Goal: Task Accomplishment & Management: Use online tool/utility

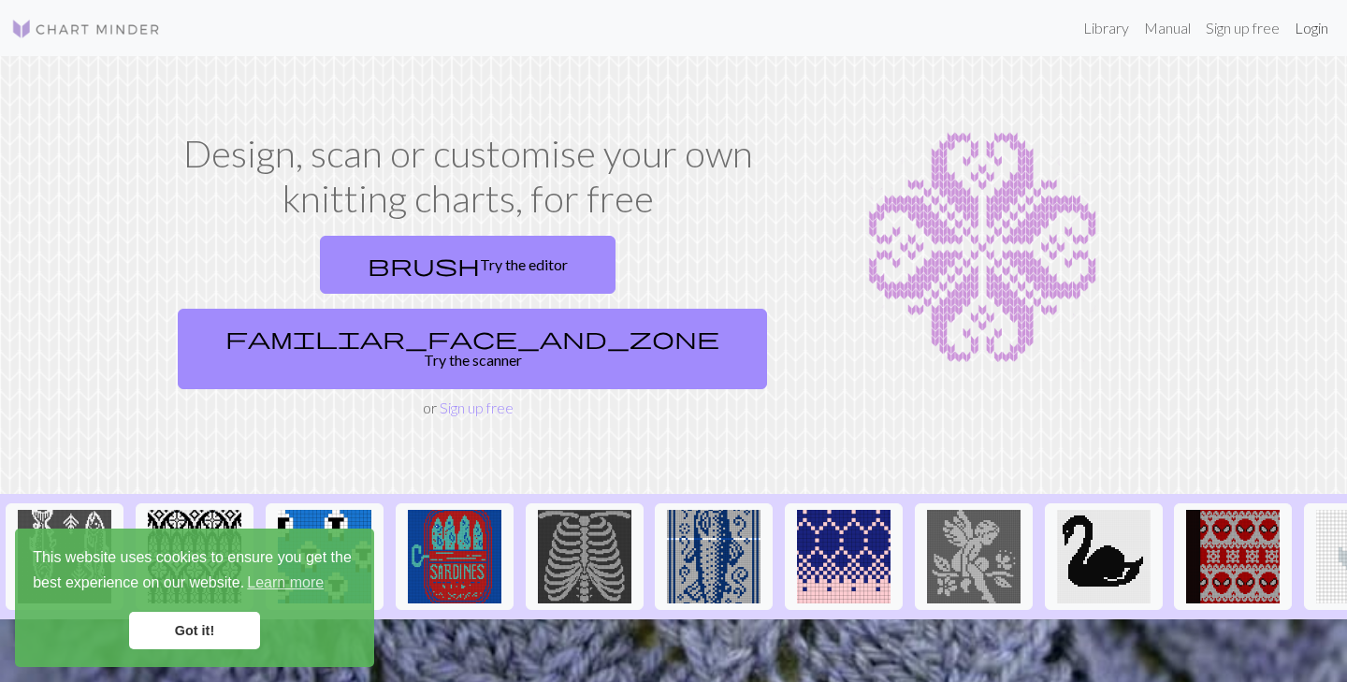
click at [1315, 28] on link "Login" at bounding box center [1311, 27] width 49 height 37
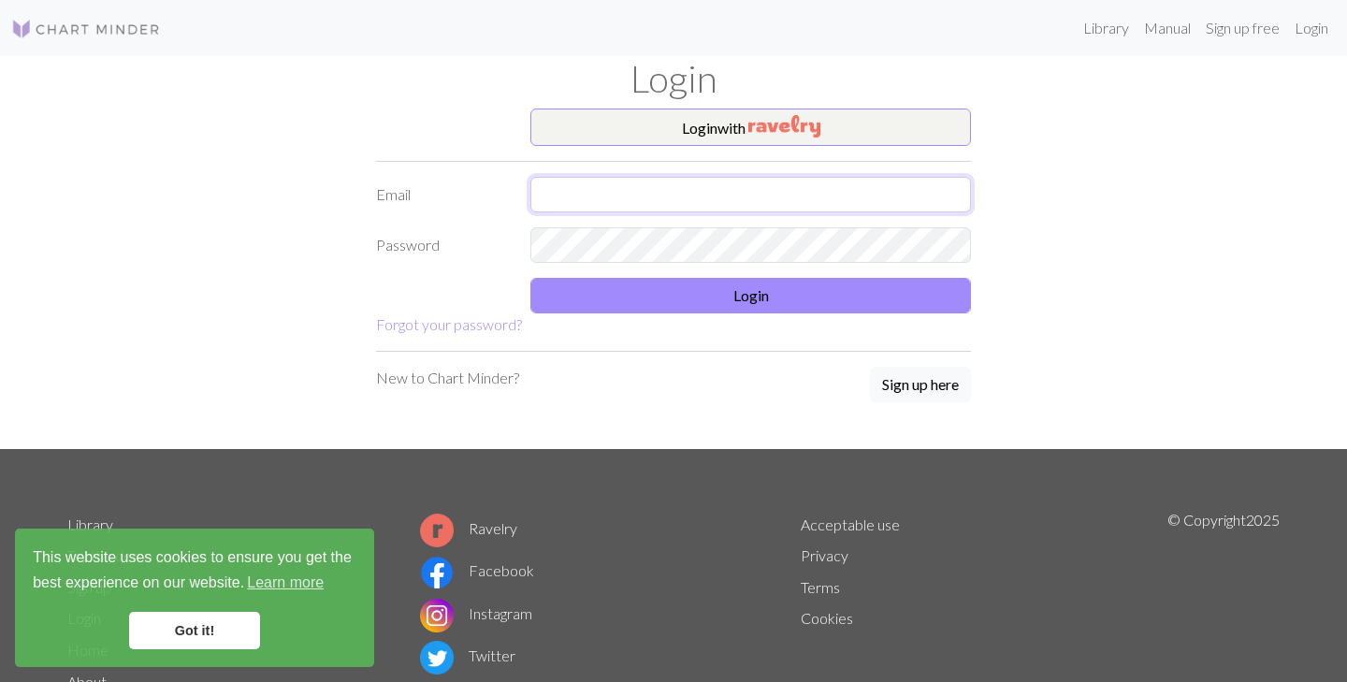
click at [722, 194] on input "text" at bounding box center [750, 195] width 440 height 36
type input "rhonastevens@outlook.com"
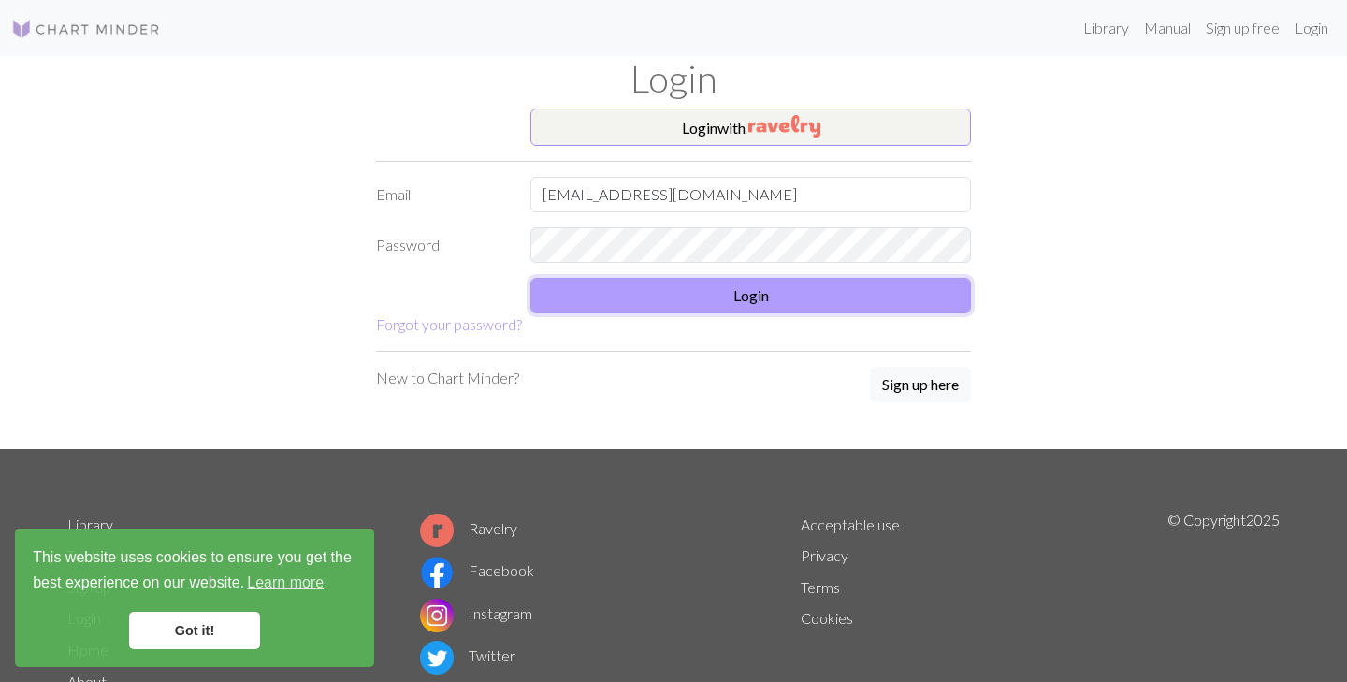
click at [643, 304] on button "Login" at bounding box center [750, 296] width 440 height 36
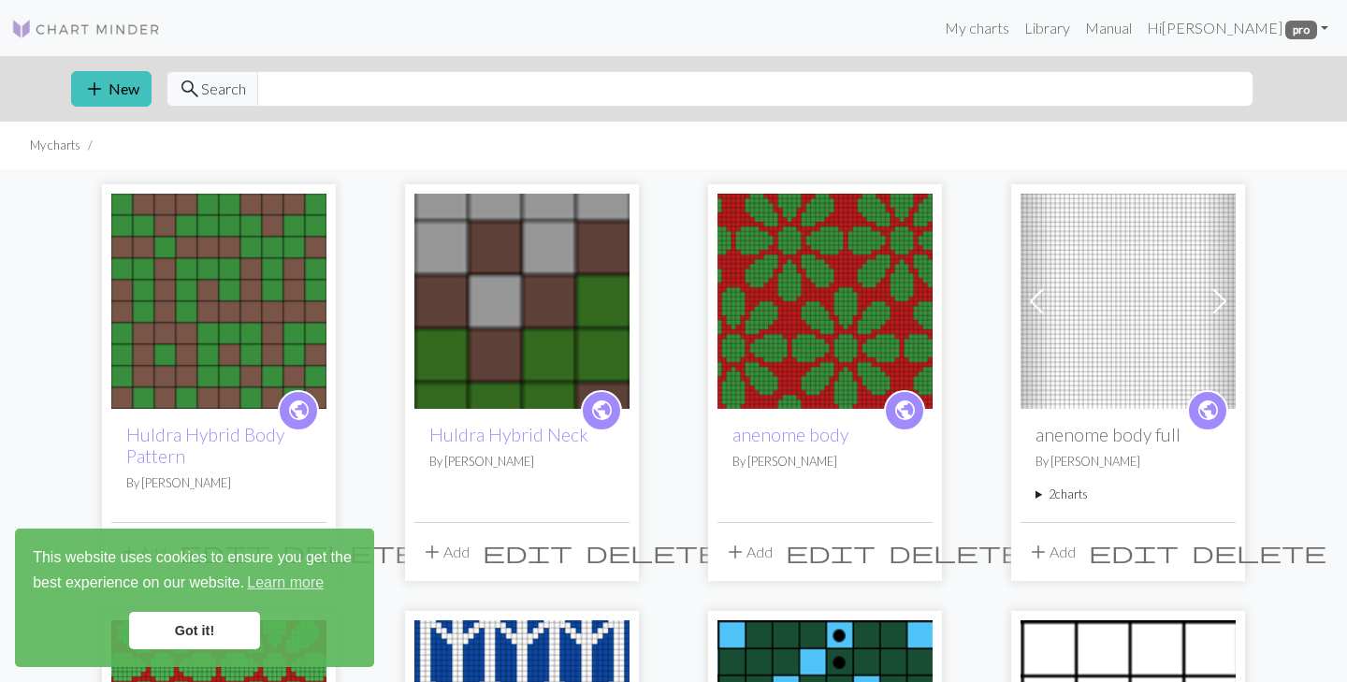
click at [154, 633] on link "Got it!" at bounding box center [194, 630] width 131 height 37
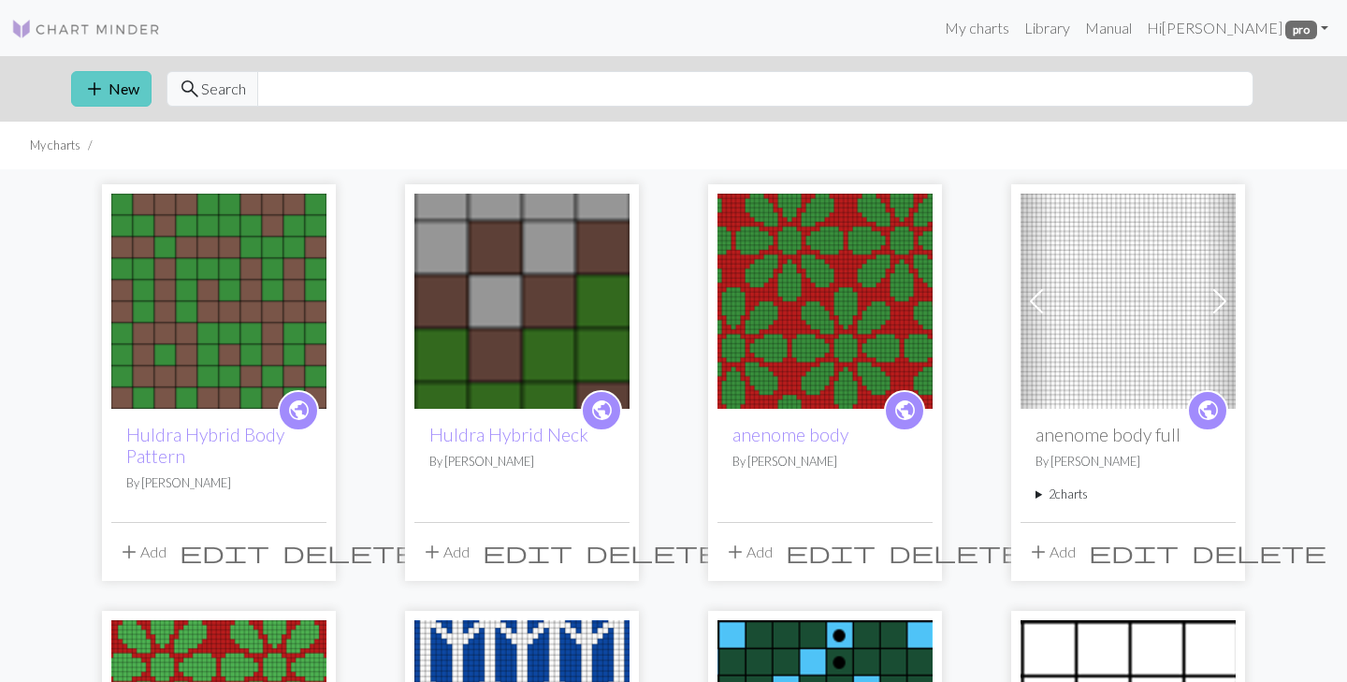
click at [102, 95] on span "add" at bounding box center [94, 89] width 22 height 26
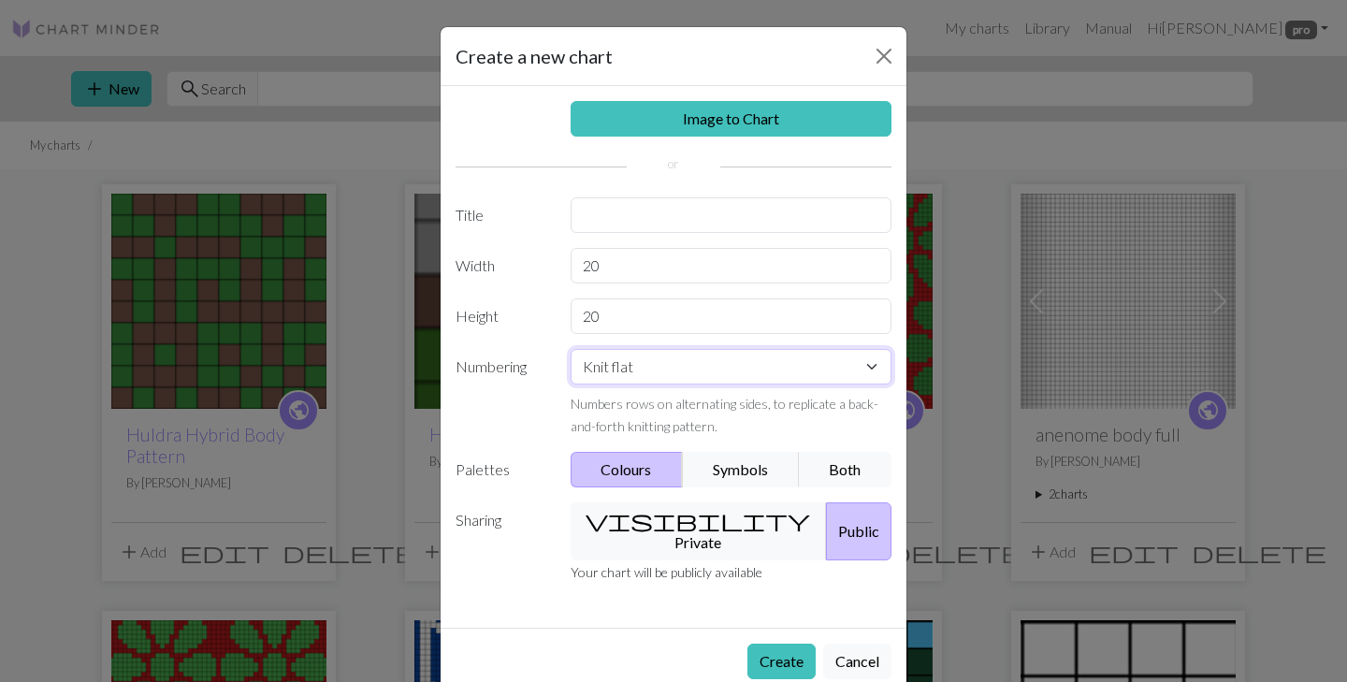
click at [692, 367] on select "Knit flat Knit in the round Lace knitting Cross stitch" at bounding box center [731, 367] width 322 height 36
click at [661, 218] on input "text" at bounding box center [731, 215] width 322 height 36
type input "Hamsevams Sleeve"
click at [629, 253] on input "20" at bounding box center [731, 266] width 322 height 36
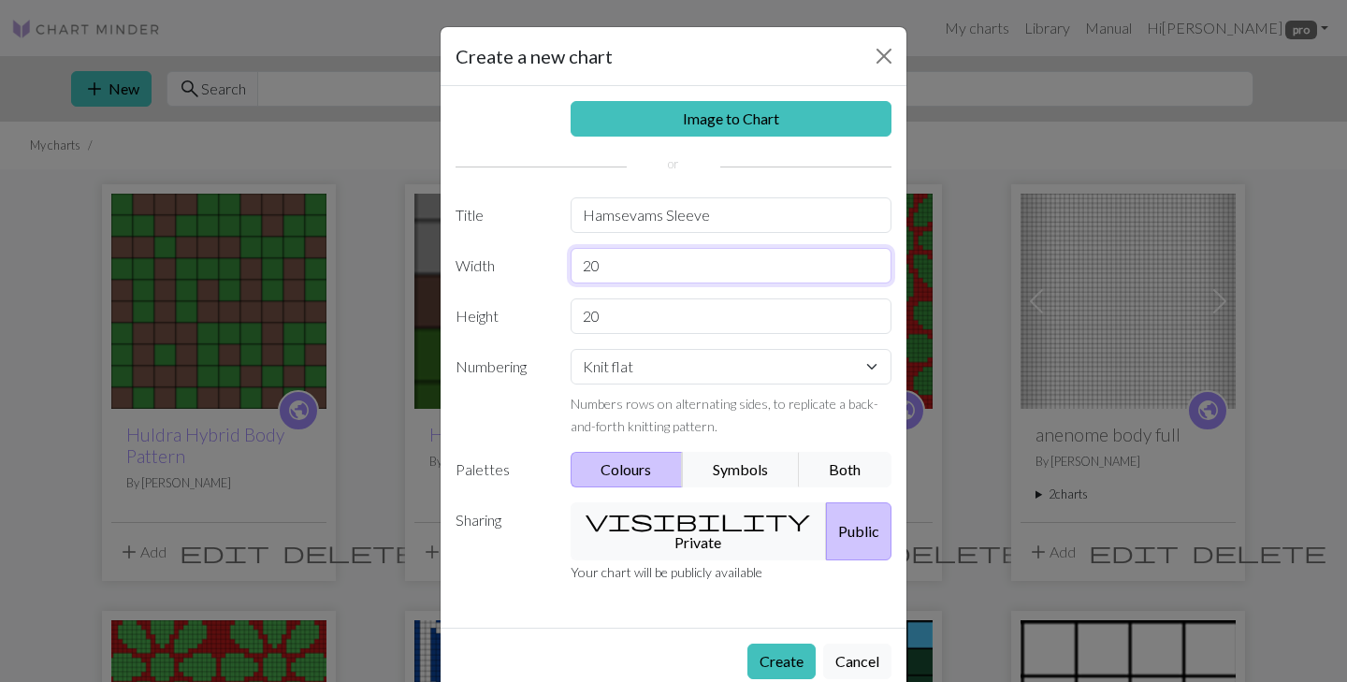
click at [629, 253] on input "20" at bounding box center [731, 266] width 322 height 36
type input "3"
type input "27"
click at [608, 322] on input "20" at bounding box center [731, 316] width 322 height 36
type input "2"
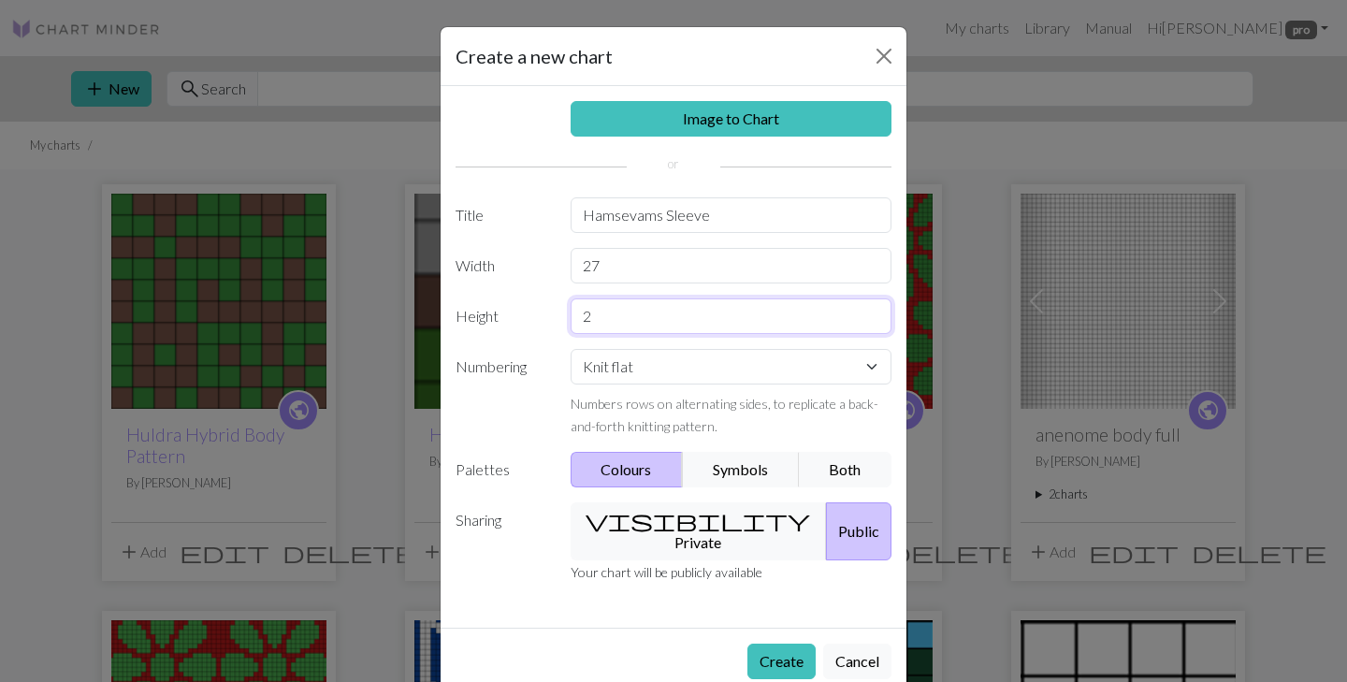
type input "20"
click at [776, 643] on button "Create" at bounding box center [781, 661] width 68 height 36
click at [780, 643] on button "Create" at bounding box center [781, 661] width 68 height 36
click at [771, 224] on input "Hamsevams Sleeve" at bounding box center [731, 215] width 322 height 36
click at [758, 473] on button "Symbols" at bounding box center [741, 470] width 118 height 36
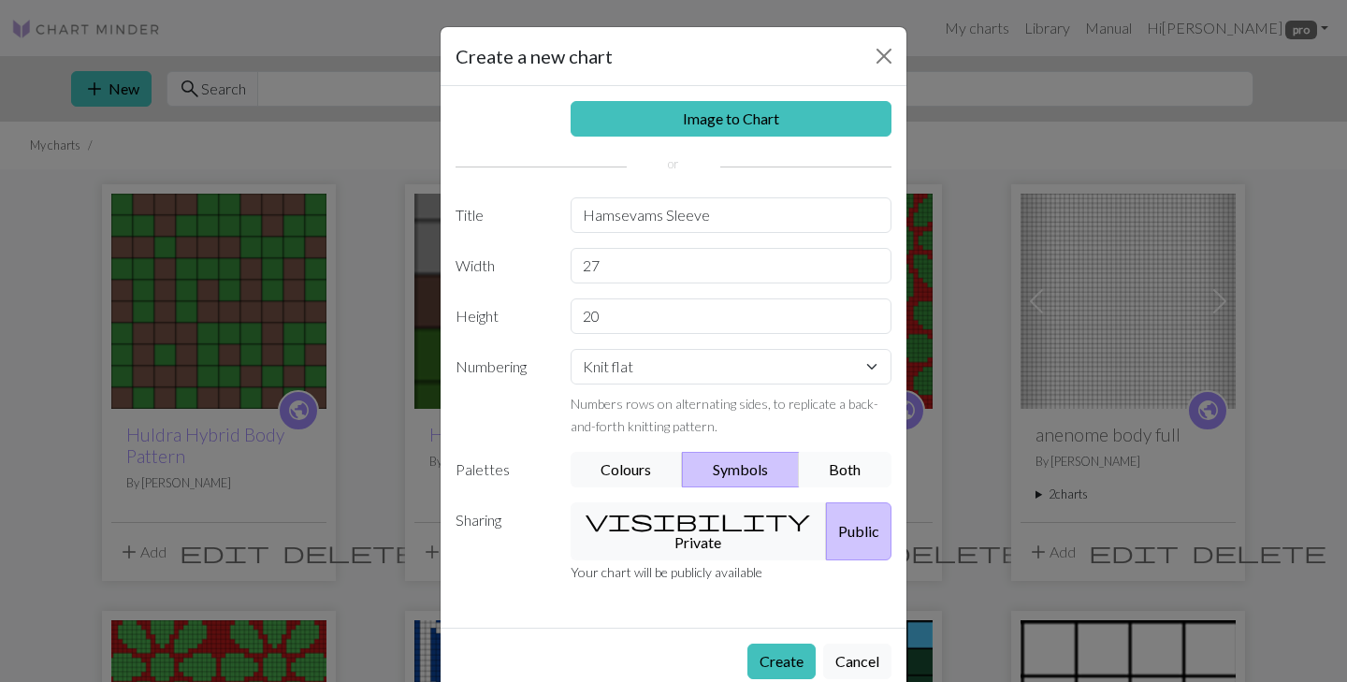
click at [855, 469] on button "Both" at bounding box center [846, 470] width 94 height 36
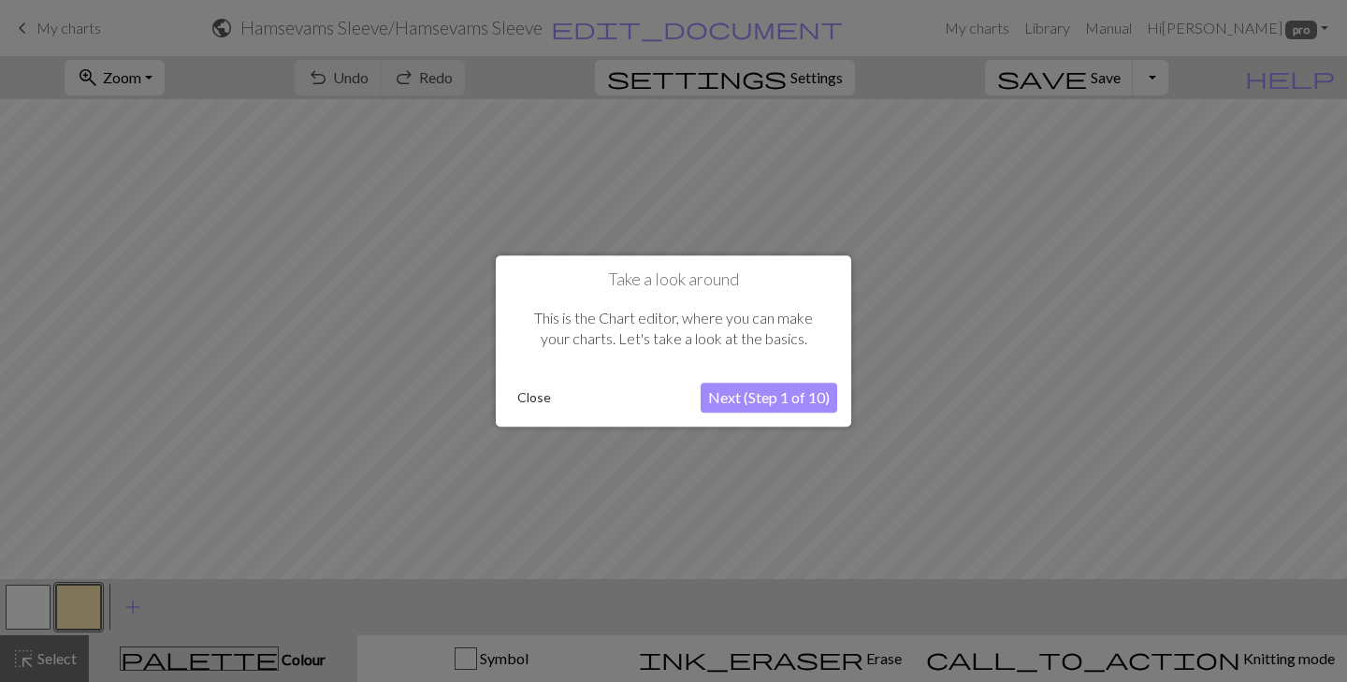
click at [540, 397] on button "Close" at bounding box center [534, 397] width 49 height 28
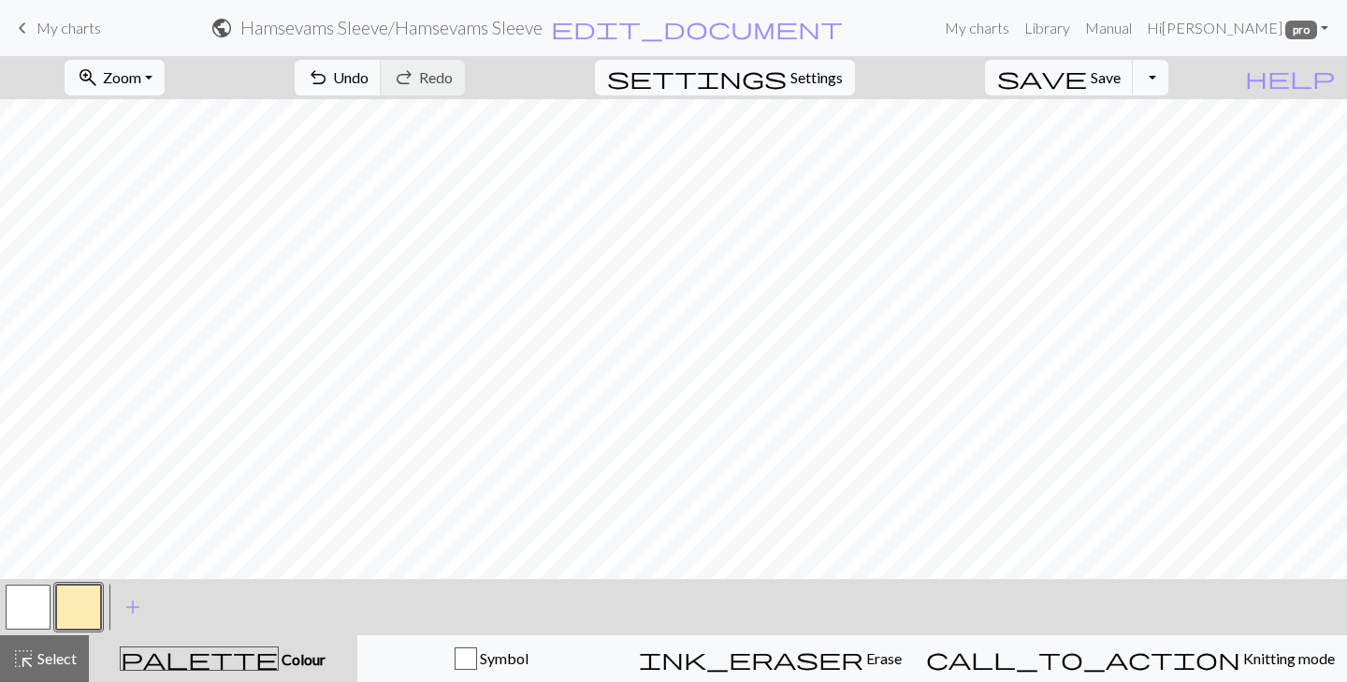
click at [35, 612] on button "button" at bounding box center [28, 607] width 45 height 45
click at [75, 610] on button "button" at bounding box center [78, 607] width 45 height 45
click at [35, 615] on button "button" at bounding box center [28, 607] width 45 height 45
click at [48, 651] on span "Select" at bounding box center [56, 658] width 42 height 18
click at [82, 650] on button "highlight_alt Select Select" at bounding box center [44, 658] width 89 height 47
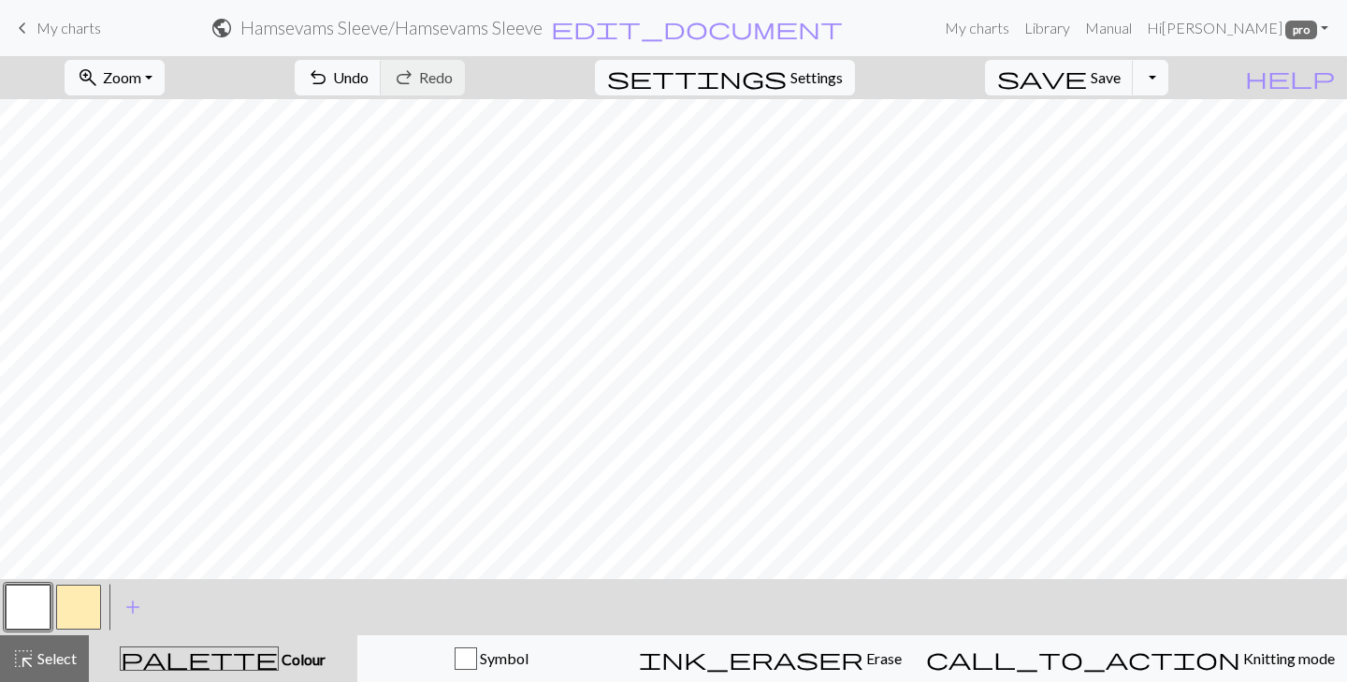
click at [219, 657] on span "palette" at bounding box center [199, 658] width 157 height 26
click at [279, 657] on span "Colour" at bounding box center [302, 659] width 47 height 18
click at [228, 653] on span "palette" at bounding box center [199, 658] width 157 height 26
click at [30, 602] on button "button" at bounding box center [28, 607] width 45 height 45
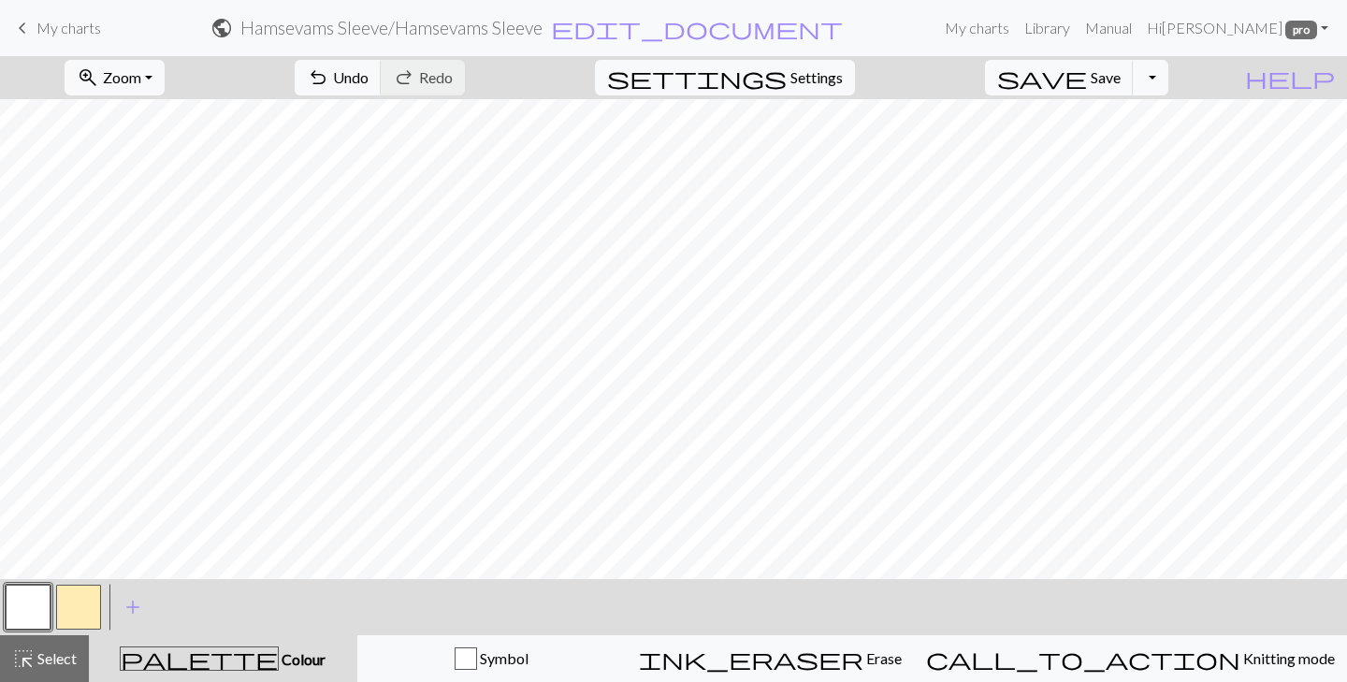
click at [78, 606] on button "button" at bounding box center [78, 607] width 45 height 45
click at [279, 661] on span "Colour" at bounding box center [302, 659] width 47 height 18
click at [139, 600] on span "add" at bounding box center [133, 607] width 22 height 26
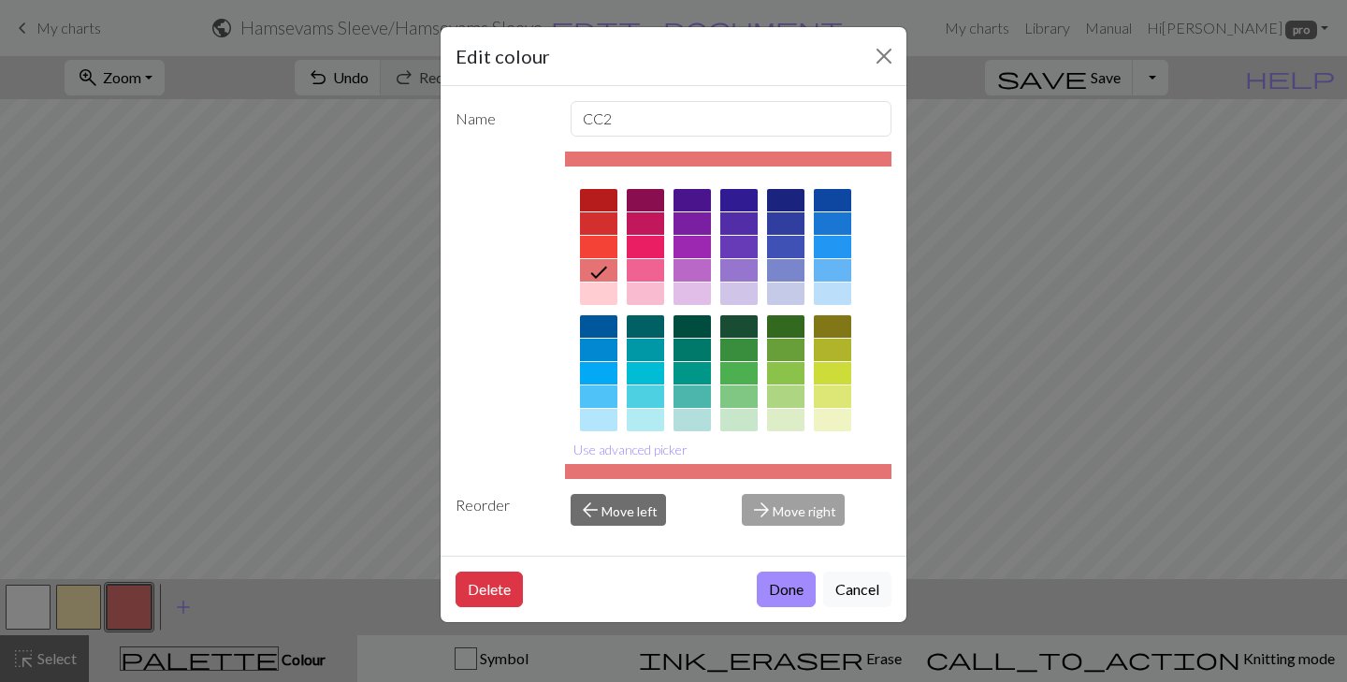
scroll to position [270, 0]
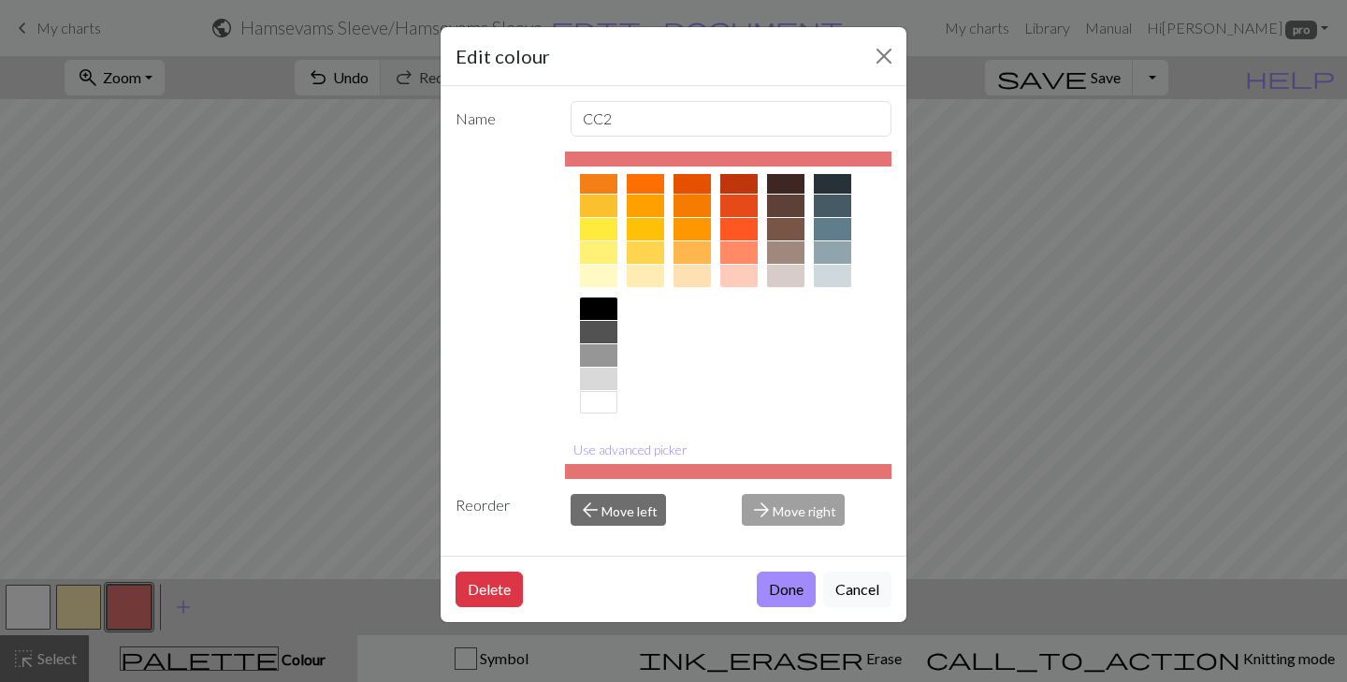
click at [687, 184] on div at bounding box center [691, 182] width 37 height 22
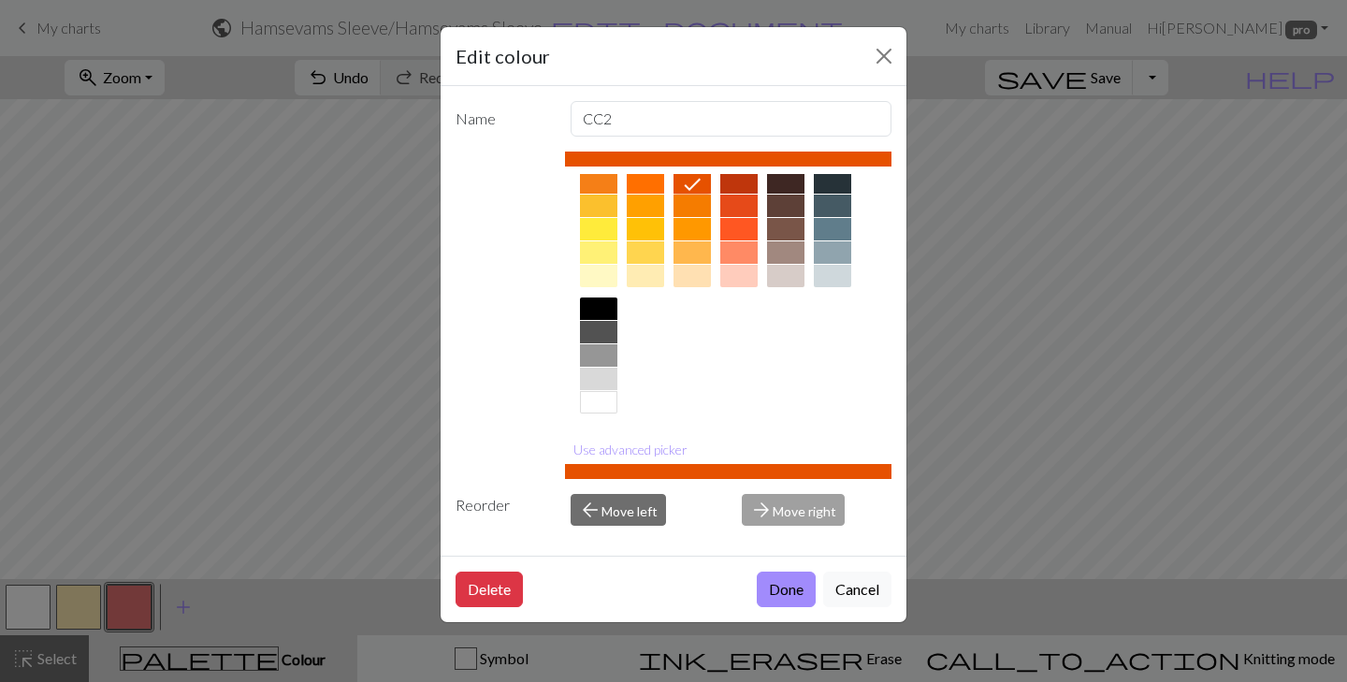
click at [778, 592] on button "Done" at bounding box center [786, 589] width 59 height 36
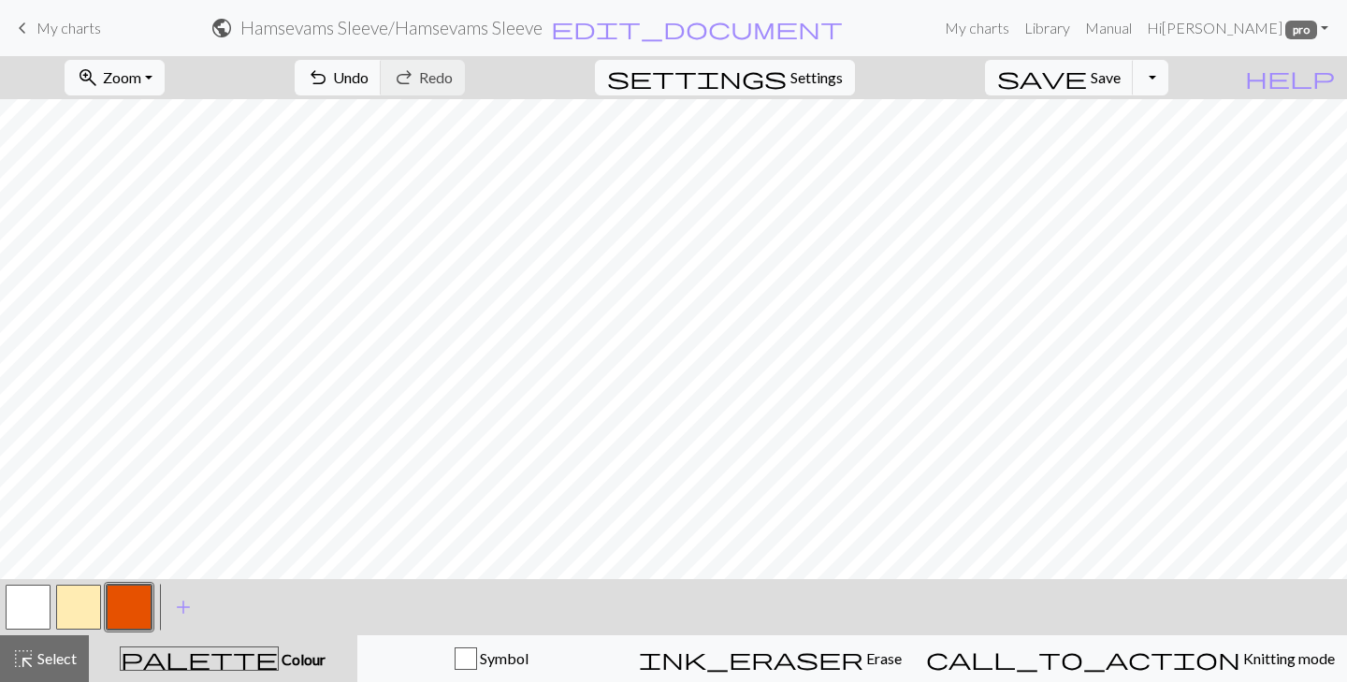
click at [75, 605] on button "button" at bounding box center [78, 607] width 45 height 45
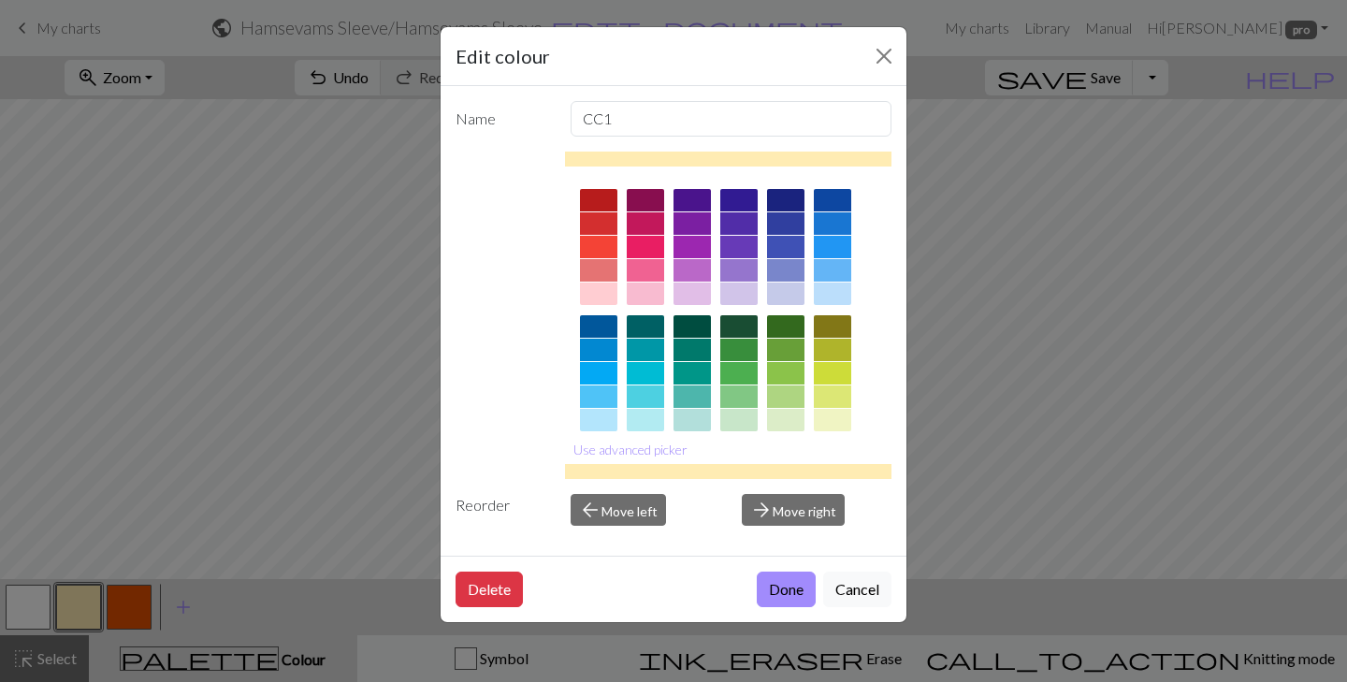
click at [791, 198] on div at bounding box center [785, 200] width 37 height 22
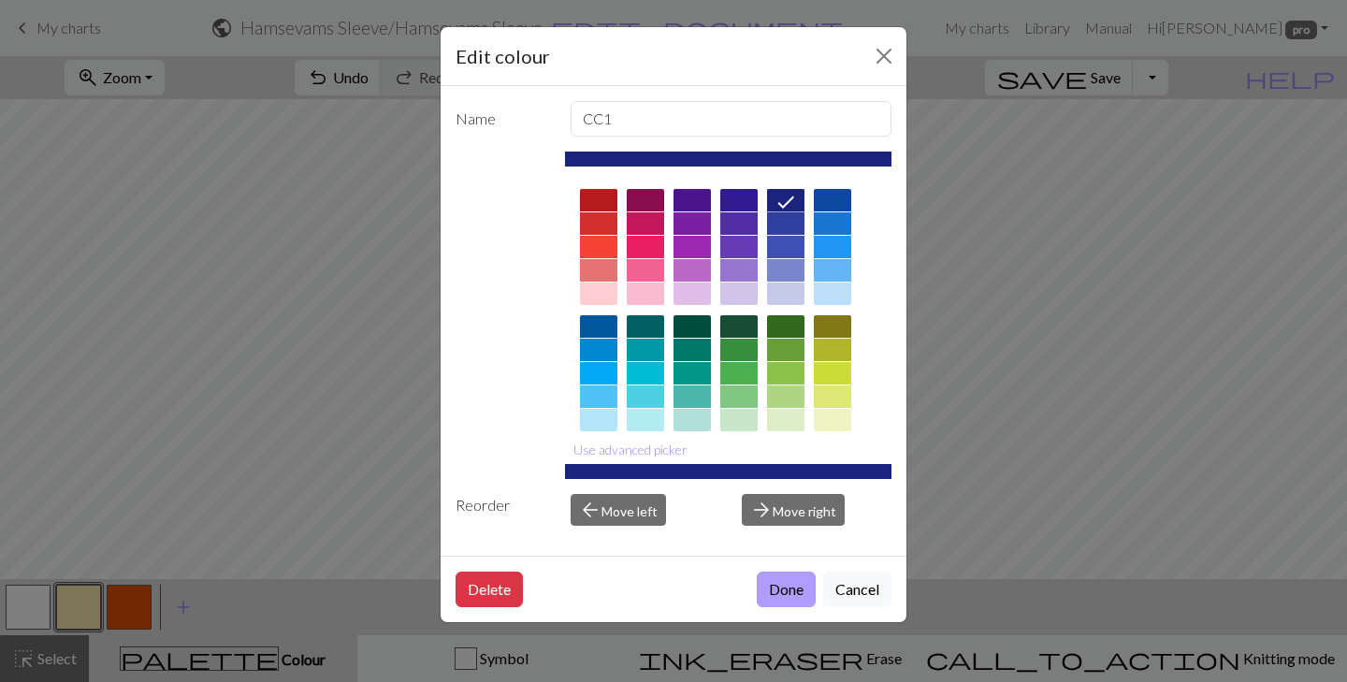
click at [787, 595] on button "Done" at bounding box center [786, 589] width 59 height 36
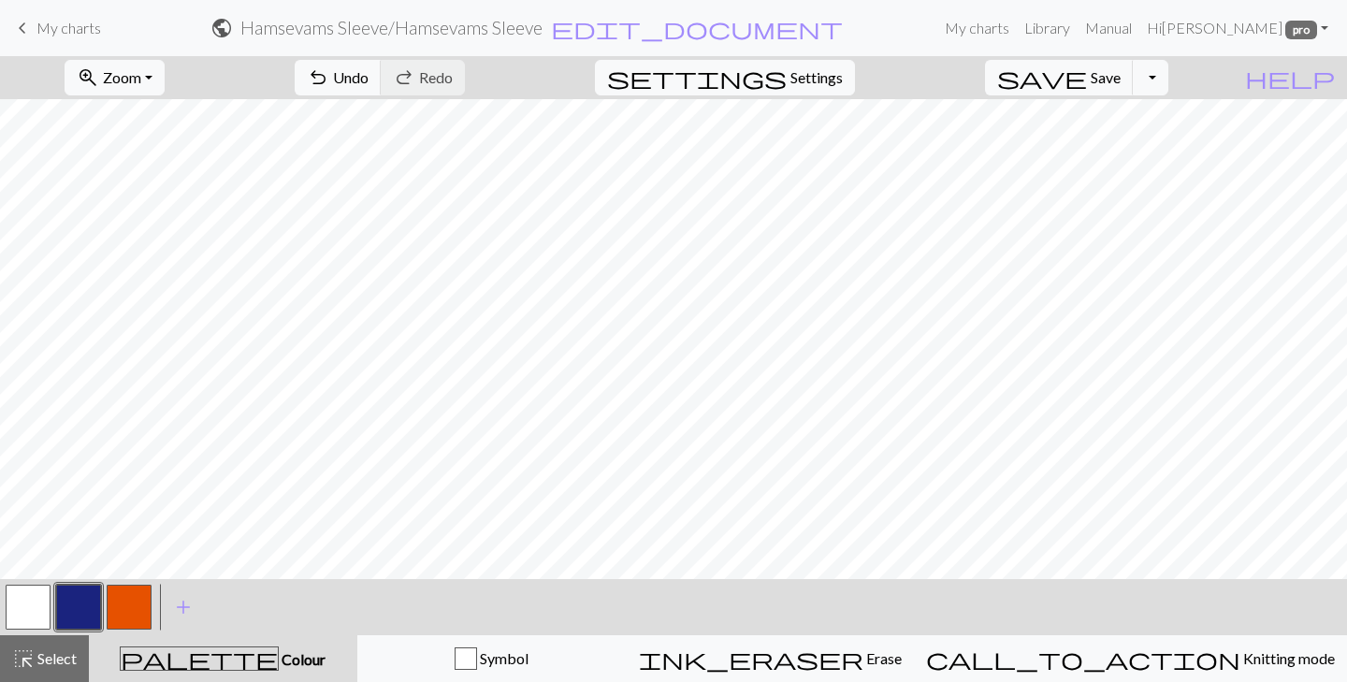
click at [129, 602] on button "button" at bounding box center [129, 607] width 45 height 45
click at [90, 621] on button "button" at bounding box center [78, 607] width 45 height 45
click at [137, 589] on button "button" at bounding box center [129, 607] width 45 height 45
click at [85, 614] on button "button" at bounding box center [78, 607] width 45 height 45
click at [94, 593] on button "button" at bounding box center [78, 607] width 45 height 45
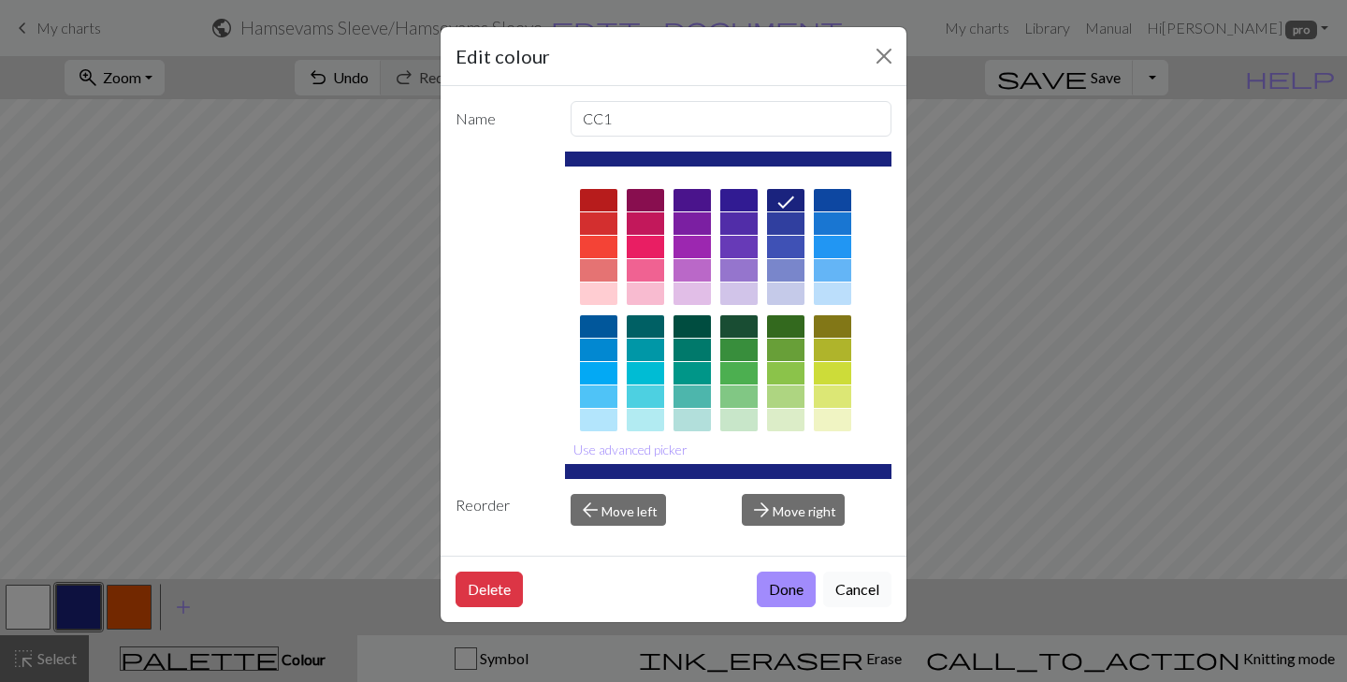
click at [861, 583] on button "Cancel" at bounding box center [857, 589] width 68 height 36
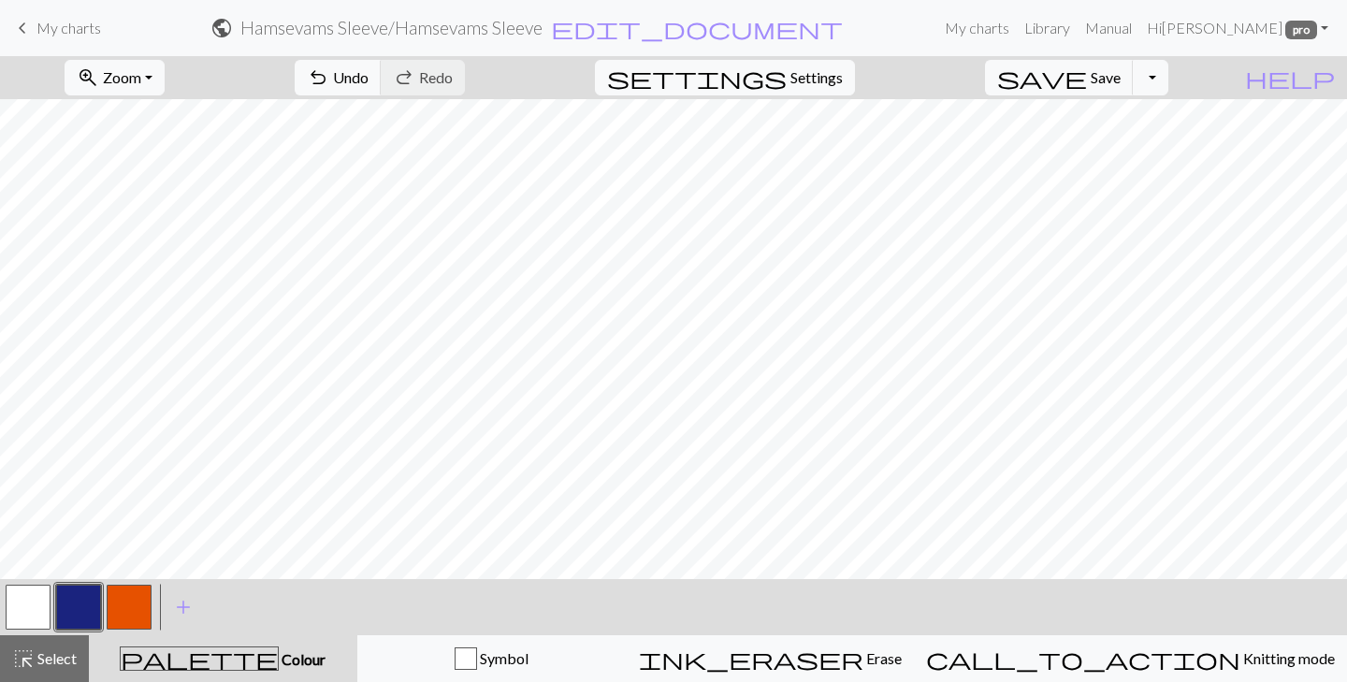
click at [132, 597] on button "button" at bounding box center [129, 607] width 45 height 45
click at [83, 594] on button "button" at bounding box center [78, 607] width 45 height 45
click at [123, 603] on button "button" at bounding box center [129, 607] width 45 height 45
click at [72, 594] on button "button" at bounding box center [78, 607] width 45 height 45
click at [131, 598] on button "button" at bounding box center [129, 607] width 45 height 45
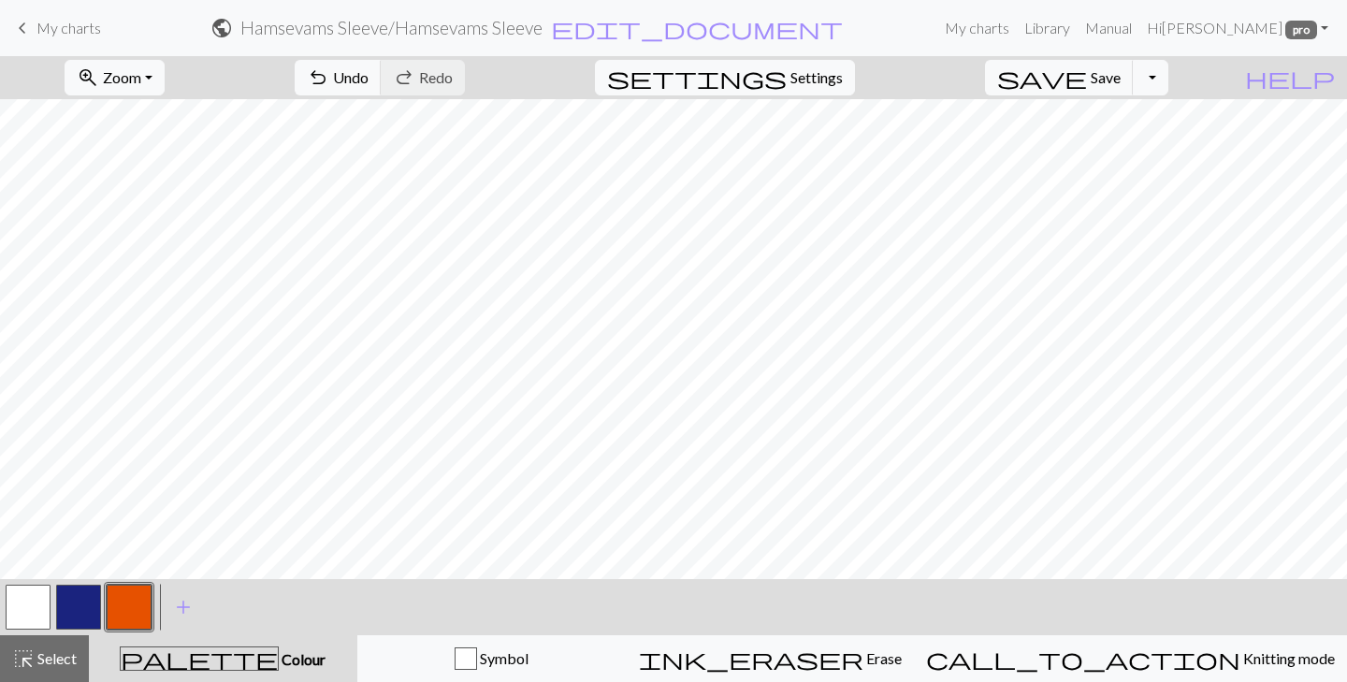
click at [77, 602] on button "button" at bounding box center [78, 607] width 45 height 45
click at [140, 602] on button "button" at bounding box center [129, 607] width 45 height 45
click at [75, 588] on button "button" at bounding box center [78, 607] width 45 height 45
click at [123, 606] on button "button" at bounding box center [129, 607] width 45 height 45
click at [51, 668] on div "highlight_alt Select Select" at bounding box center [44, 658] width 65 height 22
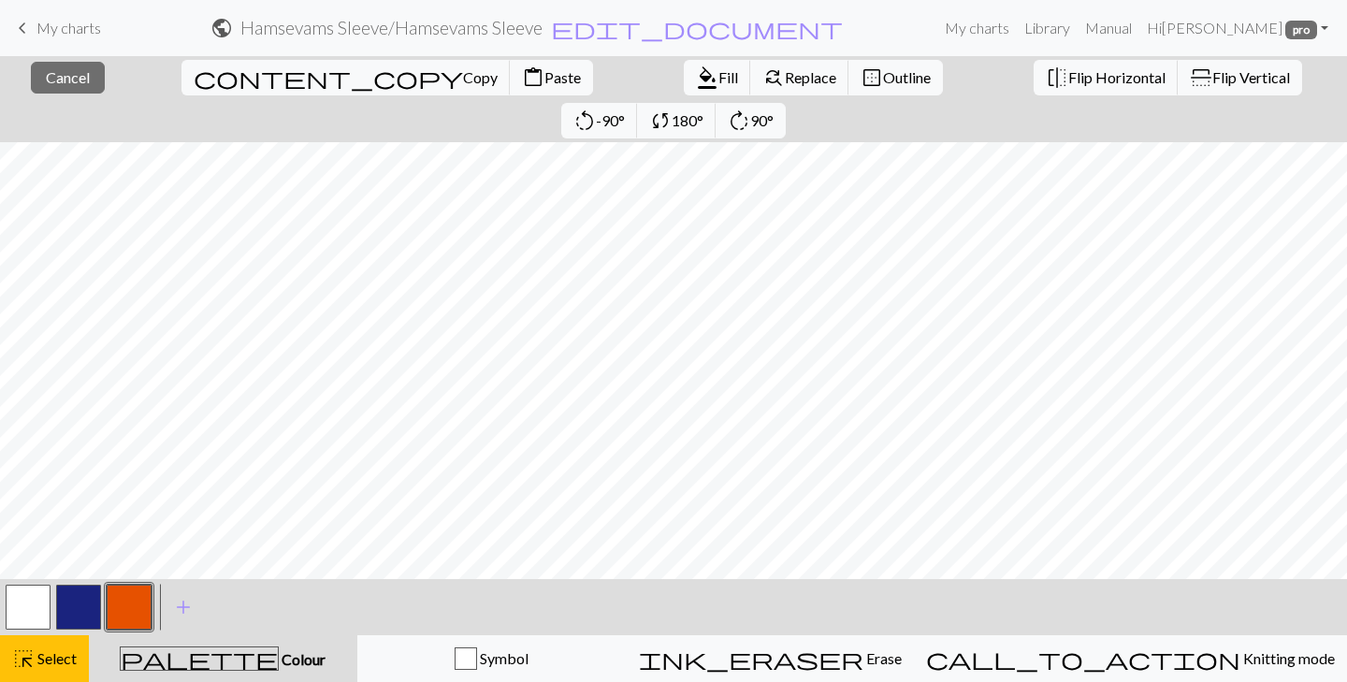
click at [207, 606] on div "add Add a colour" at bounding box center [183, 607] width 52 height 56
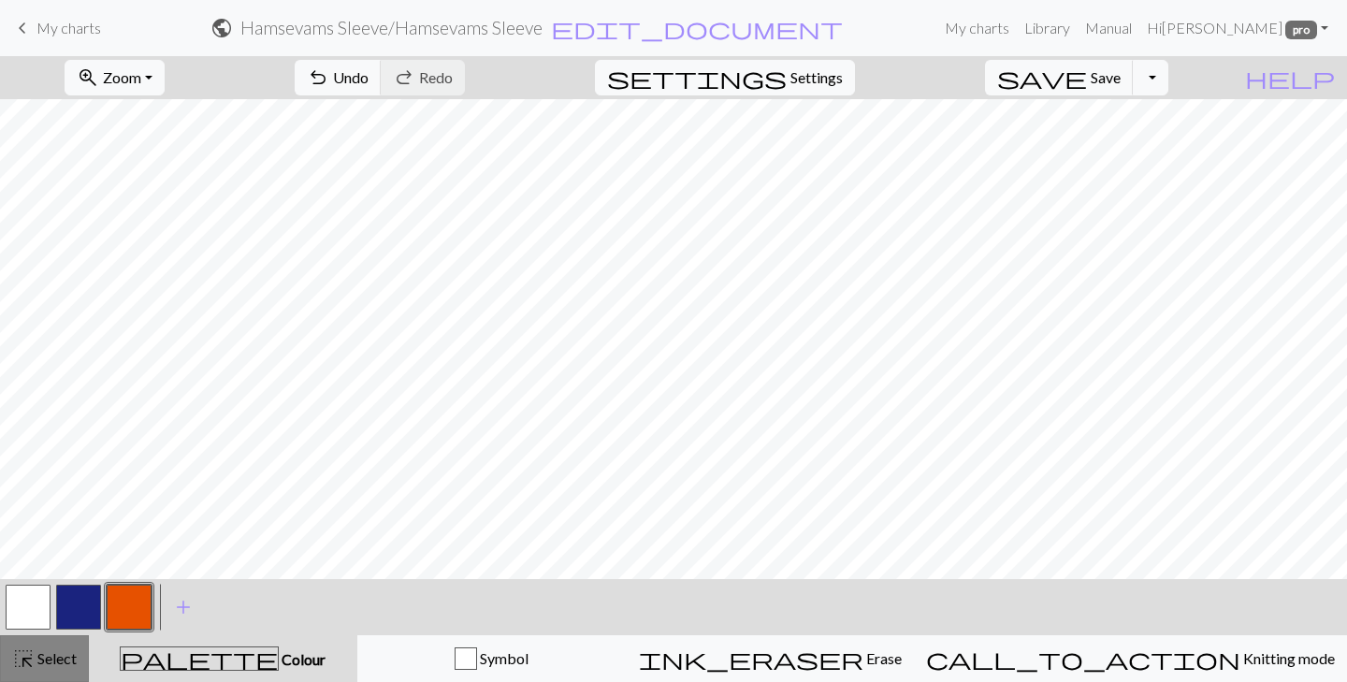
click at [24, 664] on span "highlight_alt" at bounding box center [23, 658] width 22 height 26
click at [65, 652] on span "Select" at bounding box center [56, 658] width 42 height 18
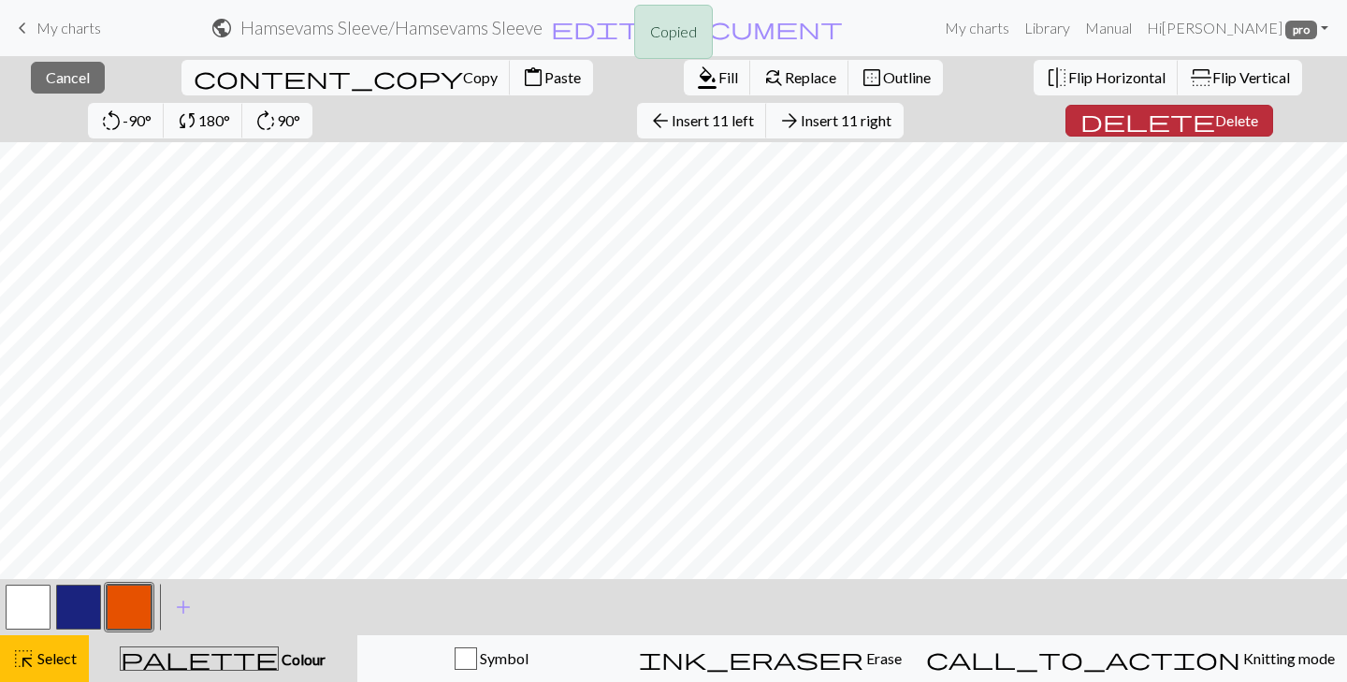
click at [1215, 120] on span "Delete" at bounding box center [1236, 120] width 43 height 18
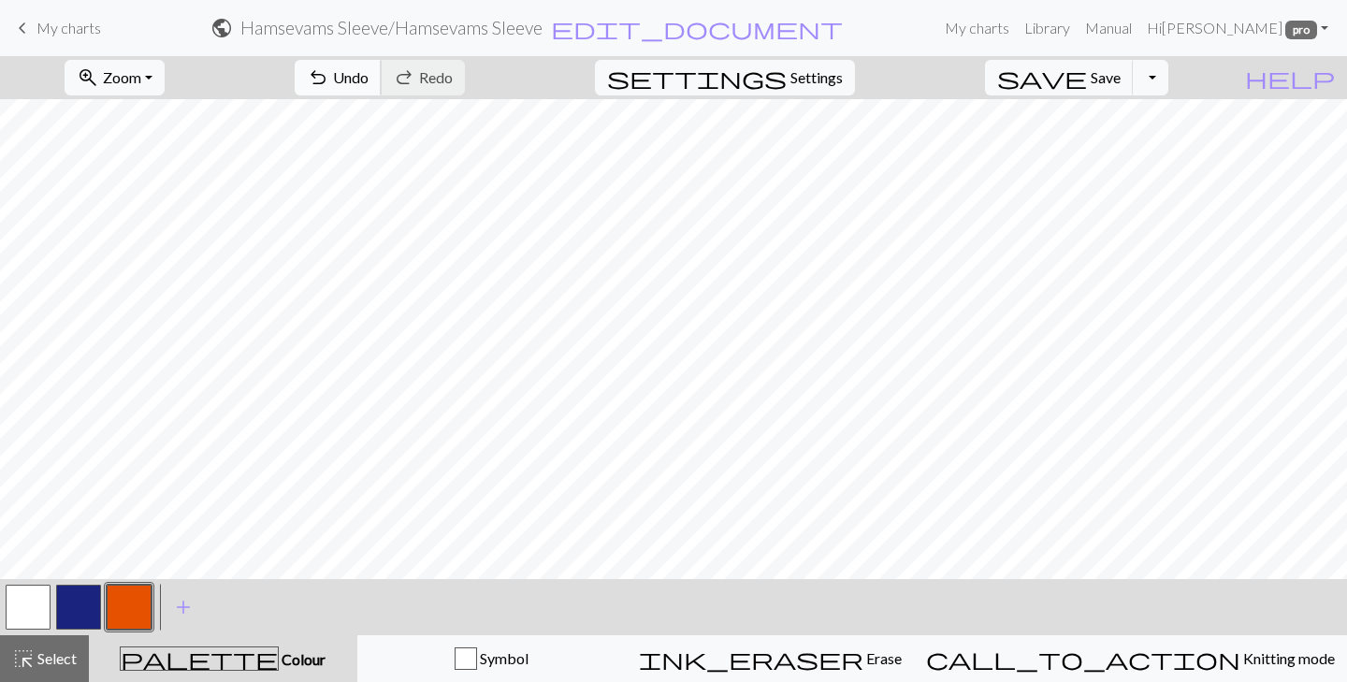
click at [368, 78] on span "Undo" at bounding box center [351, 77] width 36 height 18
click at [49, 658] on span "Select" at bounding box center [56, 658] width 42 height 18
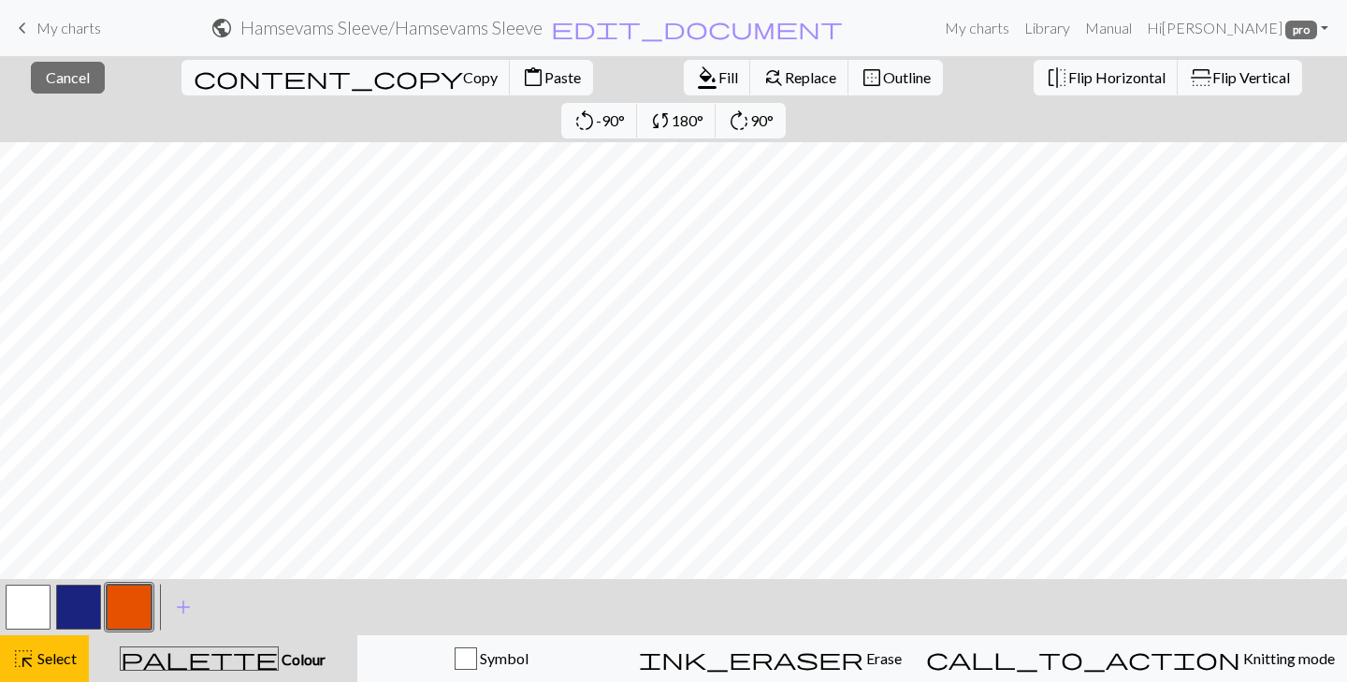
scroll to position [52, 0]
click at [22, 603] on button "button" at bounding box center [28, 607] width 45 height 45
click at [1, 604] on div "< > add Add a colour" at bounding box center [673, 607] width 1347 height 56
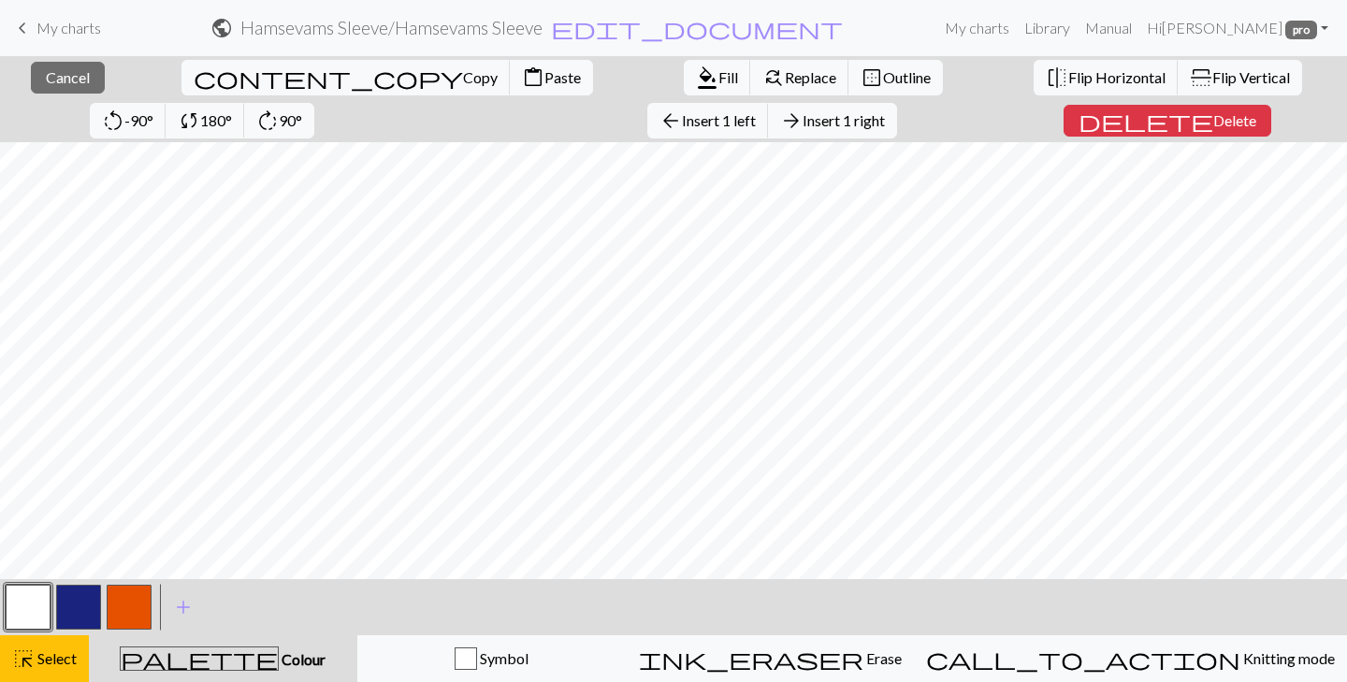
click at [38, 606] on button "button" at bounding box center [28, 607] width 45 height 45
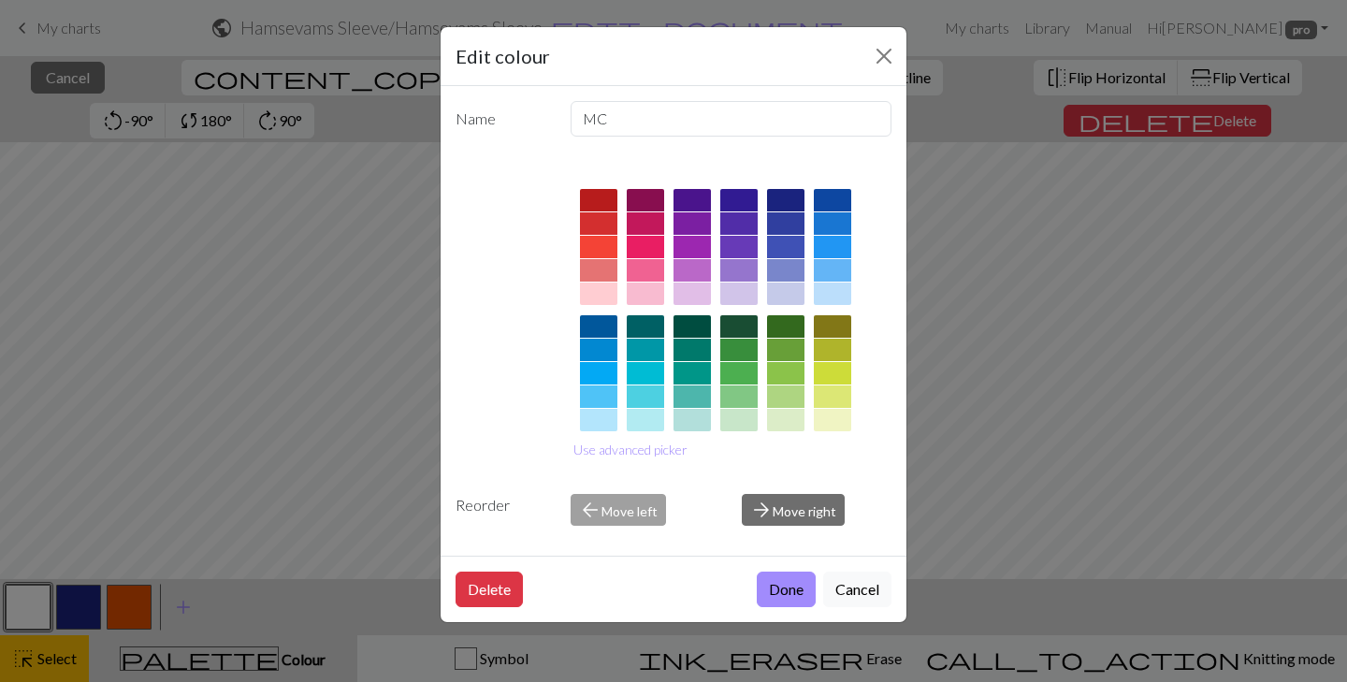
click at [838, 592] on button "Cancel" at bounding box center [857, 589] width 68 height 36
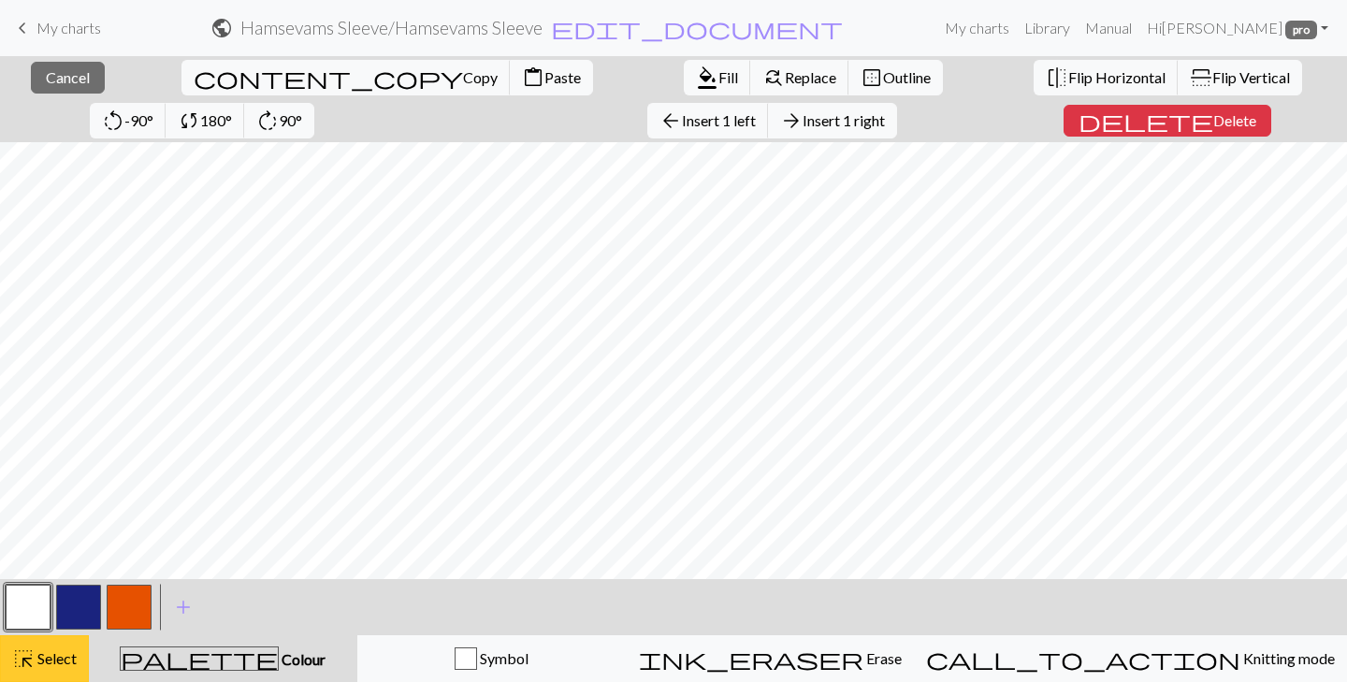
click at [21, 652] on span "highlight_alt" at bounding box center [23, 658] width 22 height 26
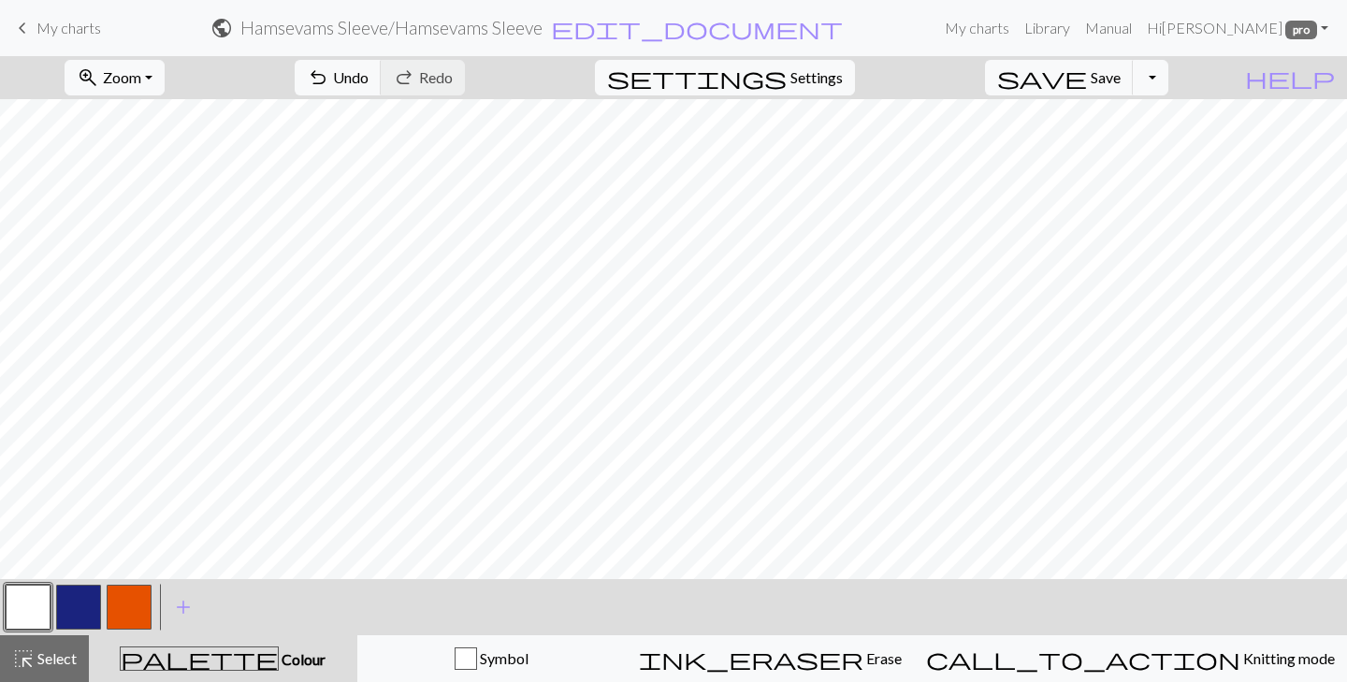
click at [36, 597] on button "button" at bounding box center [28, 607] width 45 height 45
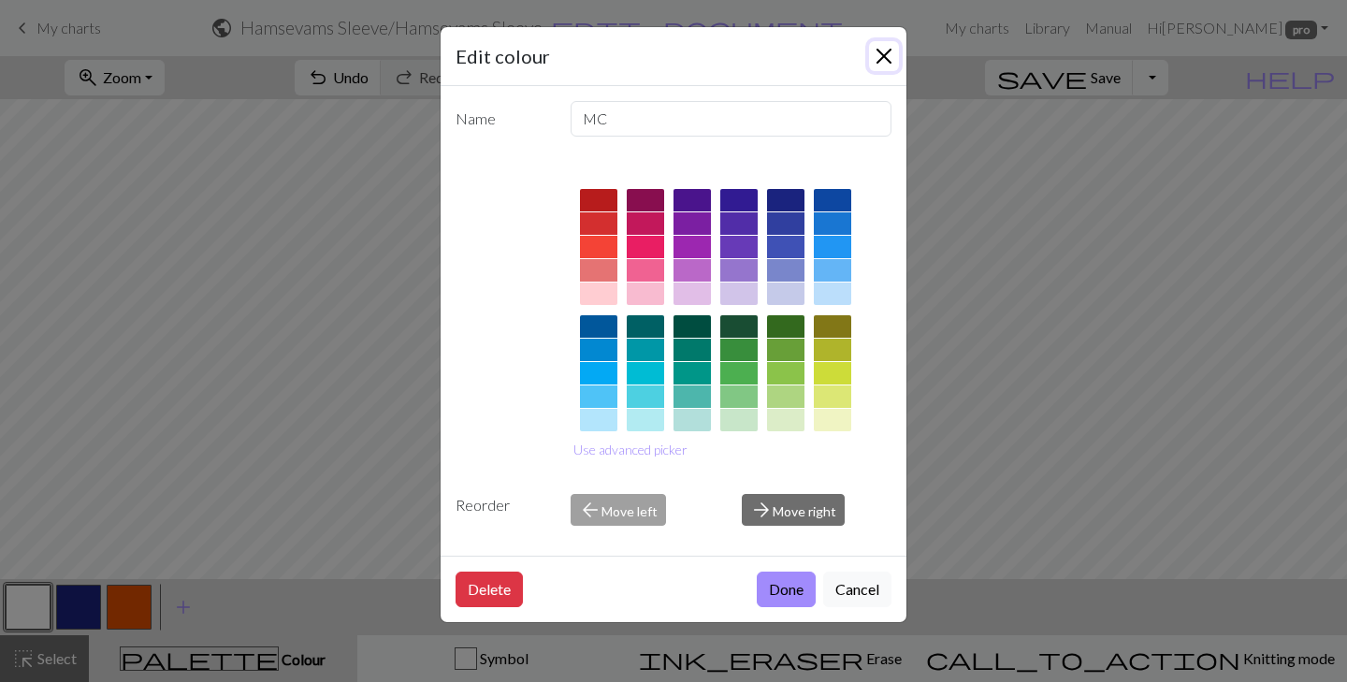
click at [884, 57] on button "Close" at bounding box center [884, 56] width 30 height 30
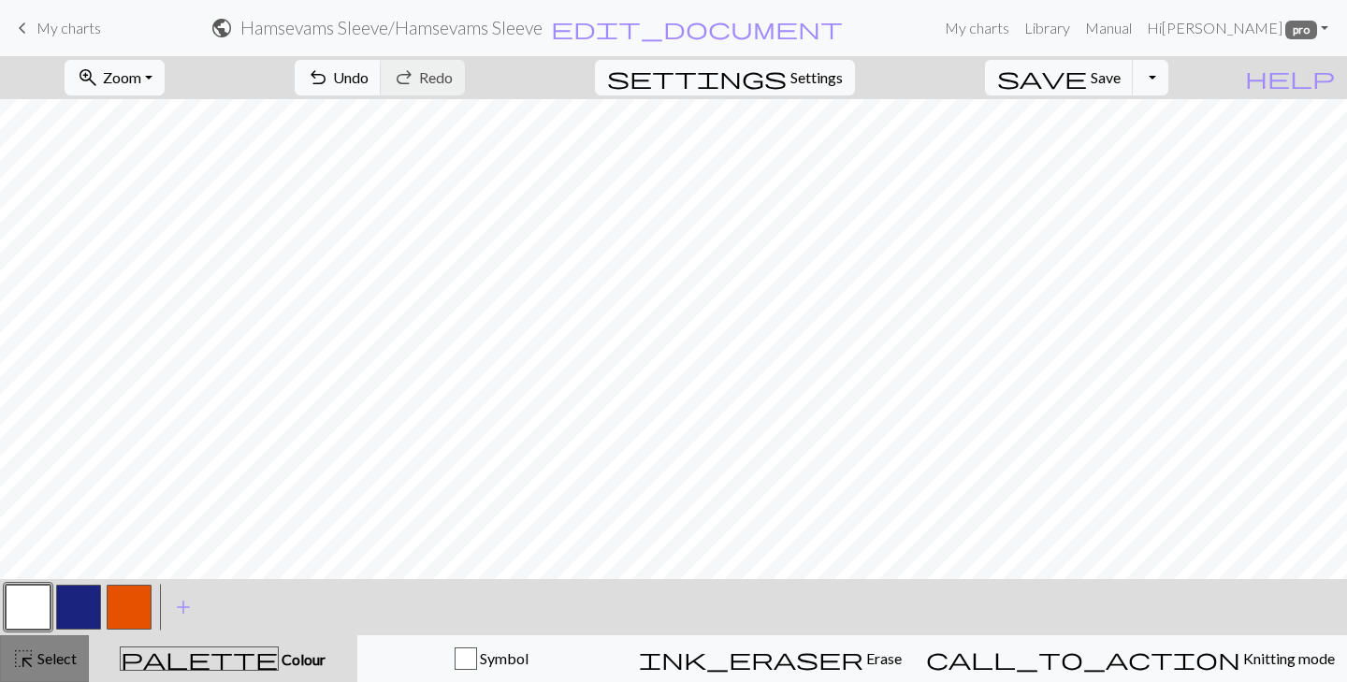
click at [57, 646] on button "highlight_alt Select Select" at bounding box center [44, 658] width 89 height 47
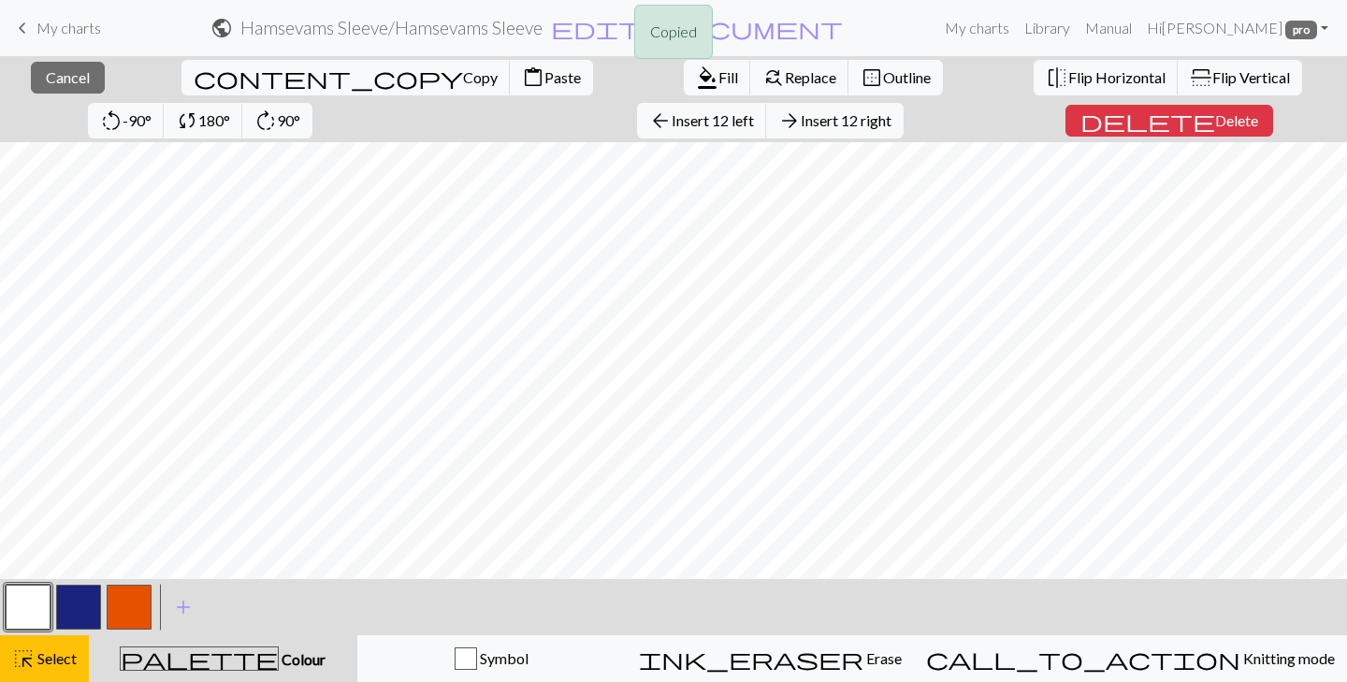
scroll to position [9, 0]
click at [59, 81] on span "Cancel" at bounding box center [68, 77] width 44 height 18
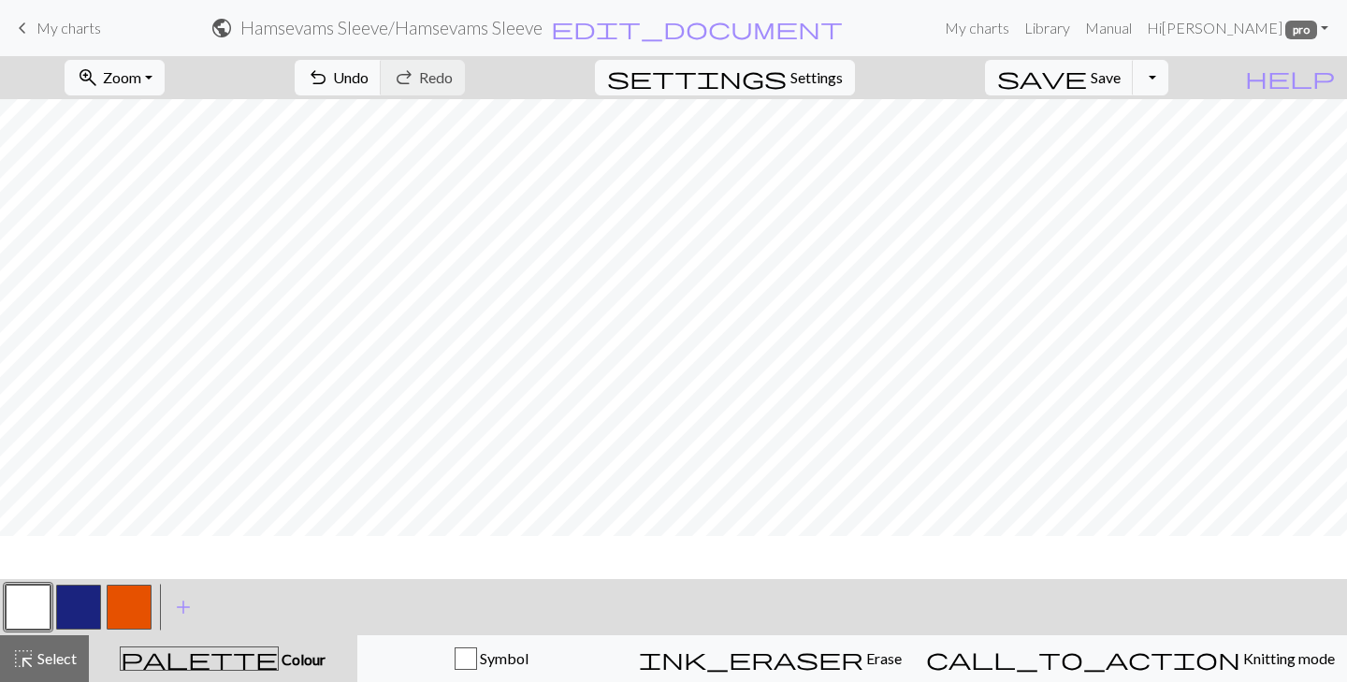
scroll to position [0, 0]
click at [28, 606] on button "button" at bounding box center [28, 607] width 45 height 45
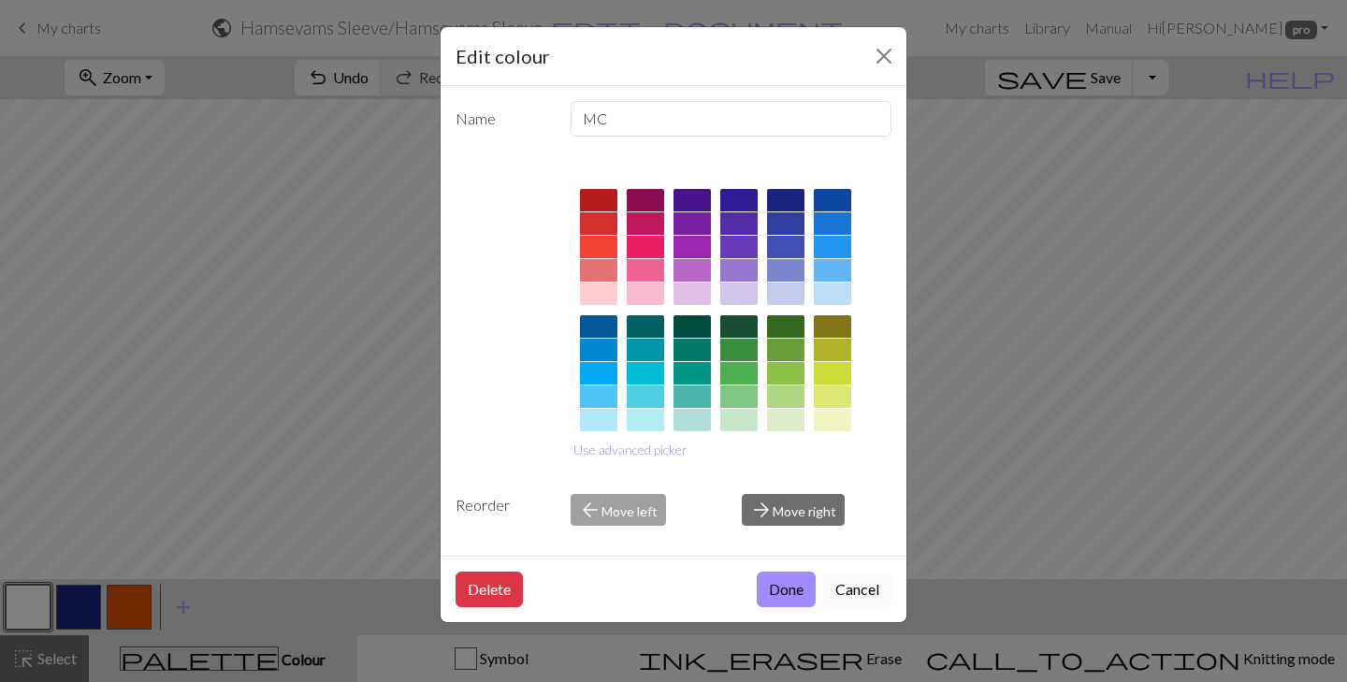
click at [854, 576] on button "Cancel" at bounding box center [857, 589] width 68 height 36
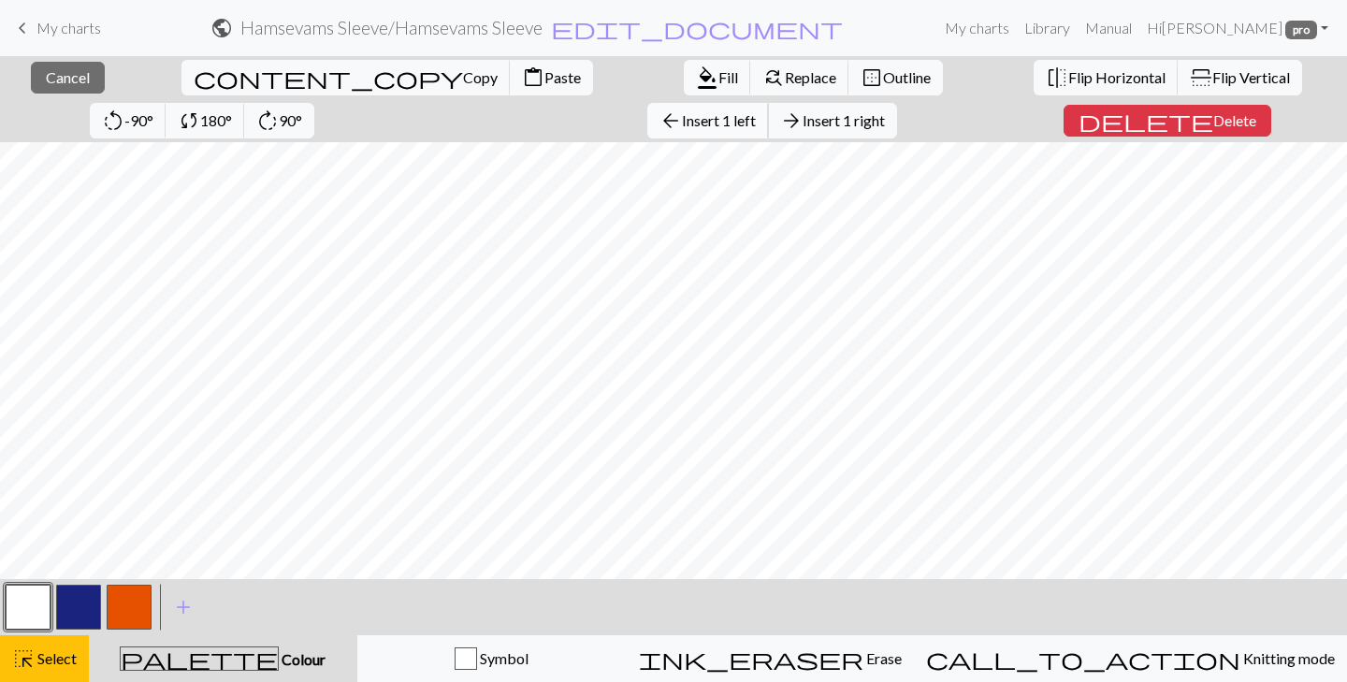
click at [682, 125] on span "Insert 1 left" at bounding box center [719, 120] width 74 height 18
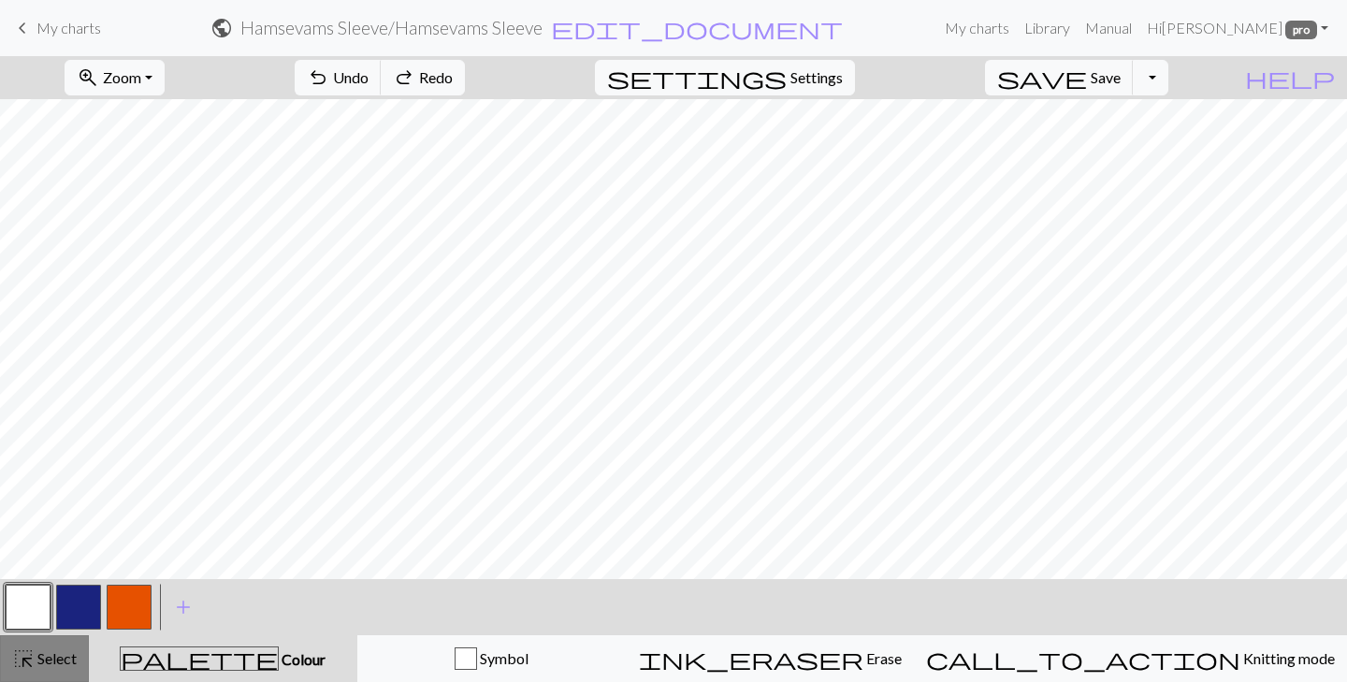
click at [37, 662] on span "Select" at bounding box center [56, 658] width 42 height 18
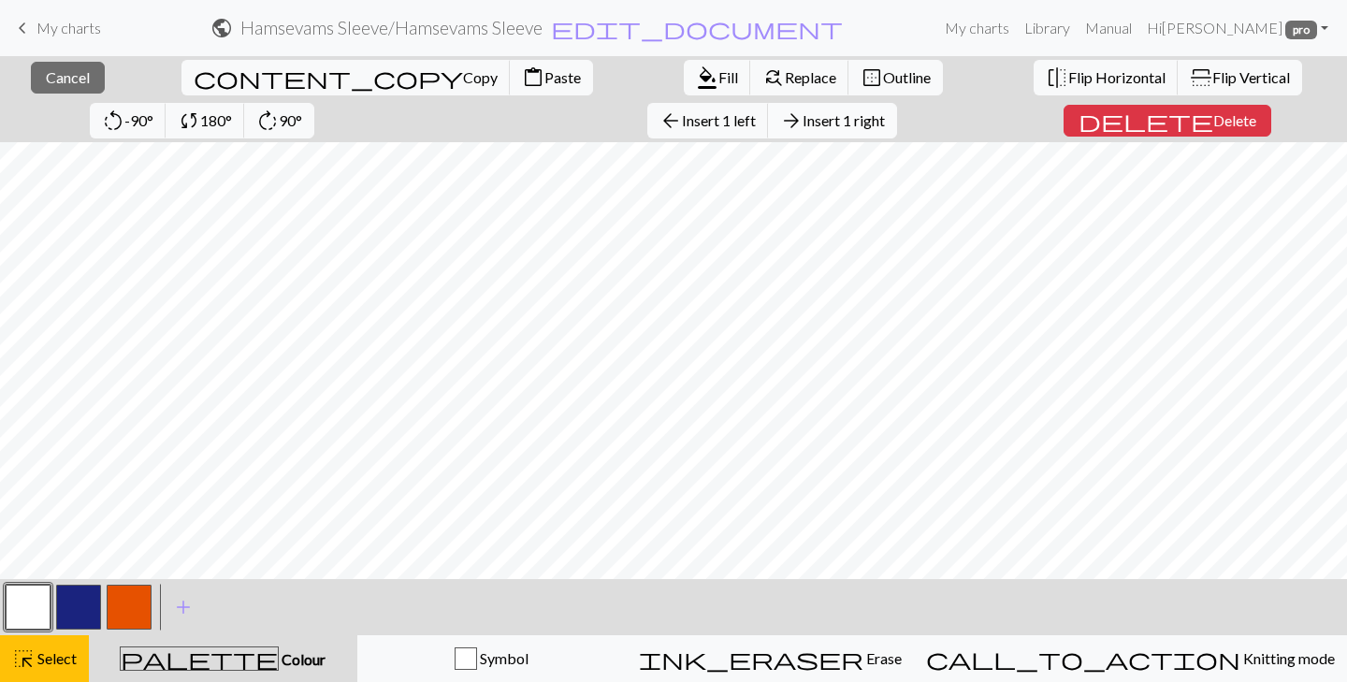
click at [802, 128] on span "Insert 1 right" at bounding box center [843, 120] width 82 height 18
click at [1213, 121] on span "Delete" at bounding box center [1234, 120] width 43 height 18
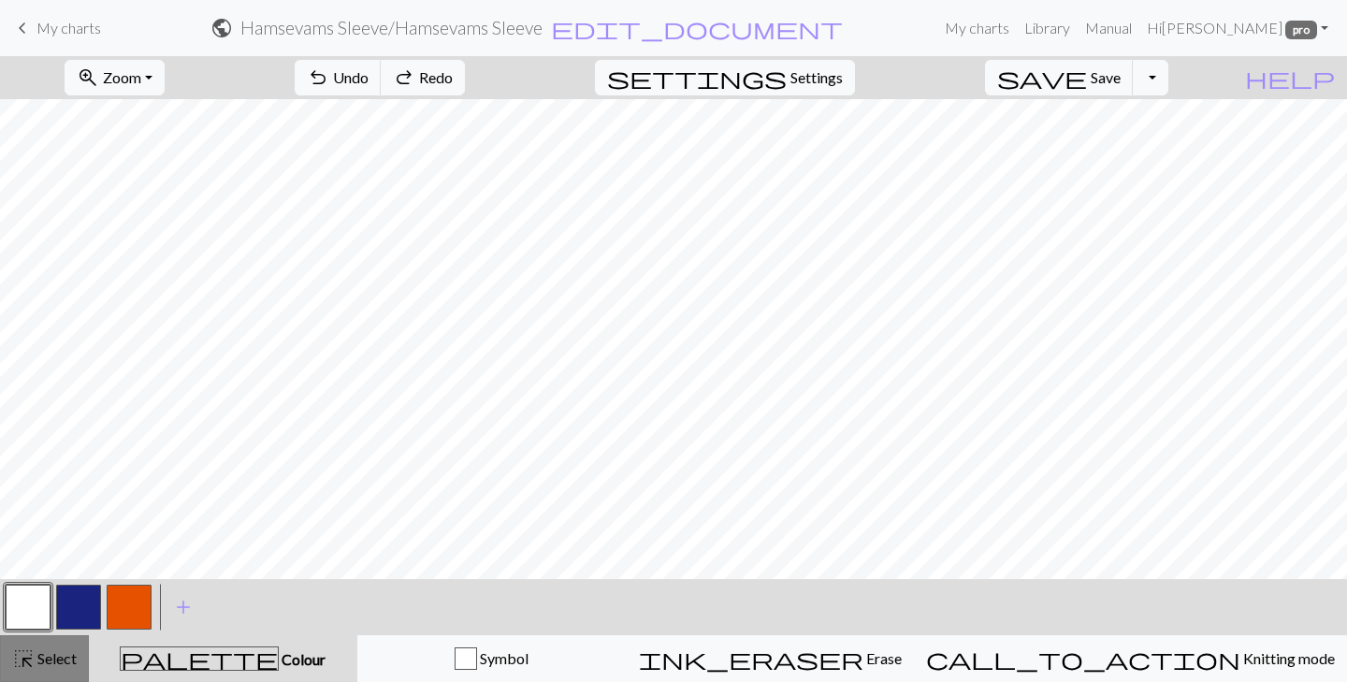
click at [50, 657] on span "Select" at bounding box center [56, 658] width 42 height 18
click at [57, 655] on span "Select" at bounding box center [56, 658] width 42 height 18
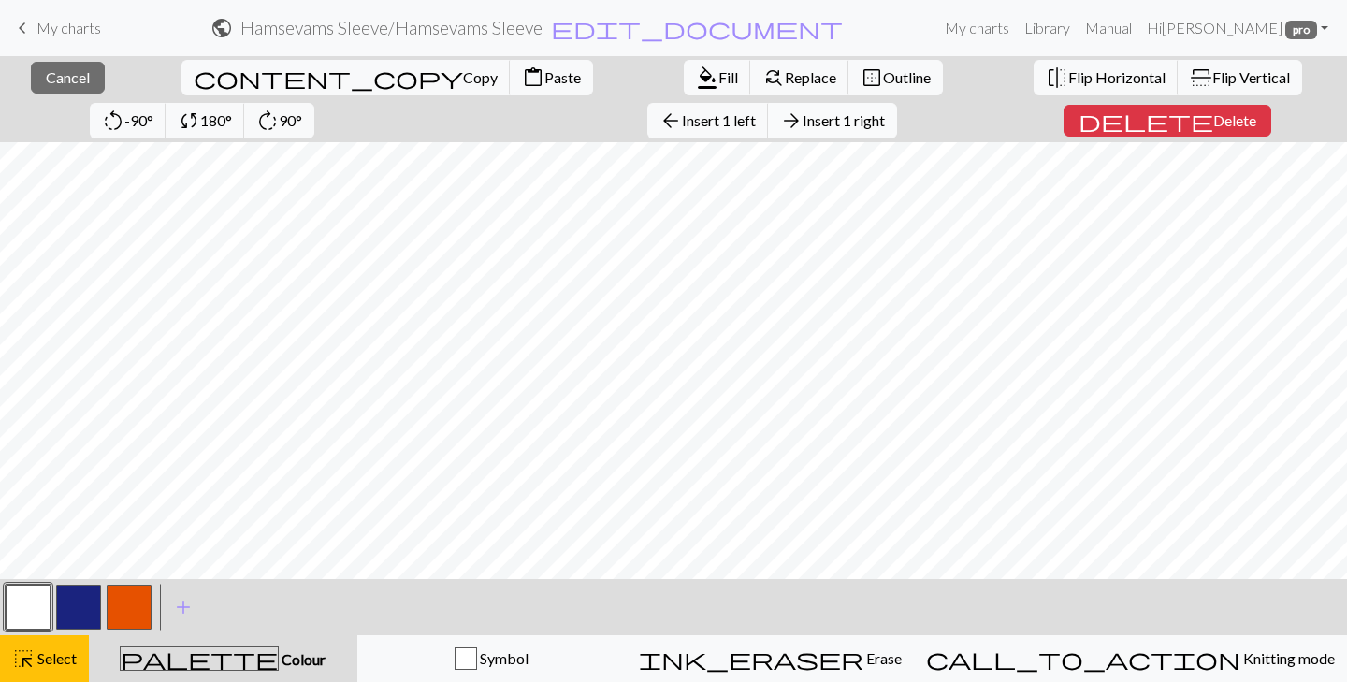
click at [802, 128] on span "Insert 1 right" at bounding box center [843, 120] width 82 height 18
click at [42, 668] on div "highlight_alt Select Select" at bounding box center [44, 658] width 65 height 22
click at [682, 126] on span "Insert 1 left" at bounding box center [719, 120] width 74 height 18
click at [682, 125] on span "Insert 1 left" at bounding box center [719, 120] width 74 height 18
click at [682, 124] on span "Insert 1 left" at bounding box center [719, 120] width 74 height 18
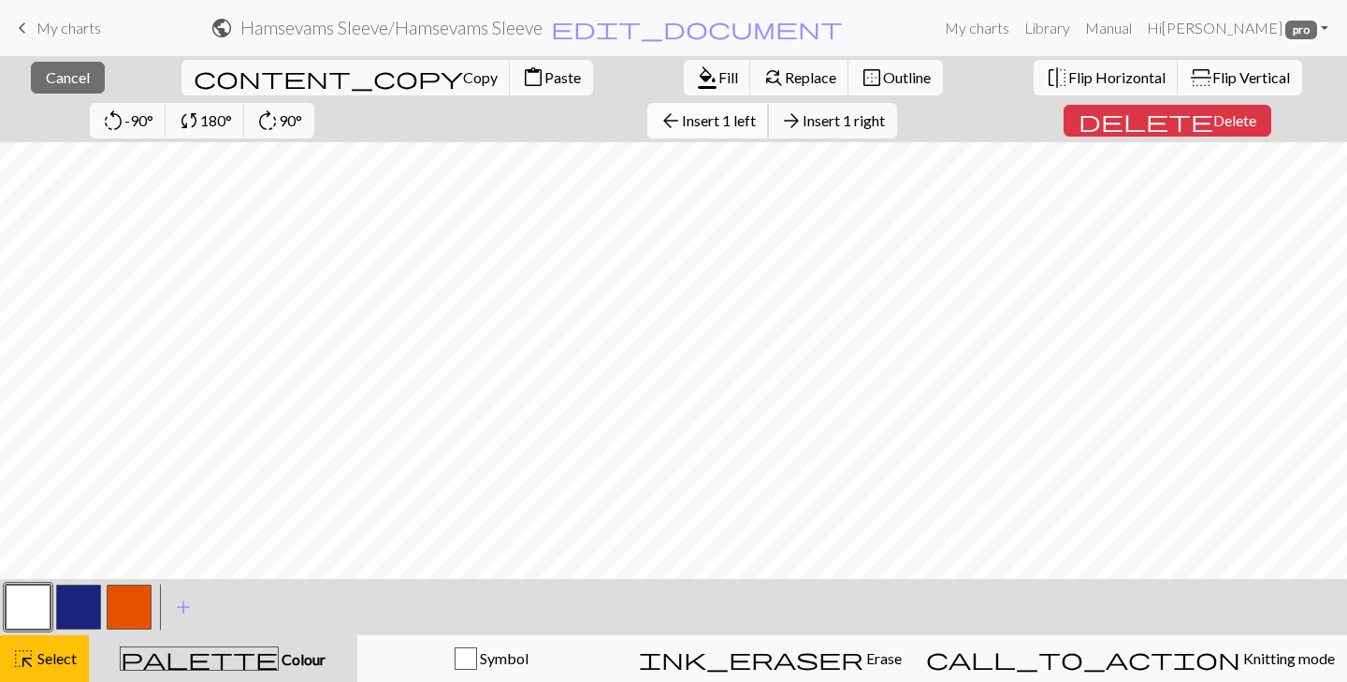
click at [682, 118] on span "Insert 1 left" at bounding box center [719, 120] width 74 height 18
click at [802, 123] on span "Insert 1 right" at bounding box center [843, 120] width 82 height 18
click at [768, 123] on button "arrow_forward Insert 1 right" at bounding box center [832, 121] width 129 height 36
click at [768, 130] on button "arrow_forward Insert 1 right" at bounding box center [832, 121] width 129 height 36
click at [802, 115] on span "Insert 1 right" at bounding box center [843, 120] width 82 height 18
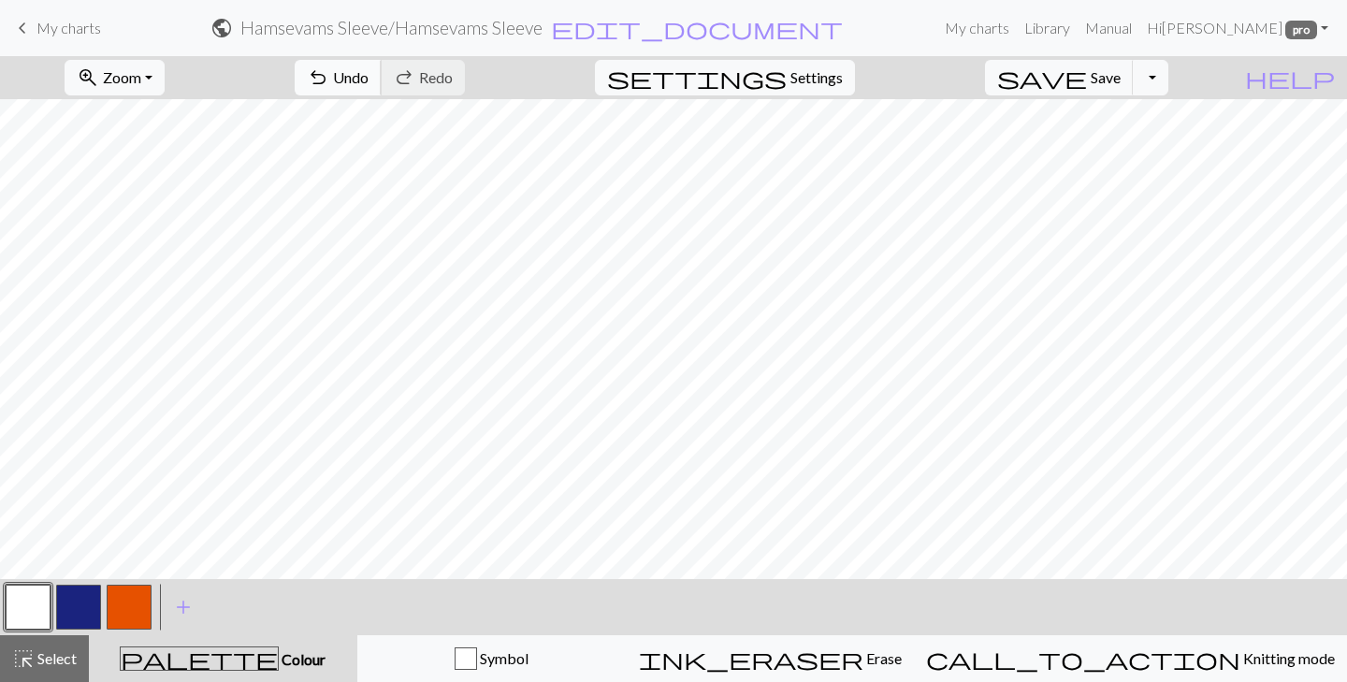
click at [368, 79] on span "Undo" at bounding box center [351, 77] width 36 height 18
click at [465, 93] on button "redo Redo Redo" at bounding box center [423, 78] width 84 height 36
click at [12, 654] on span "highlight_alt" at bounding box center [23, 658] width 22 height 26
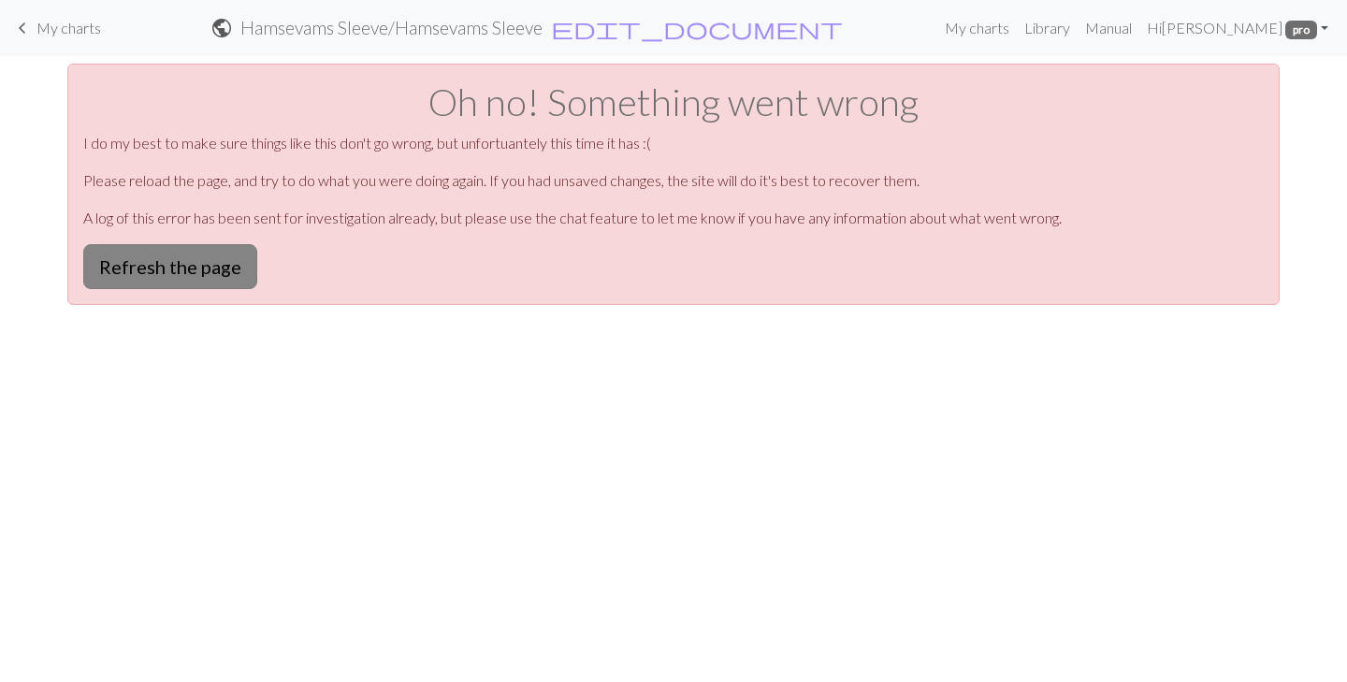
click at [193, 262] on button "Refresh the page" at bounding box center [170, 266] width 174 height 45
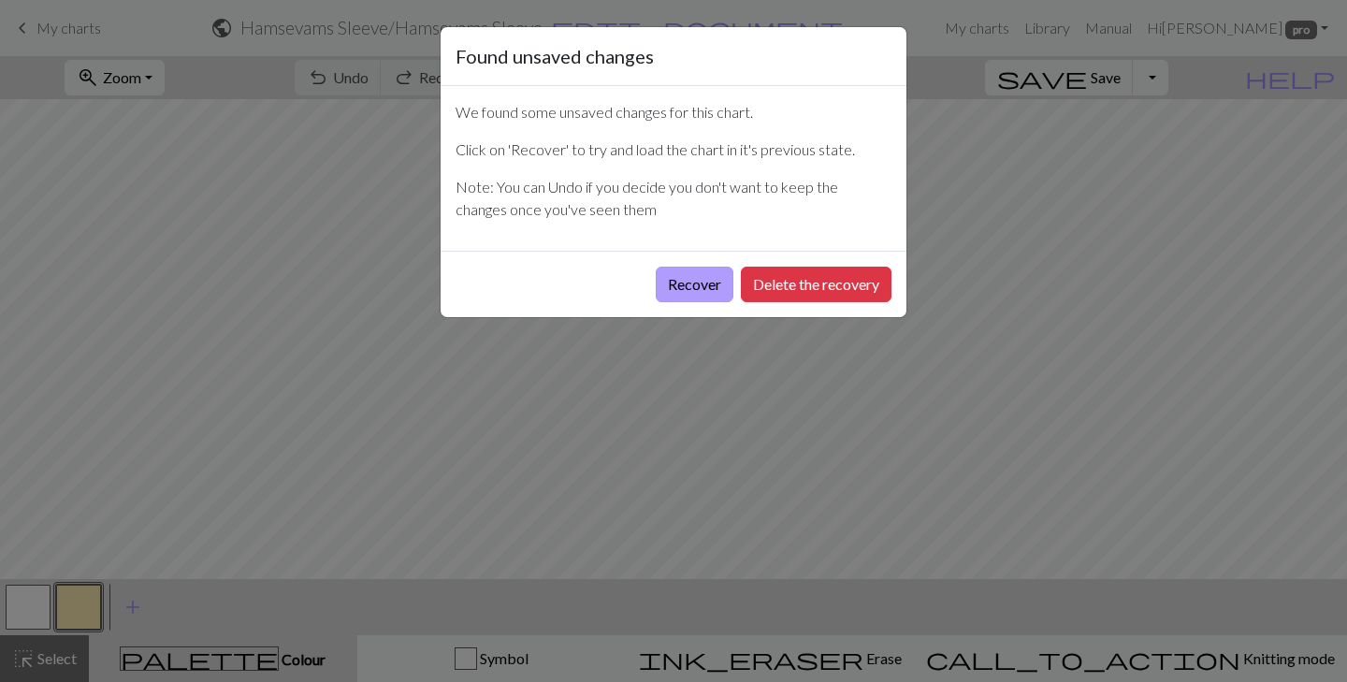
click at [691, 282] on button "Recover" at bounding box center [695, 285] width 78 height 36
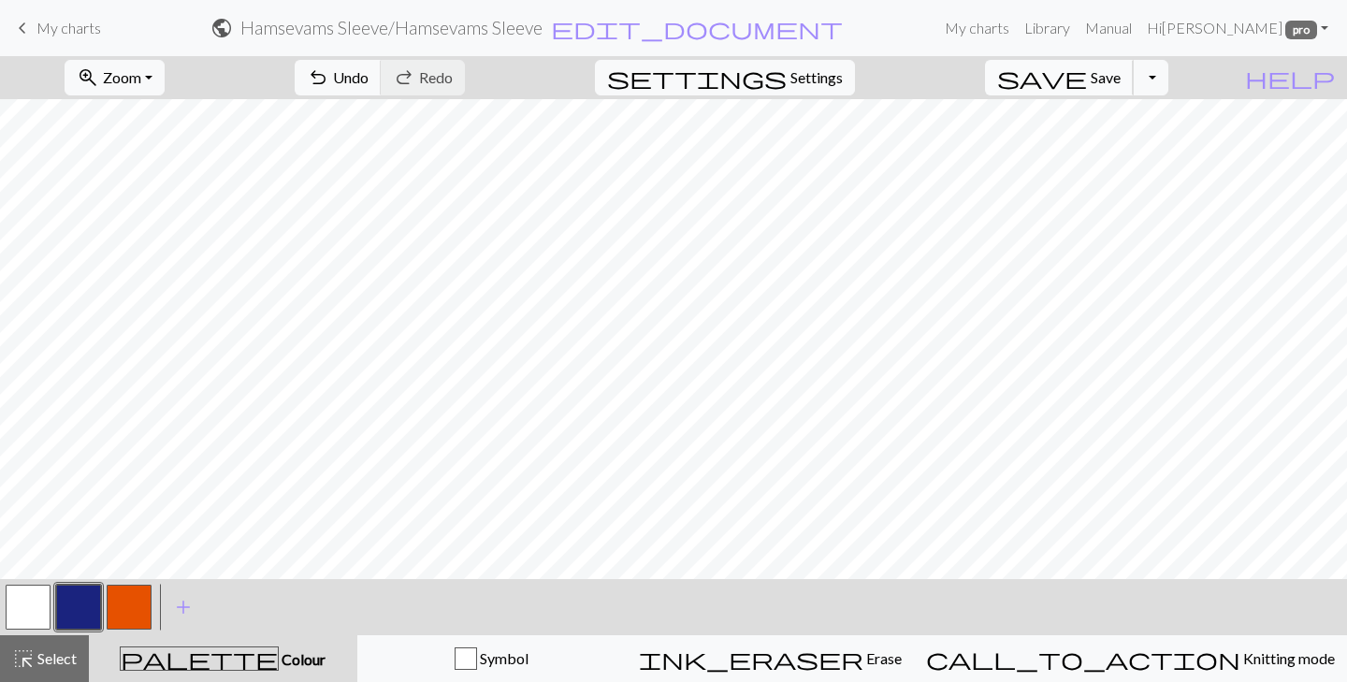
click at [1116, 75] on button "save Save Save" at bounding box center [1059, 78] width 149 height 36
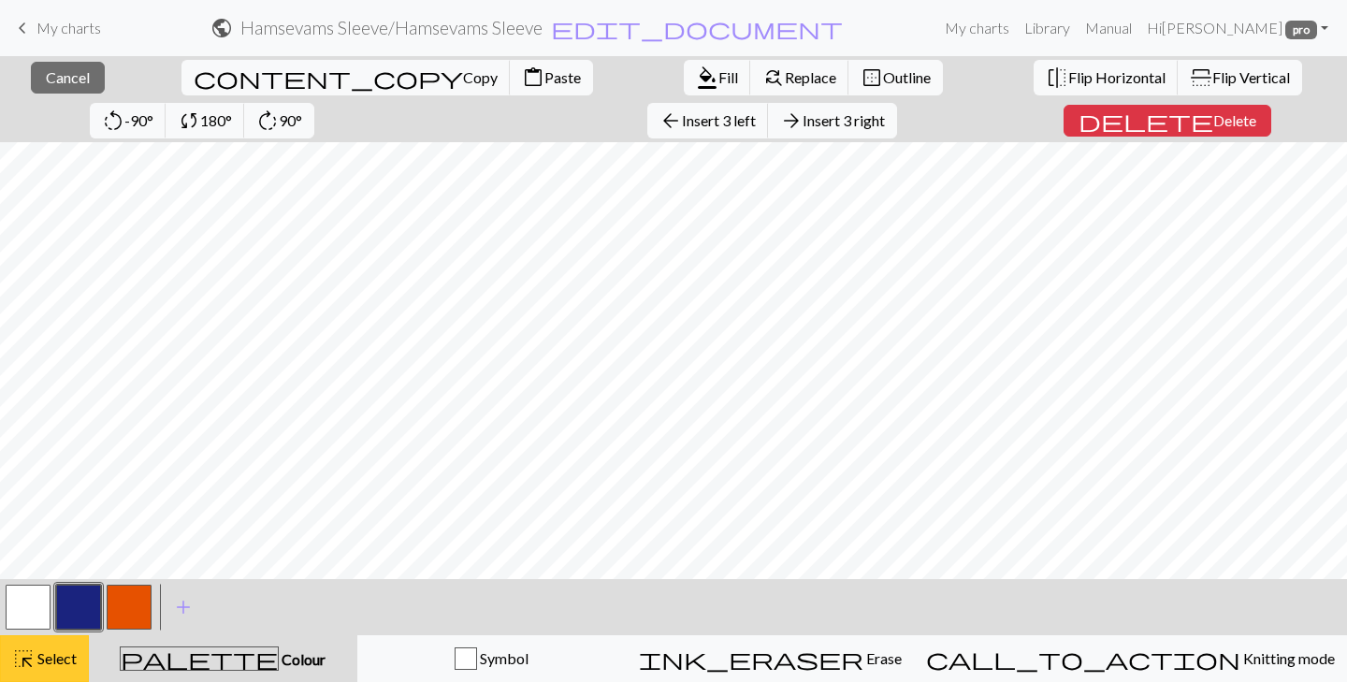
click at [58, 650] on span "Select" at bounding box center [56, 658] width 42 height 18
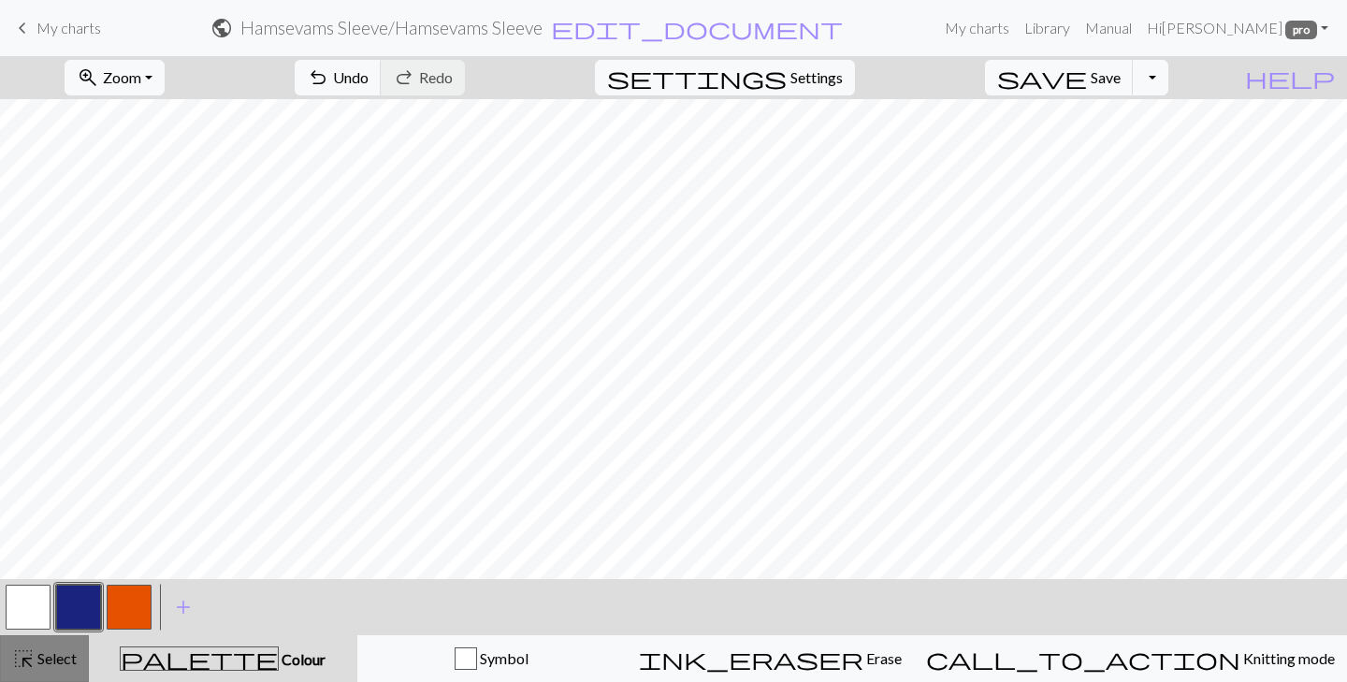
click at [56, 654] on span "Select" at bounding box center [56, 658] width 42 height 18
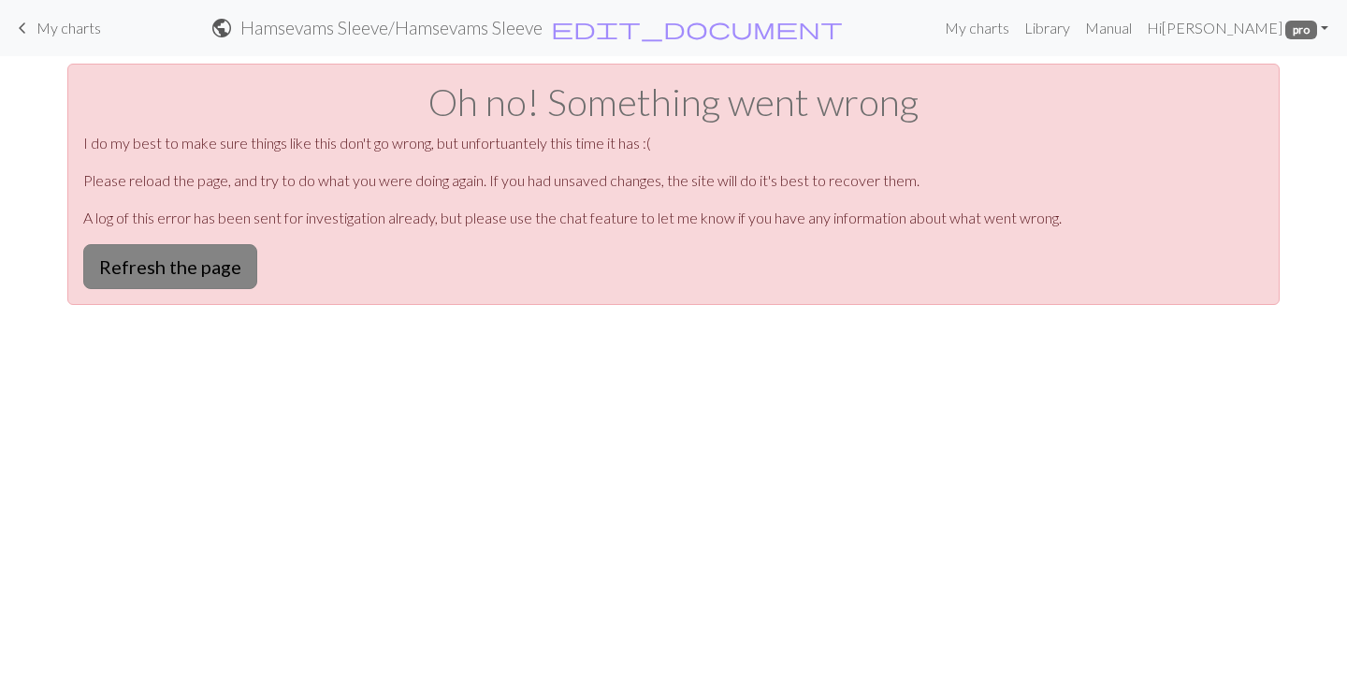
click at [204, 260] on button "Refresh the page" at bounding box center [170, 266] width 174 height 45
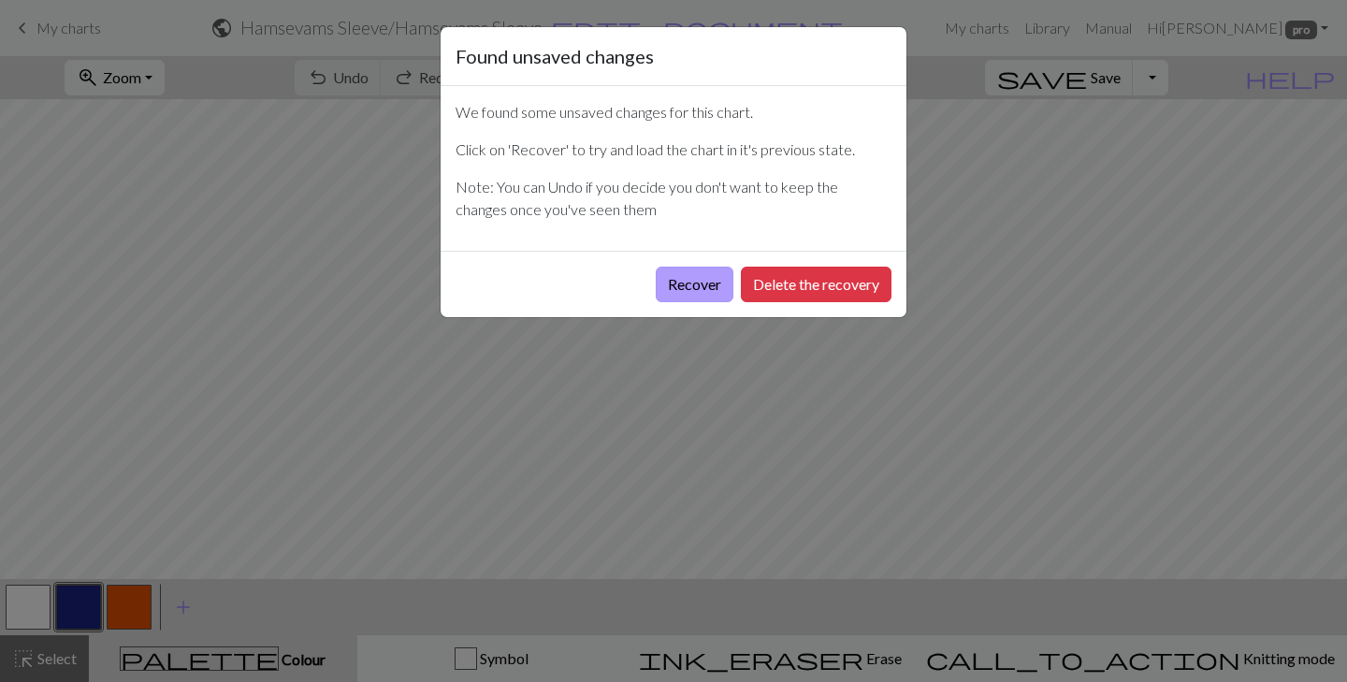
click at [692, 281] on button "Recover" at bounding box center [695, 285] width 78 height 36
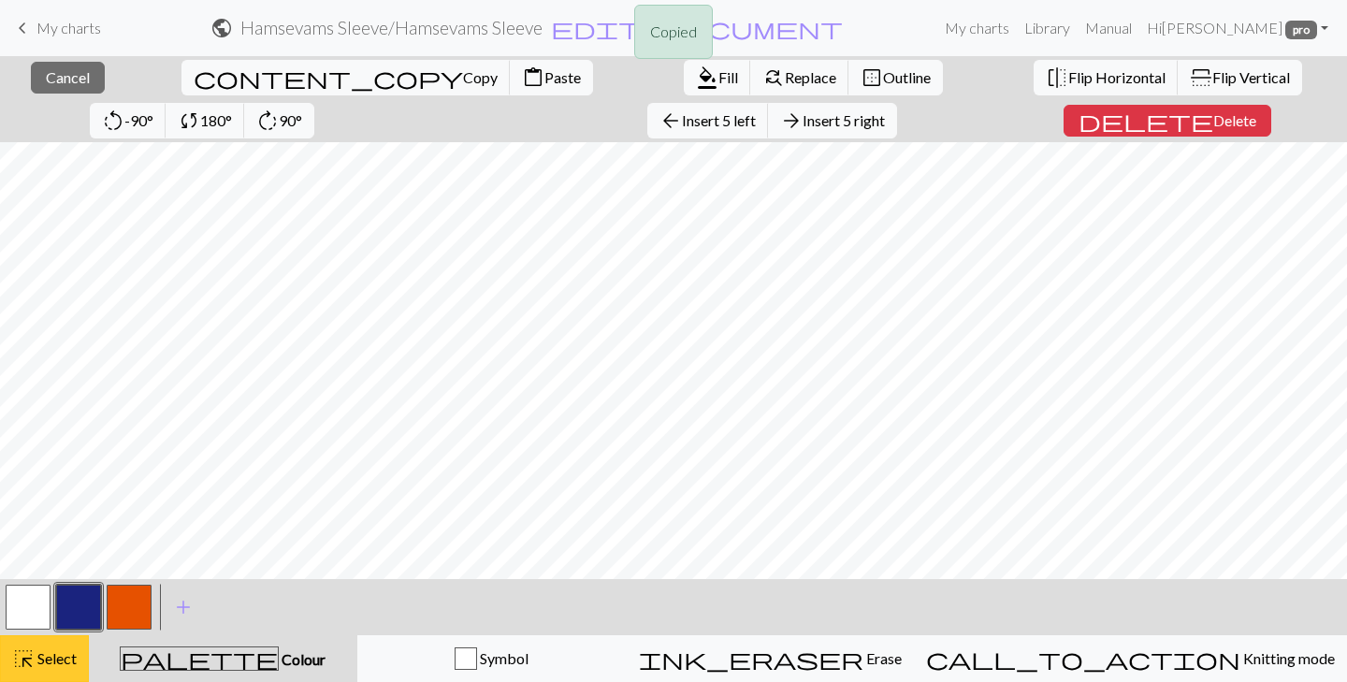
click at [29, 643] on button "highlight_alt Select Select" at bounding box center [44, 658] width 89 height 47
click at [38, 672] on button "highlight_alt Select Select" at bounding box center [44, 658] width 89 height 47
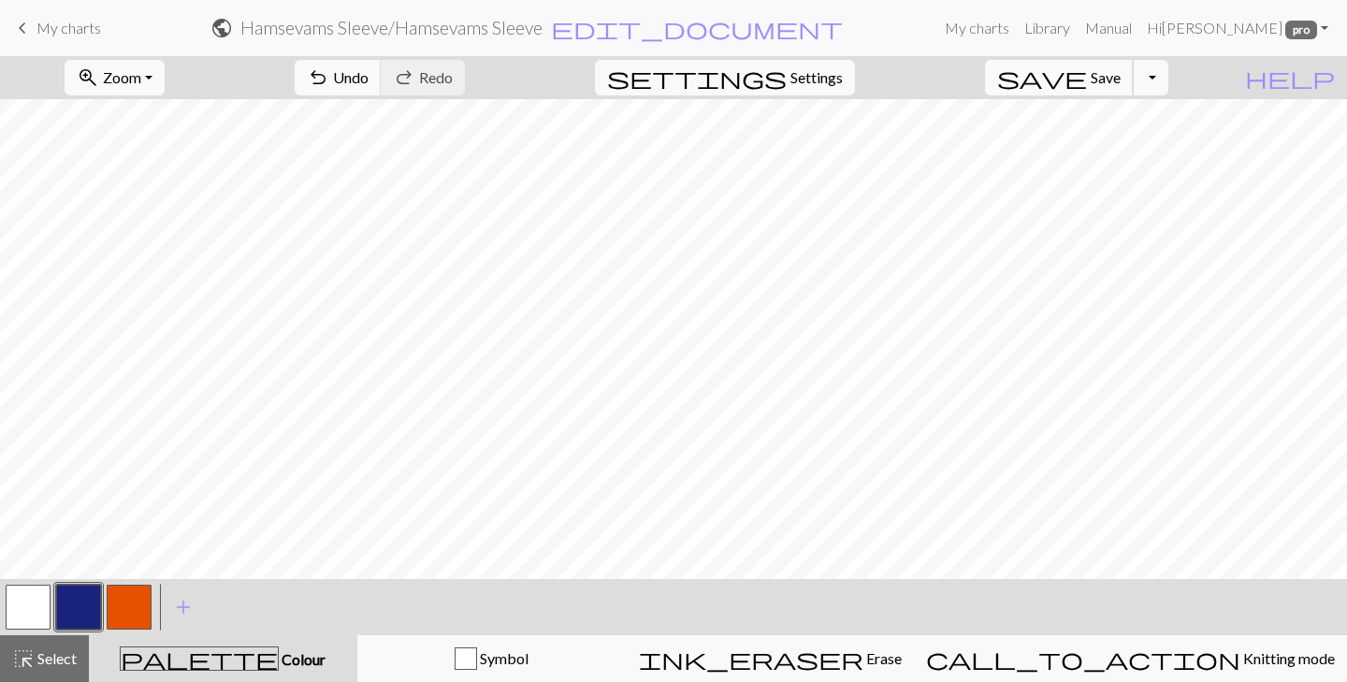
click at [1117, 79] on button "save Save Save" at bounding box center [1059, 78] width 149 height 36
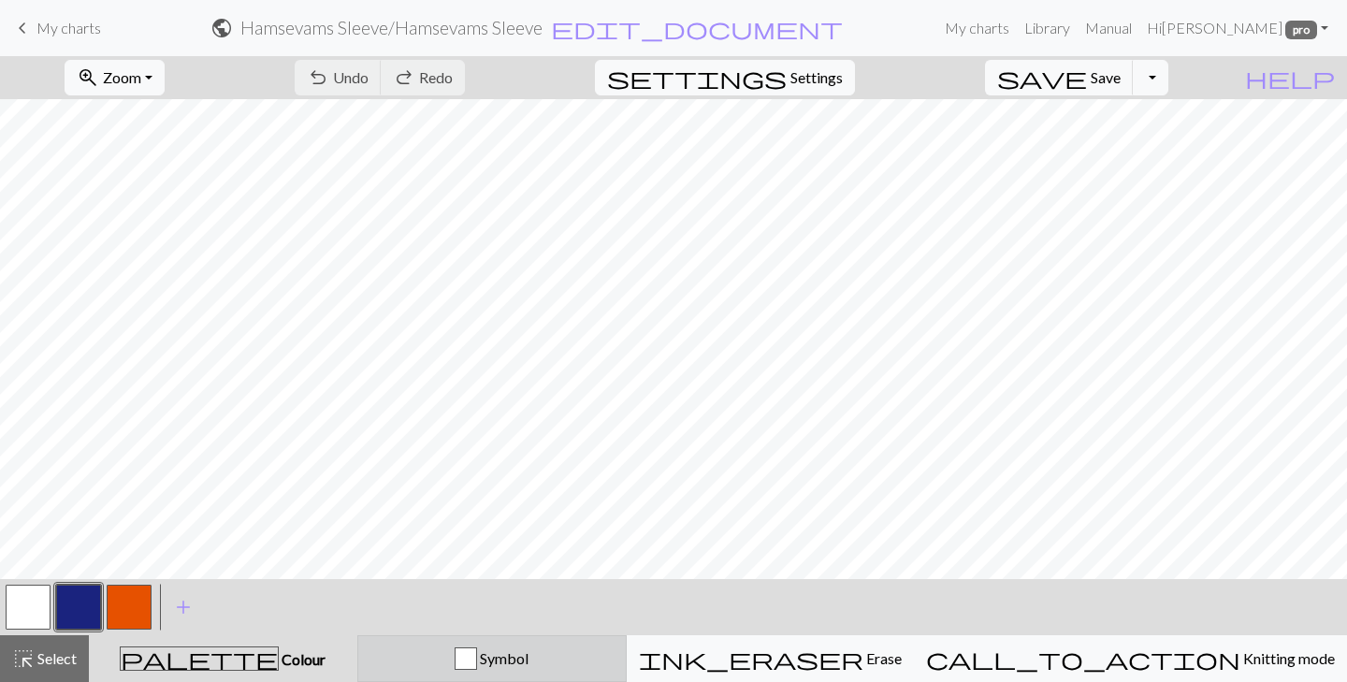
click at [528, 665] on span "Symbol" at bounding box center [502, 658] width 51 height 18
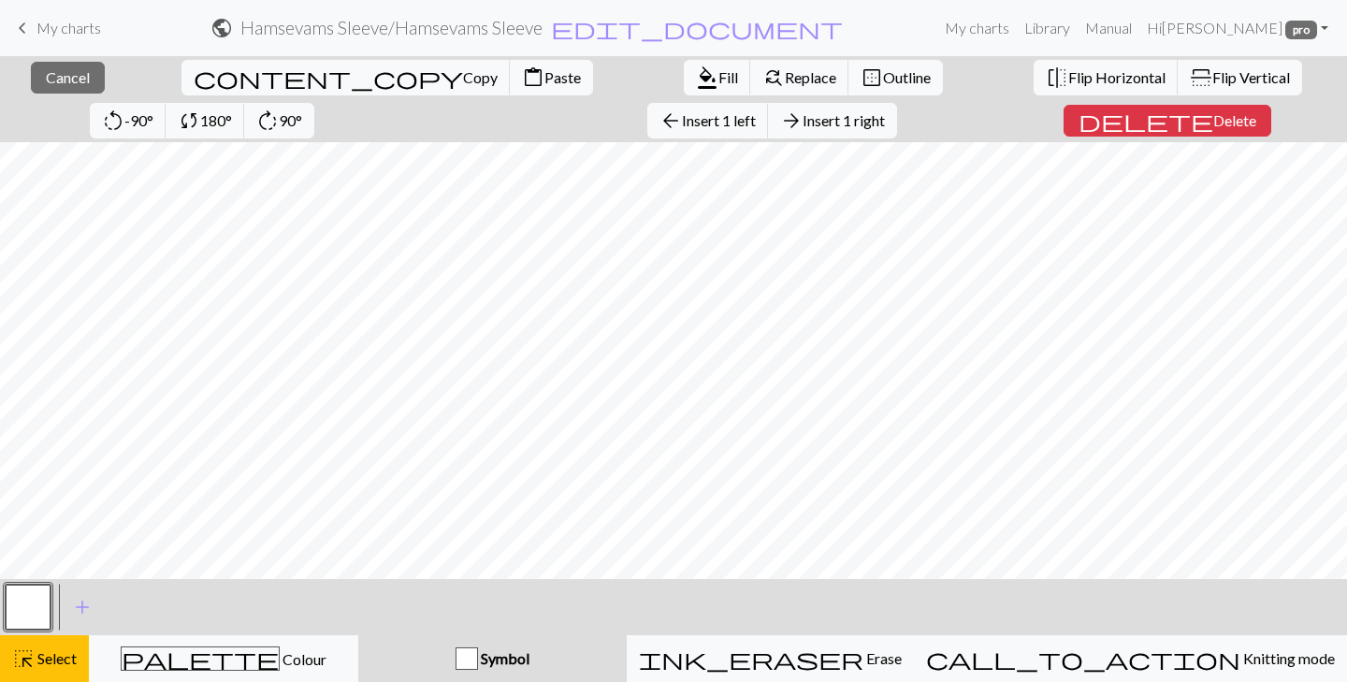
click at [529, 649] on span "Symbol" at bounding box center [503, 658] width 51 height 18
click at [75, 608] on span "add" at bounding box center [82, 607] width 22 height 26
click at [23, 606] on button "button" at bounding box center [28, 607] width 45 height 45
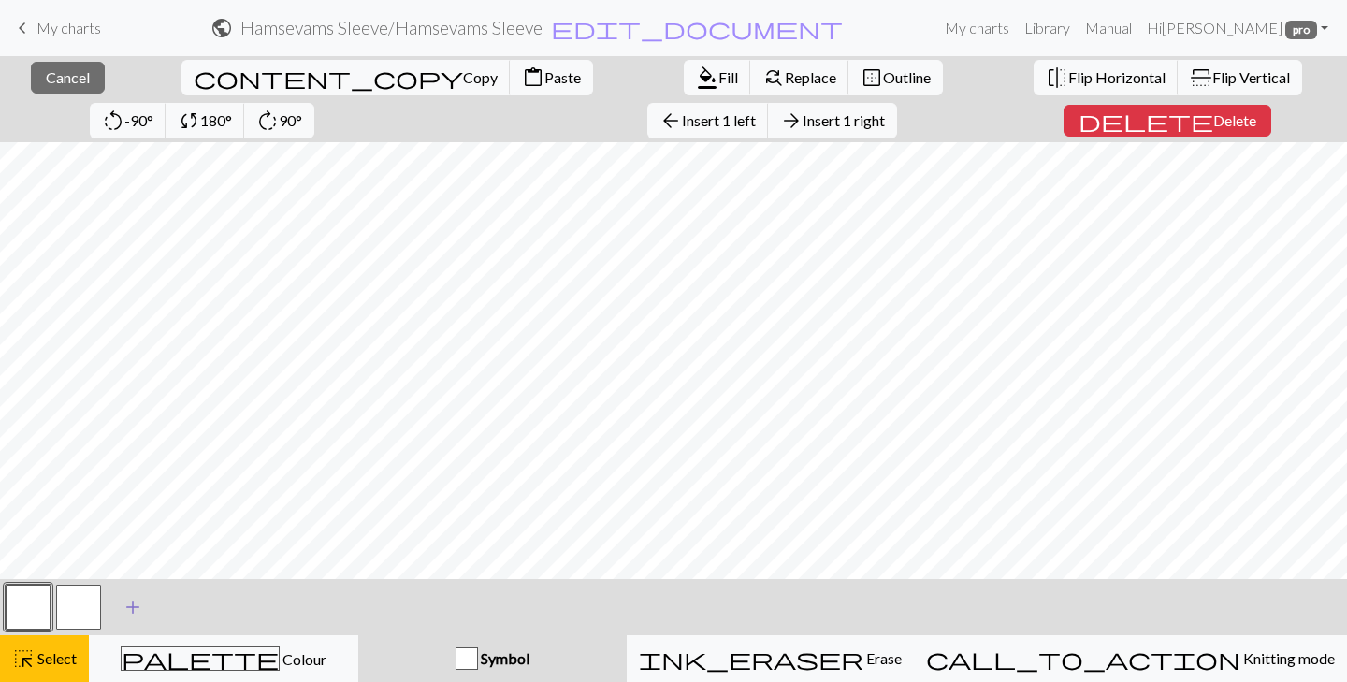
click at [135, 605] on span "add" at bounding box center [133, 607] width 22 height 26
click at [34, 608] on button "button" at bounding box center [28, 607] width 45 height 45
click at [34, 608] on div "Edit symbol Name Knit d f g h j k p s t F H J O P T / | 0 1 2 3 4 5 6 7 8 9 e m…" at bounding box center [673, 341] width 1347 height 682
click at [34, 608] on button "button" at bounding box center [28, 607] width 45 height 45
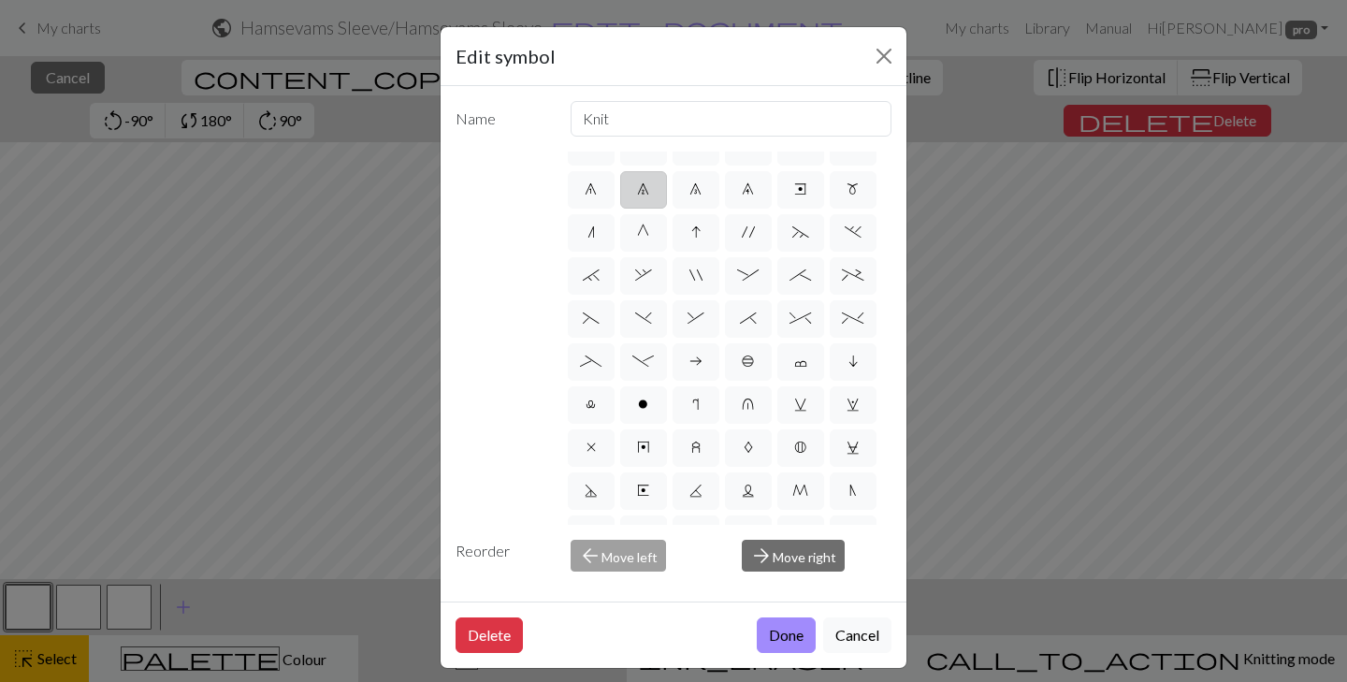
scroll to position [229, 0]
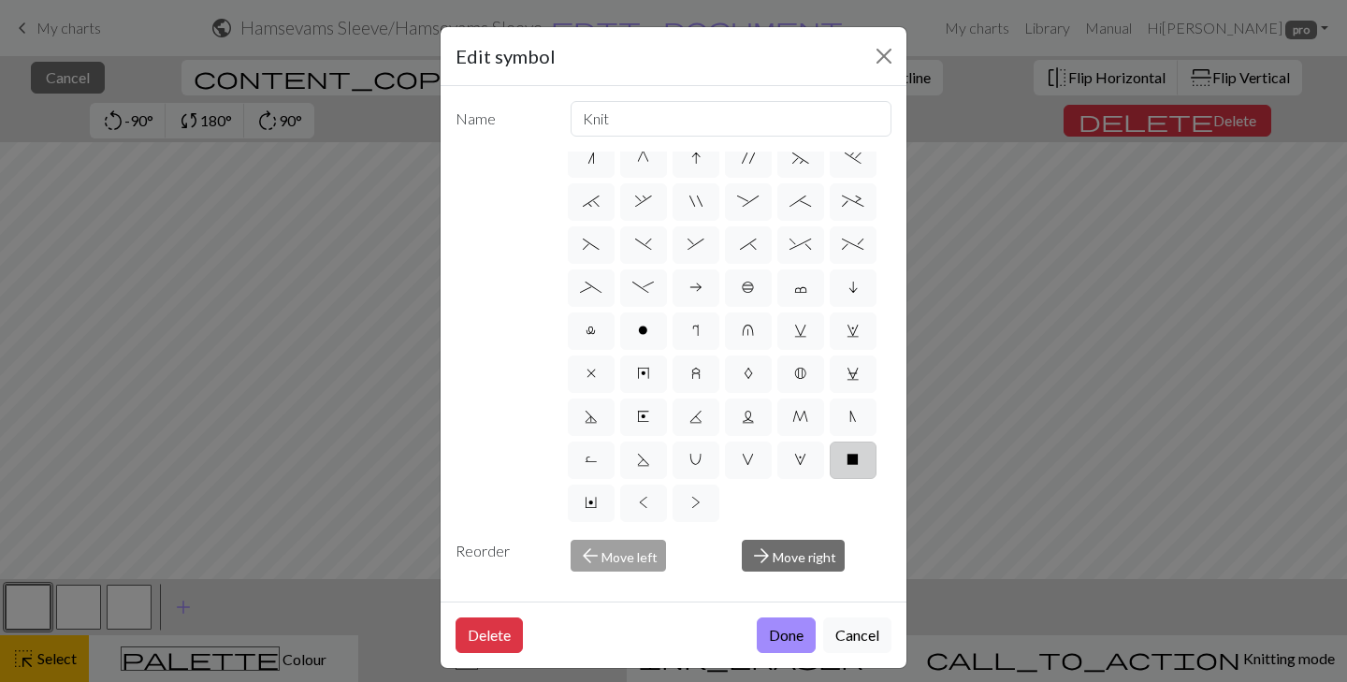
click at [838, 466] on label "X" at bounding box center [853, 459] width 47 height 37
click at [846, 677] on input "X" at bounding box center [852, 683] width 12 height 12
radio input "true"
type input "no stitch"
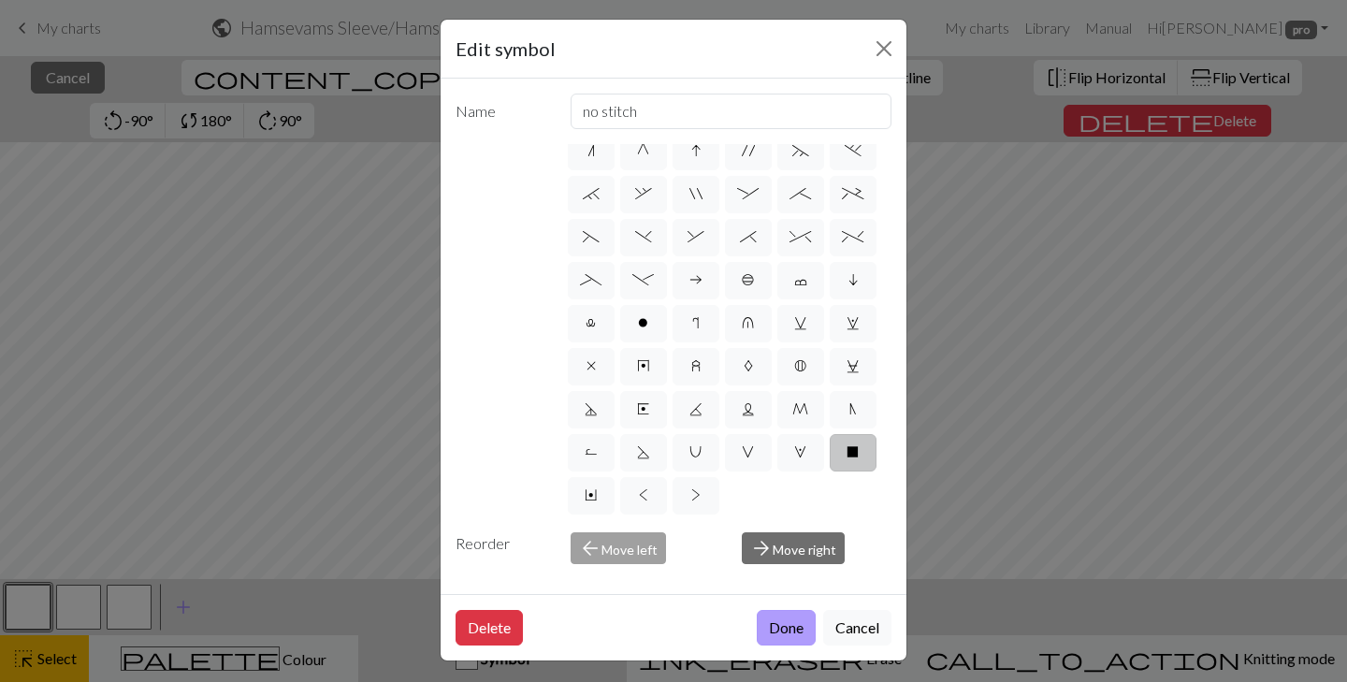
click at [779, 630] on button "Done" at bounding box center [786, 628] width 59 height 36
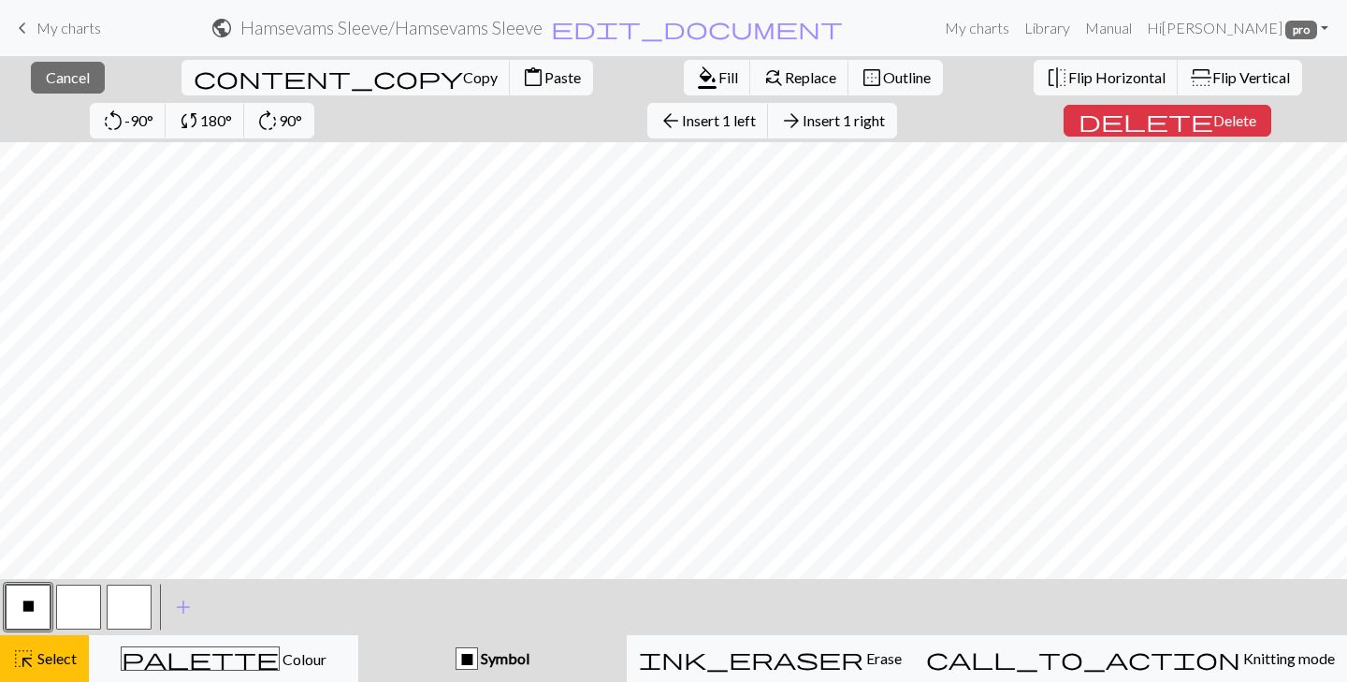
click at [34, 612] on span "X" at bounding box center [28, 606] width 12 height 15
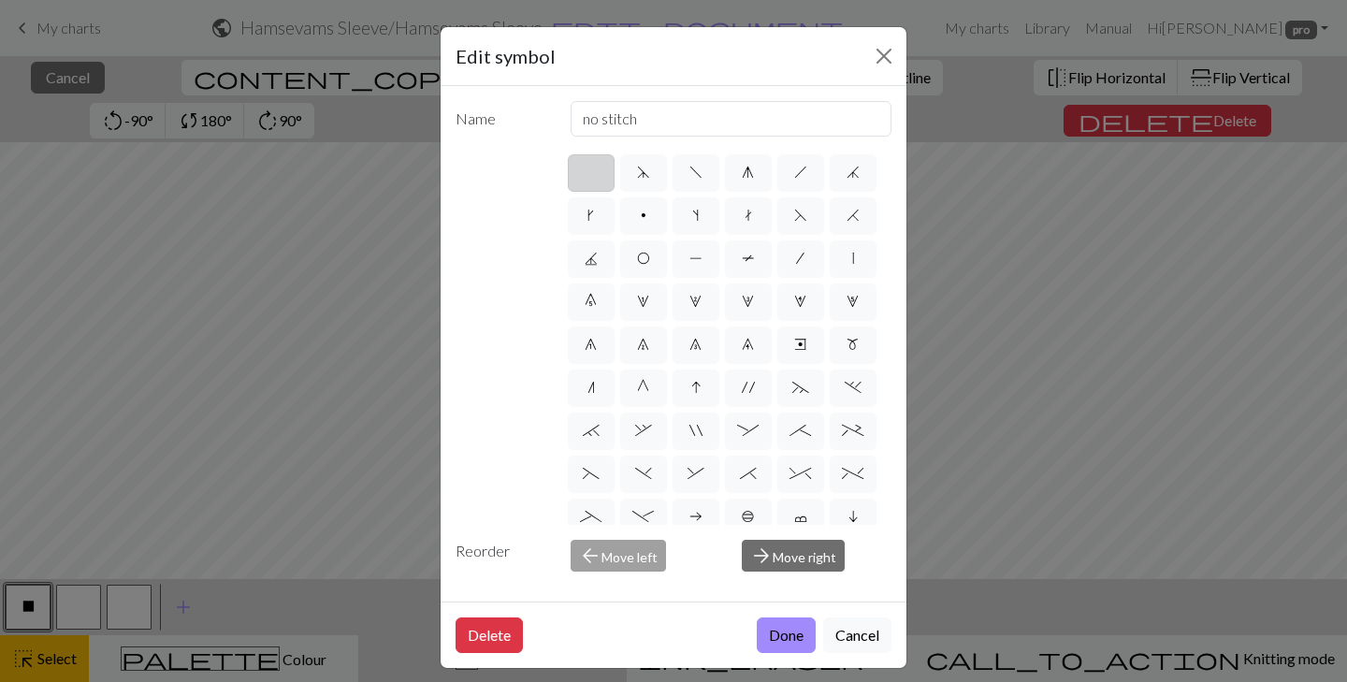
click at [589, 158] on label at bounding box center [591, 172] width 47 height 37
click at [591, 161] on input "radio" at bounding box center [597, 167] width 12 height 12
radio input "true"
type input "Knit"
click at [773, 633] on button "Done" at bounding box center [786, 635] width 59 height 36
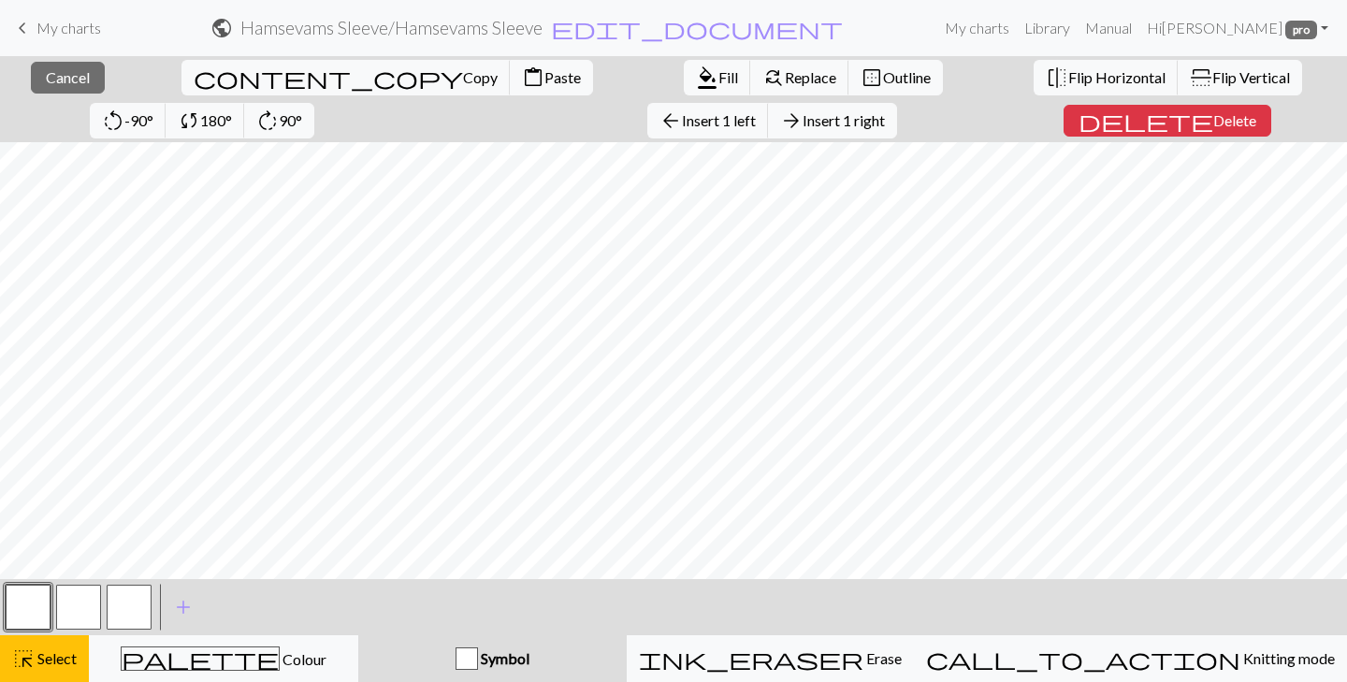
click at [810, 585] on div "< > add Add a symbol" at bounding box center [673, 607] width 1347 height 56
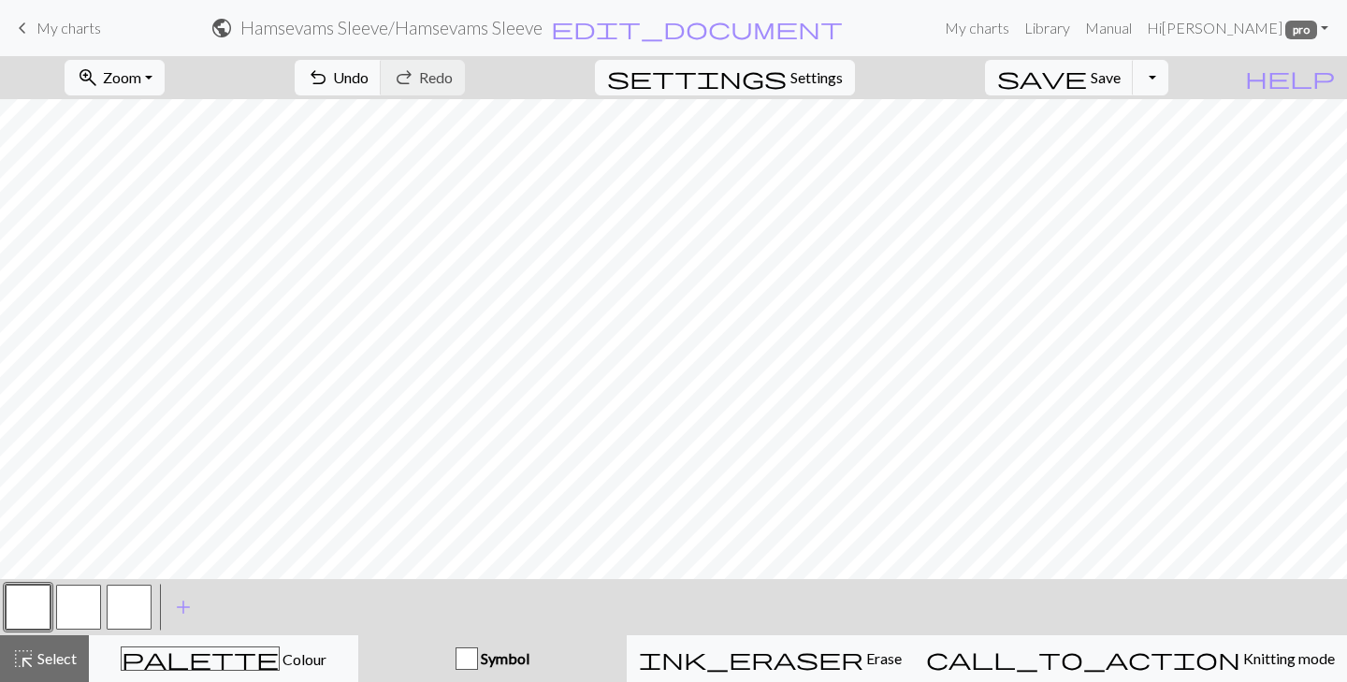
click at [35, 603] on button "button" at bounding box center [28, 607] width 45 height 45
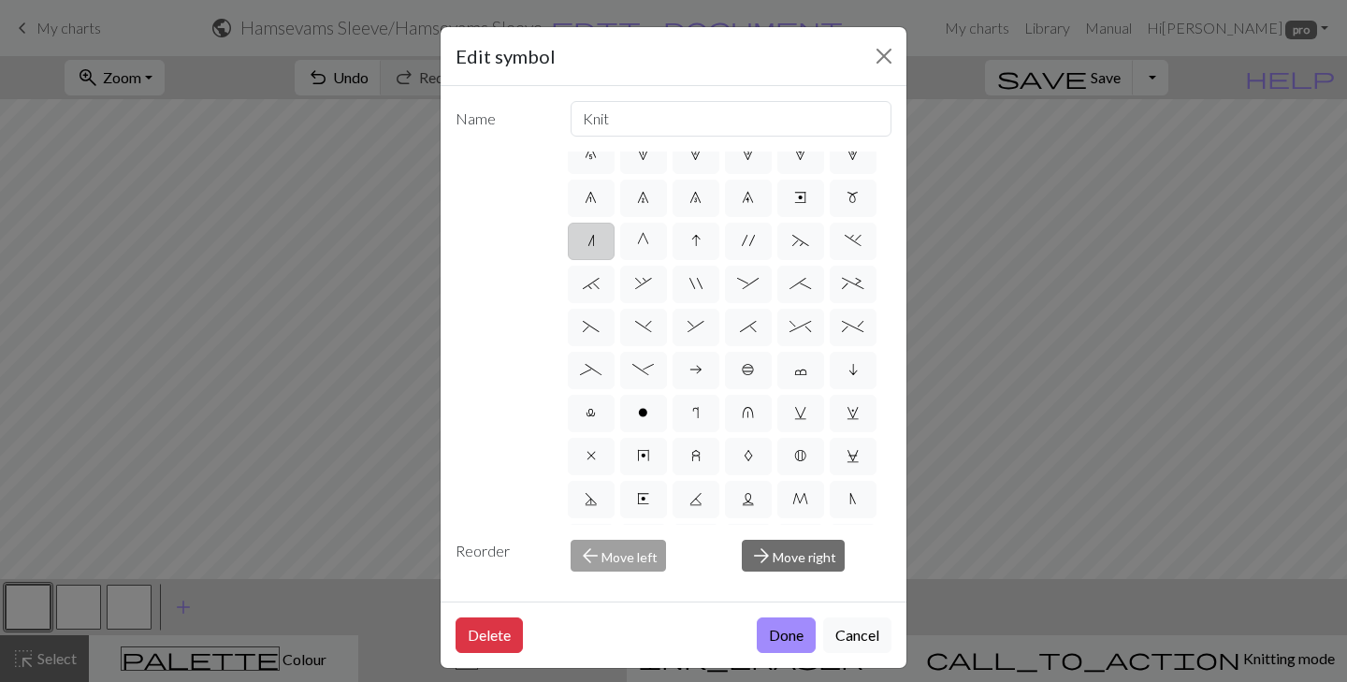
scroll to position [229, 0]
click at [643, 335] on span "o" at bounding box center [643, 330] width 10 height 15
click at [643, 548] on input "o" at bounding box center [644, 554] width 12 height 12
radio input "true"
type input "purl"
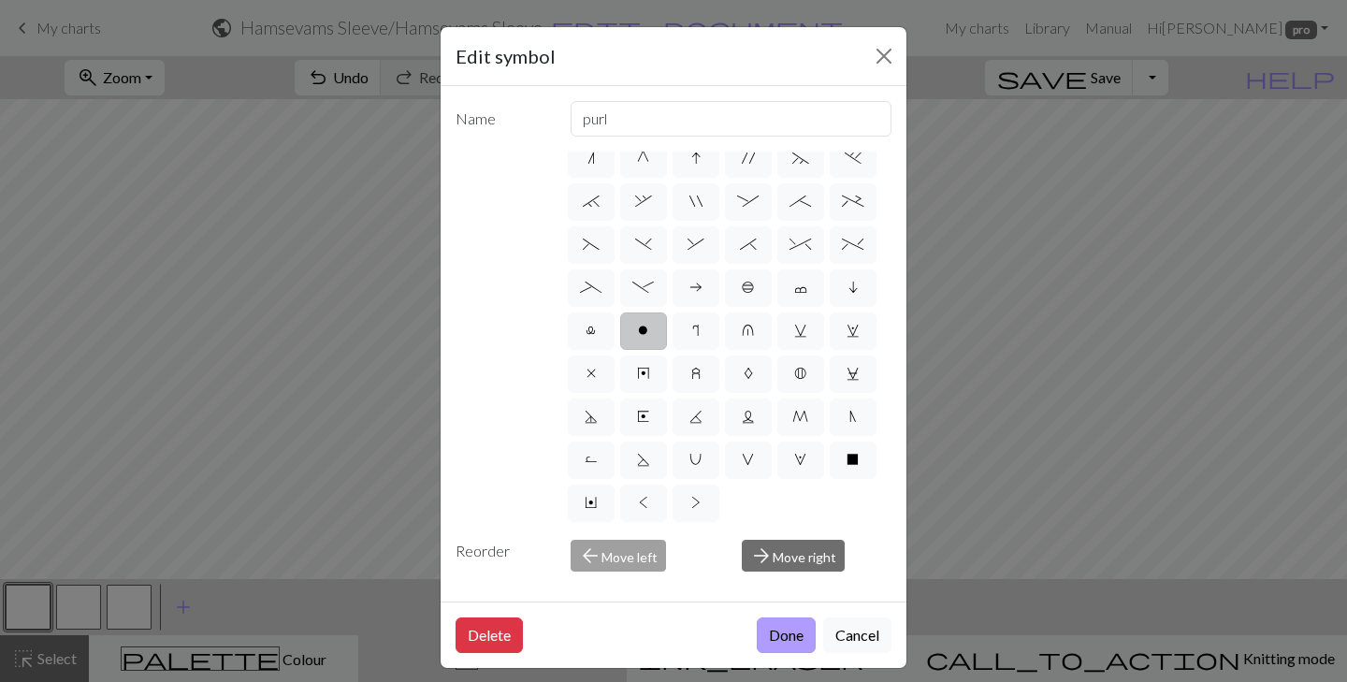
click at [795, 637] on button "Done" at bounding box center [786, 635] width 59 height 36
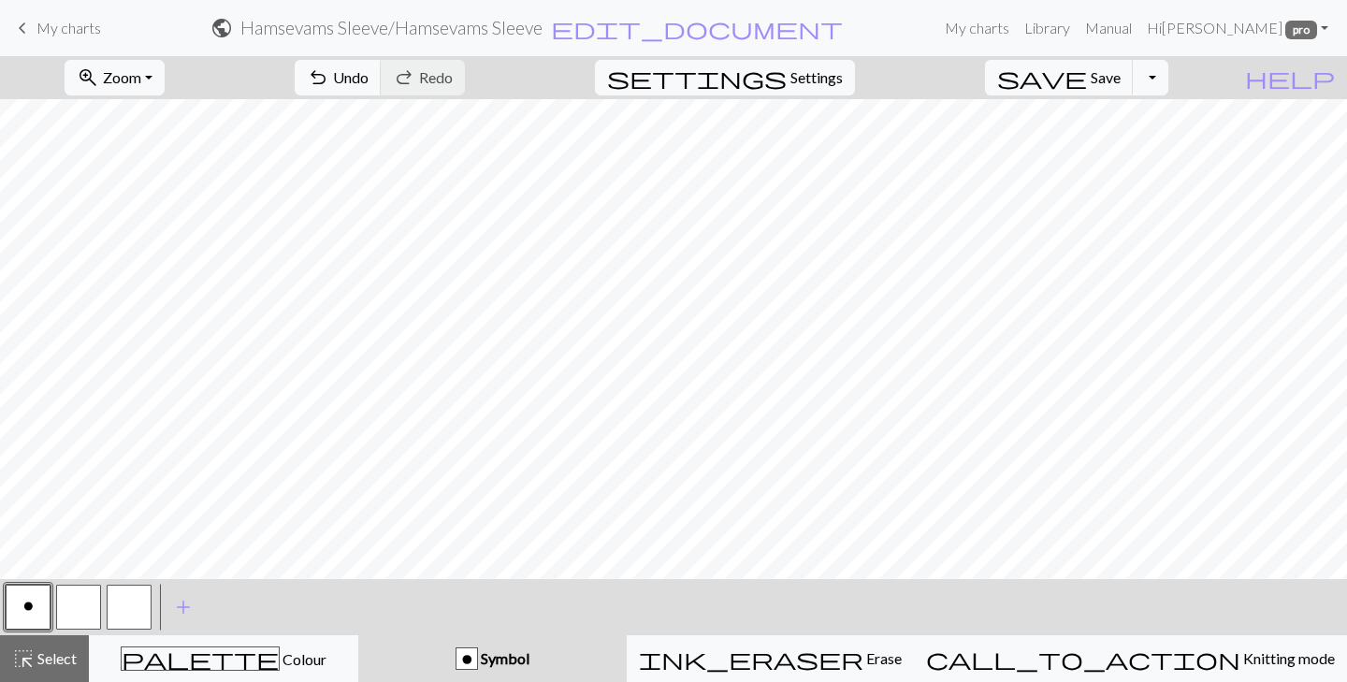
click at [74, 605] on button "button" at bounding box center [78, 607] width 45 height 45
click at [68, 601] on button "button" at bounding box center [78, 607] width 45 height 45
click at [51, 658] on span "Select" at bounding box center [56, 658] width 42 height 18
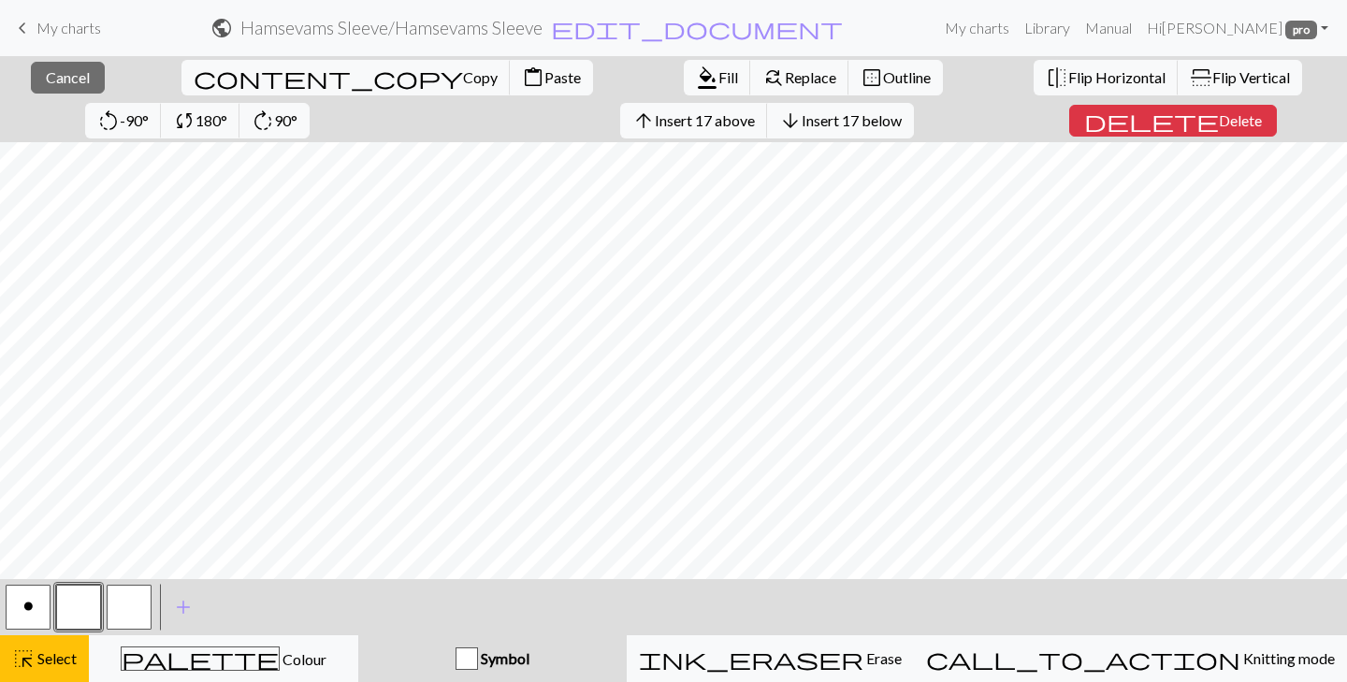
click at [88, 610] on button "button" at bounding box center [78, 607] width 45 height 45
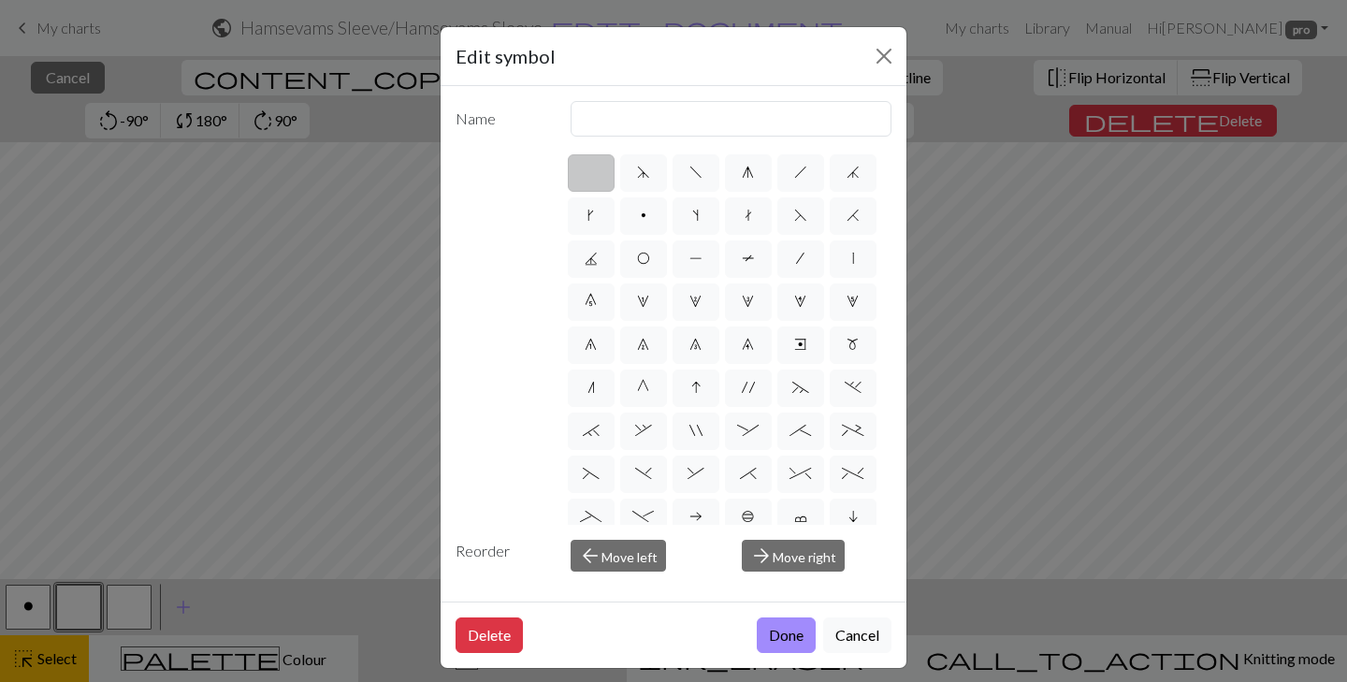
click at [586, 181] on label at bounding box center [591, 172] width 47 height 37
click at [591, 173] on input "radio" at bounding box center [597, 167] width 12 height 12
click at [772, 634] on button "Done" at bounding box center [786, 635] width 59 height 36
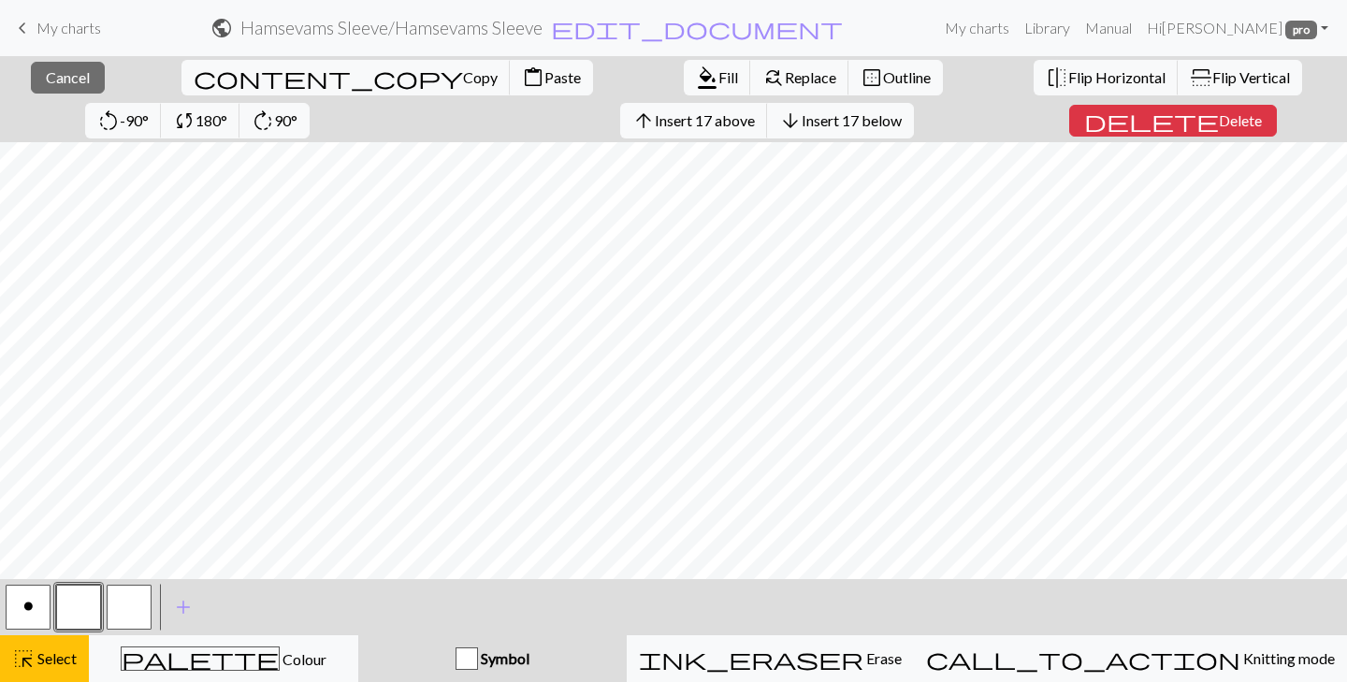
click at [81, 607] on button "button" at bounding box center [78, 607] width 45 height 45
click at [82, 607] on div "Edit symbol Name d f g h j k p s t F H J O P T / | 0 1 2 3 4 5 6 7 8 9 e m n G …" at bounding box center [673, 341] width 1347 height 682
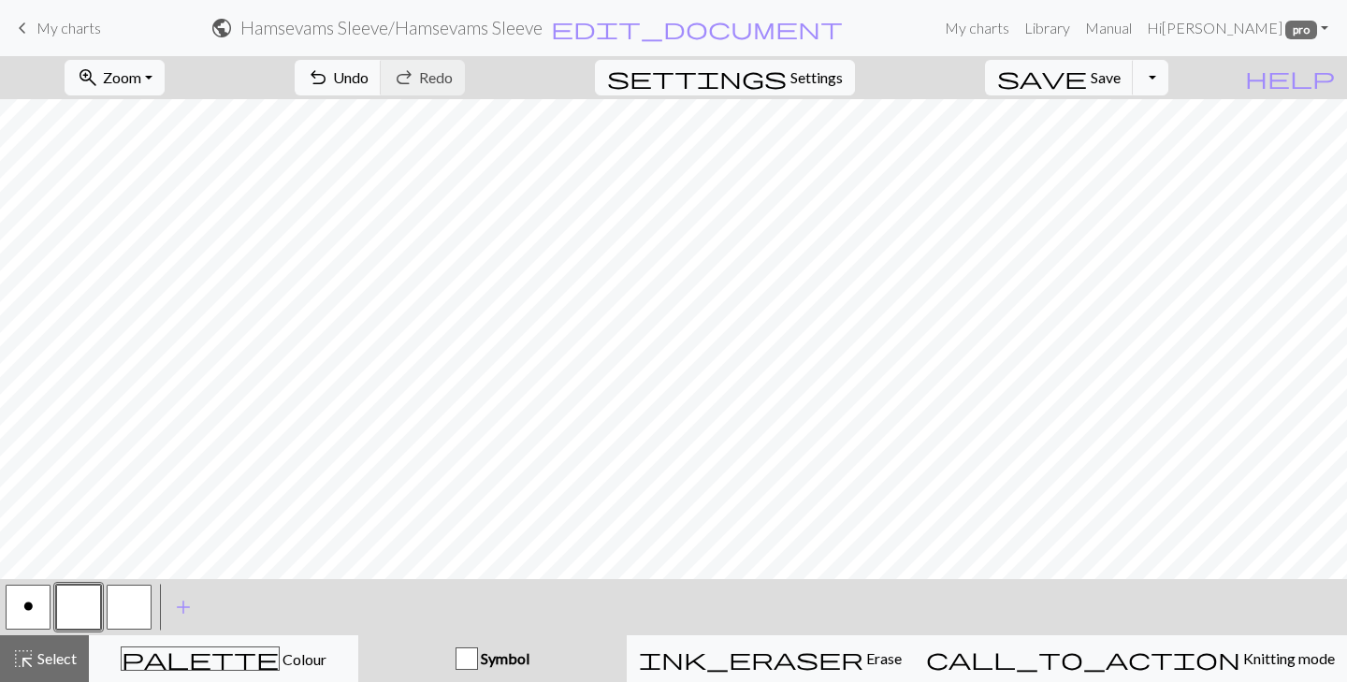
click at [22, 615] on button "o" at bounding box center [28, 607] width 45 height 45
click at [22, 615] on div "Edit symbol Name purl d f g h j k p s t F H J O P T / | 0 1 2 3 4 5 6 7 8 9 e m…" at bounding box center [673, 341] width 1347 height 682
click at [33, 603] on button "o" at bounding box center [28, 607] width 45 height 45
click at [22, 608] on button "o" at bounding box center [28, 607] width 45 height 45
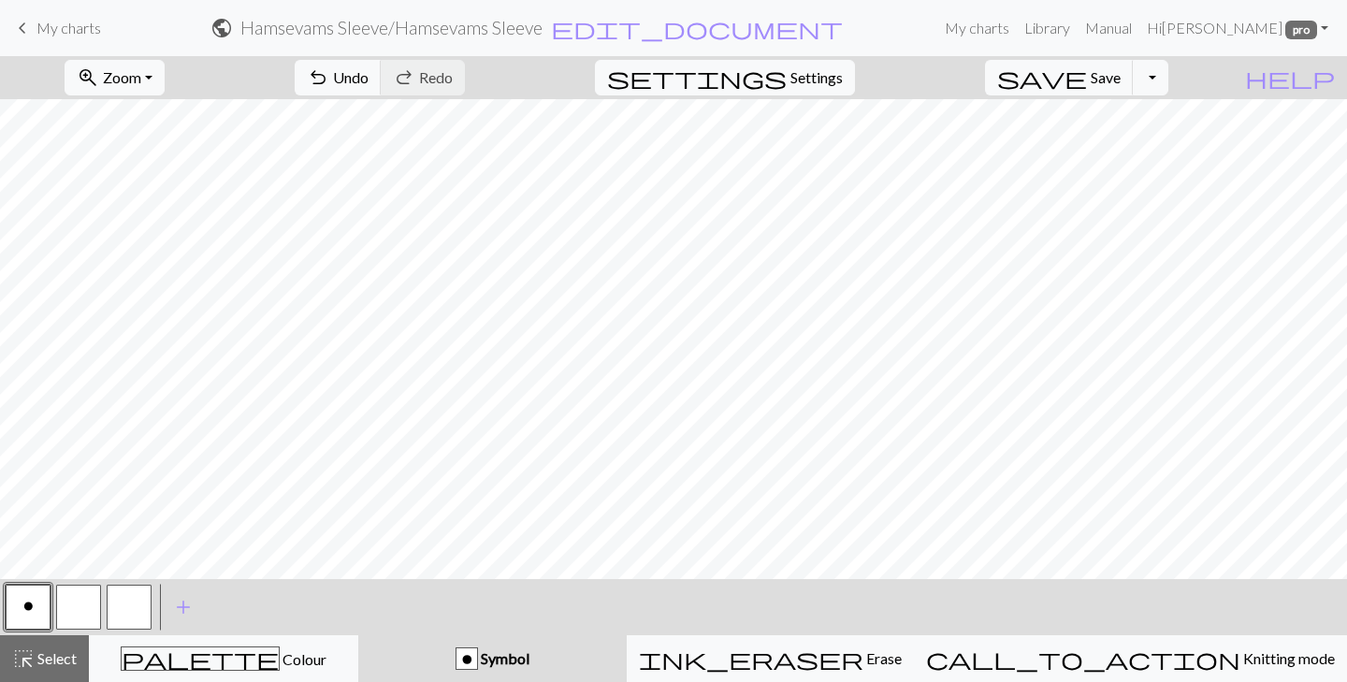
click at [22, 608] on button "o" at bounding box center [28, 607] width 45 height 45
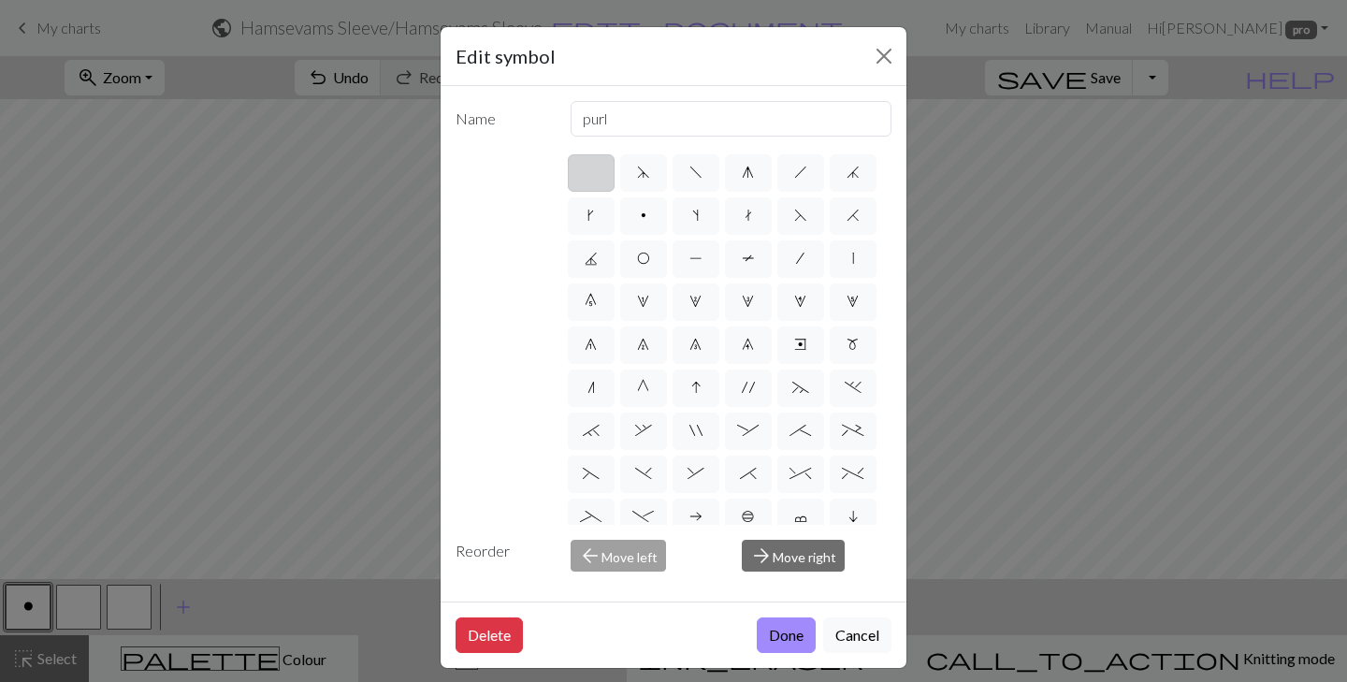
click at [590, 165] on label at bounding box center [591, 172] width 47 height 37
click at [591, 165] on input "radio" at bounding box center [597, 167] width 12 height 12
radio input "true"
type input "Knit"
click at [789, 628] on button "Done" at bounding box center [786, 635] width 59 height 36
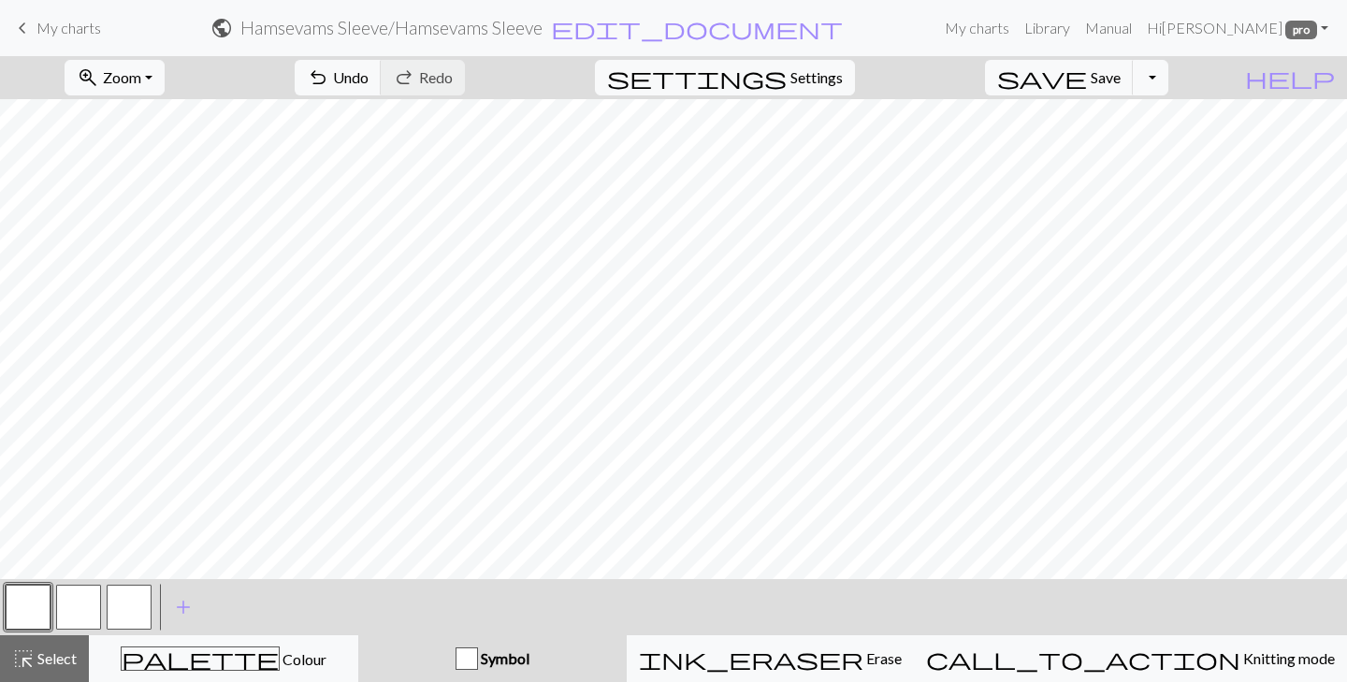
click at [65, 605] on button "button" at bounding box center [78, 607] width 45 height 45
click at [70, 610] on button "button" at bounding box center [78, 607] width 45 height 45
click at [72, 631] on div at bounding box center [78, 607] width 51 height 51
click at [71, 630] on div at bounding box center [78, 607] width 51 height 51
click at [71, 619] on button "button" at bounding box center [78, 607] width 45 height 45
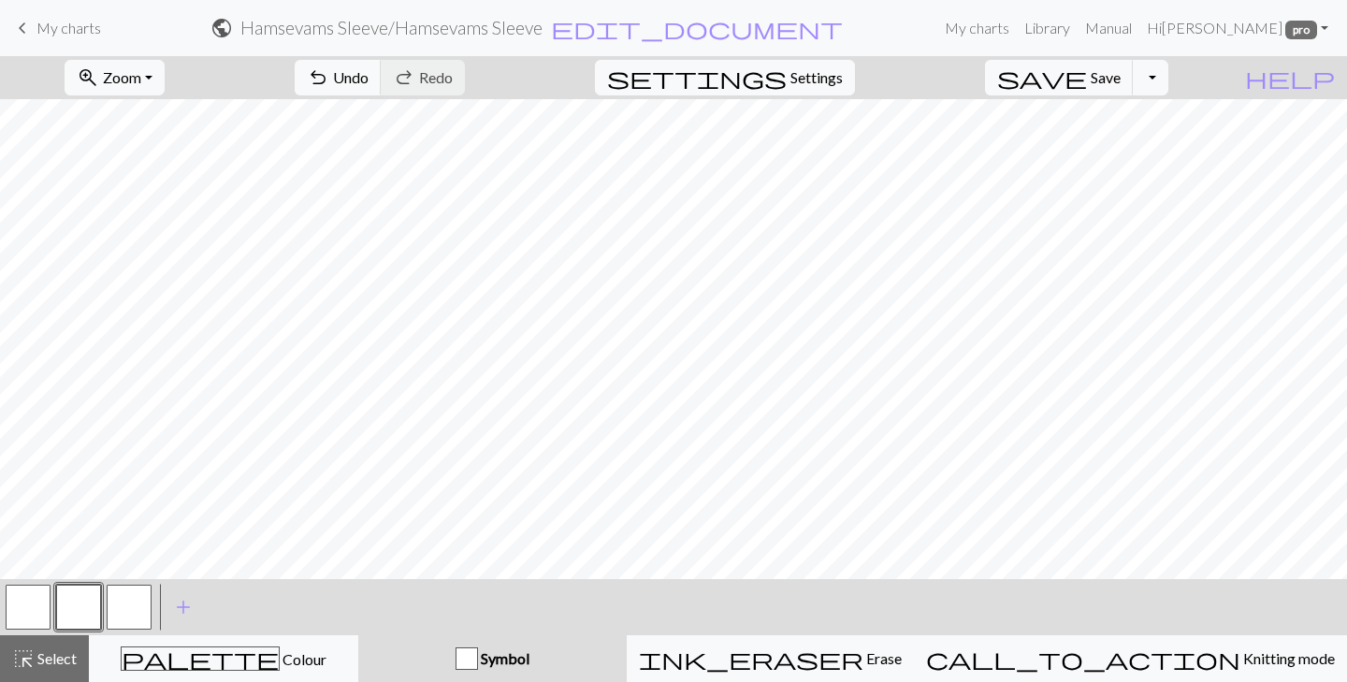
click at [71, 619] on div "Edit symbol Name d f g h j k p s t F H J O P T / | 0 1 2 3 4 5 6 7 8 9 e m n G …" at bounding box center [673, 341] width 1347 height 682
click at [71, 619] on button "button" at bounding box center [78, 607] width 45 height 45
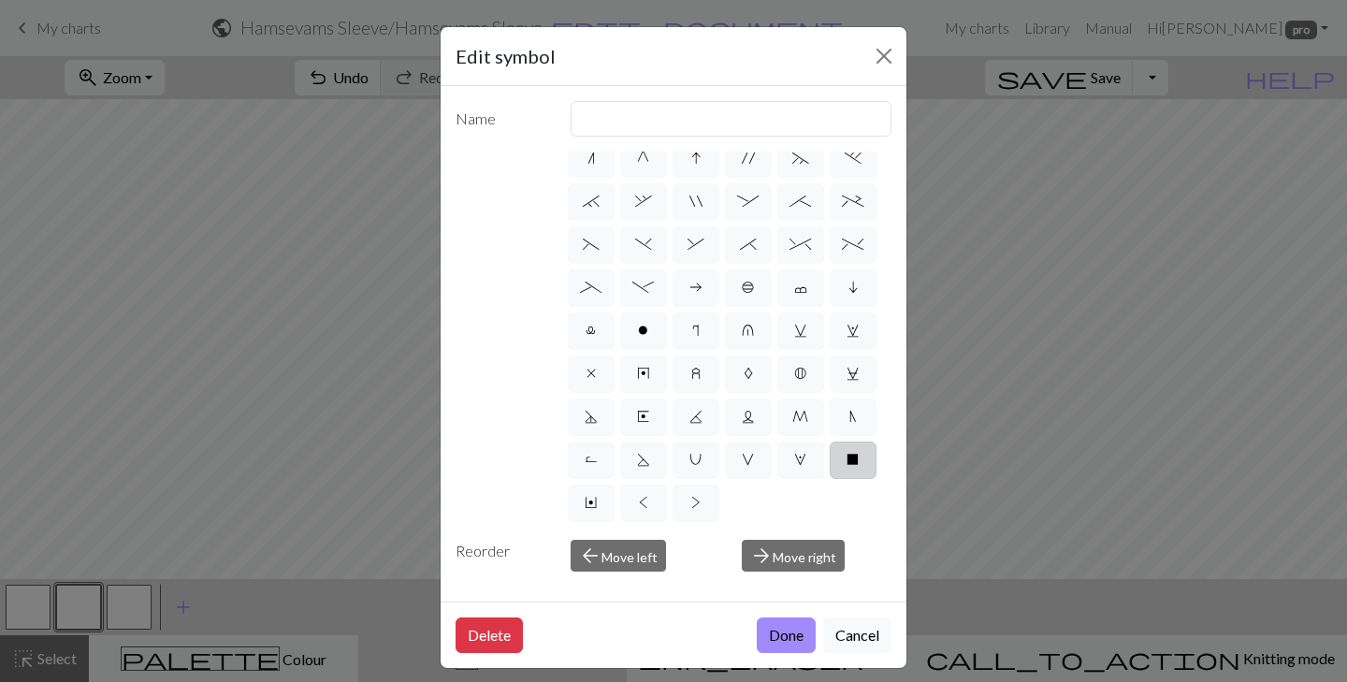
click at [849, 456] on span "X" at bounding box center [852, 459] width 12 height 15
click at [849, 677] on input "X" at bounding box center [852, 683] width 12 height 12
radio input "true"
type input "no stitch"
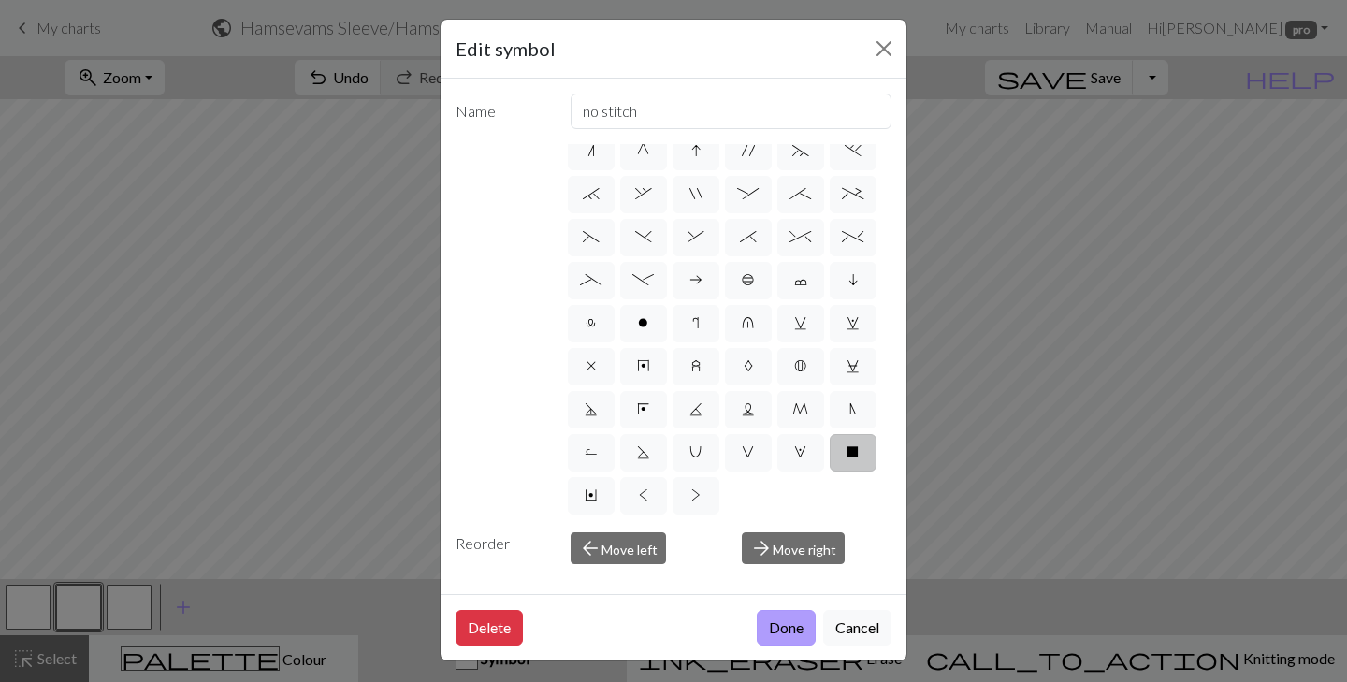
click at [770, 630] on button "Done" at bounding box center [786, 628] width 59 height 36
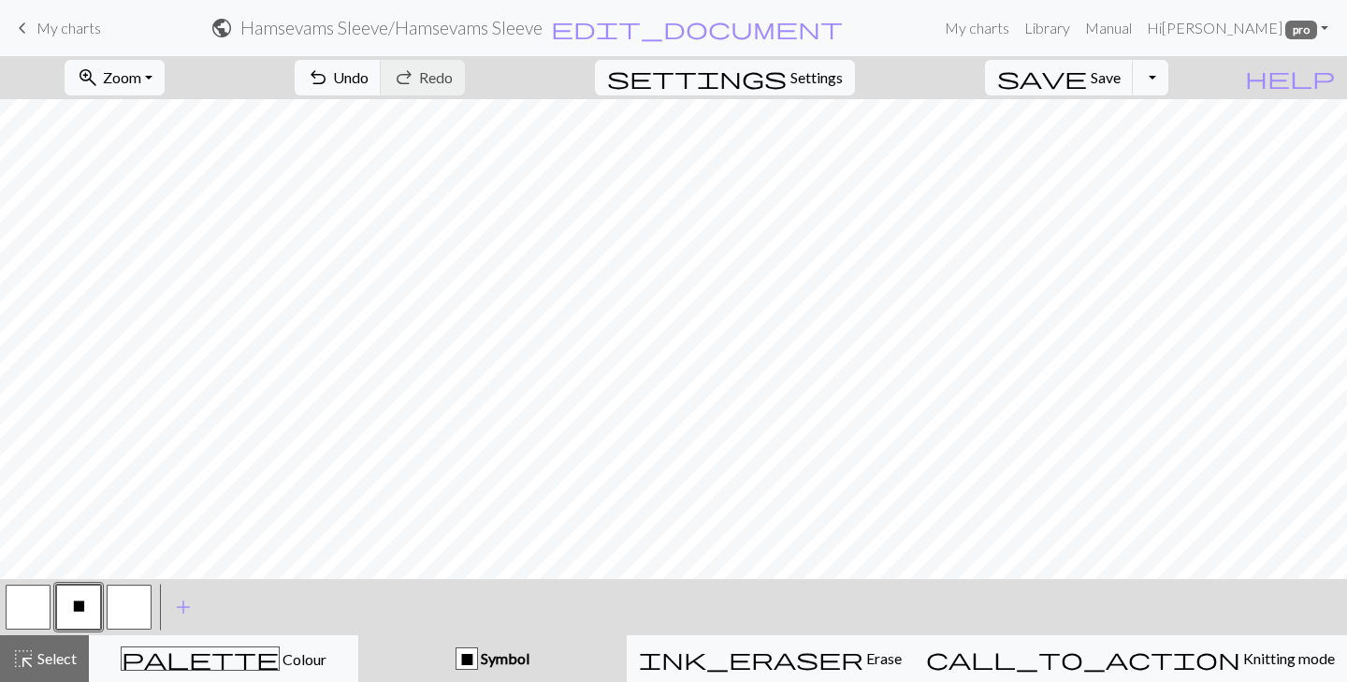
click at [78, 616] on button "X" at bounding box center [78, 607] width 45 height 45
click at [78, 616] on div "Edit symbol Name no stitch d f g h j k p s t F H J O P T / | 0 1 2 3 4 5 6 7 8 …" at bounding box center [673, 341] width 1347 height 682
click at [56, 605] on button "X" at bounding box center [78, 607] width 45 height 45
click at [85, 594] on button "X" at bounding box center [78, 607] width 45 height 45
click at [84, 594] on button "X" at bounding box center [78, 607] width 45 height 45
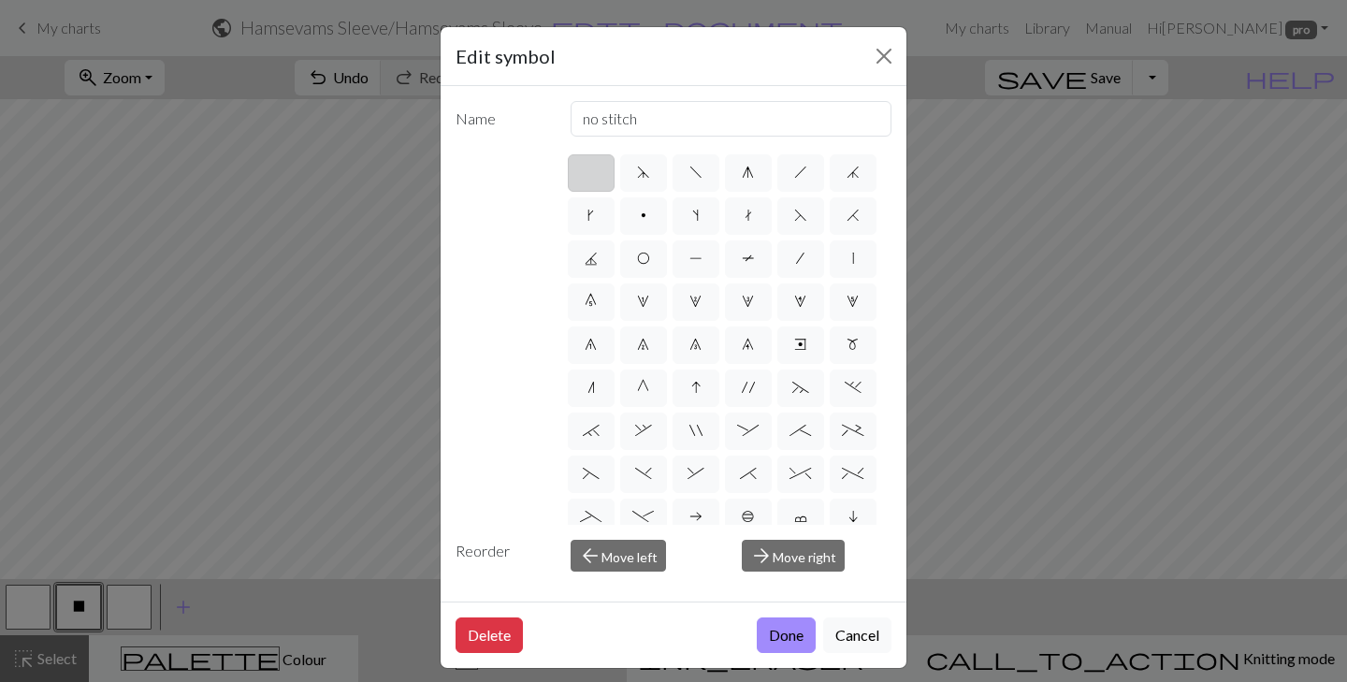
click at [582, 183] on label at bounding box center [591, 172] width 47 height 37
click at [591, 173] on input "radio" at bounding box center [597, 167] width 12 height 12
radio input "true"
type input "Knit"
click at [774, 629] on button "Done" at bounding box center [786, 635] width 59 height 36
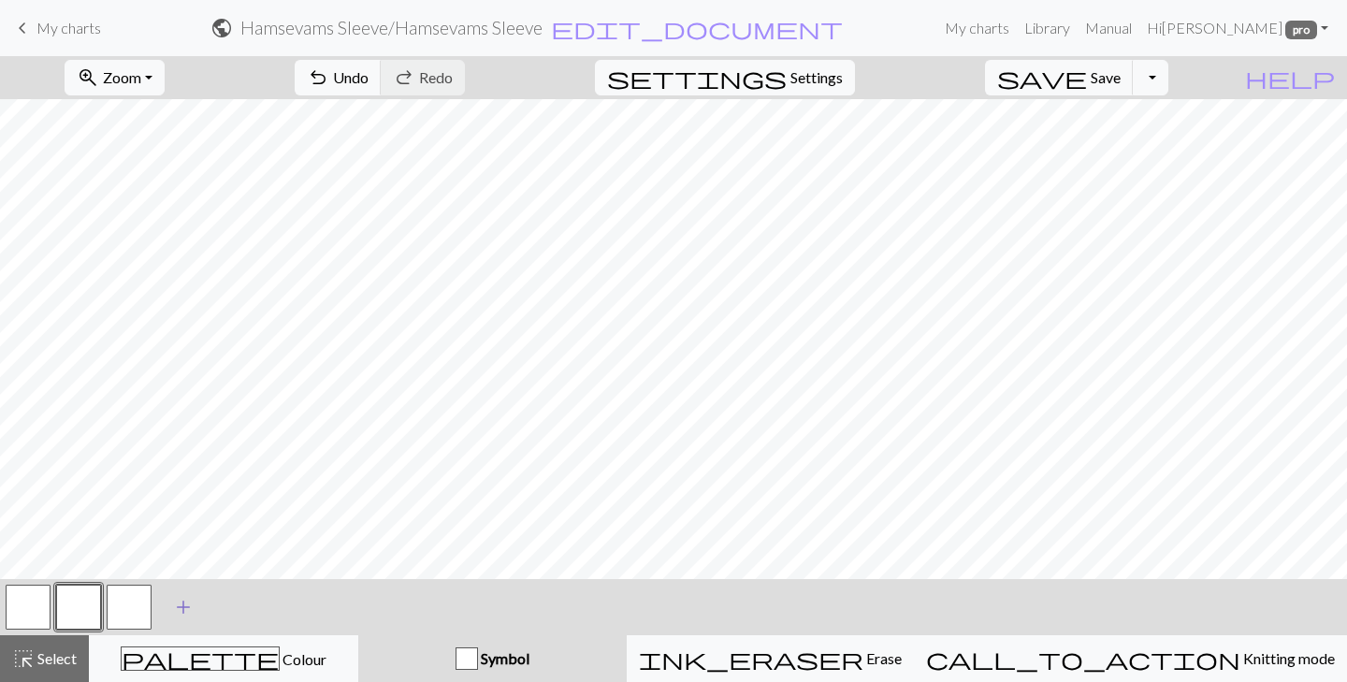
click at [190, 600] on span "add" at bounding box center [183, 607] width 22 height 26
click at [184, 601] on button "button" at bounding box center [179, 607] width 45 height 45
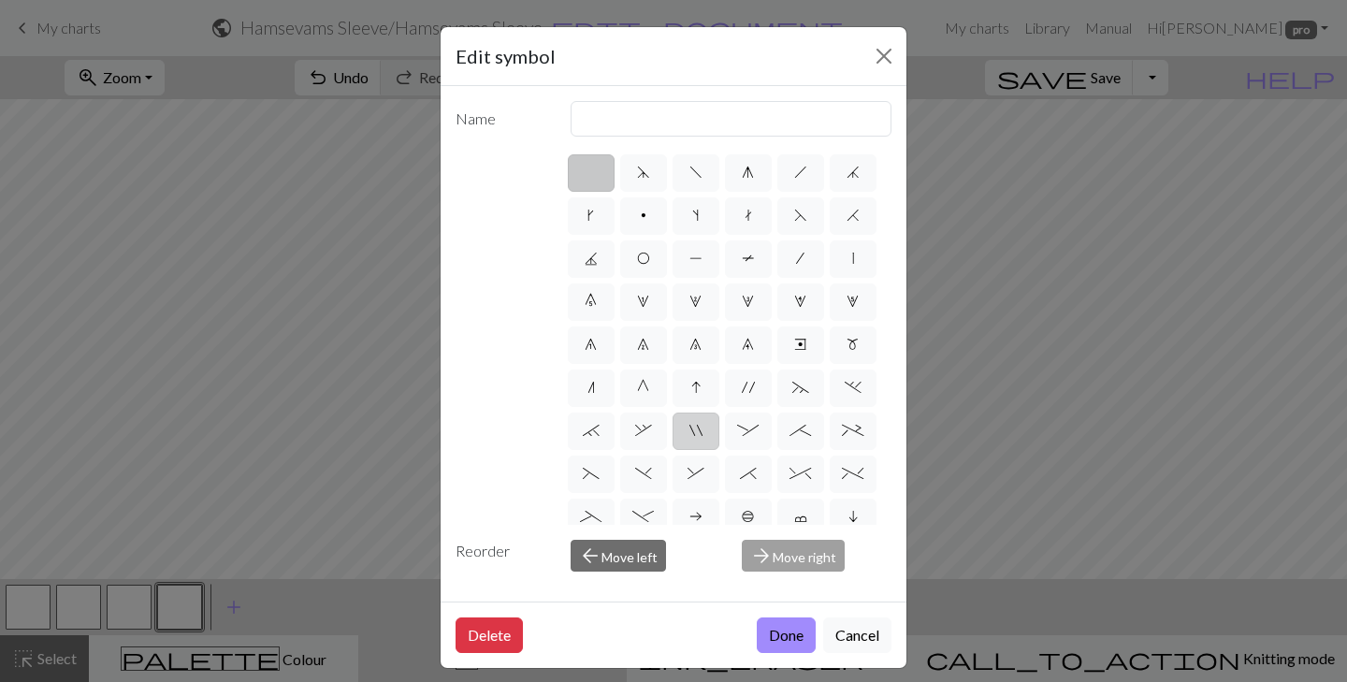
scroll to position [229, 0]
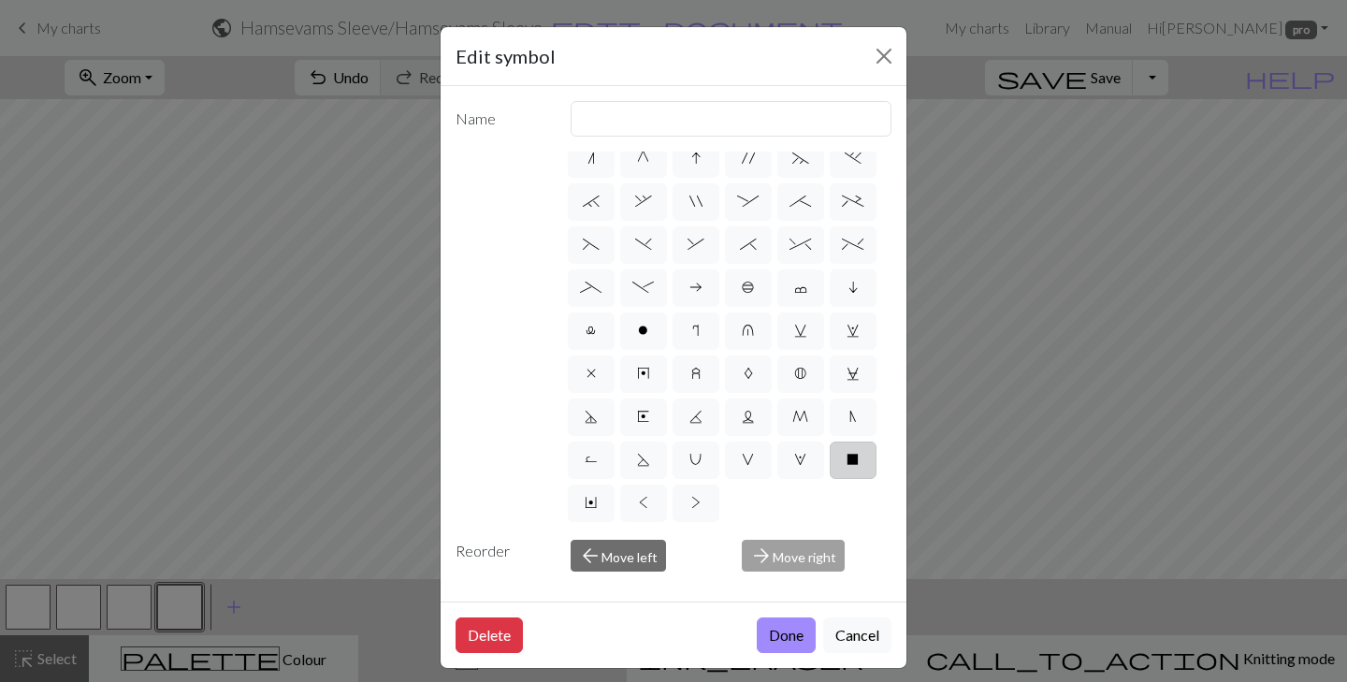
click at [843, 464] on label "X" at bounding box center [853, 459] width 47 height 37
click at [846, 677] on input "X" at bounding box center [852, 683] width 12 height 12
radio input "true"
type input "no stitch"
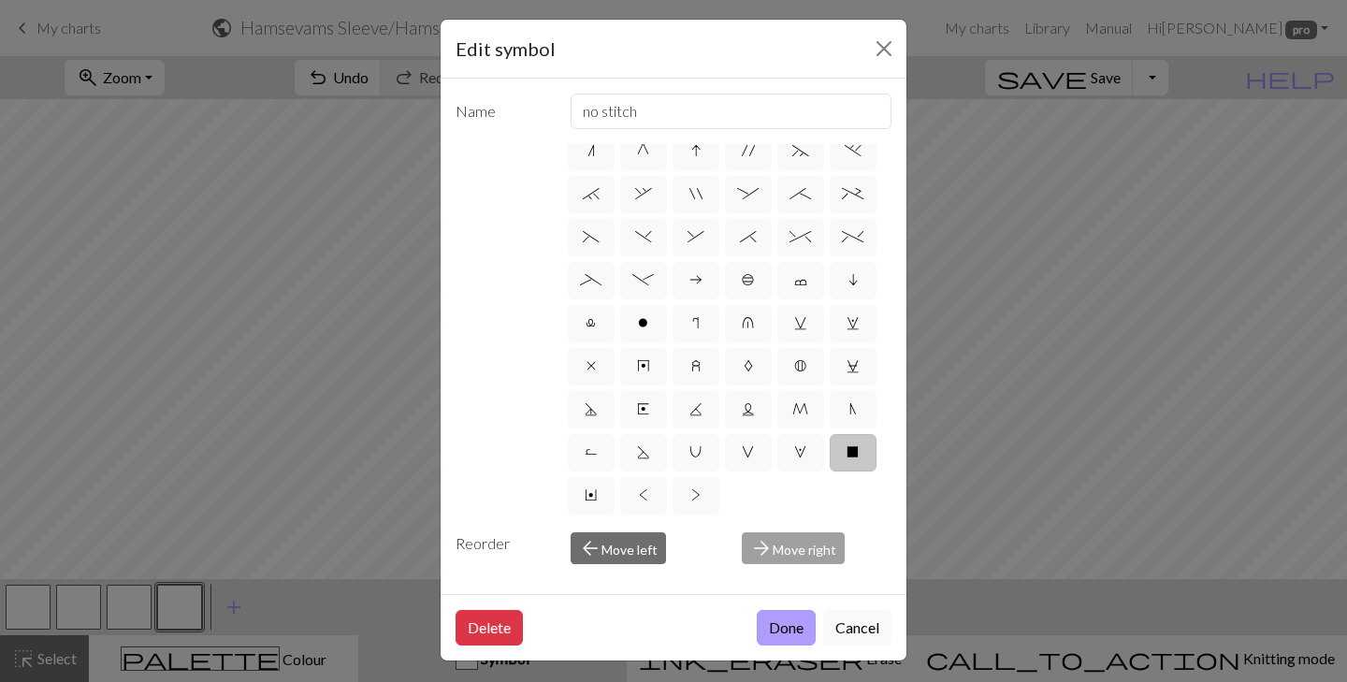
click at [784, 635] on button "Done" at bounding box center [786, 628] width 59 height 36
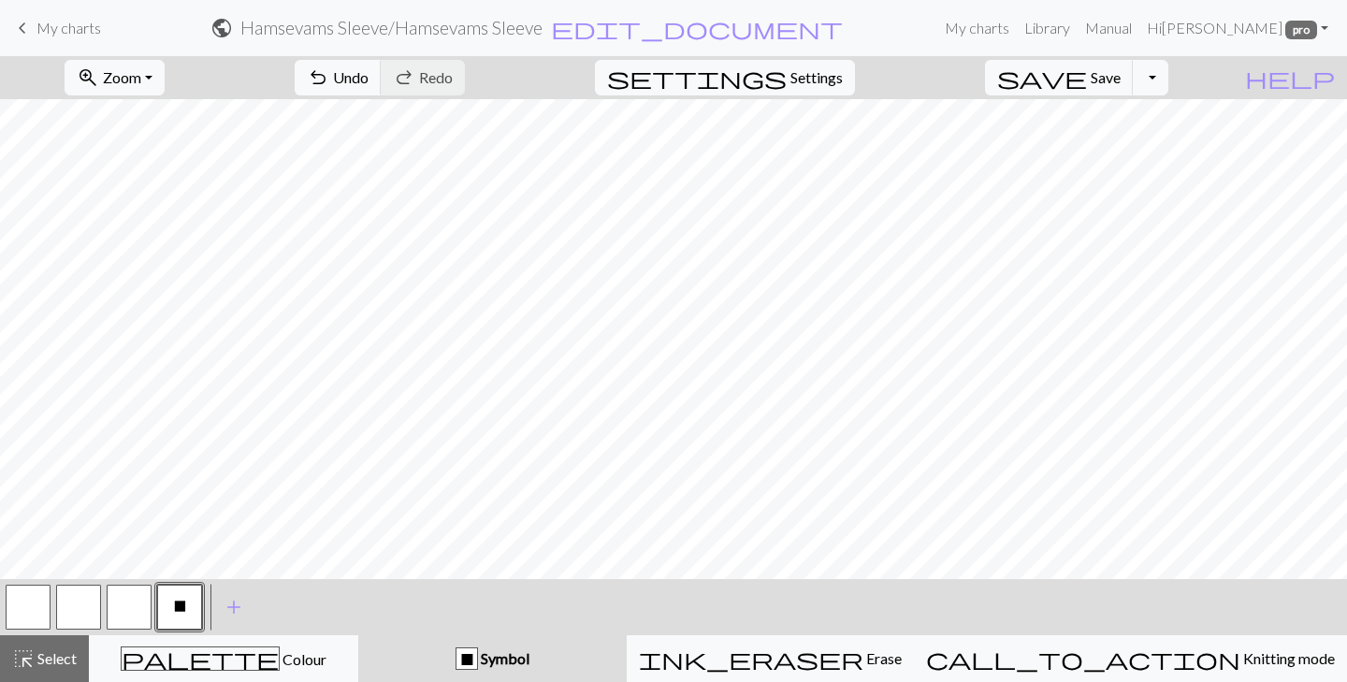
click at [600, 661] on div "X Symbol" at bounding box center [492, 658] width 246 height 22
click at [238, 606] on span "add" at bounding box center [234, 607] width 22 height 26
click at [238, 595] on button "button" at bounding box center [230, 607] width 45 height 45
click at [237, 595] on button "button" at bounding box center [230, 607] width 45 height 45
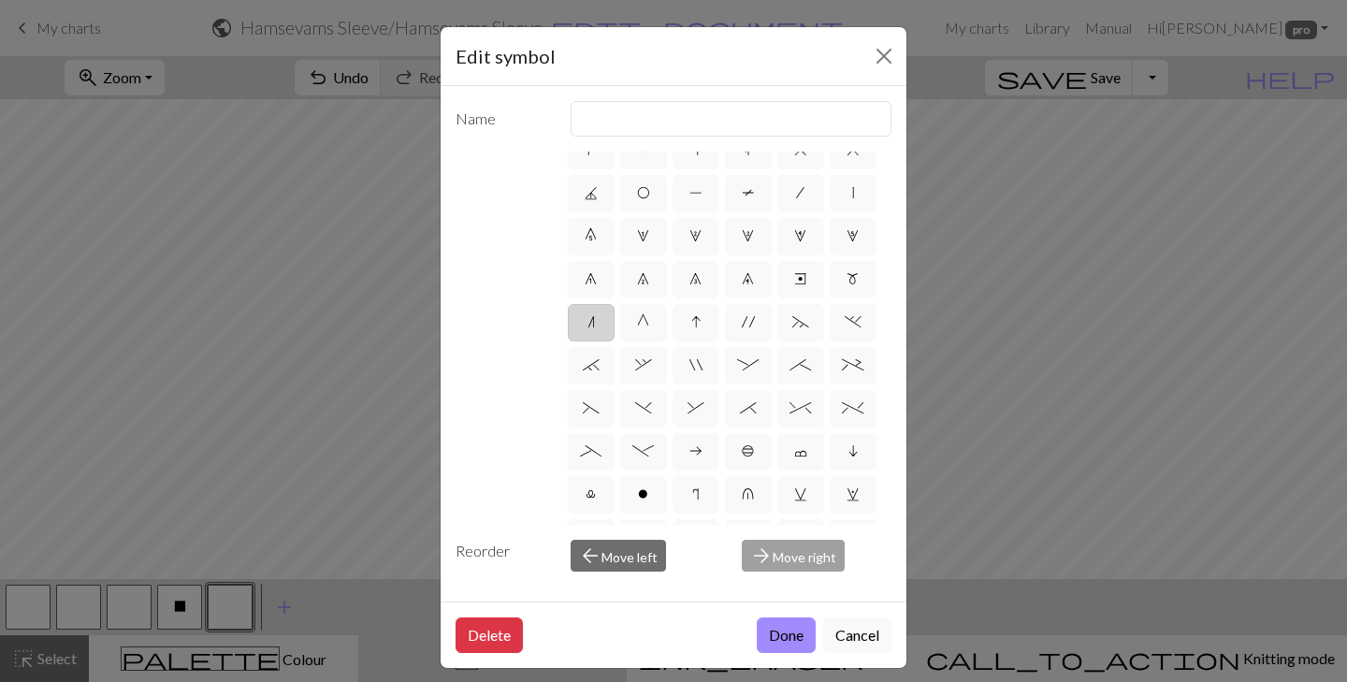
scroll to position [0, 0]
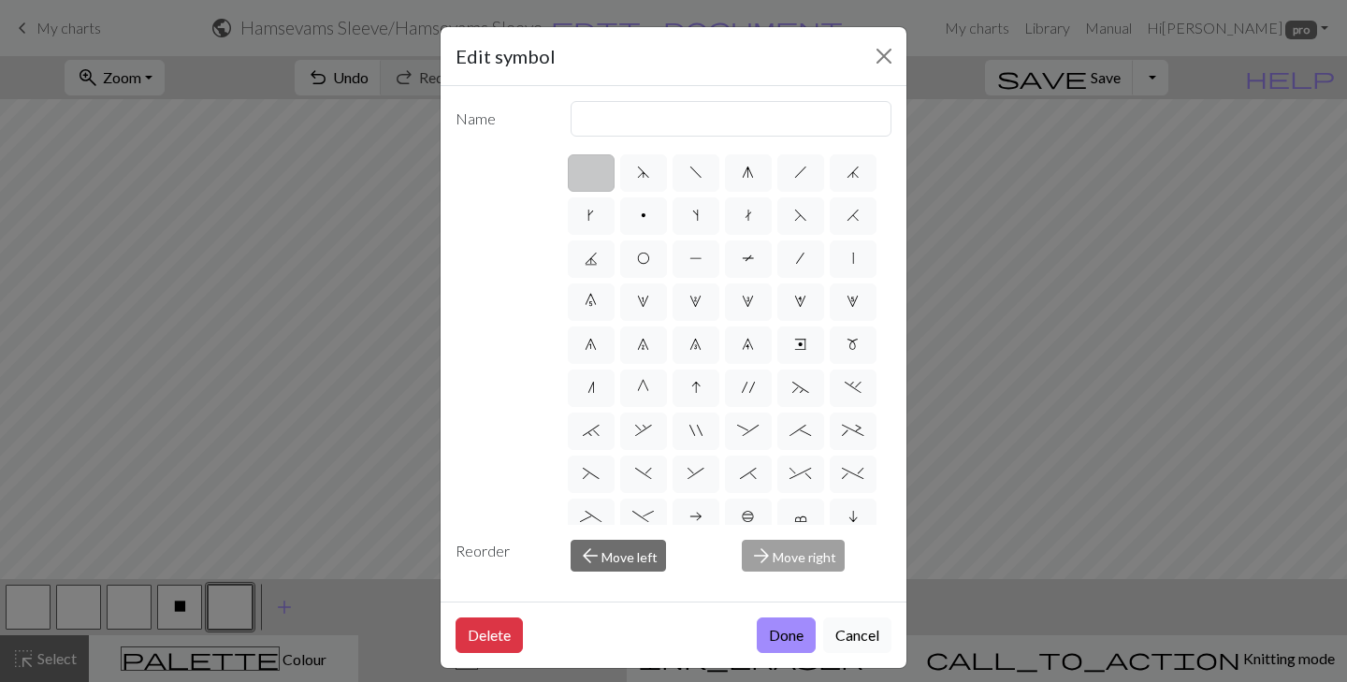
click at [852, 630] on button "Cancel" at bounding box center [857, 635] width 68 height 36
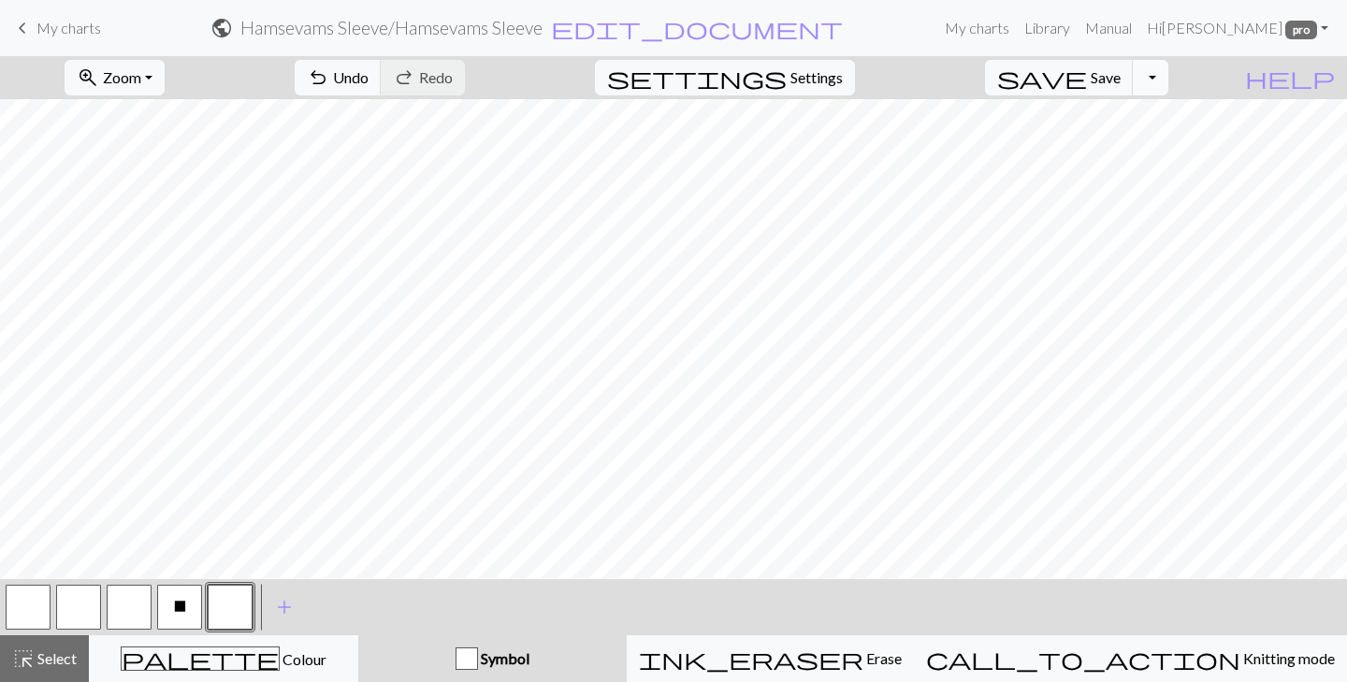
click at [1168, 79] on button "Toggle Dropdown" at bounding box center [1151, 78] width 36 height 36
click at [1168, 80] on button "Toggle Dropdown" at bounding box center [1151, 78] width 36 height 36
click at [787, 81] on span "settings" at bounding box center [697, 78] width 180 height 26
select select "aran"
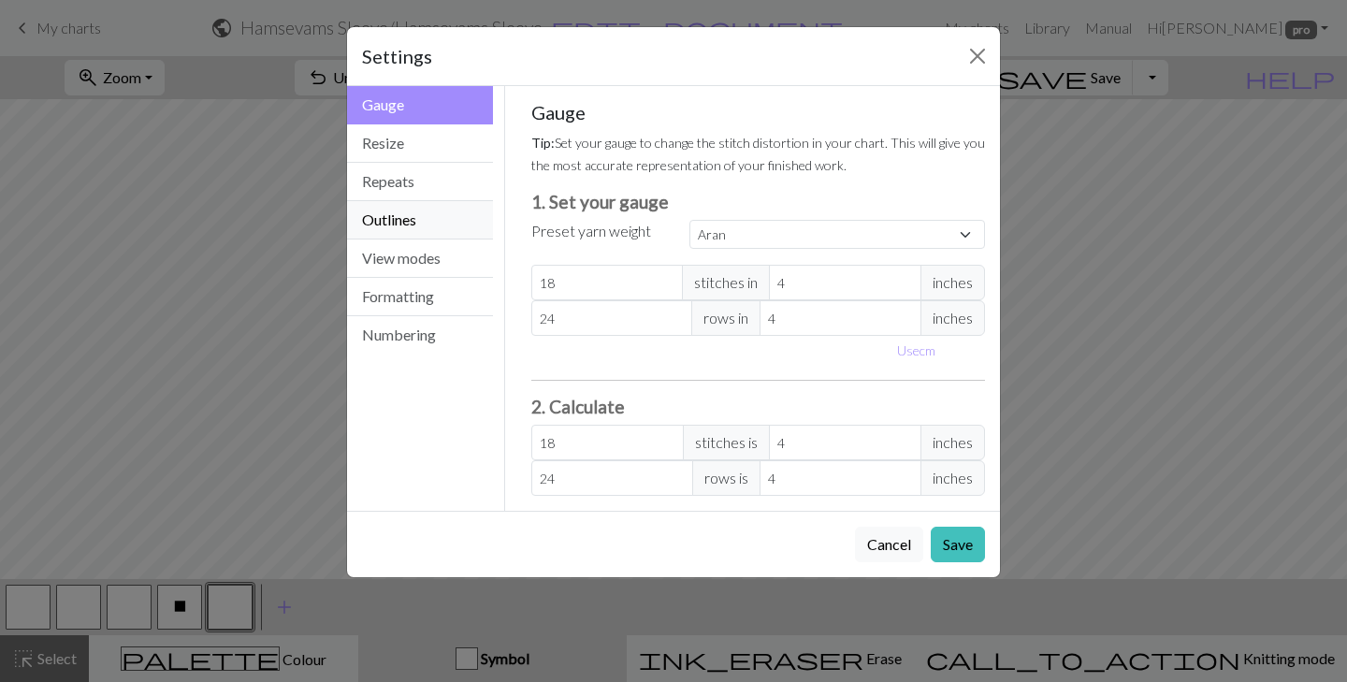
click at [407, 223] on button "Outlines" at bounding box center [420, 220] width 146 height 38
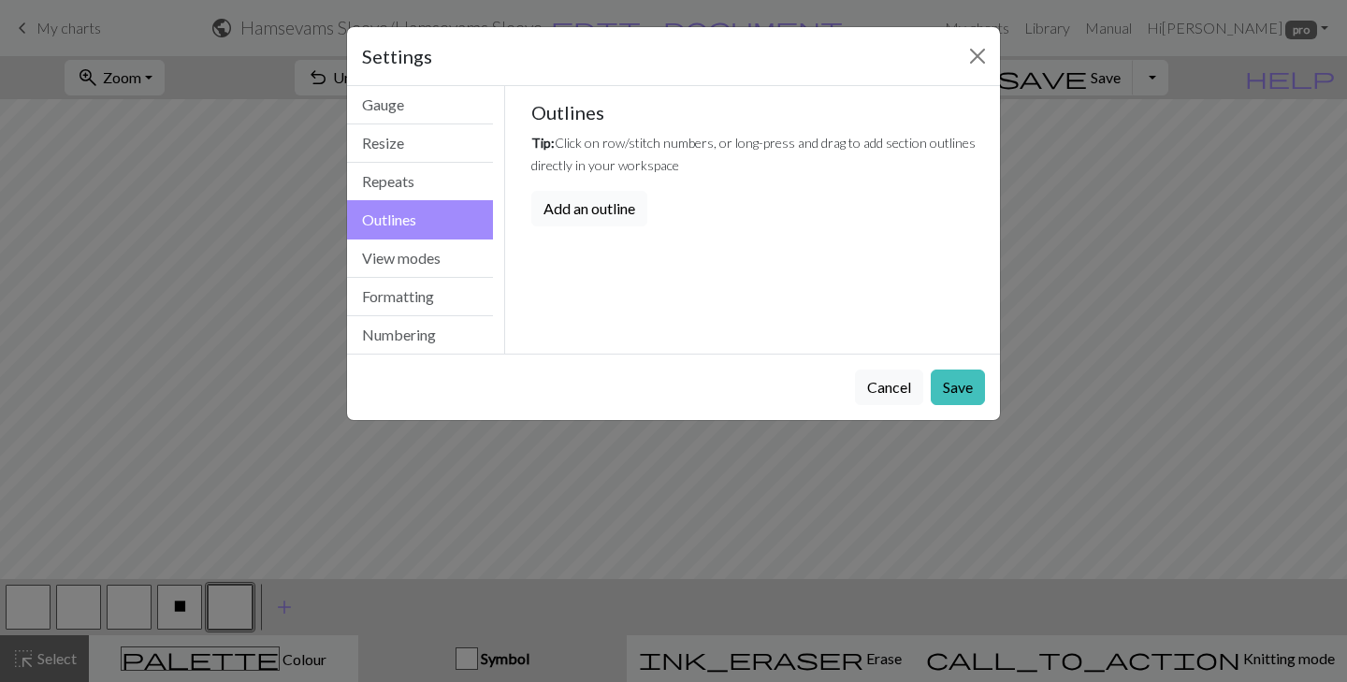
click at [603, 216] on button "Add an outline" at bounding box center [589, 209] width 116 height 36
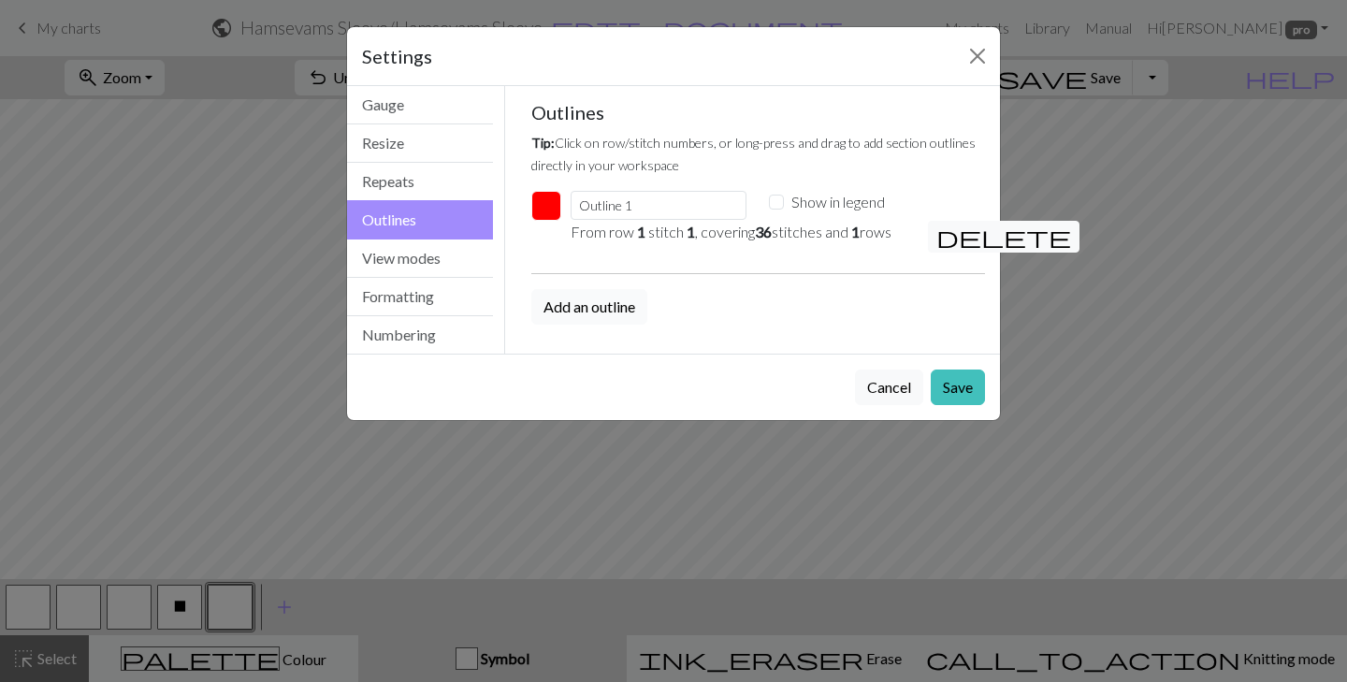
click at [595, 300] on button "Add an outline" at bounding box center [589, 307] width 116 height 36
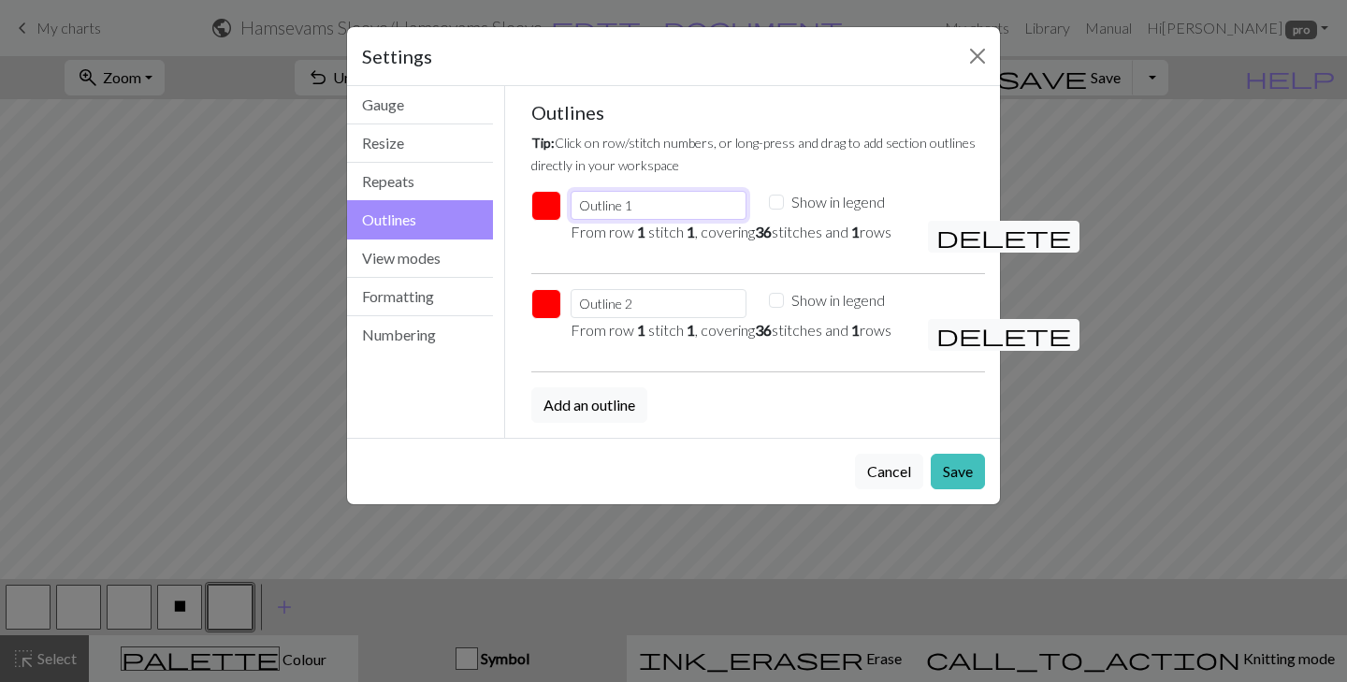
click at [639, 206] on input "Outline 1" at bounding box center [658, 205] width 176 height 29
click at [660, 312] on input "Outline 2" at bounding box center [658, 303] width 176 height 29
click at [659, 312] on input "Outline 2" at bounding box center [658, 303] width 176 height 29
click at [536, 314] on button "button" at bounding box center [546, 304] width 30 height 30
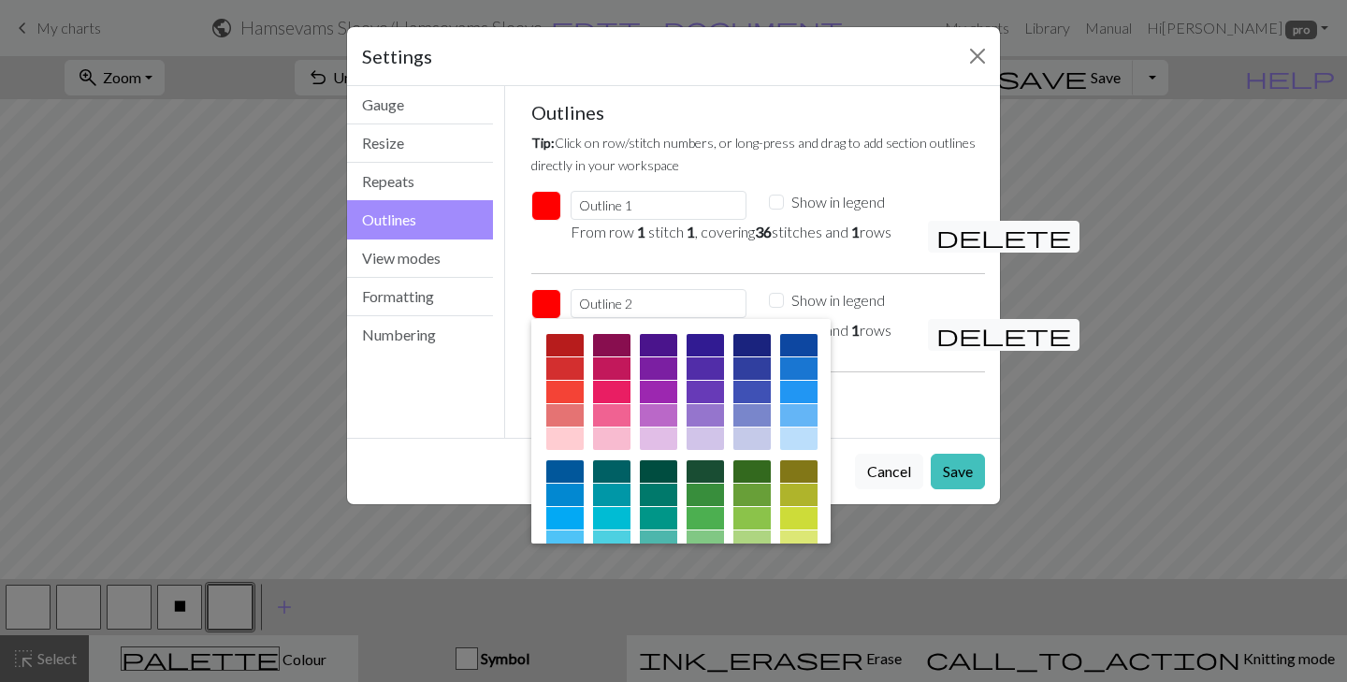
click at [536, 314] on button "button" at bounding box center [546, 304] width 30 height 30
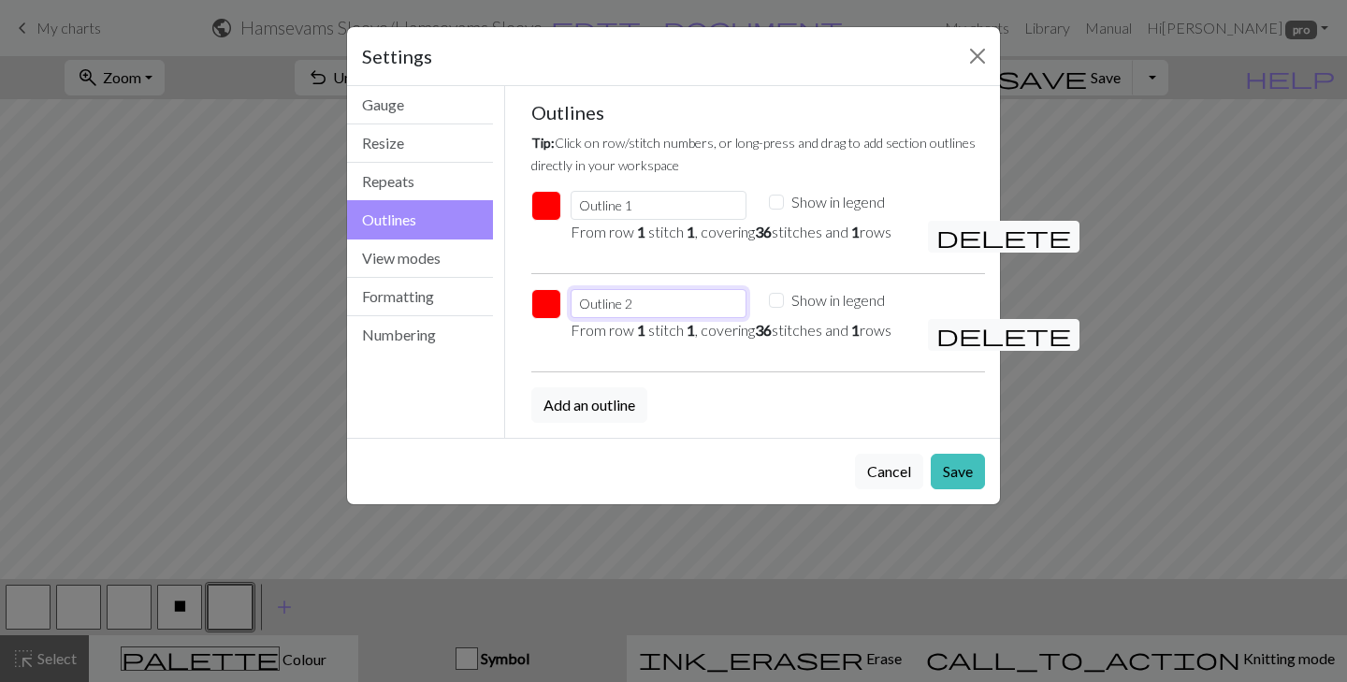
click at [635, 299] on input "Outline 2" at bounding box center [658, 303] width 176 height 29
click at [645, 234] on p "From row 1 stitch 1 , covering 36 stitches and 1 rows" at bounding box center [737, 232] width 335 height 22
click at [640, 234] on em "1" at bounding box center [641, 232] width 8 height 18
click at [782, 196] on input "Show in legend" at bounding box center [776, 202] width 15 height 15
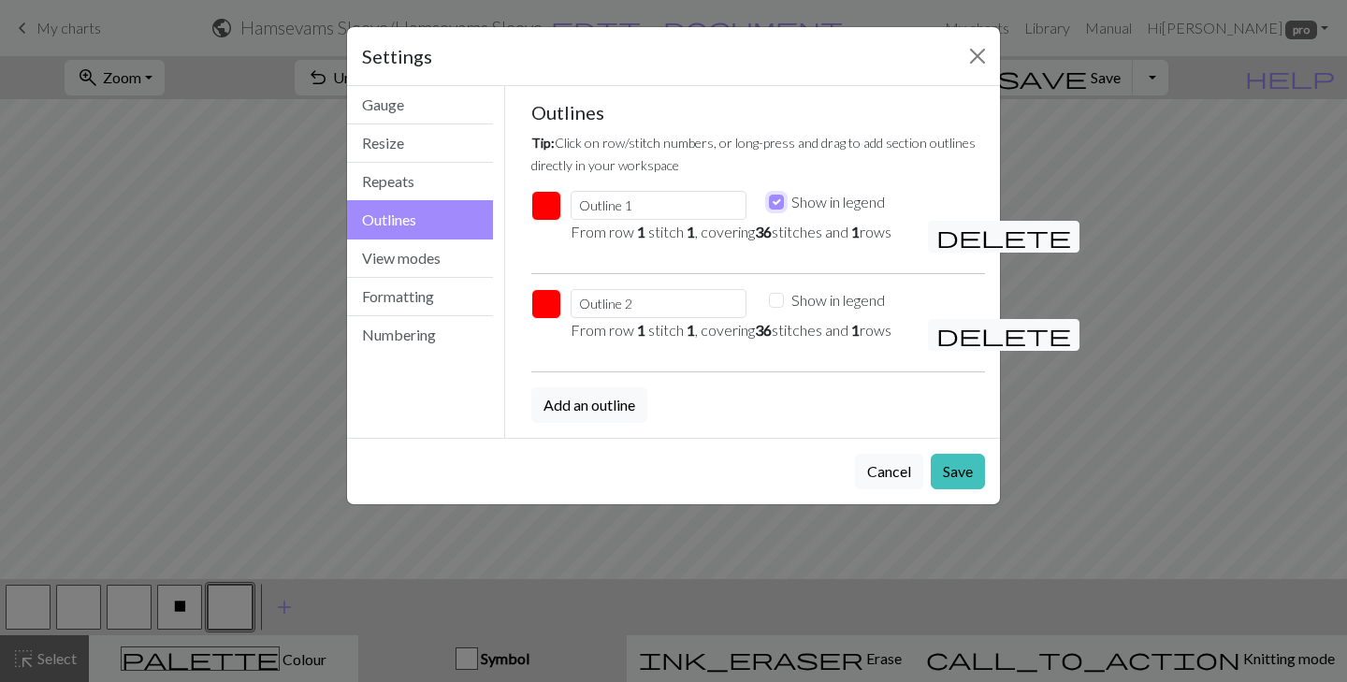
checkbox input "true"
click at [639, 200] on input "Outline 1" at bounding box center [658, 205] width 176 height 29
type input "Outline 1"
click at [973, 469] on button "Save" at bounding box center [958, 472] width 54 height 36
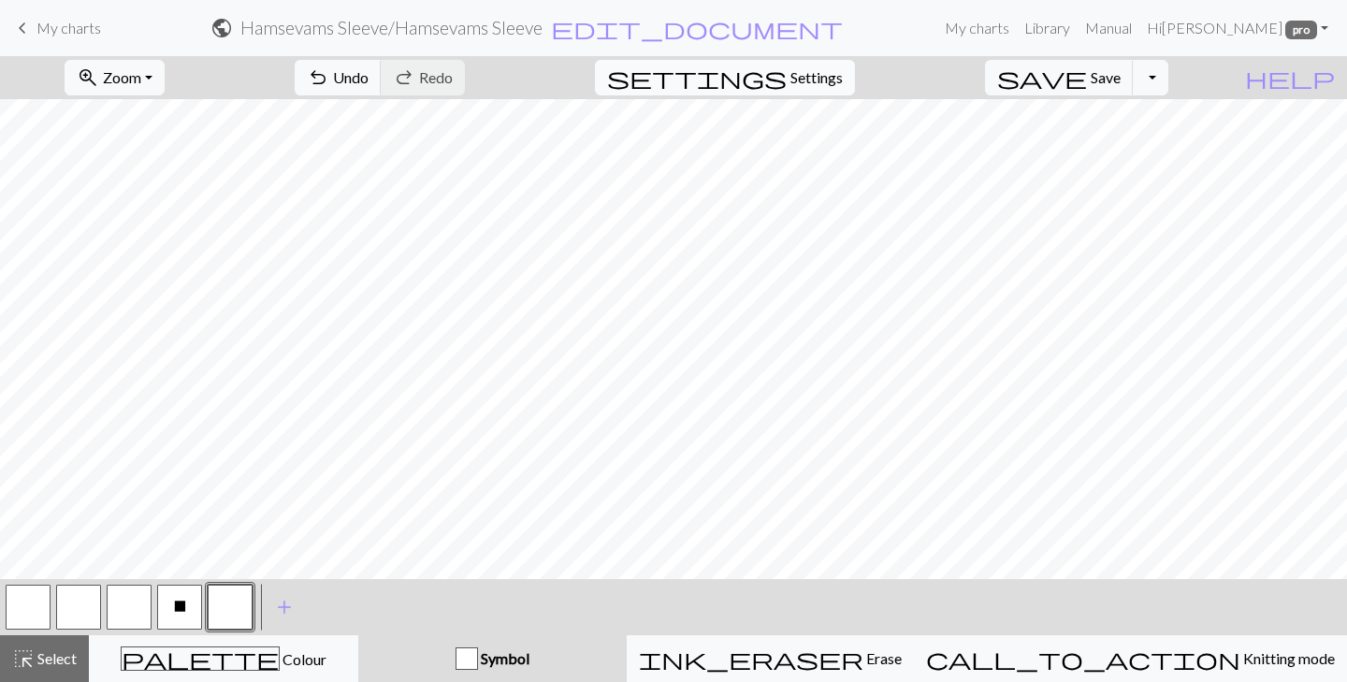
click at [787, 87] on span "settings" at bounding box center [697, 78] width 180 height 26
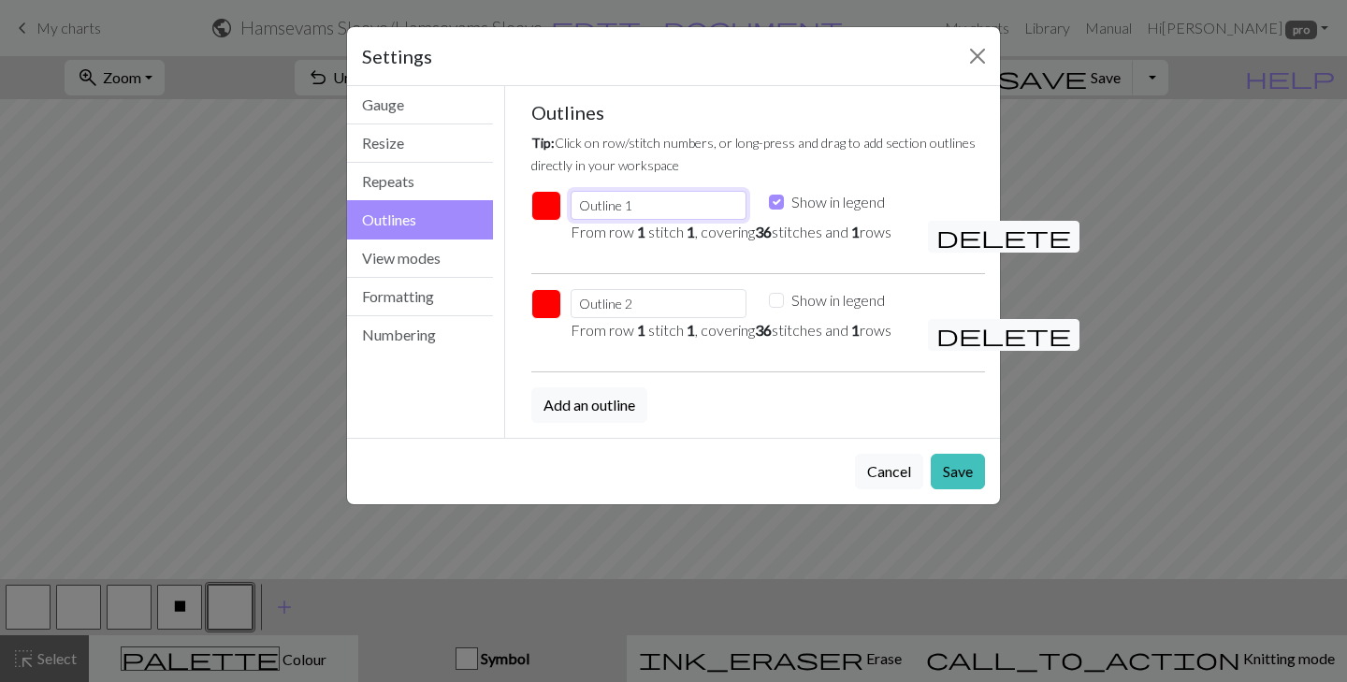
click at [666, 213] on input "Outline 1" at bounding box center [658, 205] width 176 height 29
click at [975, 62] on button "Close" at bounding box center [977, 56] width 30 height 30
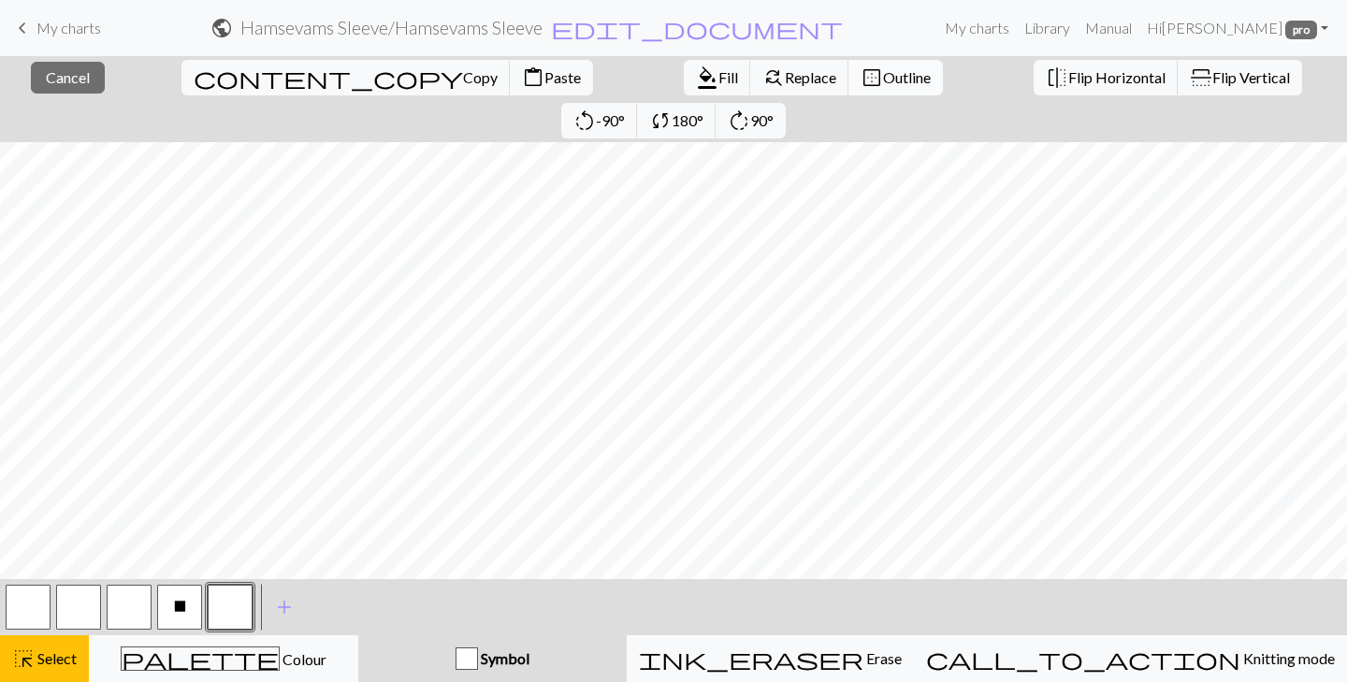
click at [883, 80] on span "Outline" at bounding box center [907, 77] width 48 height 18
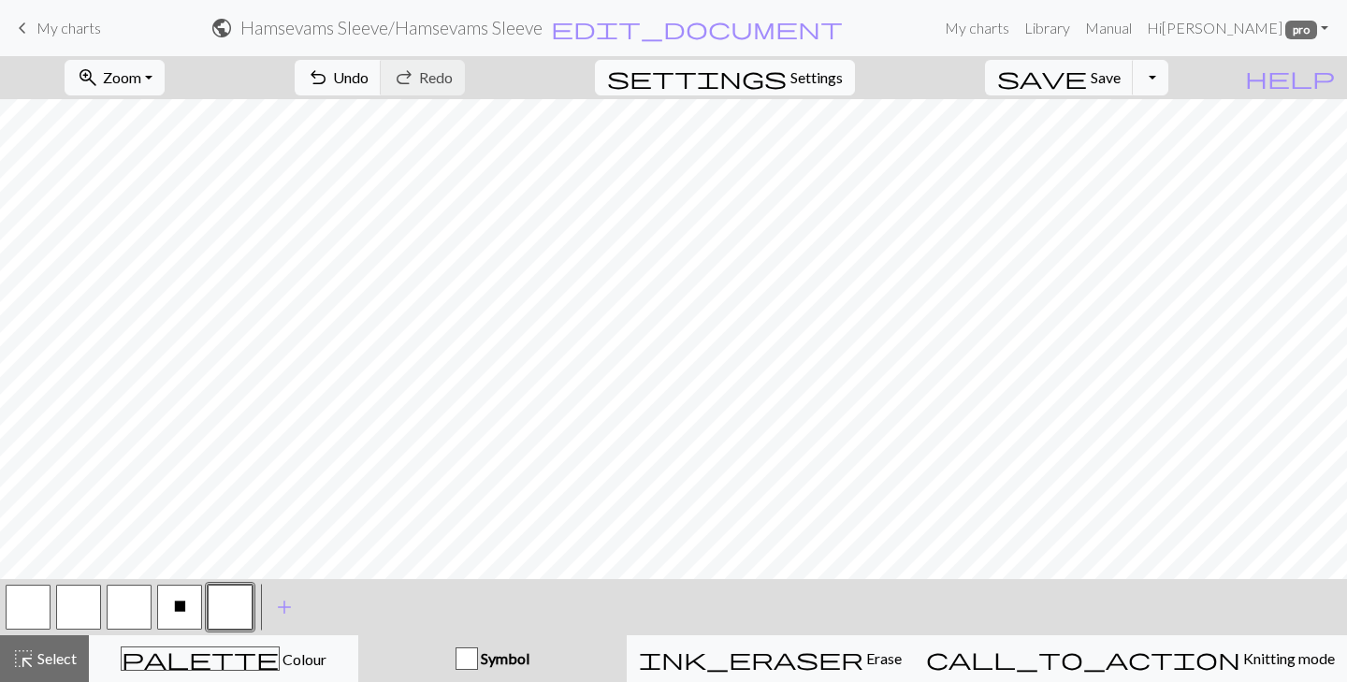
click at [787, 90] on span "settings" at bounding box center [697, 78] width 180 height 26
select select "aran"
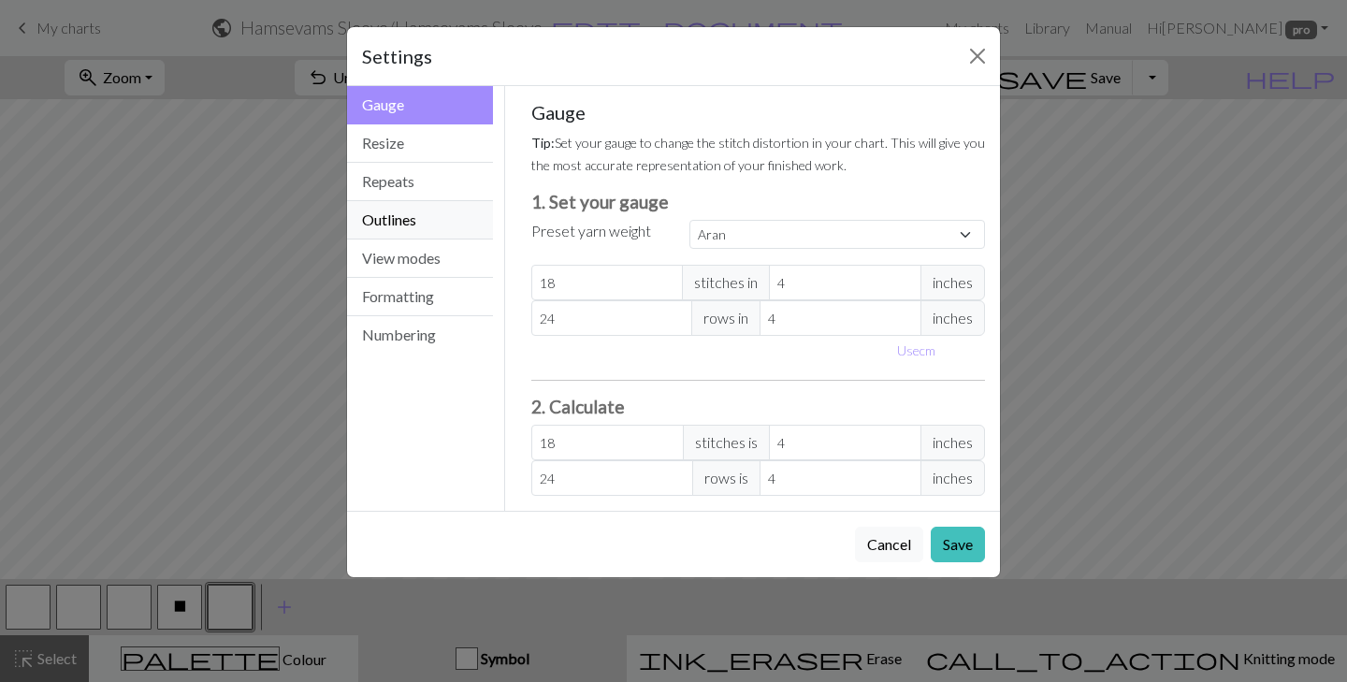
click at [448, 221] on button "Outlines" at bounding box center [420, 220] width 146 height 38
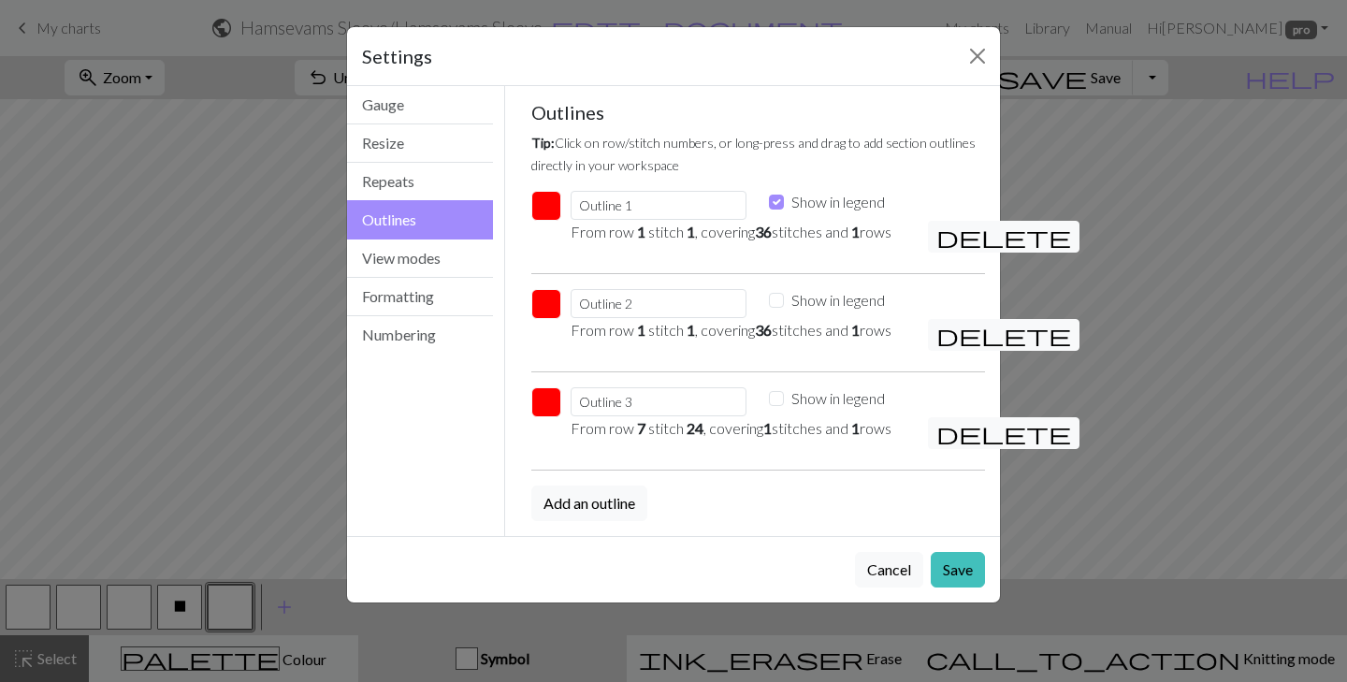
click at [785, 202] on div "Show in legend" at bounding box center [857, 202] width 176 height 22
click at [778, 201] on input "Show in legend" at bounding box center [776, 202] width 15 height 15
checkbox input "false"
click at [944, 565] on button "Save" at bounding box center [958, 570] width 54 height 36
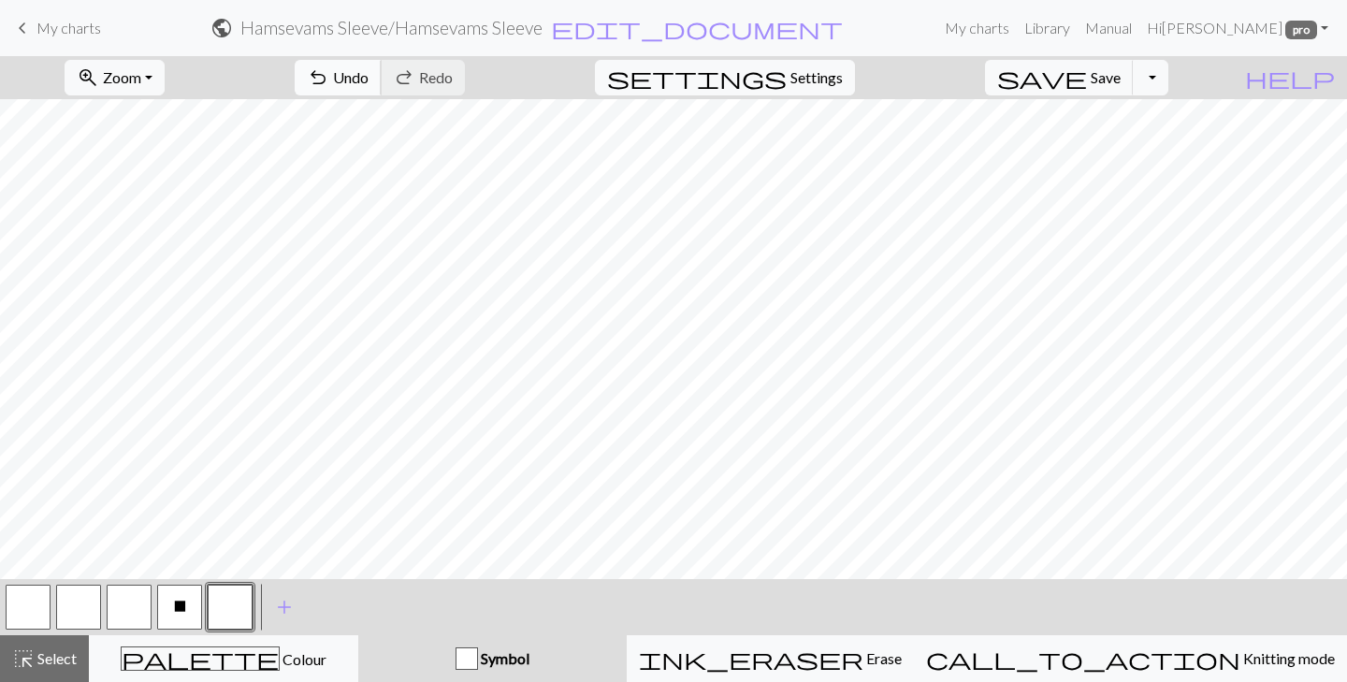
click at [382, 93] on button "undo Undo Undo" at bounding box center [338, 78] width 87 height 36
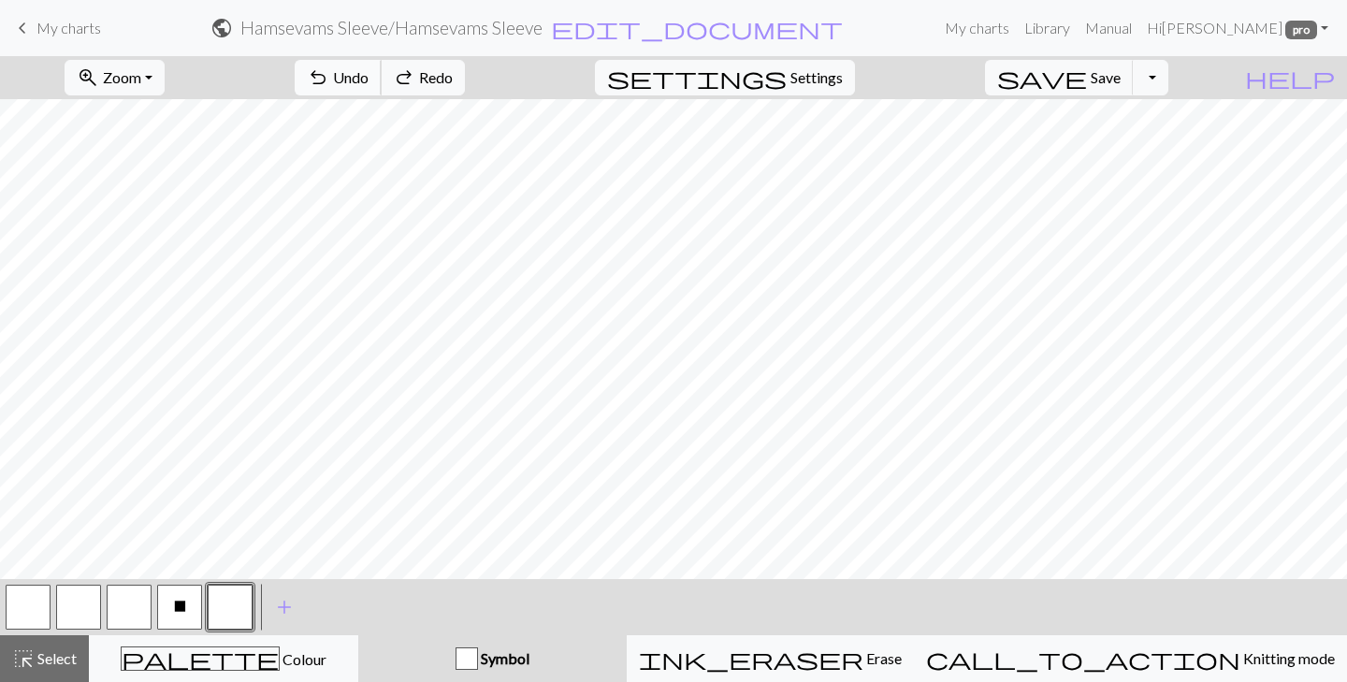
click at [382, 93] on button "undo Undo Undo" at bounding box center [338, 78] width 87 height 36
click at [382, 91] on button "undo Undo Undo" at bounding box center [338, 78] width 87 height 36
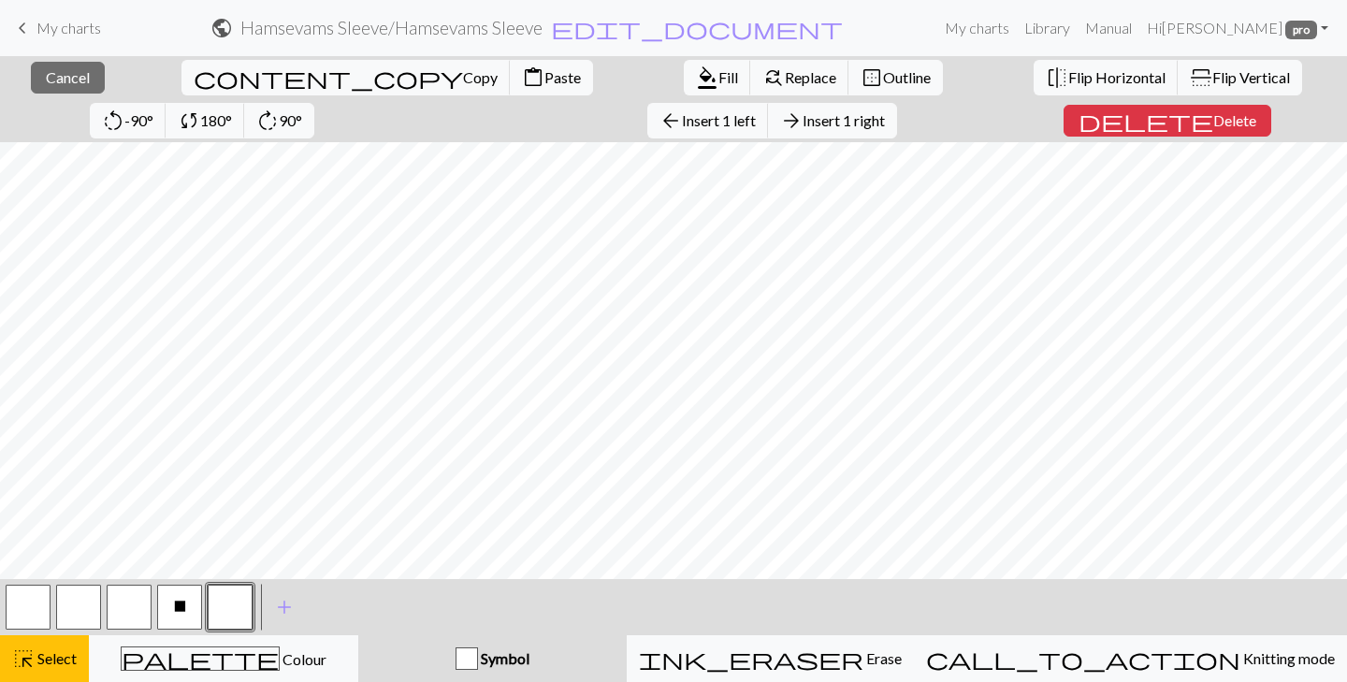
click at [709, 536] on div at bounding box center [673, 371] width 1347 height 458
click at [848, 88] on button "border_outer Outline" at bounding box center [895, 78] width 94 height 36
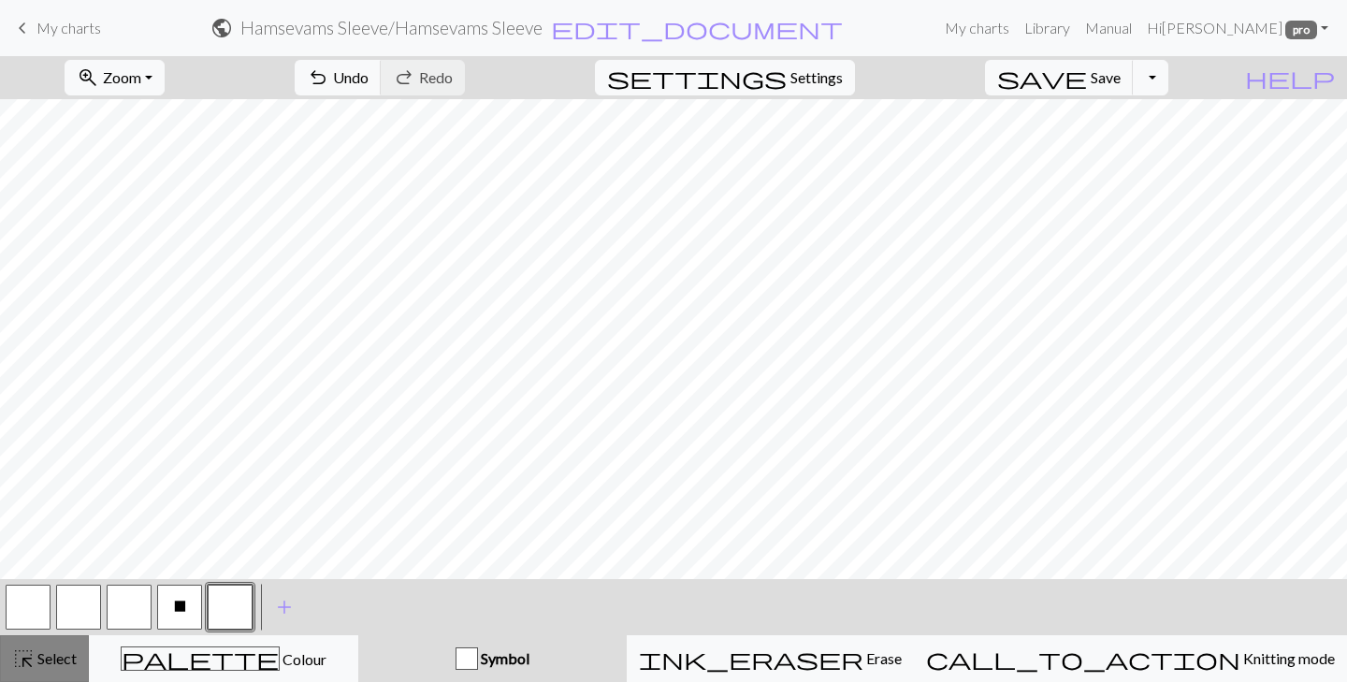
click at [22, 653] on span "highlight_alt" at bounding box center [23, 658] width 22 height 26
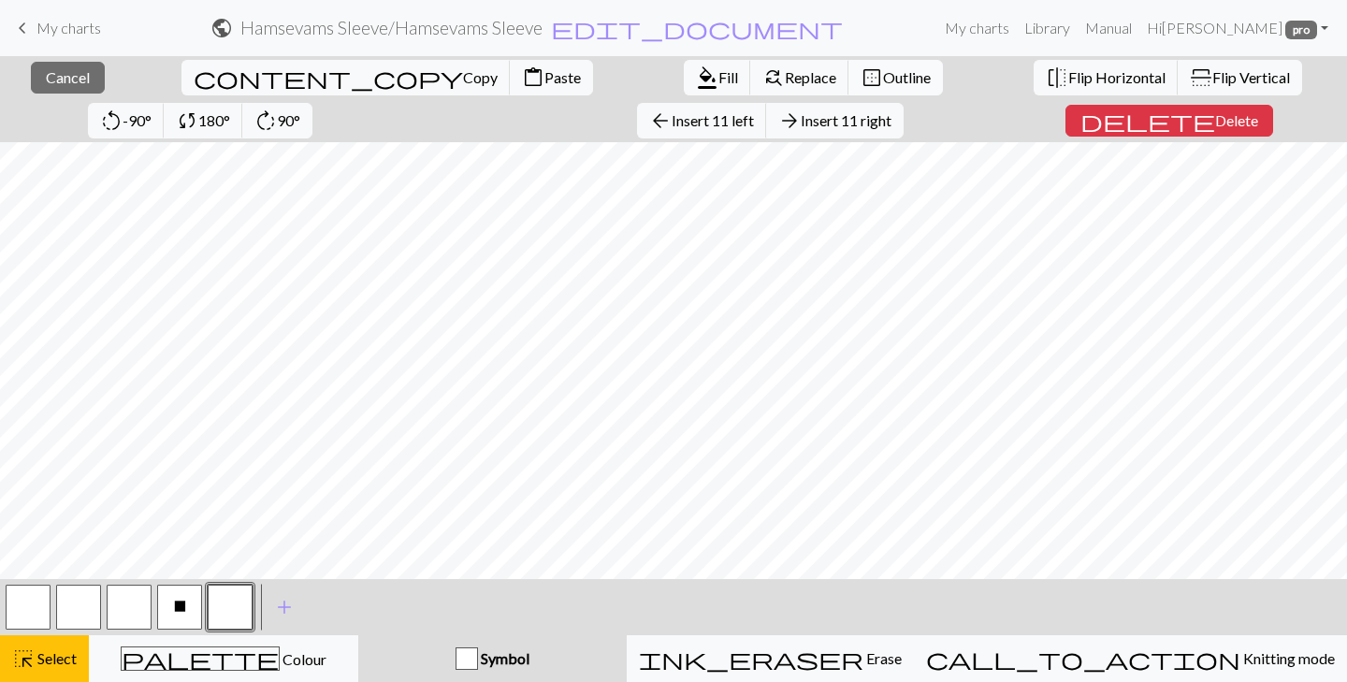
click at [883, 77] on span "Outline" at bounding box center [907, 77] width 48 height 18
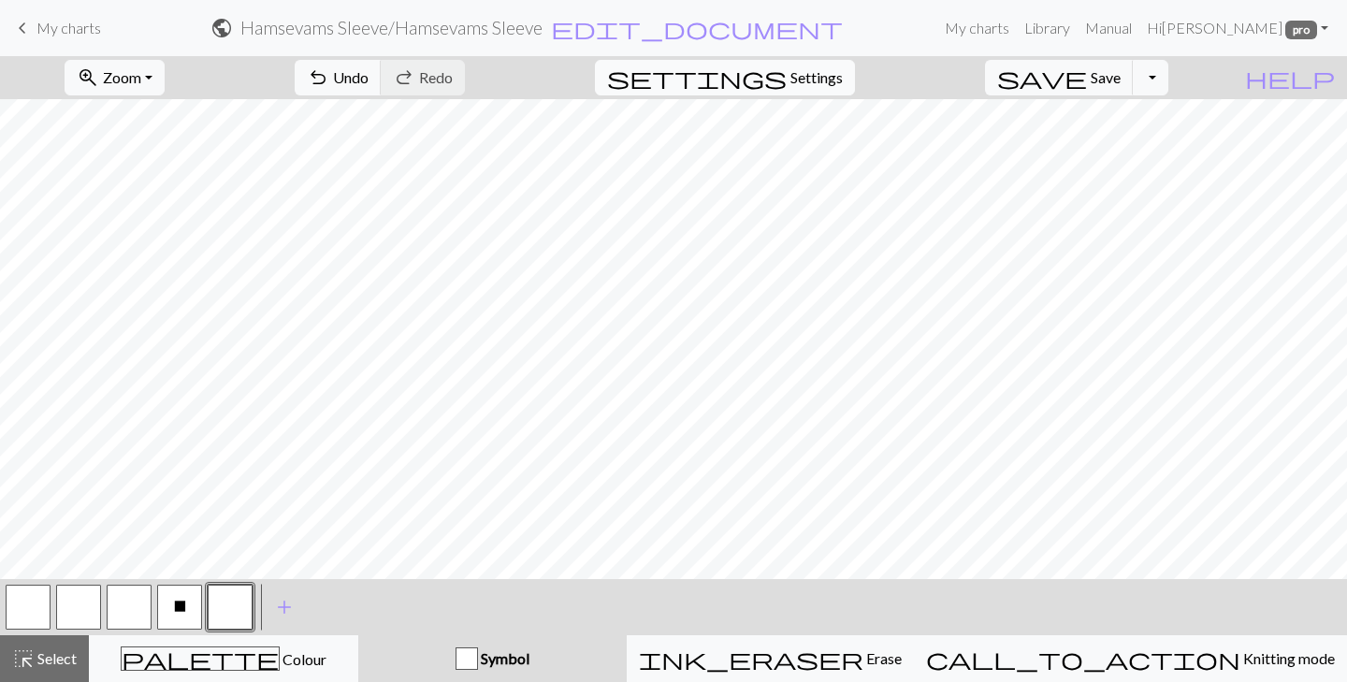
click at [818, 81] on span "Settings" at bounding box center [816, 77] width 52 height 22
select select "aran"
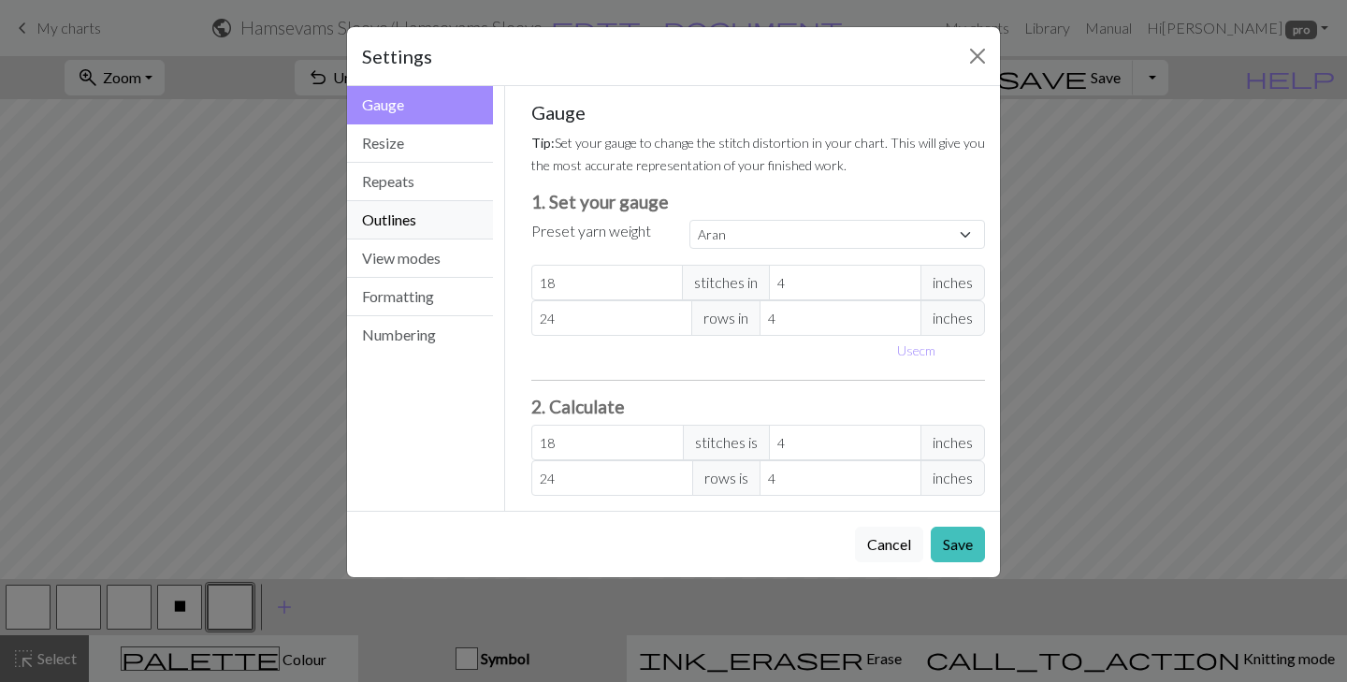
click at [401, 205] on button "Outlines" at bounding box center [420, 220] width 146 height 38
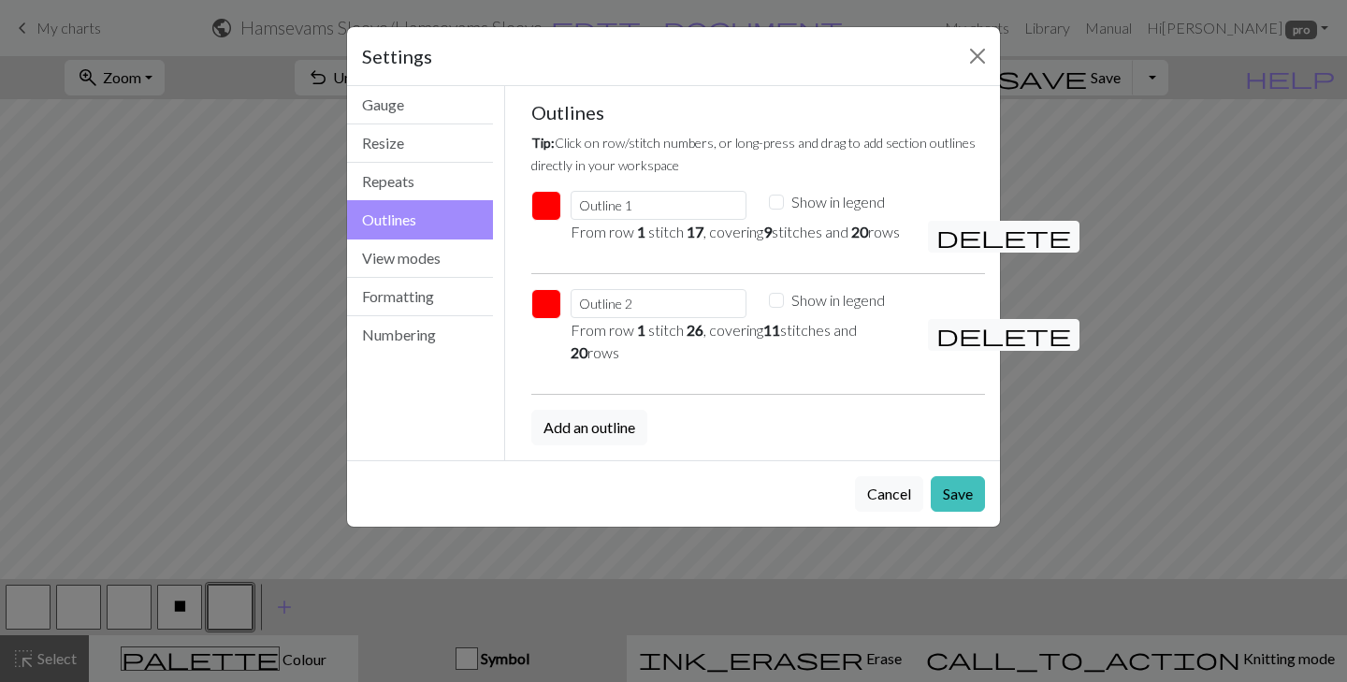
click at [552, 208] on button "button" at bounding box center [546, 206] width 30 height 30
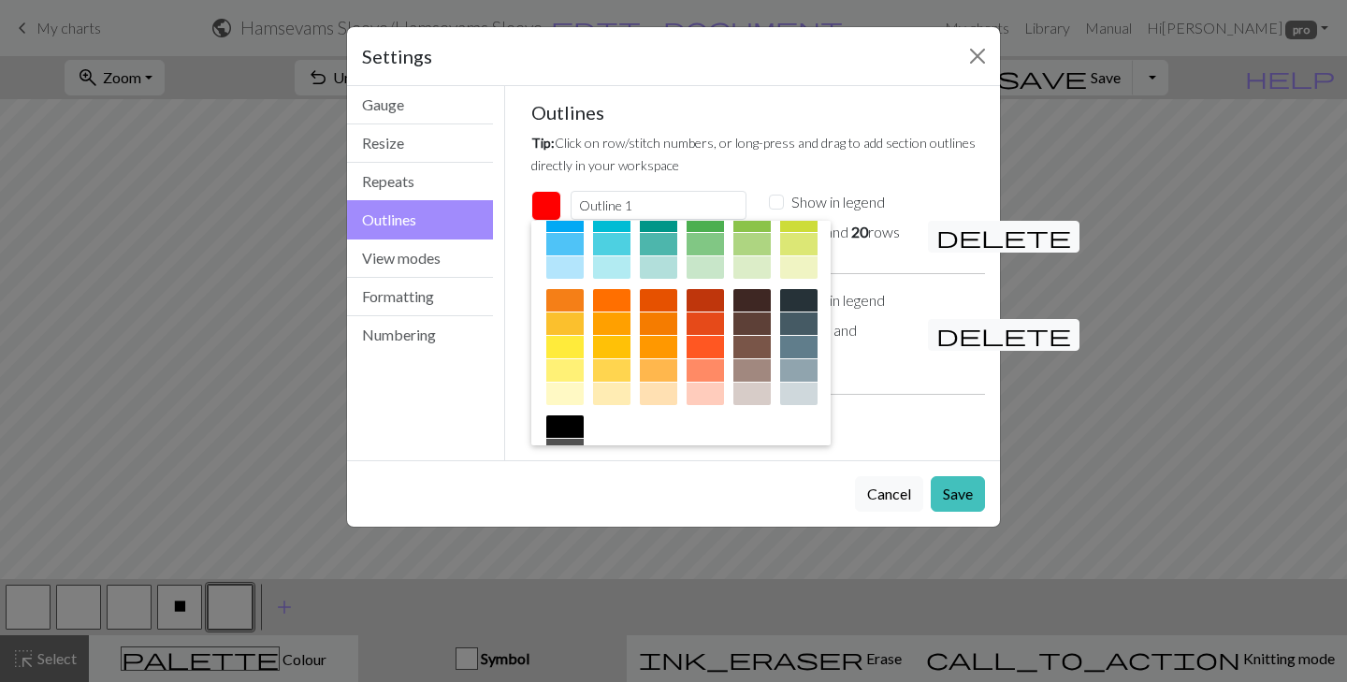
scroll to position [258, 0]
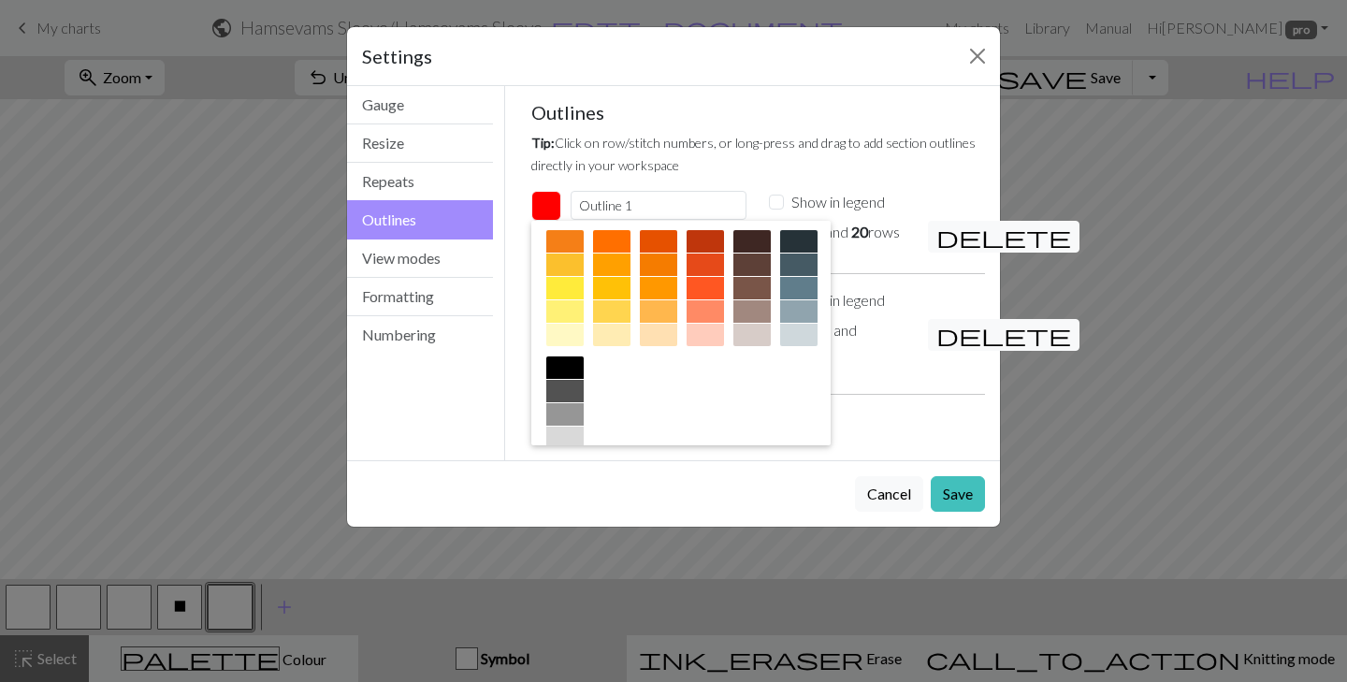
click at [564, 372] on div at bounding box center [564, 367] width 37 height 22
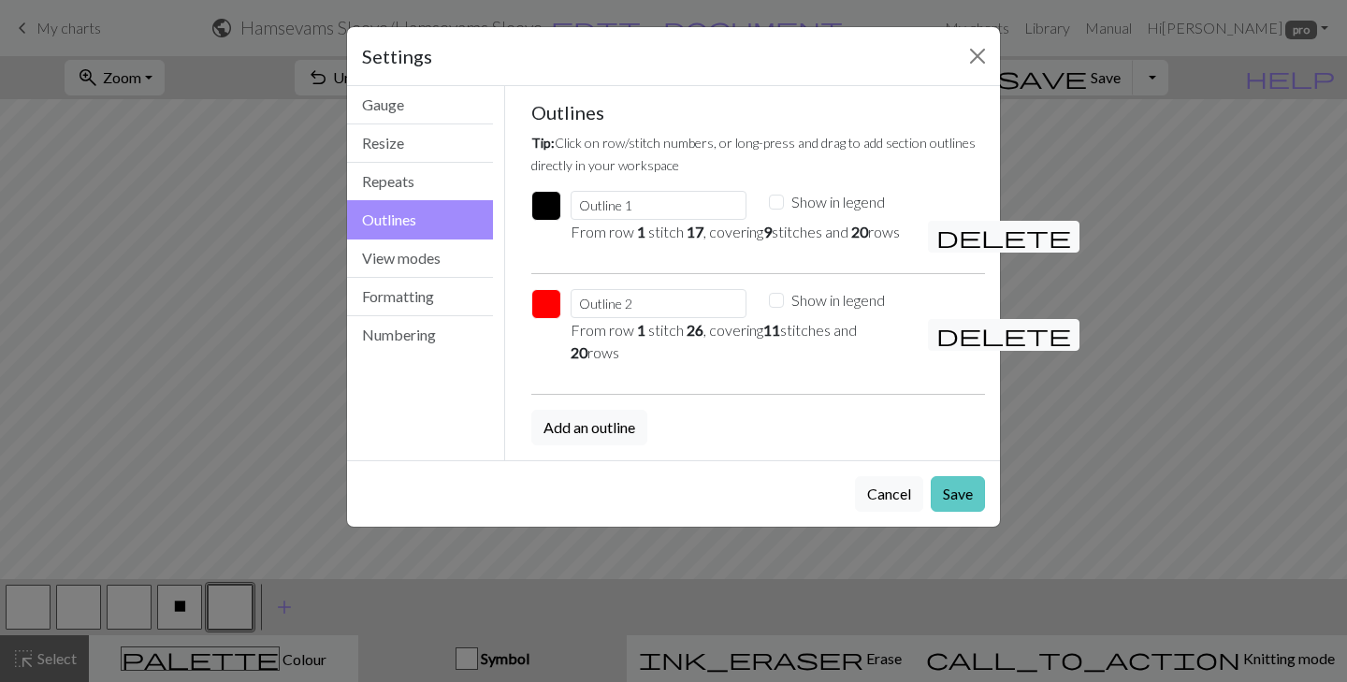
click at [962, 512] on button "Save" at bounding box center [958, 494] width 54 height 36
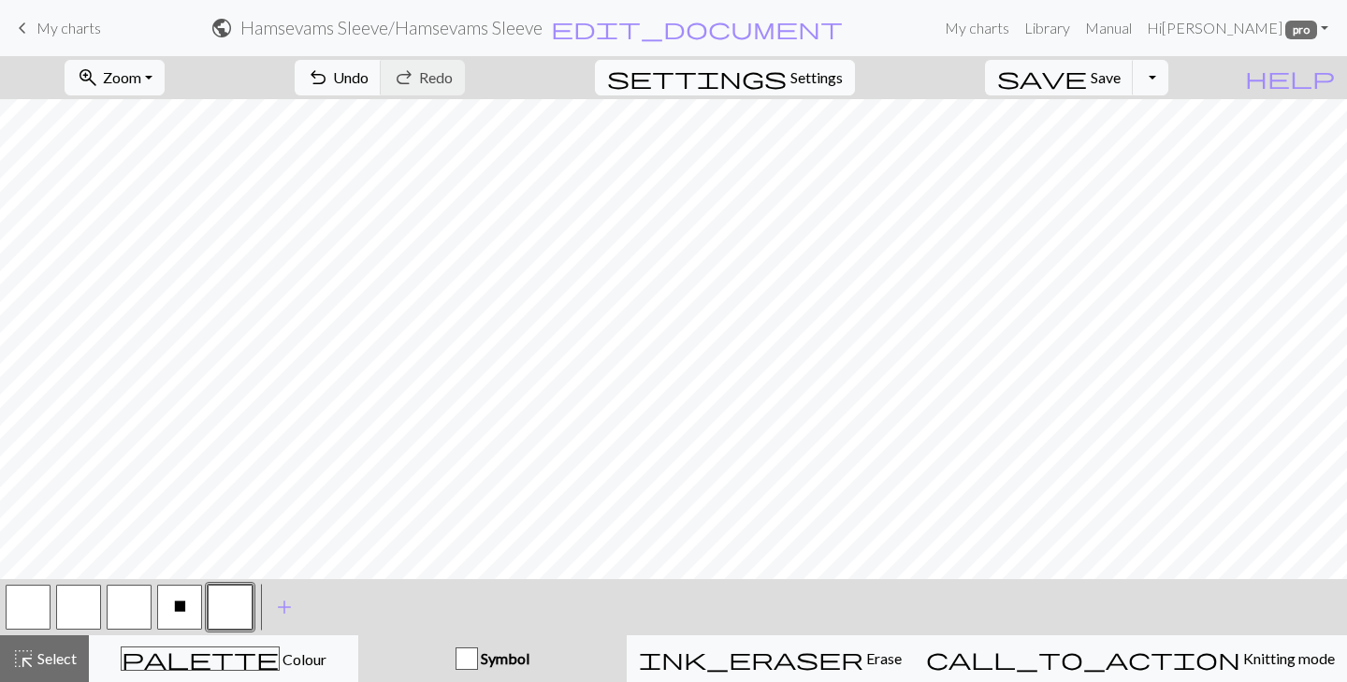
click at [787, 82] on span "settings" at bounding box center [697, 78] width 180 height 26
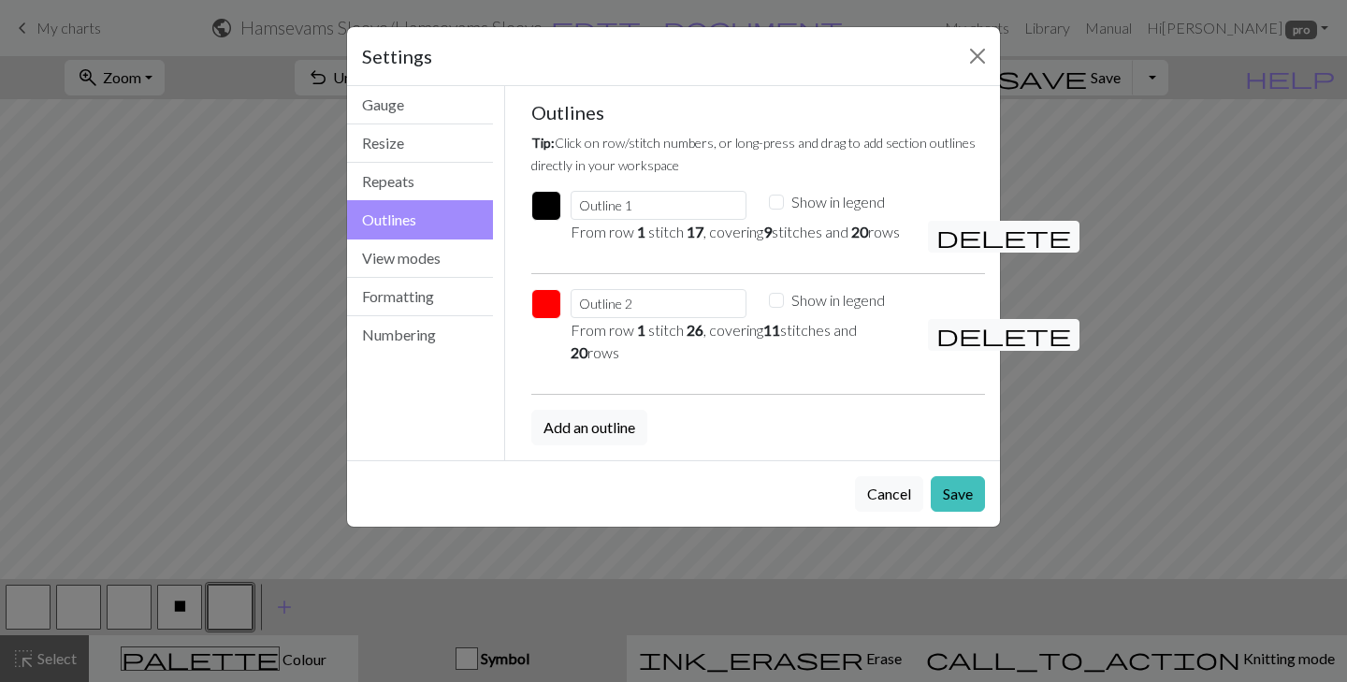
click at [546, 319] on button "button" at bounding box center [546, 304] width 30 height 30
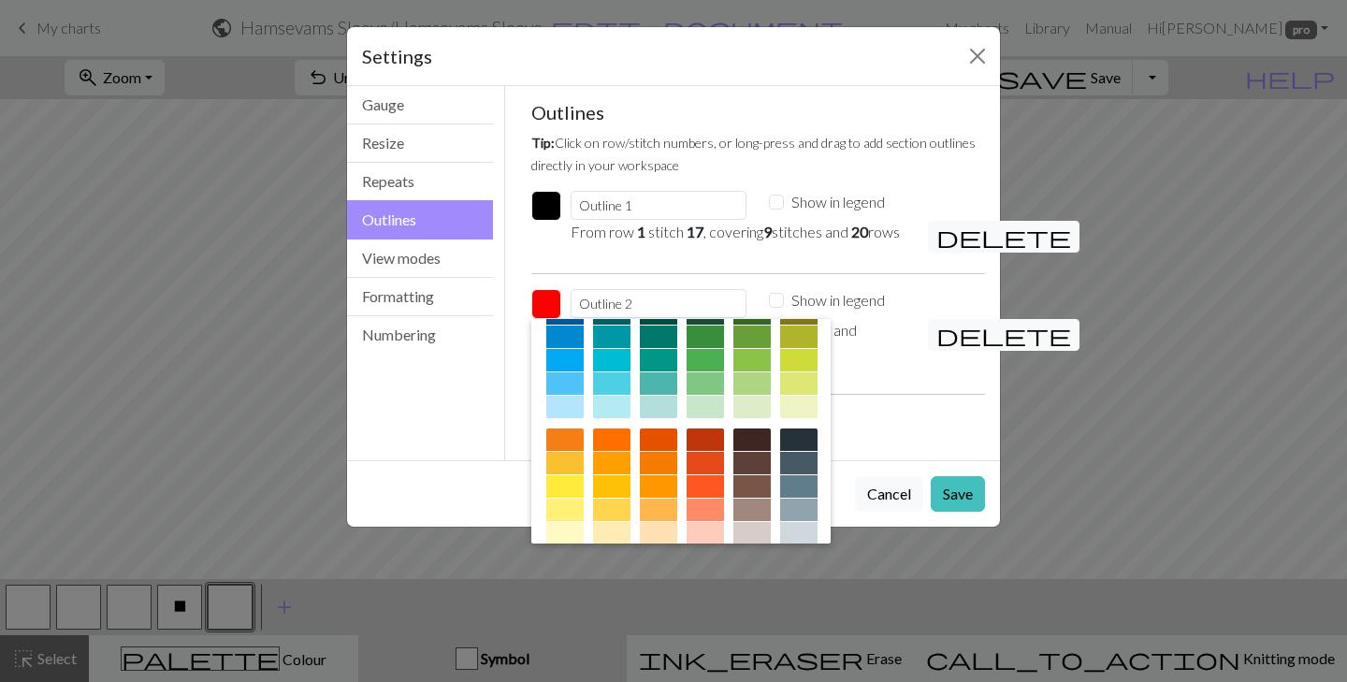
scroll to position [159, 0]
click at [559, 497] on div at bounding box center [564, 485] width 37 height 22
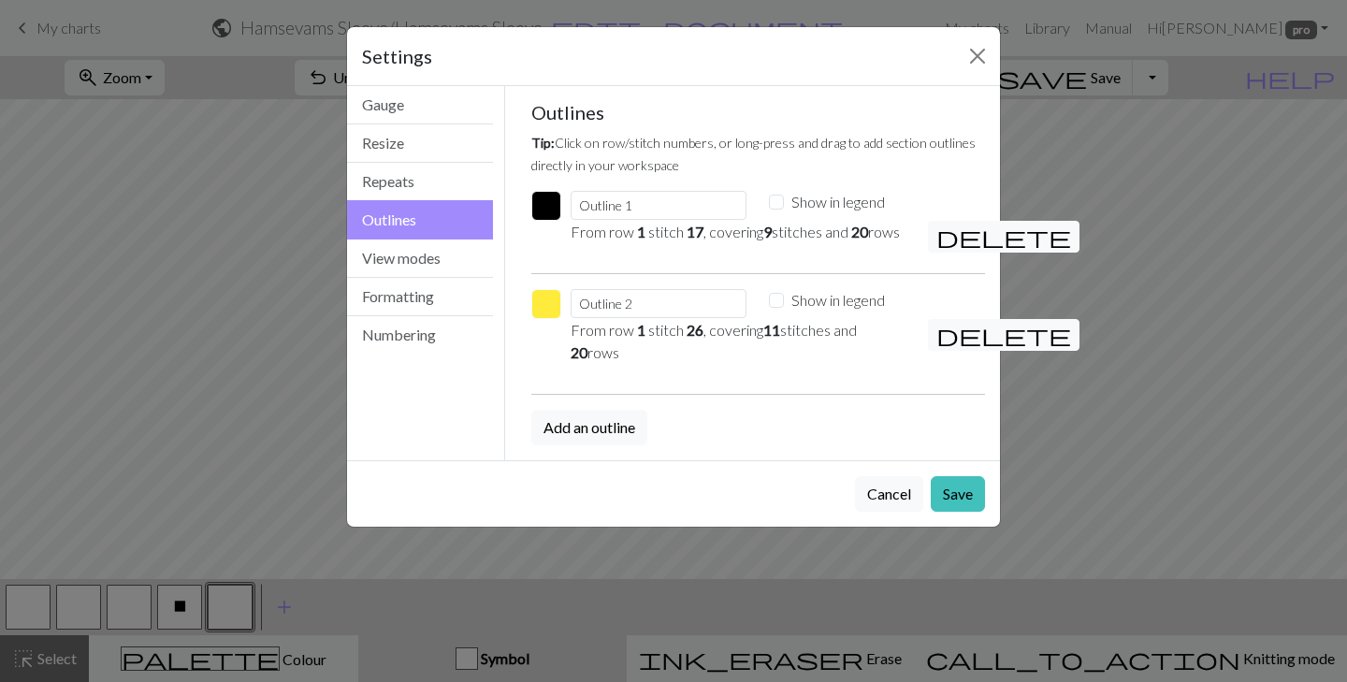
click at [549, 194] on button "button" at bounding box center [546, 206] width 30 height 30
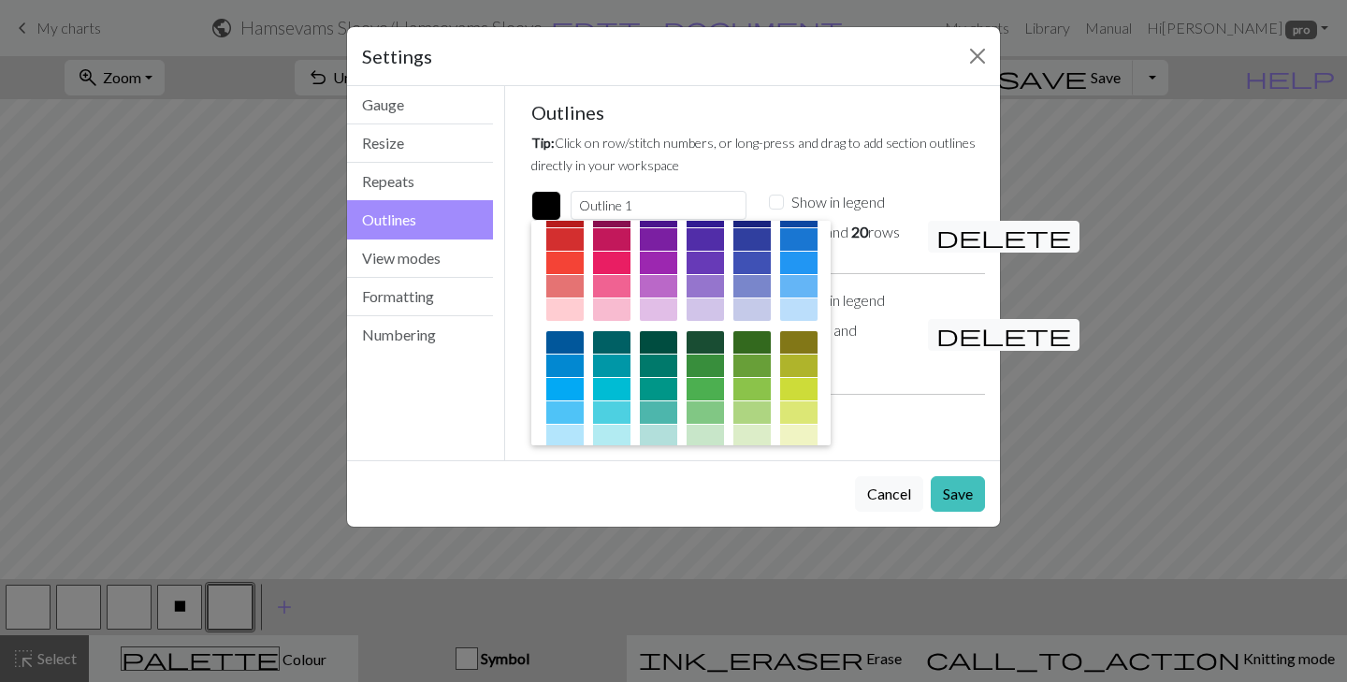
scroll to position [0, 0]
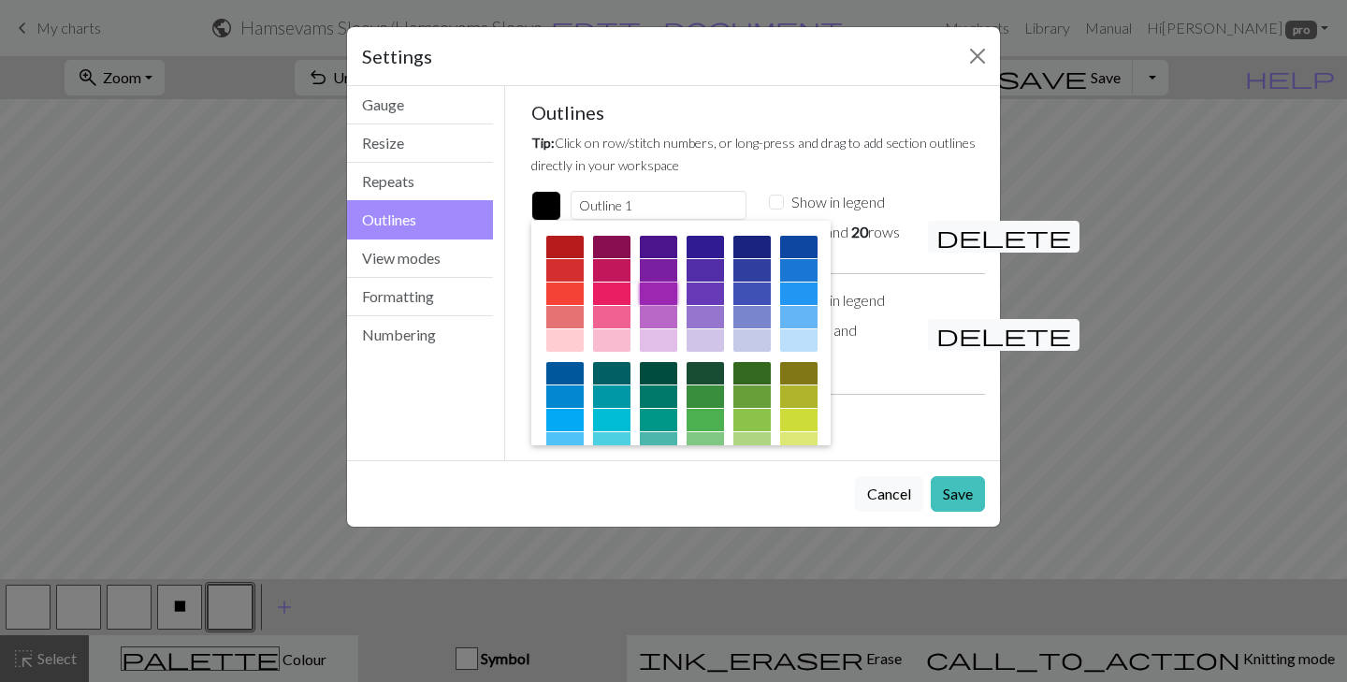
click at [655, 291] on div at bounding box center [658, 293] width 37 height 22
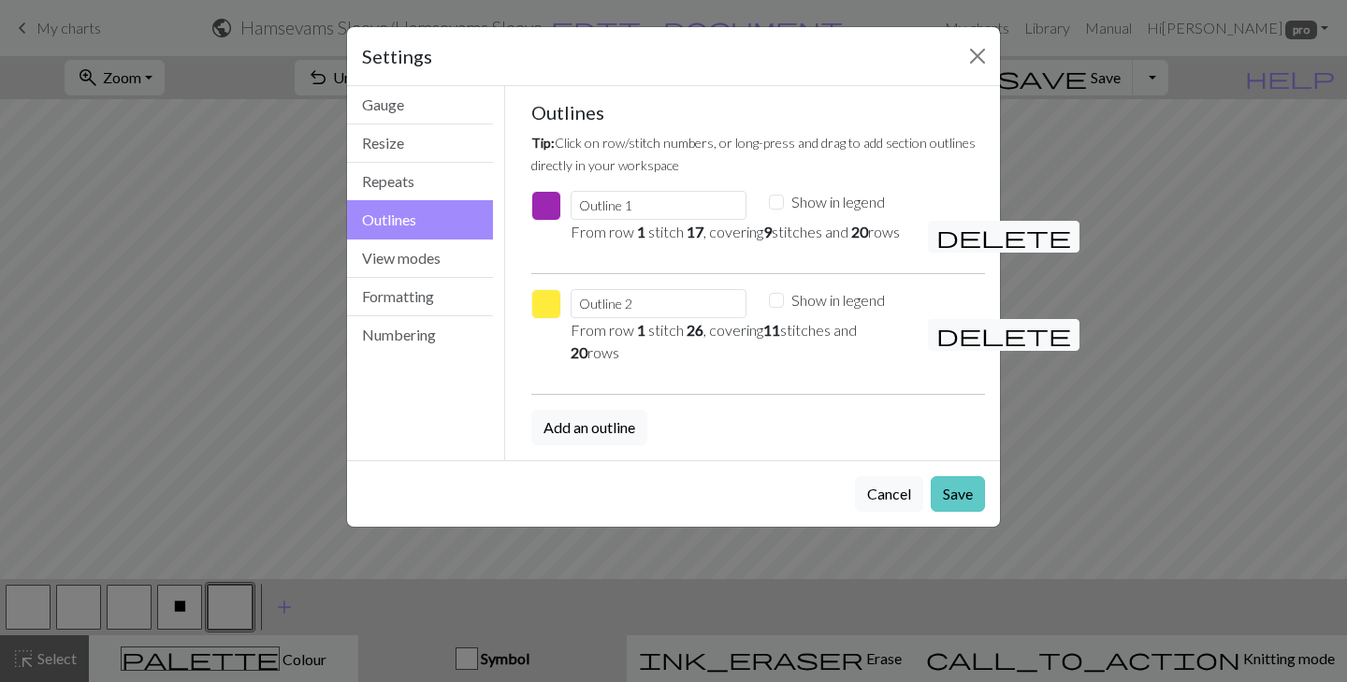
click at [947, 509] on button "Save" at bounding box center [958, 494] width 54 height 36
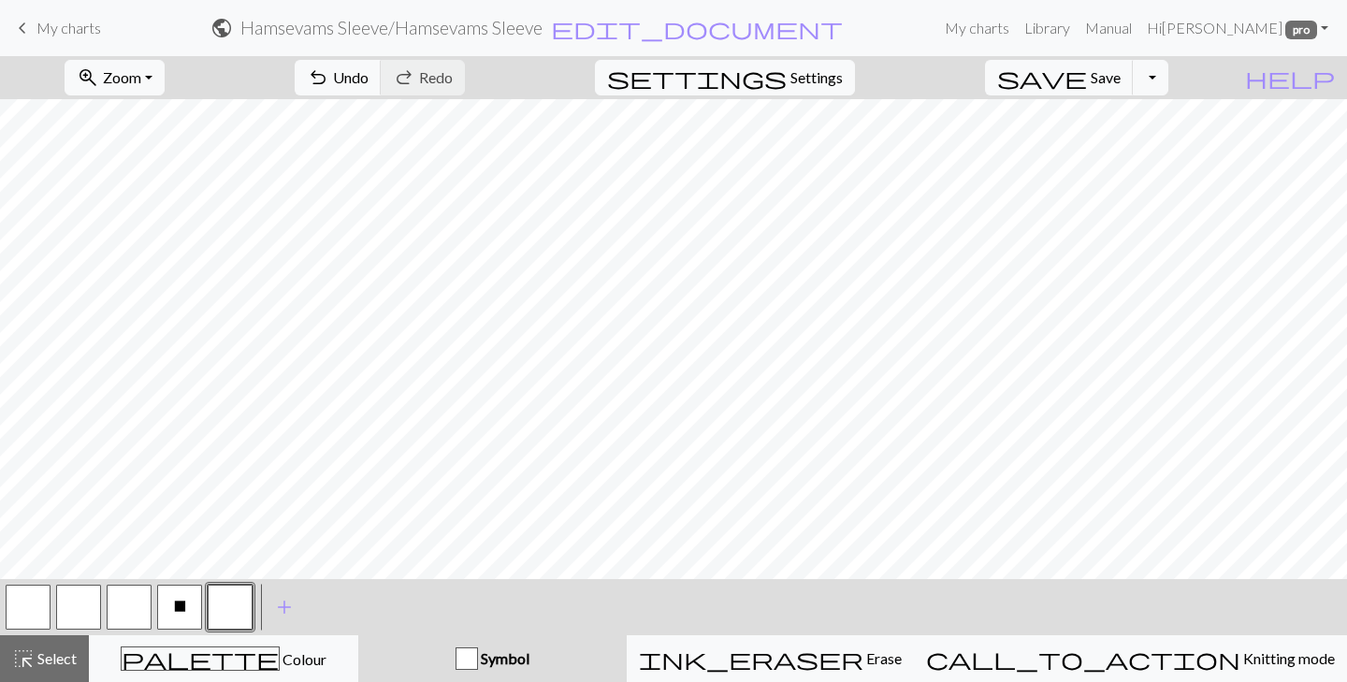
click at [655, 598] on div "< X > add Add a symbol" at bounding box center [673, 607] width 1347 height 56
click at [1118, 86] on button "save Save Save" at bounding box center [1059, 78] width 149 height 36
click at [819, 91] on button "settings Settings" at bounding box center [725, 78] width 260 height 36
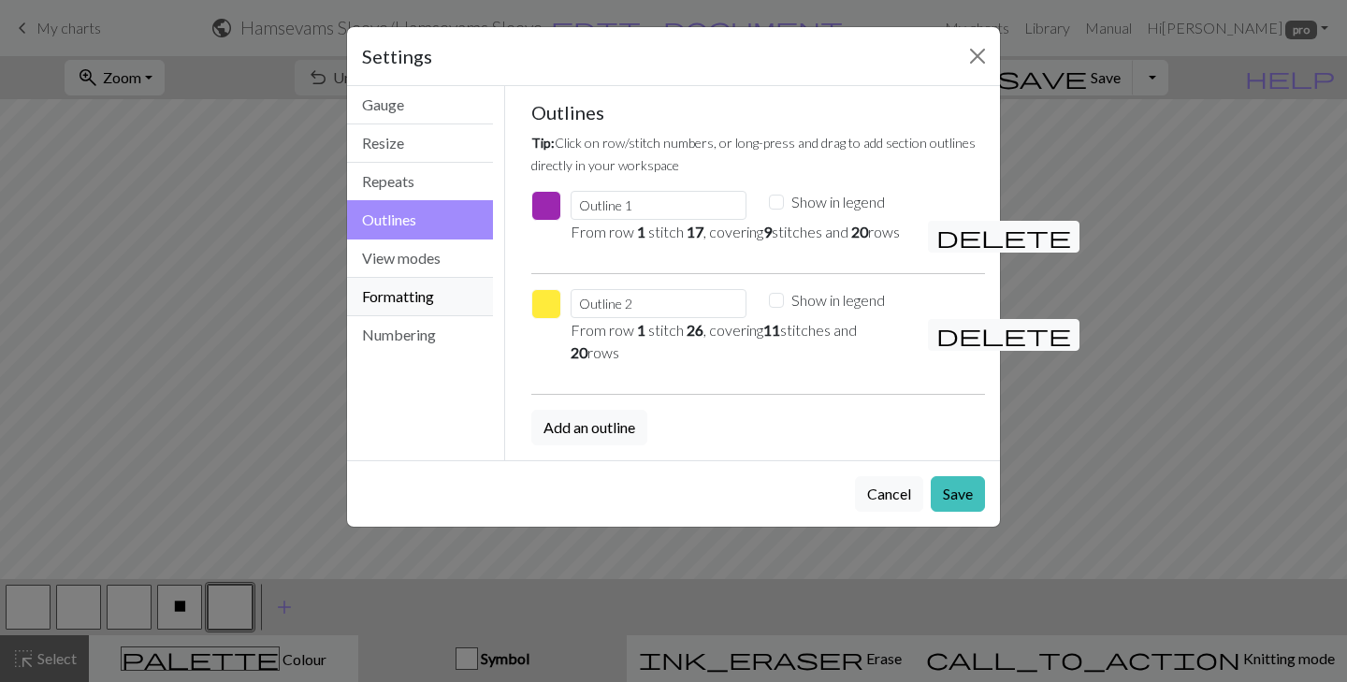
click at [461, 304] on button "Formatting" at bounding box center [420, 297] width 146 height 38
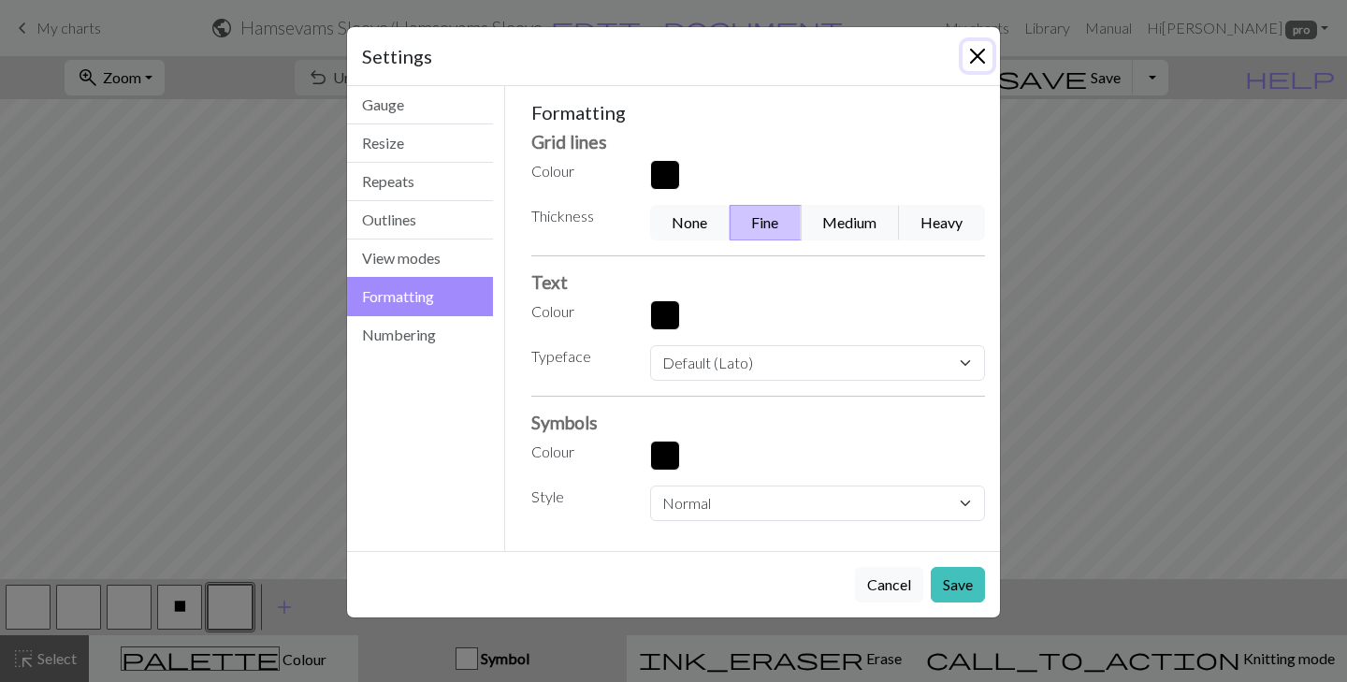
click at [984, 50] on button "Close" at bounding box center [977, 56] width 30 height 30
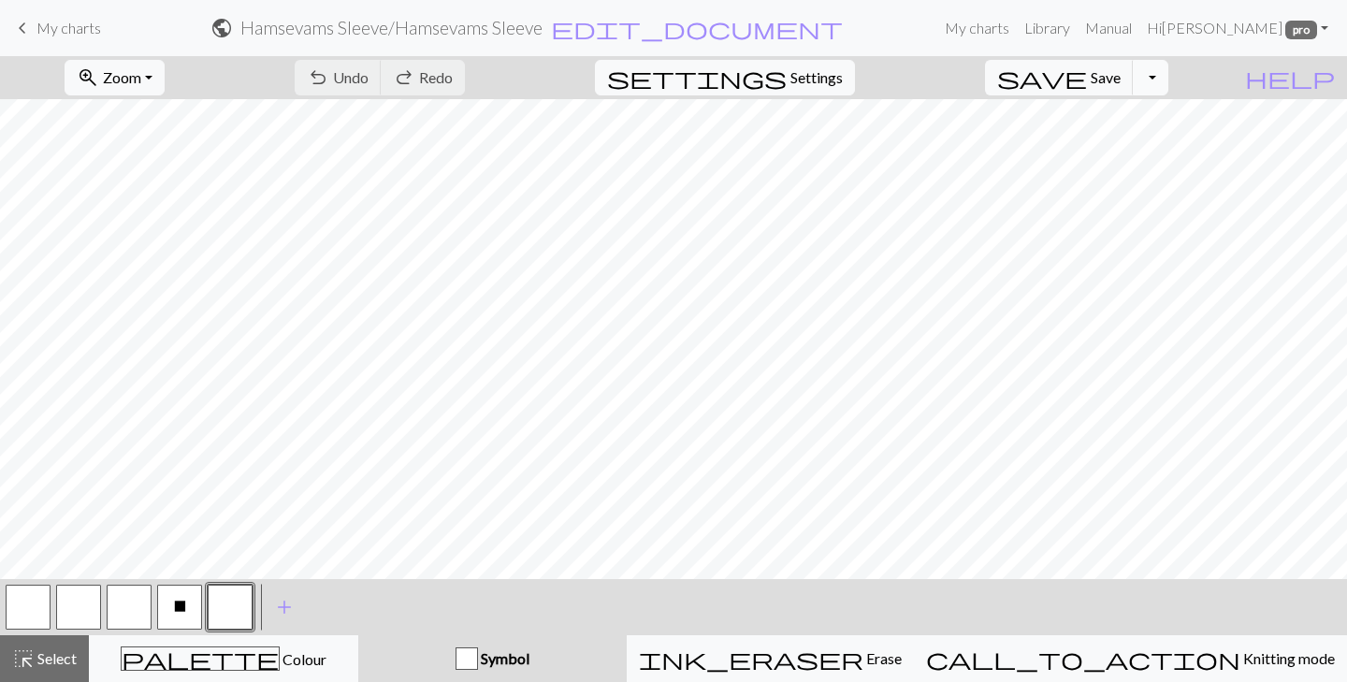
click at [1168, 76] on button "Toggle Dropdown" at bounding box center [1151, 78] width 36 height 36
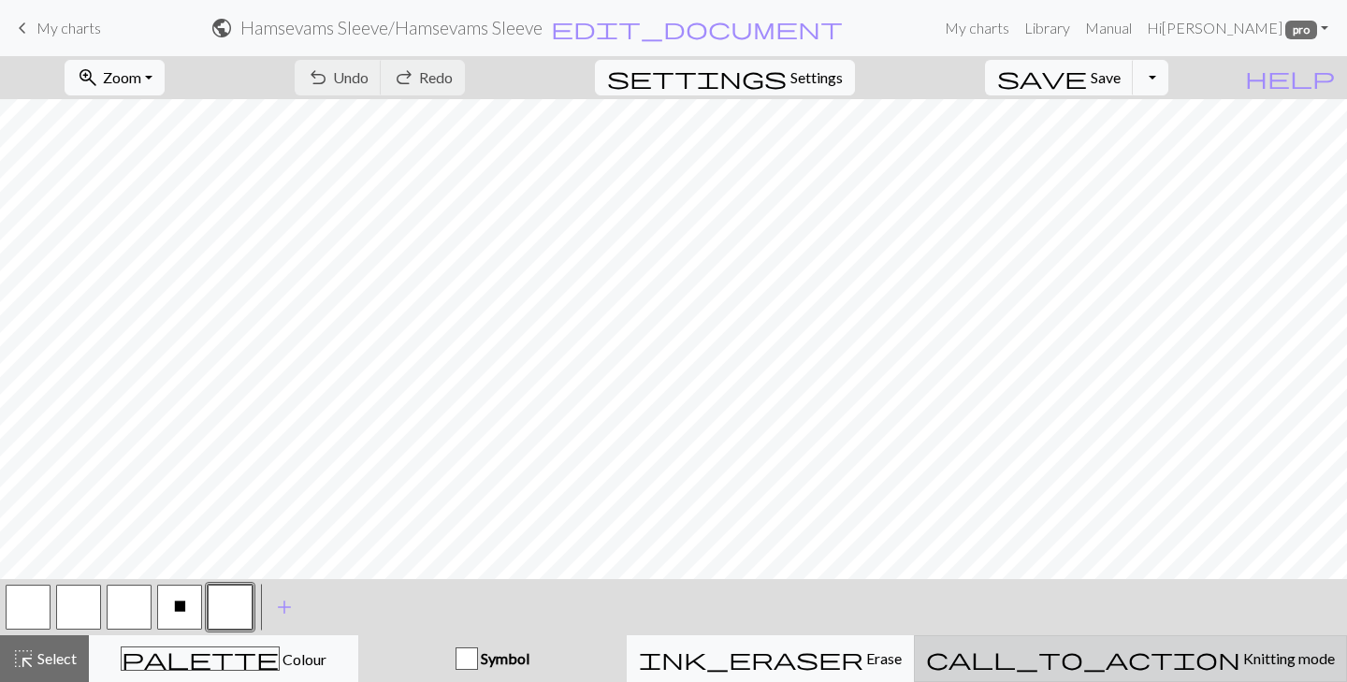
click at [1155, 644] on button "call_to_action Knitting mode Knitting mode" at bounding box center [1130, 658] width 433 height 47
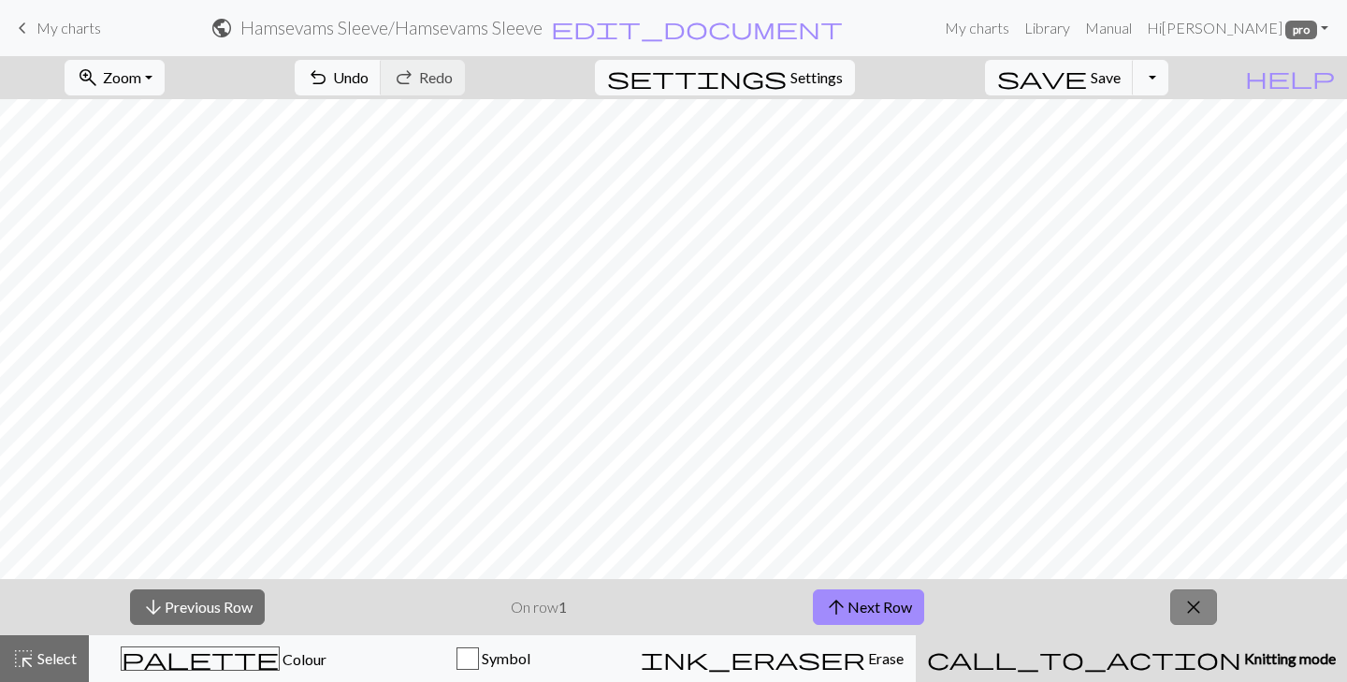
click at [1193, 614] on span "close" at bounding box center [1193, 607] width 22 height 26
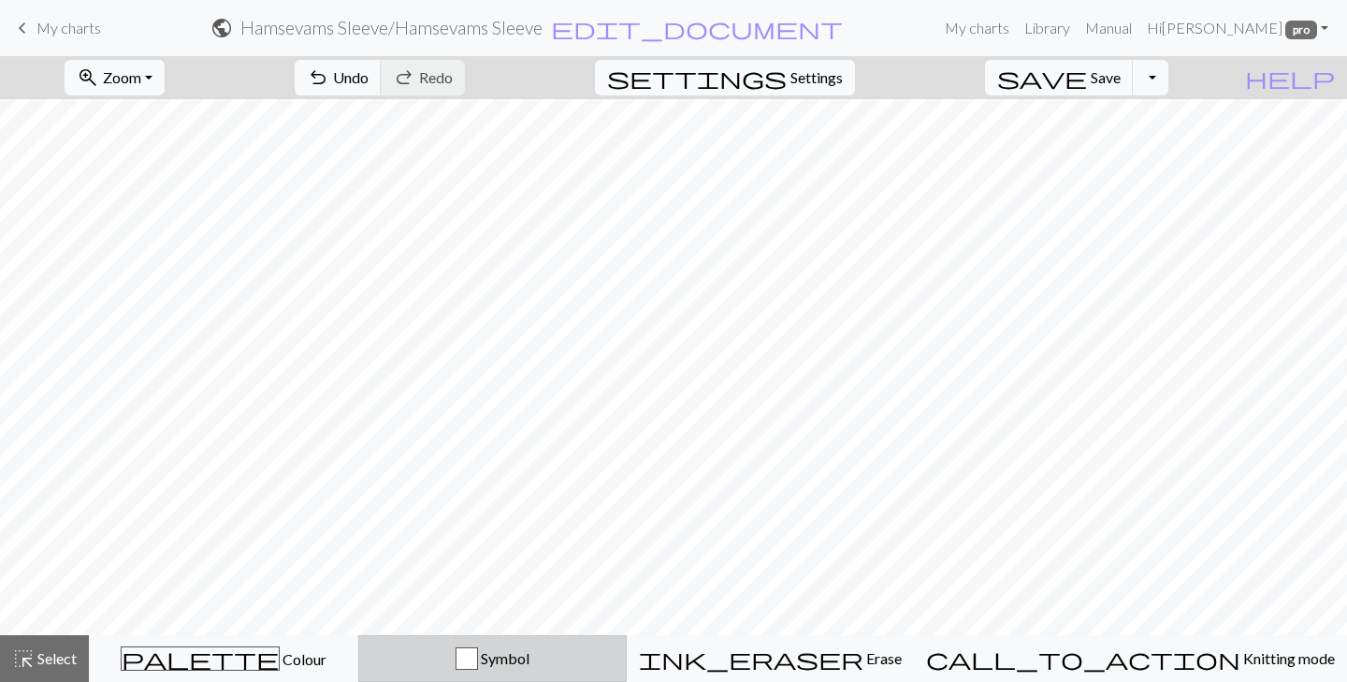
click at [628, 646] on button "Symbol" at bounding box center [492, 658] width 269 height 47
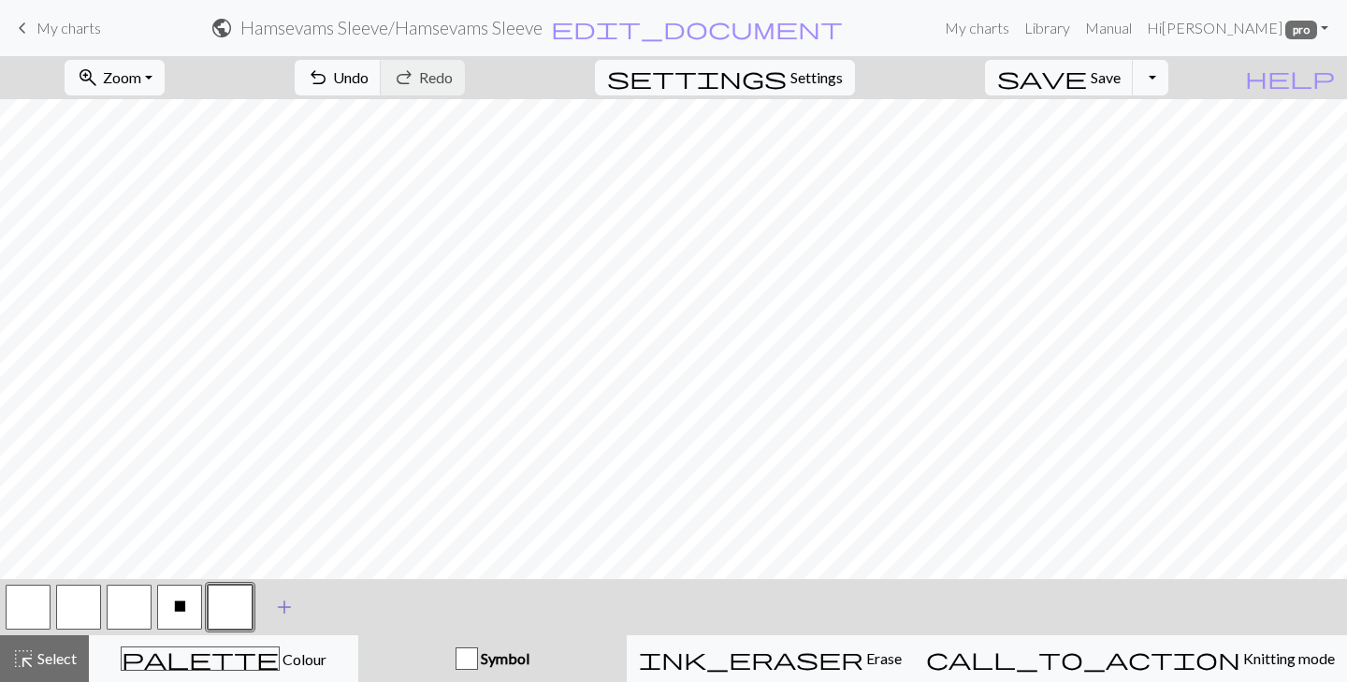
click at [275, 602] on span "add" at bounding box center [284, 607] width 22 height 26
click at [297, 602] on button "button" at bounding box center [280, 607] width 45 height 45
click at [297, 602] on div "Edit symbol Name d f g h j k p s t F H J O P T / | 0 1 2 3 4 5 6 7 8 9 e m n G …" at bounding box center [673, 341] width 1347 height 682
click at [276, 606] on button "button" at bounding box center [280, 607] width 45 height 45
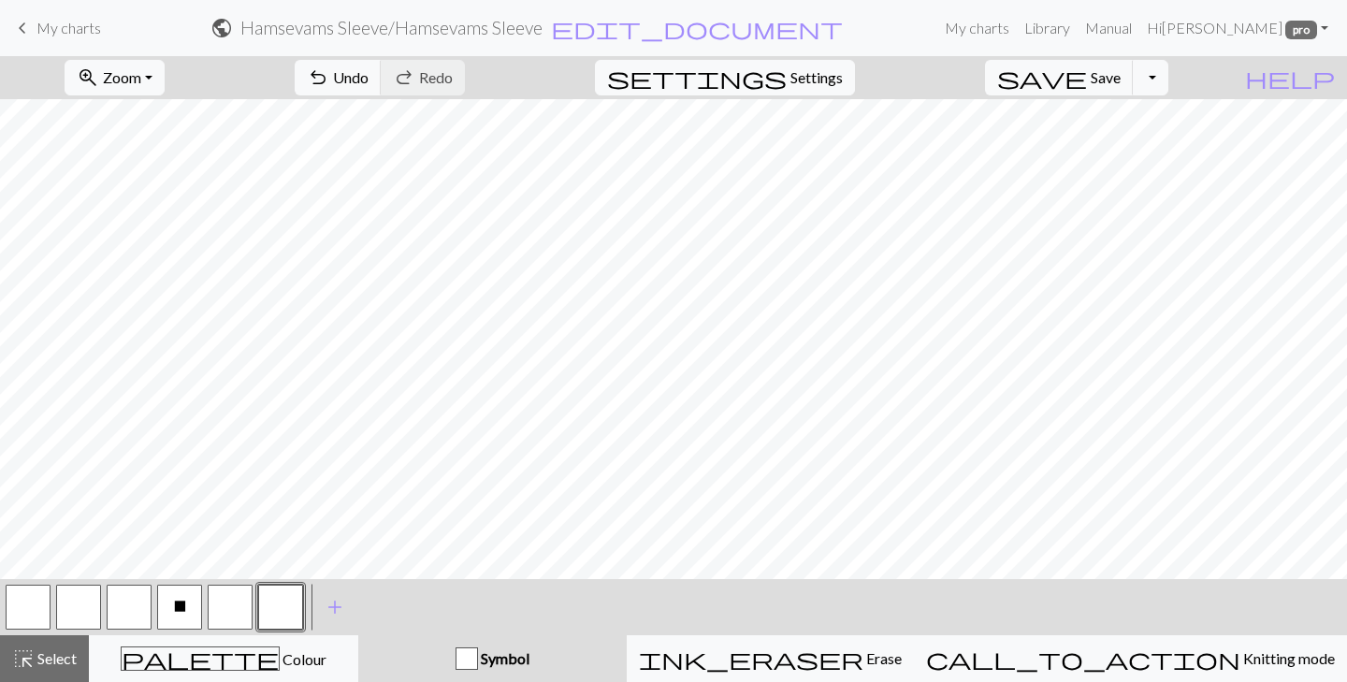
click at [276, 606] on div "Edit symbol Name d f g h j k p s t F H J O P T / | 0 1 2 3 4 5 6 7 8 9 e m n G …" at bounding box center [673, 341] width 1347 height 682
click at [276, 606] on button "button" at bounding box center [280, 607] width 45 height 45
click at [276, 606] on div "Edit symbol Name d f g h j k p s t F H J O P T / | 0 1 2 3 4 5 6 7 8 9 e m n G …" at bounding box center [673, 341] width 1347 height 682
click at [337, 607] on span "add" at bounding box center [335, 607] width 22 height 26
click at [337, 607] on button "button" at bounding box center [331, 607] width 45 height 45
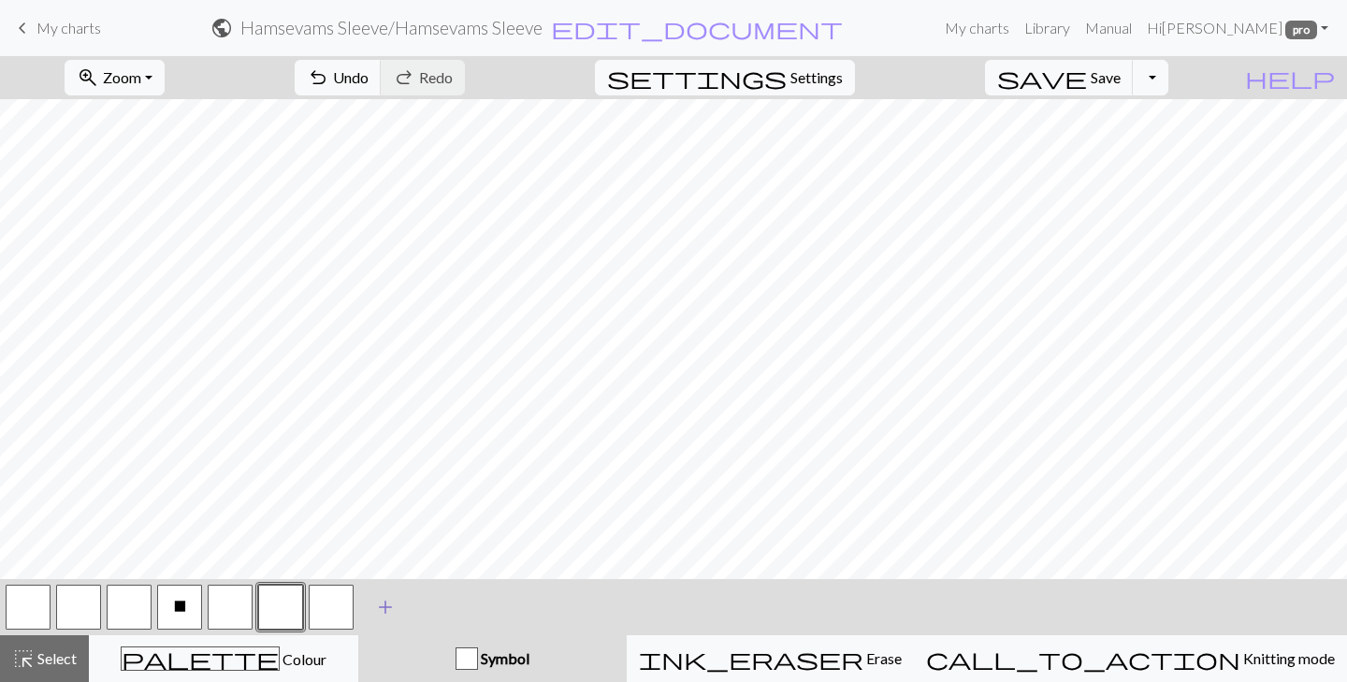
click at [337, 607] on button "button" at bounding box center [331, 607] width 45 height 45
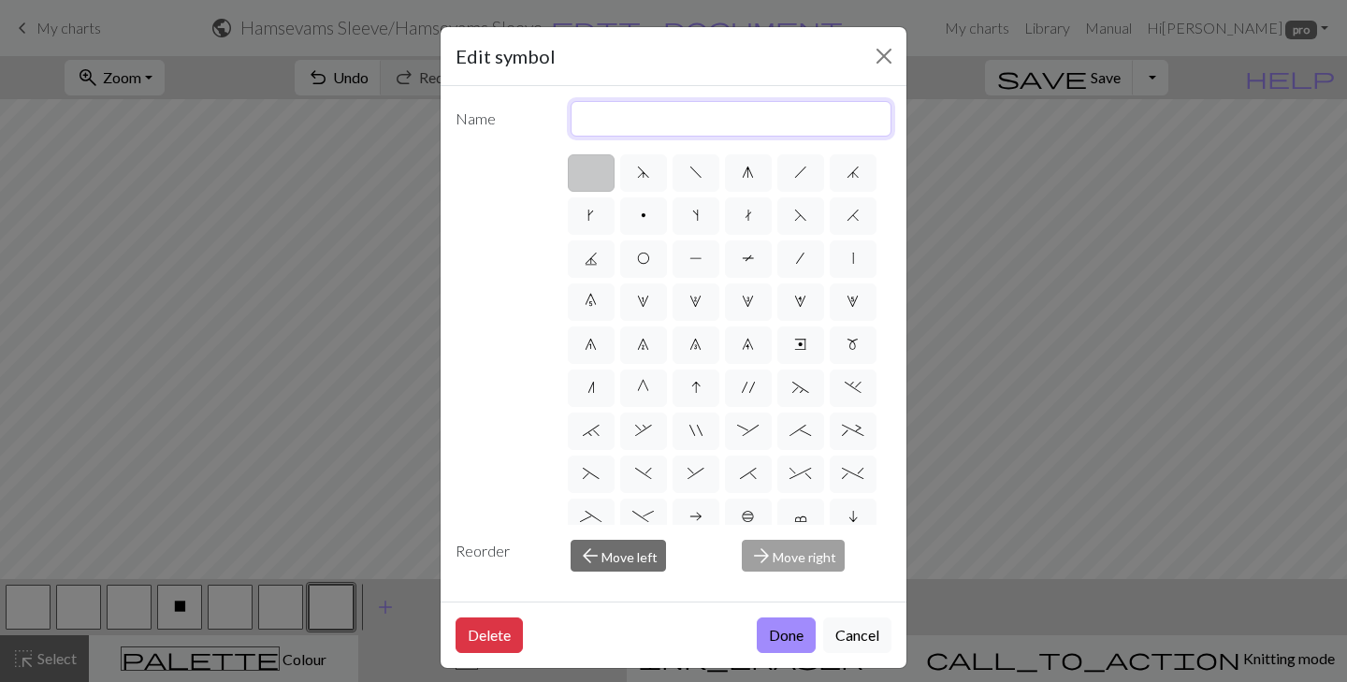
click at [657, 117] on input "text" at bounding box center [731, 119] width 322 height 36
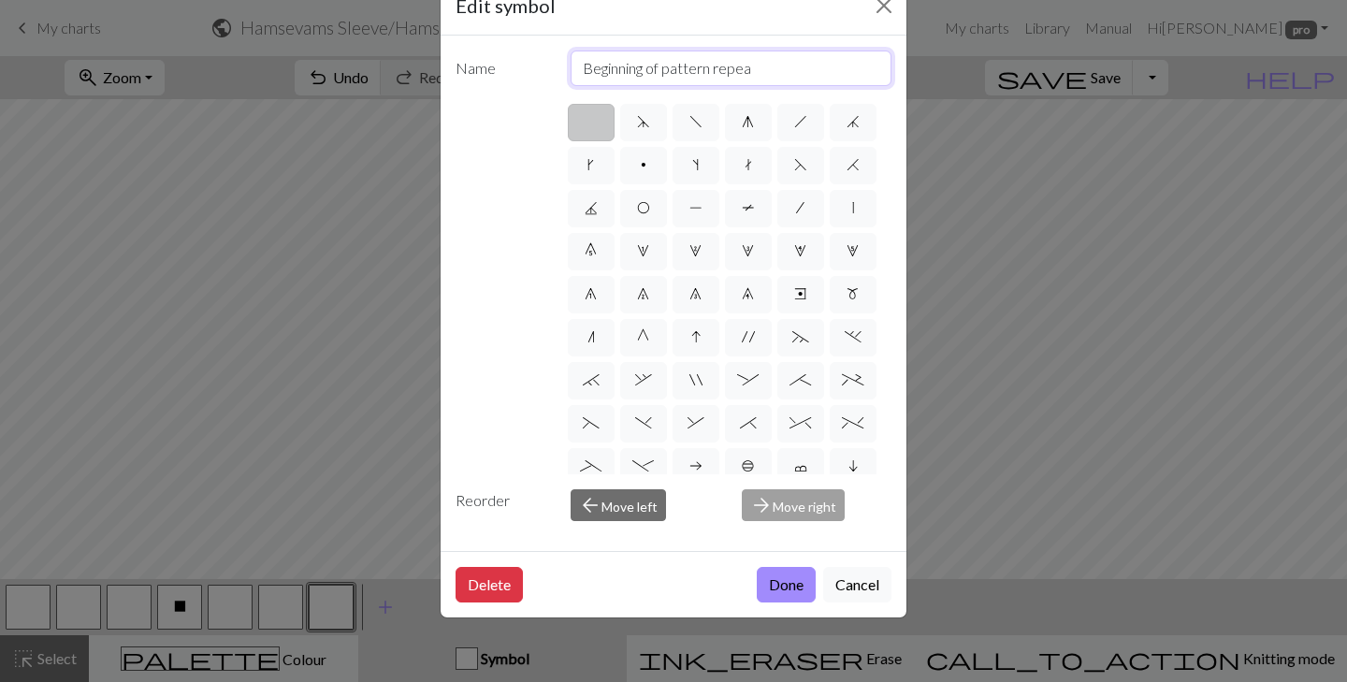
type input "Beginning of pattern repeat"
click button "Done" at bounding box center [786, 585] width 59 height 36
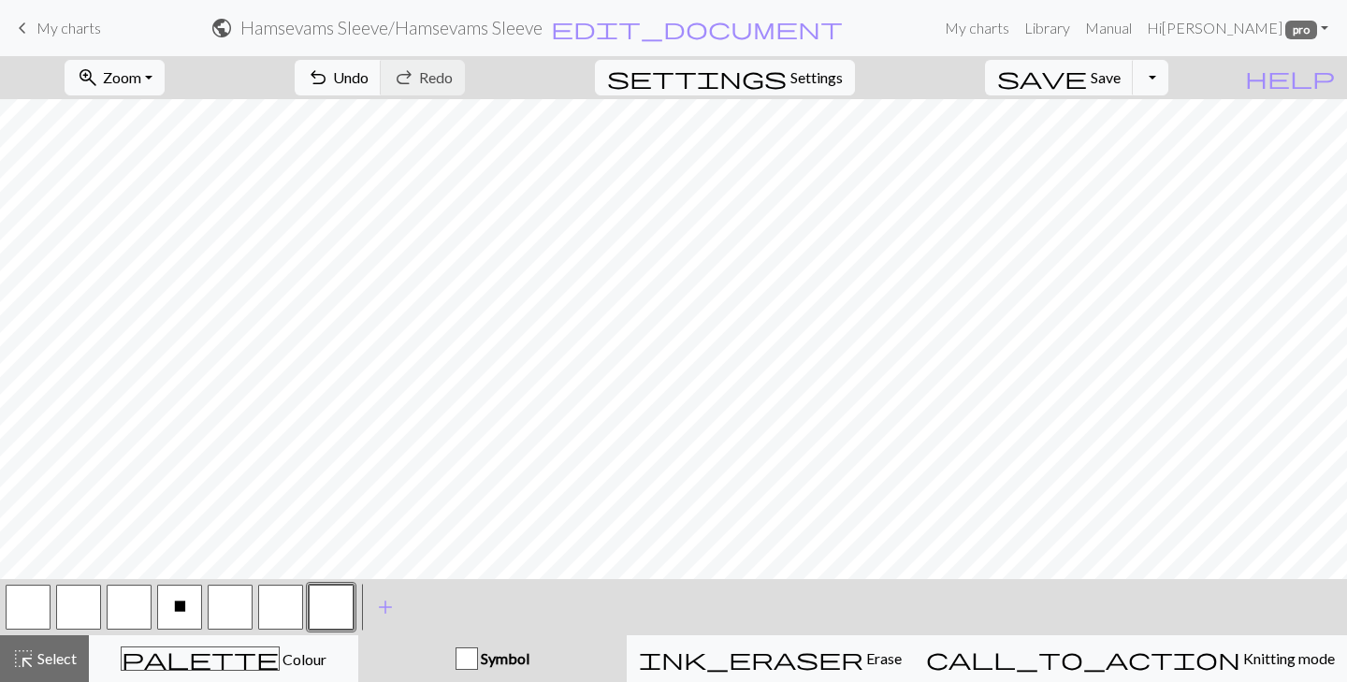
click at [329, 600] on button "button" at bounding box center [331, 607] width 45 height 45
click at [330, 601] on div "Edit symbol Name Beginning of pattern repeat d f g h j k p s t F H J O P T / | …" at bounding box center [673, 341] width 1347 height 682
click at [330, 601] on button "button" at bounding box center [331, 607] width 45 height 45
click at [350, 600] on button "button" at bounding box center [331, 607] width 45 height 45
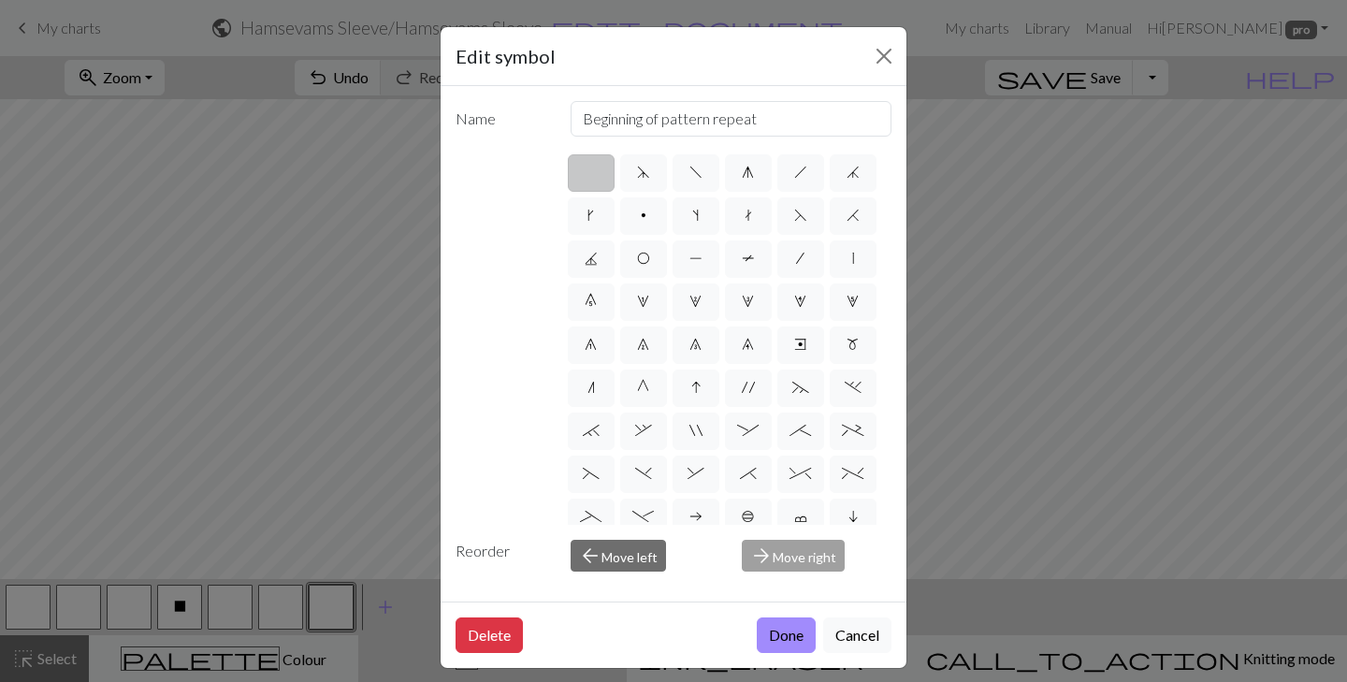
scroll to position [229, 0]
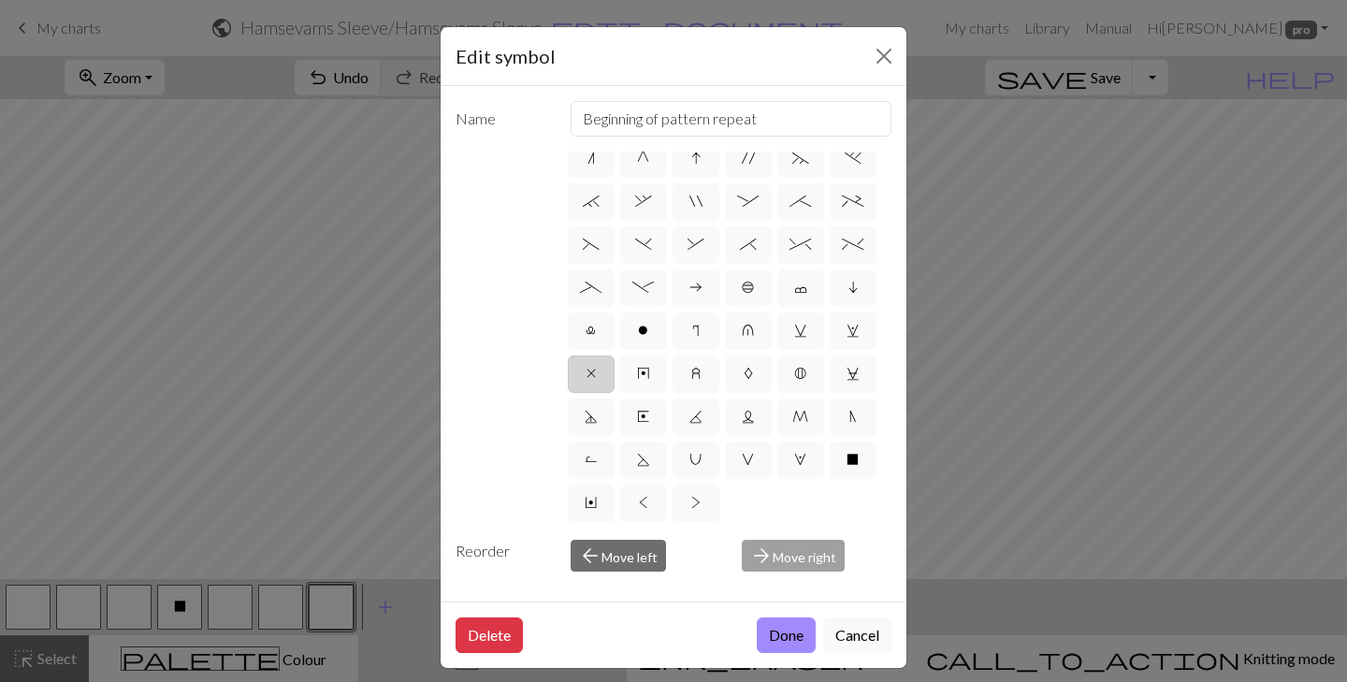
click at [585, 368] on label "x" at bounding box center [591, 373] width 47 height 37
click at [586, 591] on input "x" at bounding box center [592, 597] width 12 height 12
radio input "true"
type input "no stitch"
click at [769, 638] on button "Done" at bounding box center [786, 635] width 59 height 36
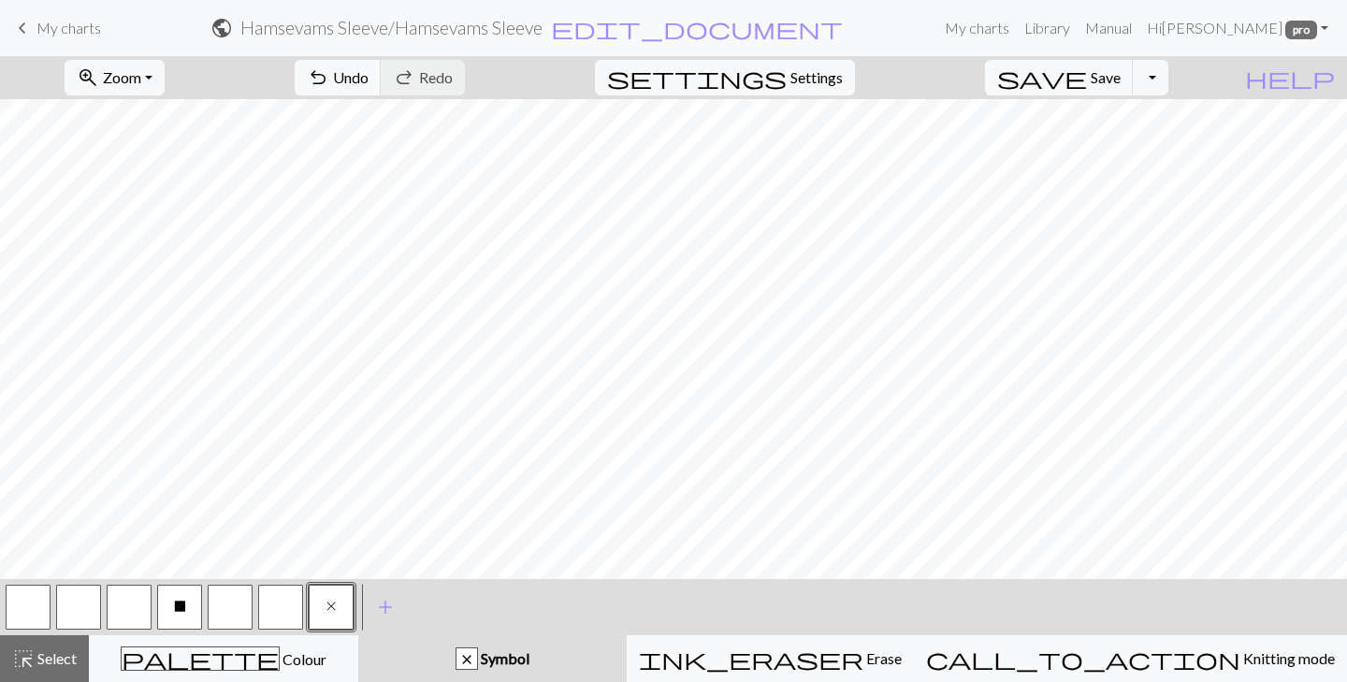
click at [177, 603] on span "X" at bounding box center [180, 606] width 12 height 15
click at [51, 650] on span "Select" at bounding box center [56, 658] width 42 height 18
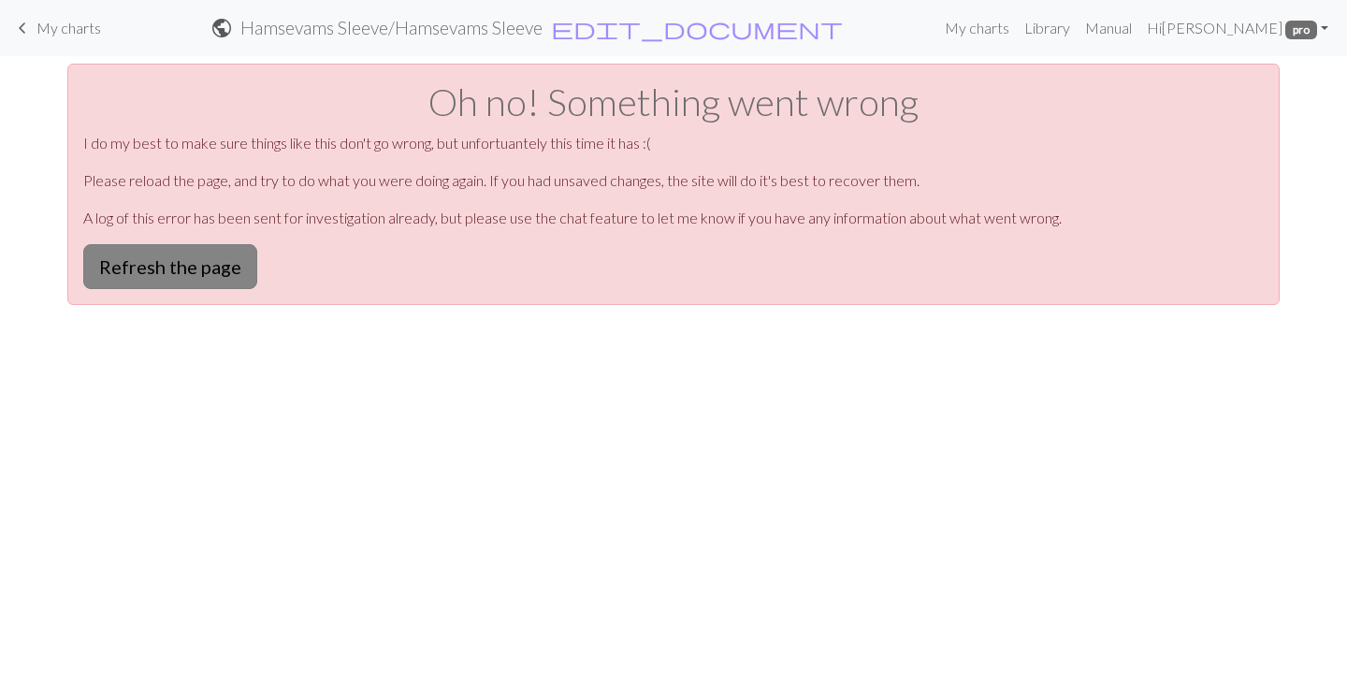
click at [217, 267] on button "Refresh the page" at bounding box center [170, 266] width 174 height 45
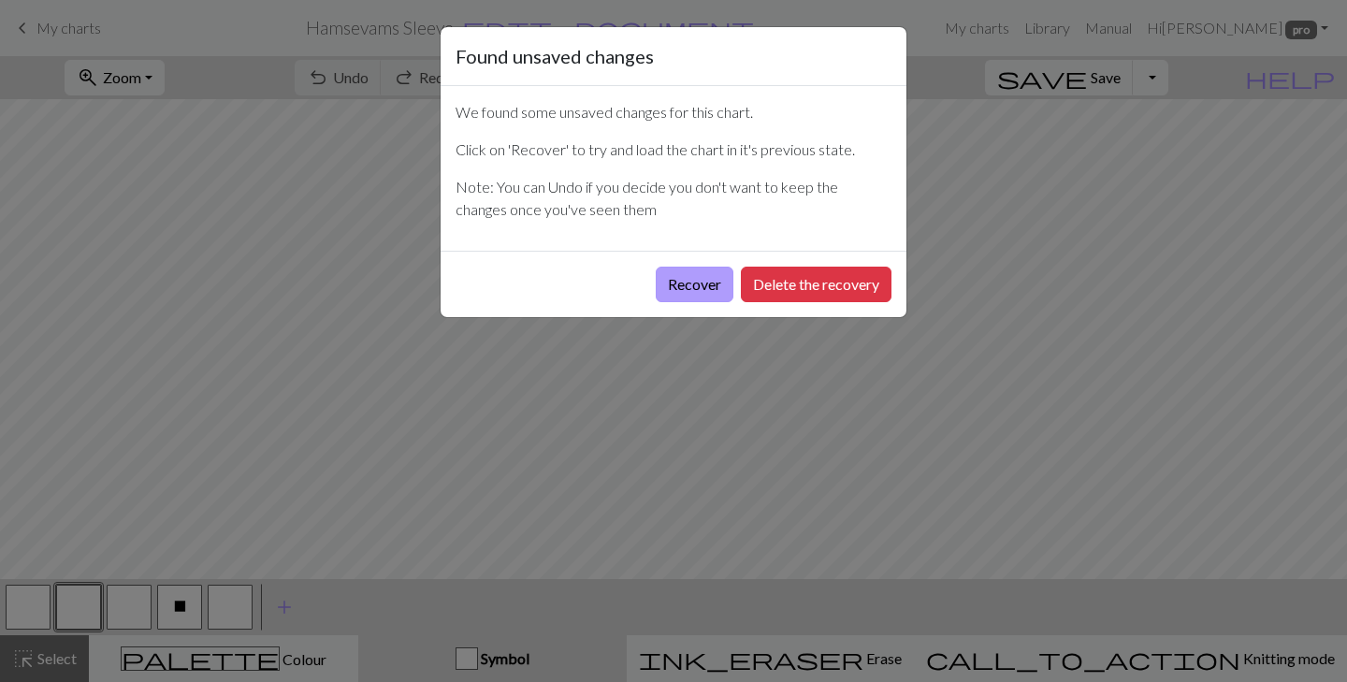
click at [686, 291] on button "Recover" at bounding box center [695, 285] width 78 height 36
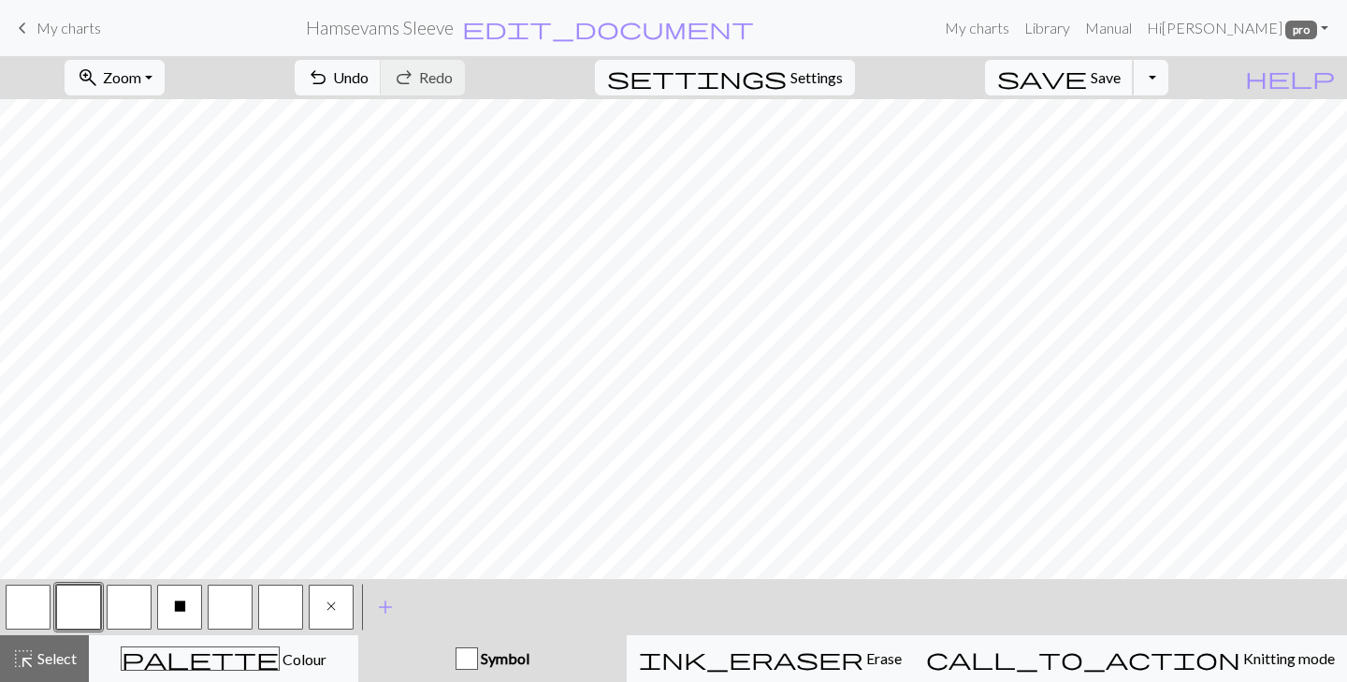
click at [1120, 78] on span "Save" at bounding box center [1105, 77] width 30 height 18
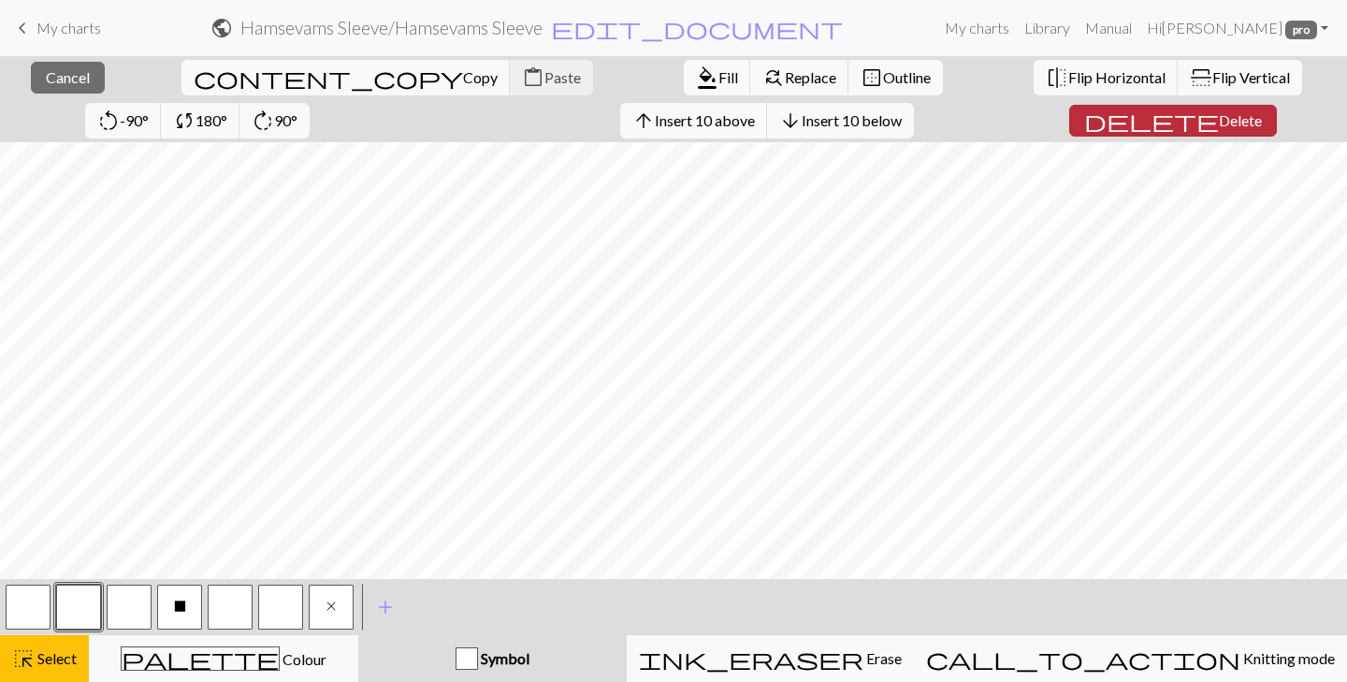
click at [1219, 115] on span "Delete" at bounding box center [1240, 120] width 43 height 18
click at [647, 131] on button "arrow_back Insert 1 left" at bounding box center [708, 121] width 122 height 36
click at [682, 116] on span "Insert 1 left" at bounding box center [719, 120] width 74 height 18
click at [647, 131] on button "arrow_back Insert 2 left" at bounding box center [708, 121] width 122 height 36
click at [647, 133] on button "arrow_back Insert 4 left" at bounding box center [708, 121] width 122 height 36
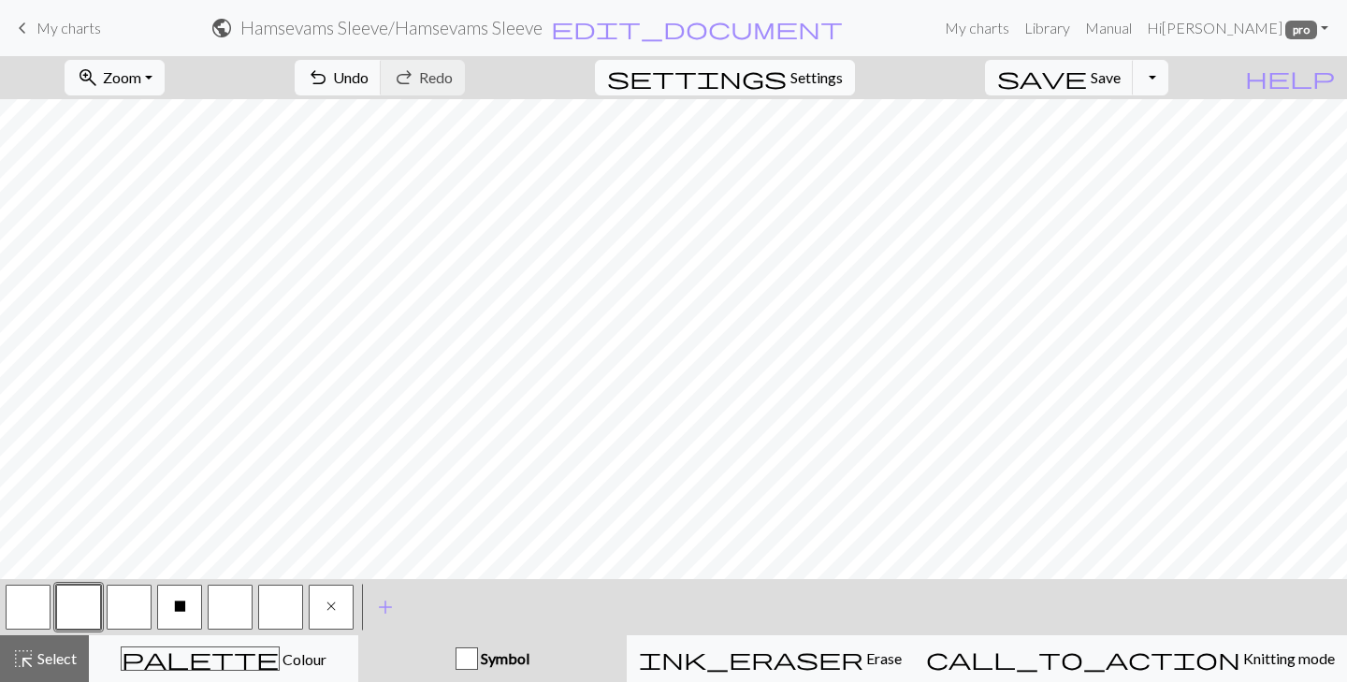
click at [840, 74] on span "Settings" at bounding box center [816, 77] width 52 height 22
select select "aran"
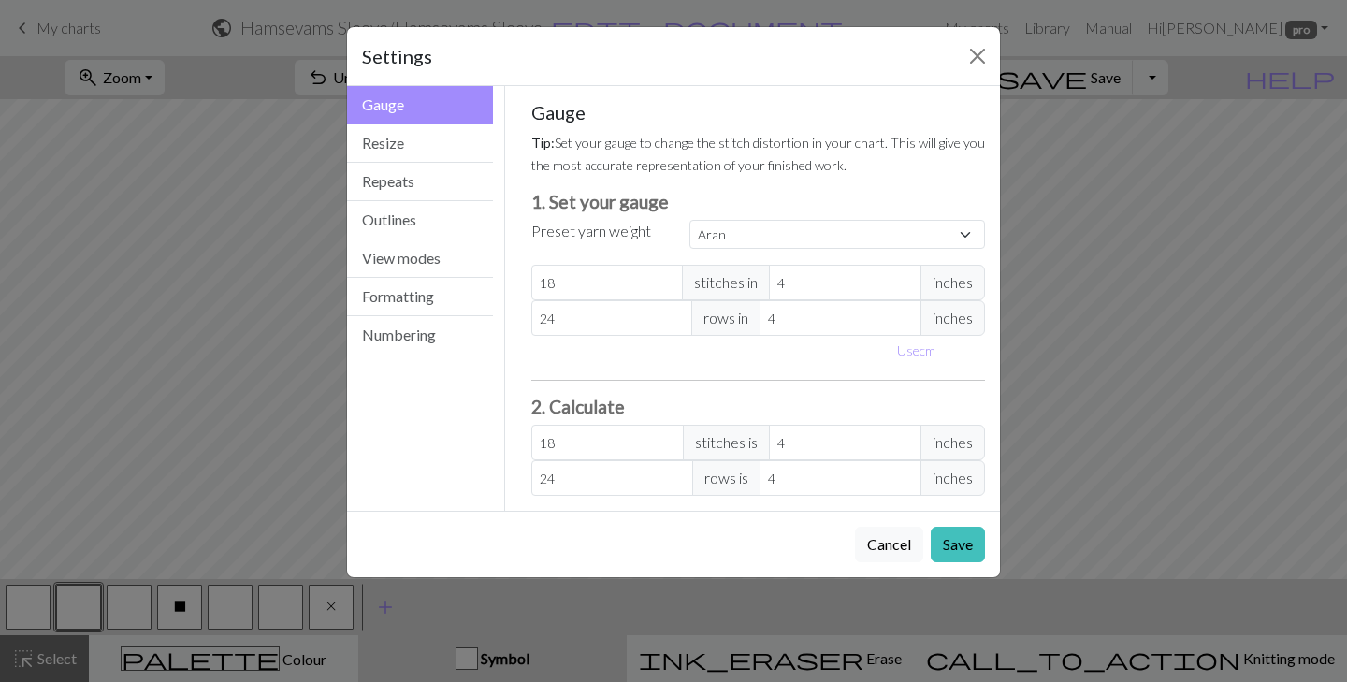
click at [999, 54] on div "Settings" at bounding box center [673, 56] width 653 height 59
click at [978, 55] on button "Close" at bounding box center [977, 56] width 30 height 30
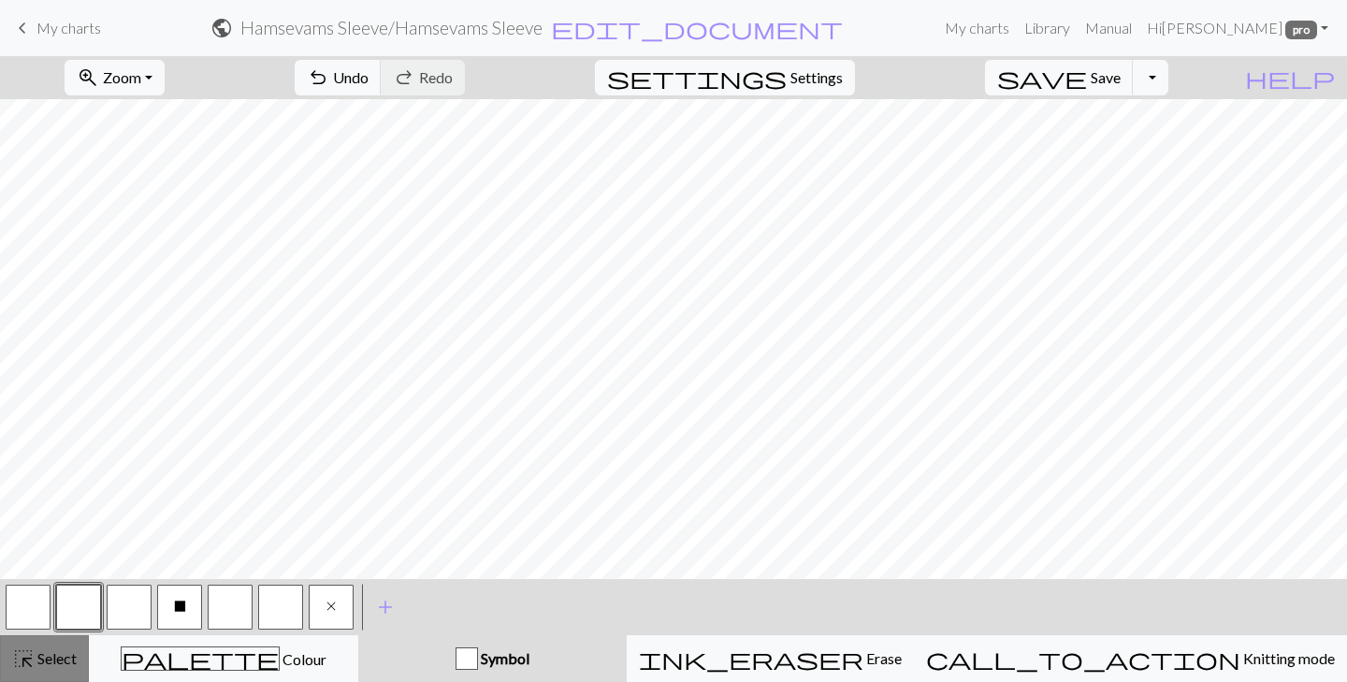
click at [46, 660] on span "Select" at bounding box center [56, 658] width 42 height 18
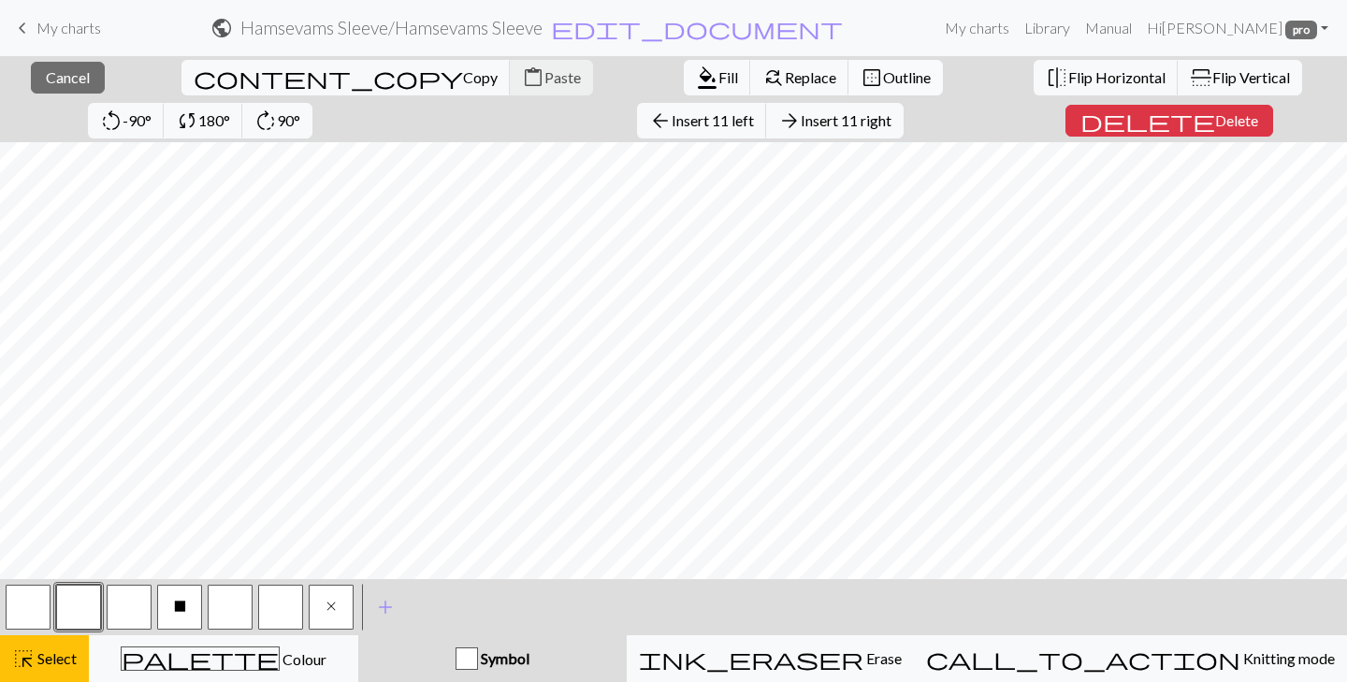
click at [860, 72] on span "border_outer" at bounding box center [871, 78] width 22 height 26
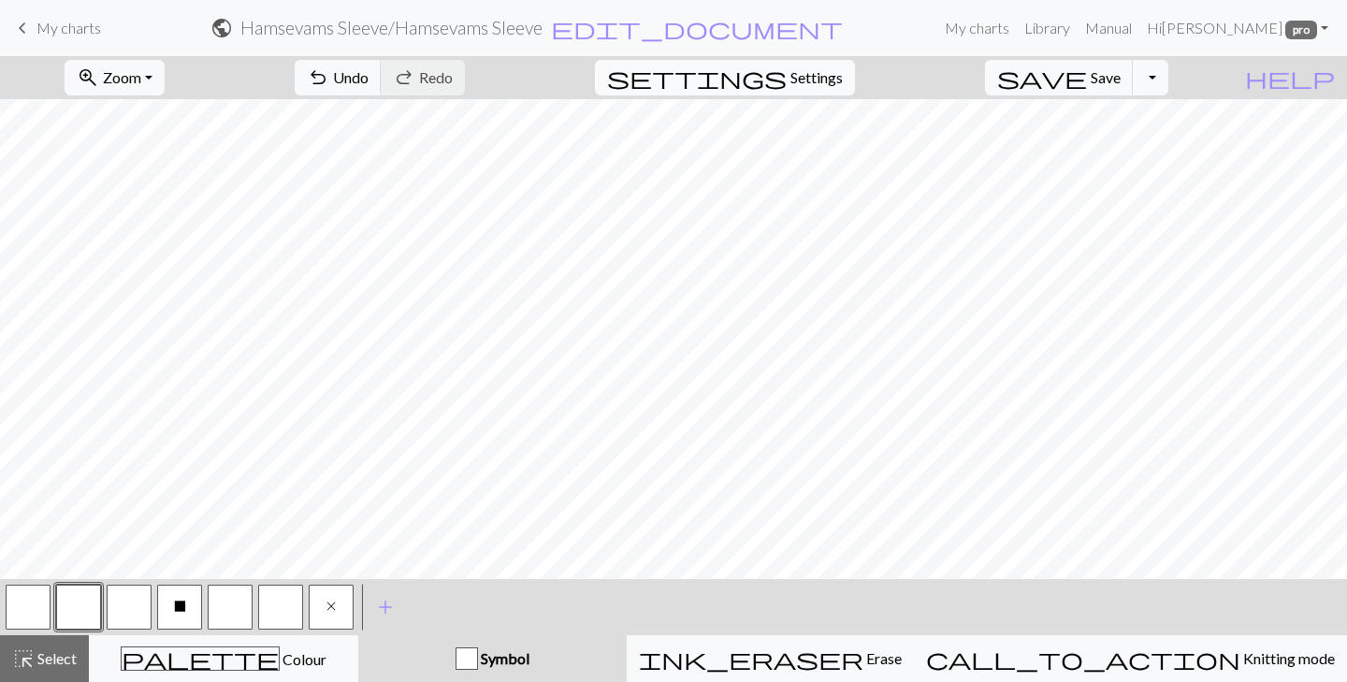
click at [787, 81] on span "settings" at bounding box center [697, 78] width 180 height 26
select select "aran"
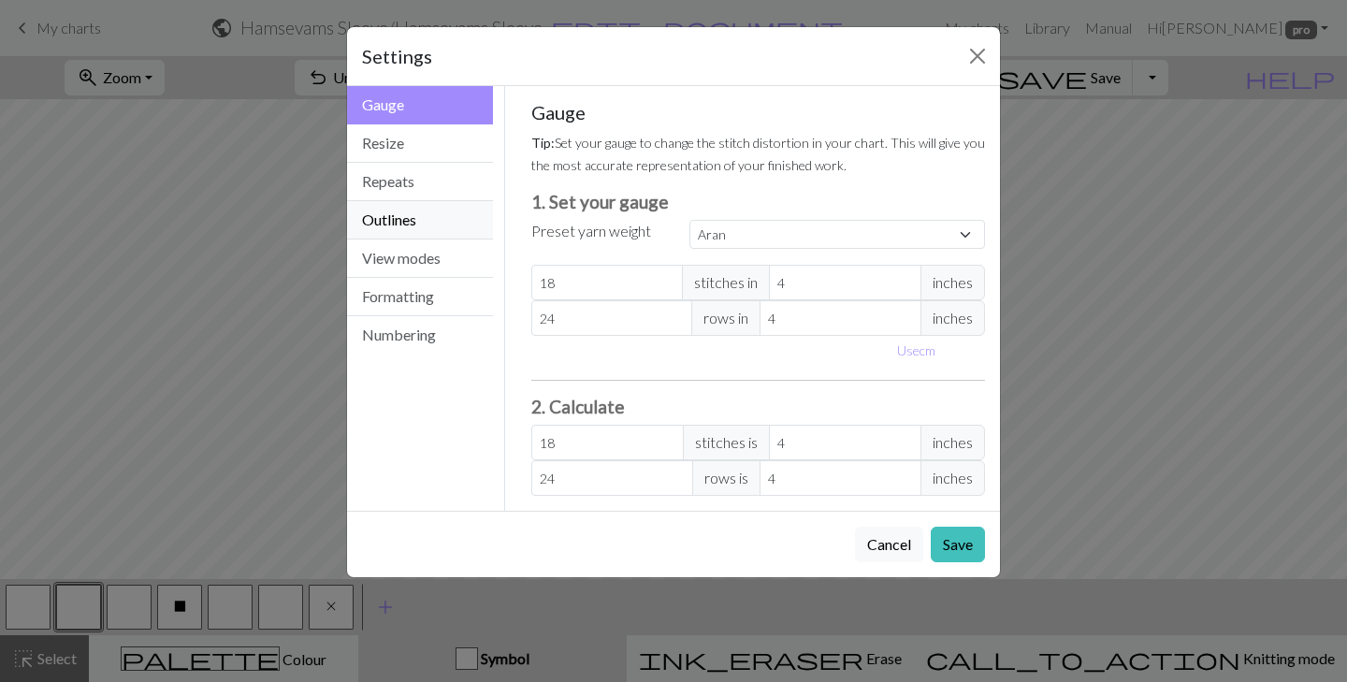
click at [468, 231] on button "Outlines" at bounding box center [420, 220] width 146 height 38
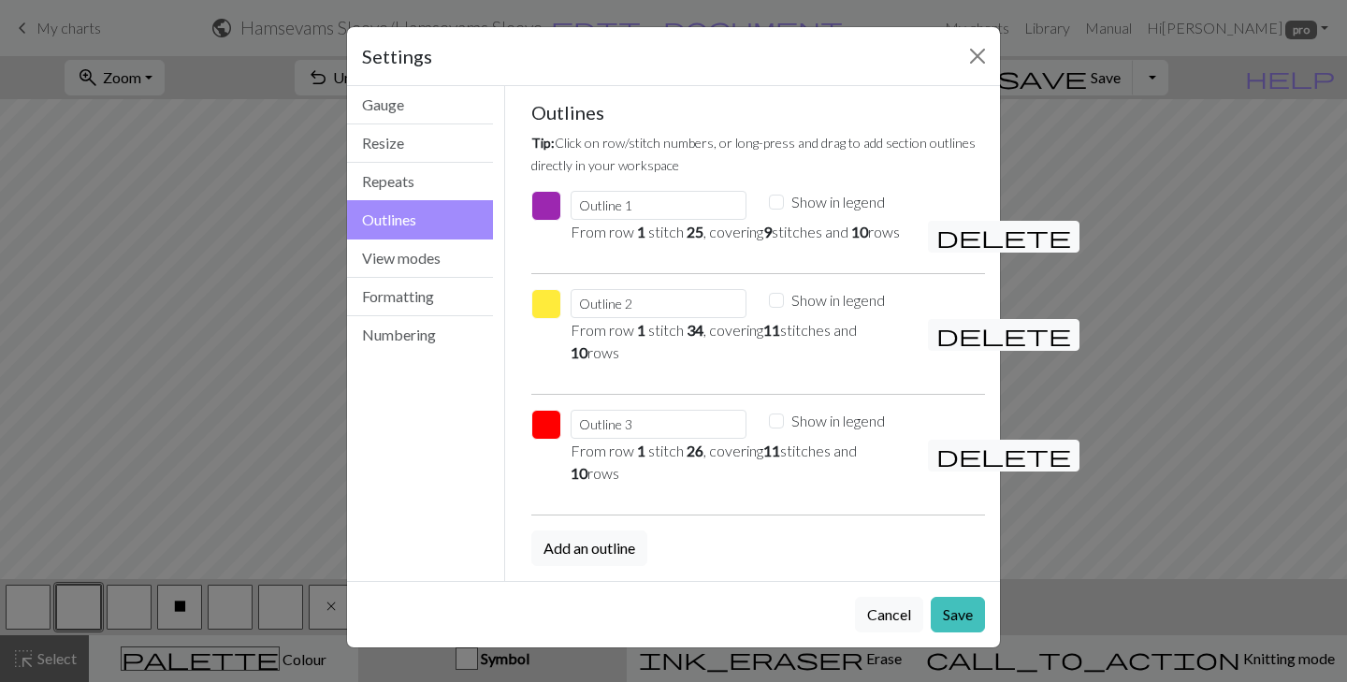
click at [547, 319] on button "button" at bounding box center [546, 304] width 30 height 30
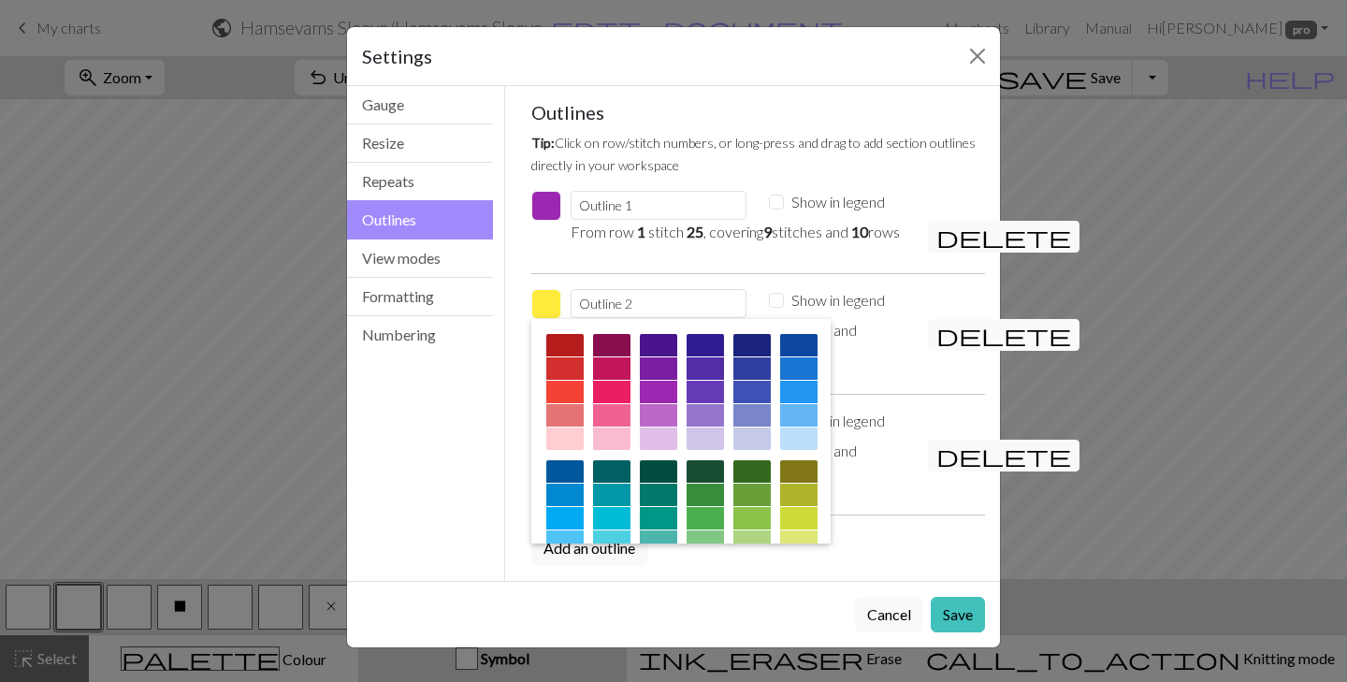
click at [946, 348] on span "delete" at bounding box center [1003, 335] width 135 height 26
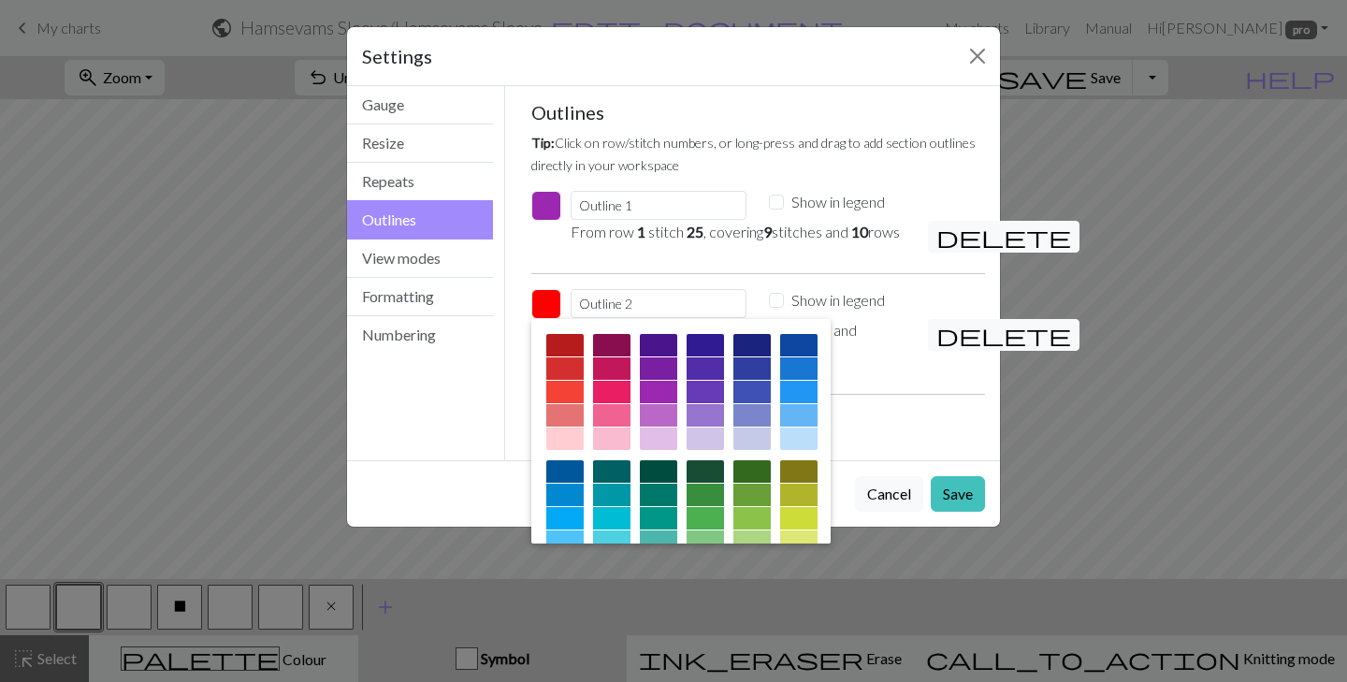
click at [936, 442] on div "Add an outline" at bounding box center [758, 428] width 477 height 36
click at [960, 508] on button "Save" at bounding box center [958, 494] width 54 height 36
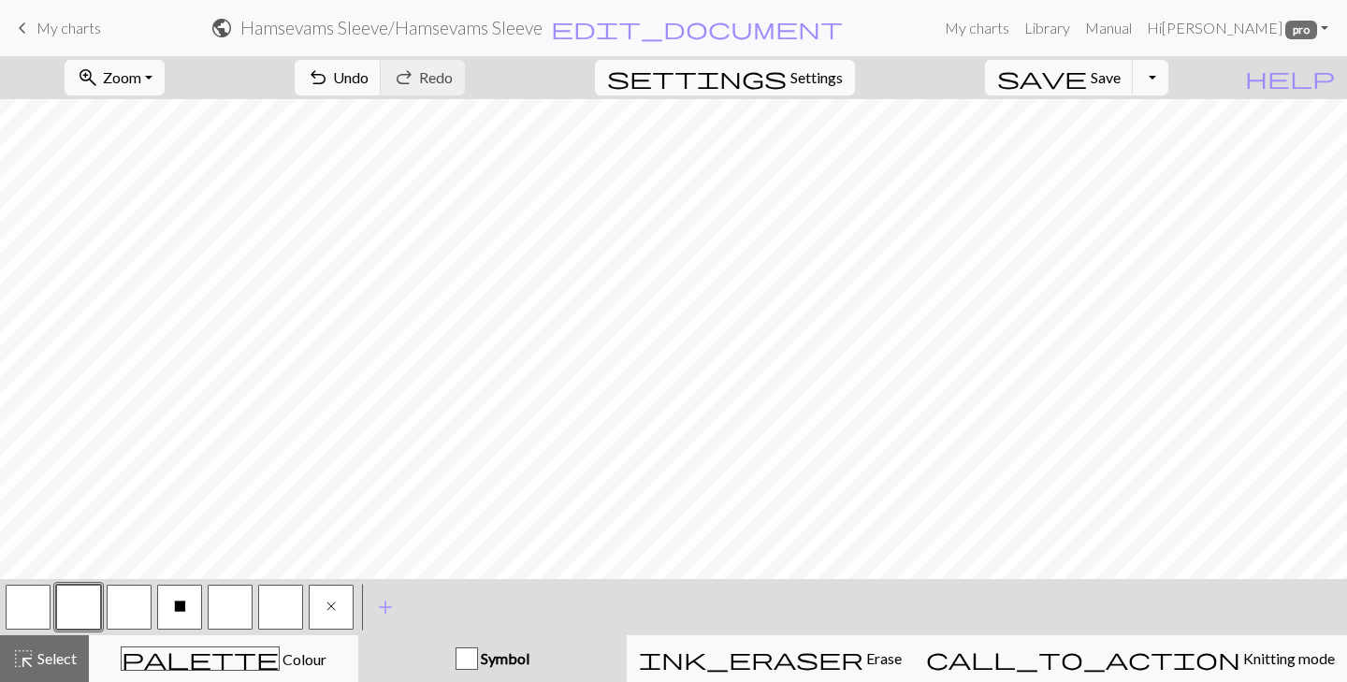
click at [830, 72] on span "Settings" at bounding box center [816, 77] width 52 height 22
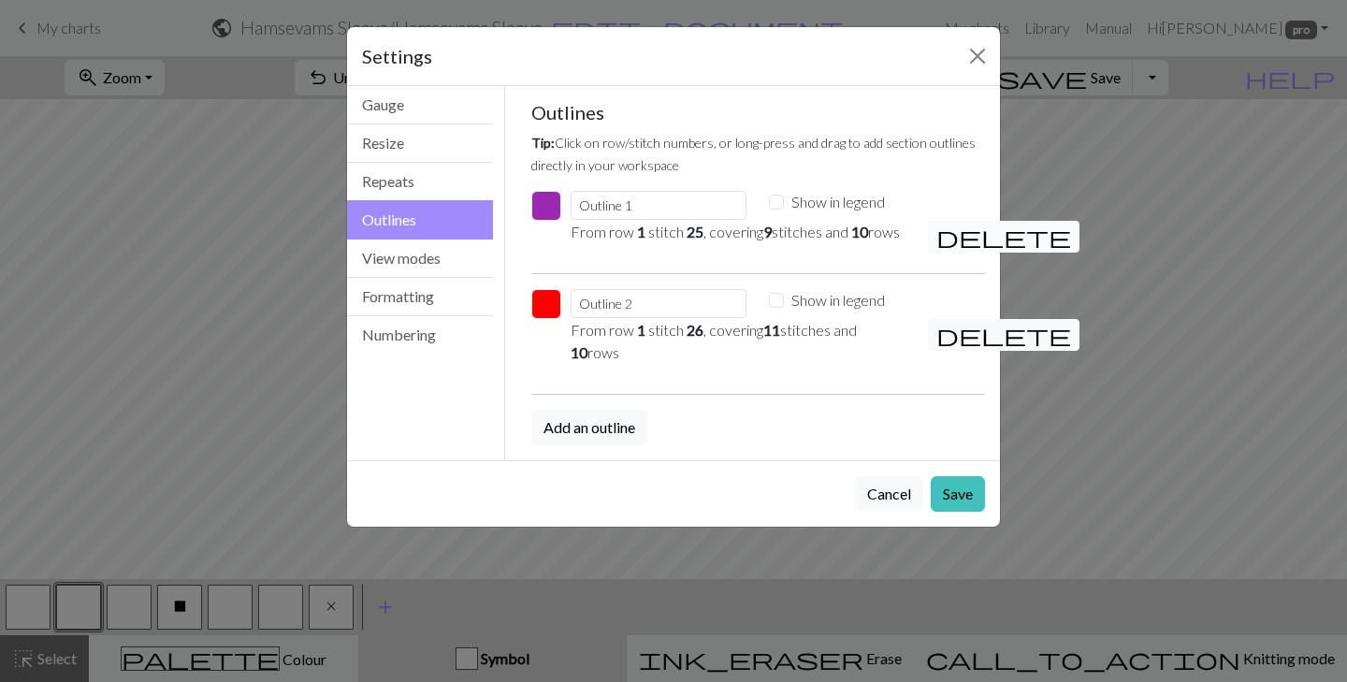
click at [950, 247] on span "delete" at bounding box center [1003, 237] width 135 height 26
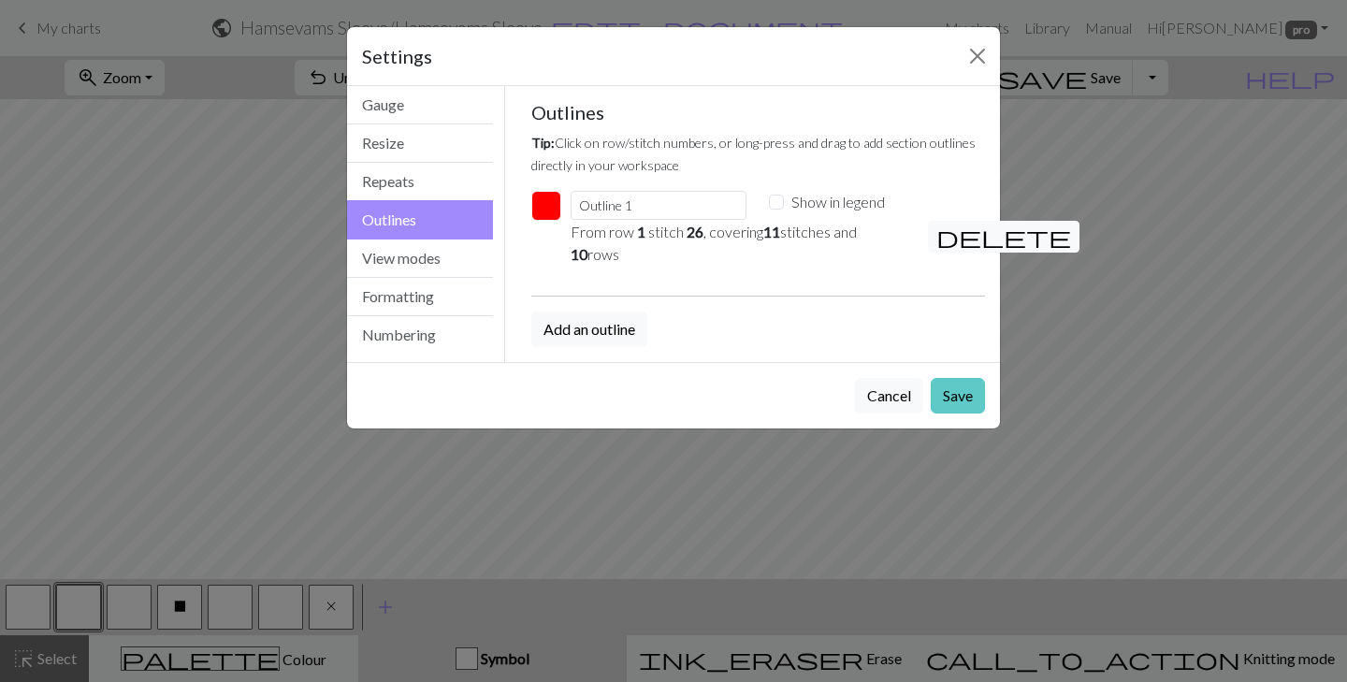
click at [950, 404] on button "Save" at bounding box center [958, 396] width 54 height 36
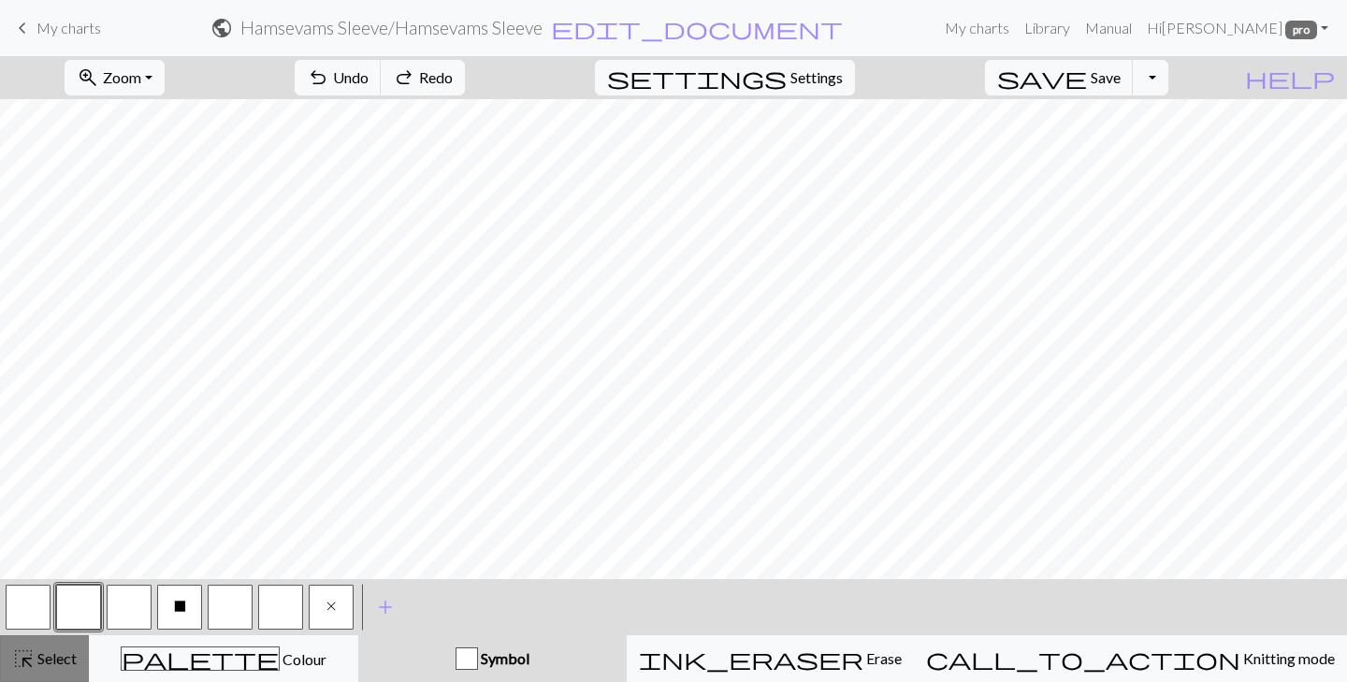
click at [57, 660] on span "Select" at bounding box center [56, 658] width 42 height 18
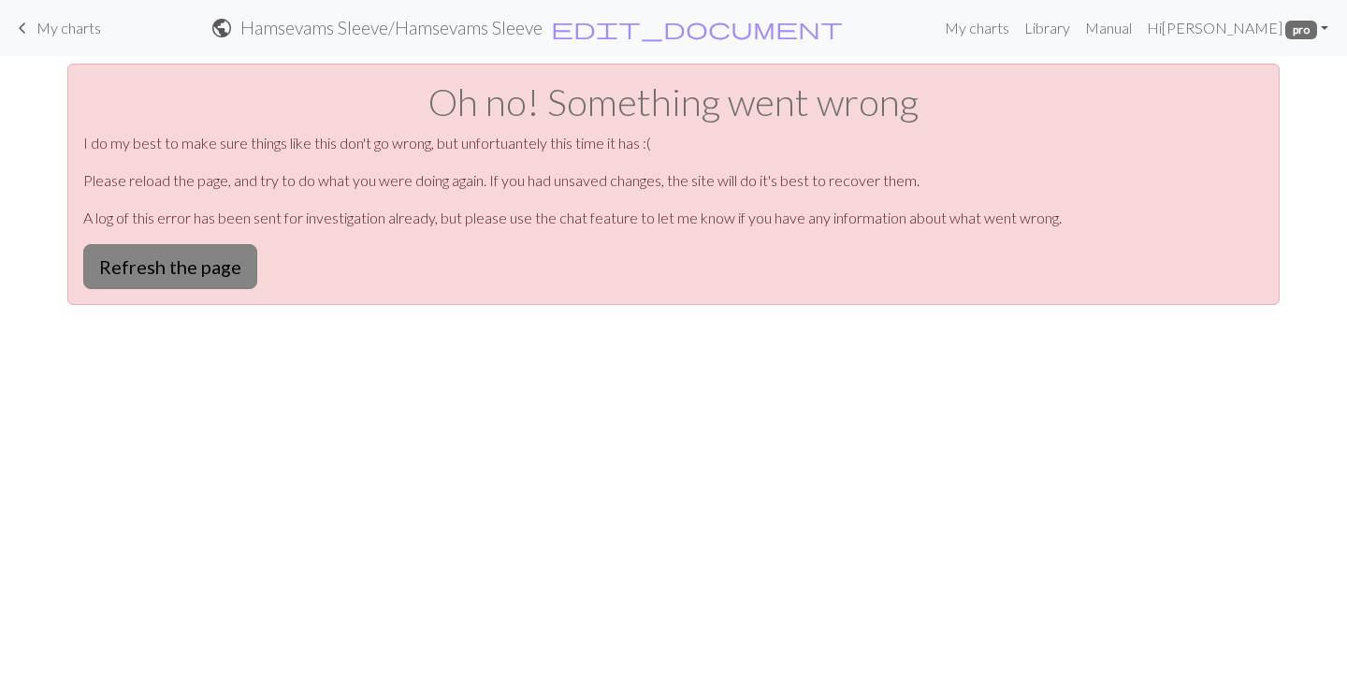
click at [212, 259] on button "Refresh the page" at bounding box center [170, 266] width 174 height 45
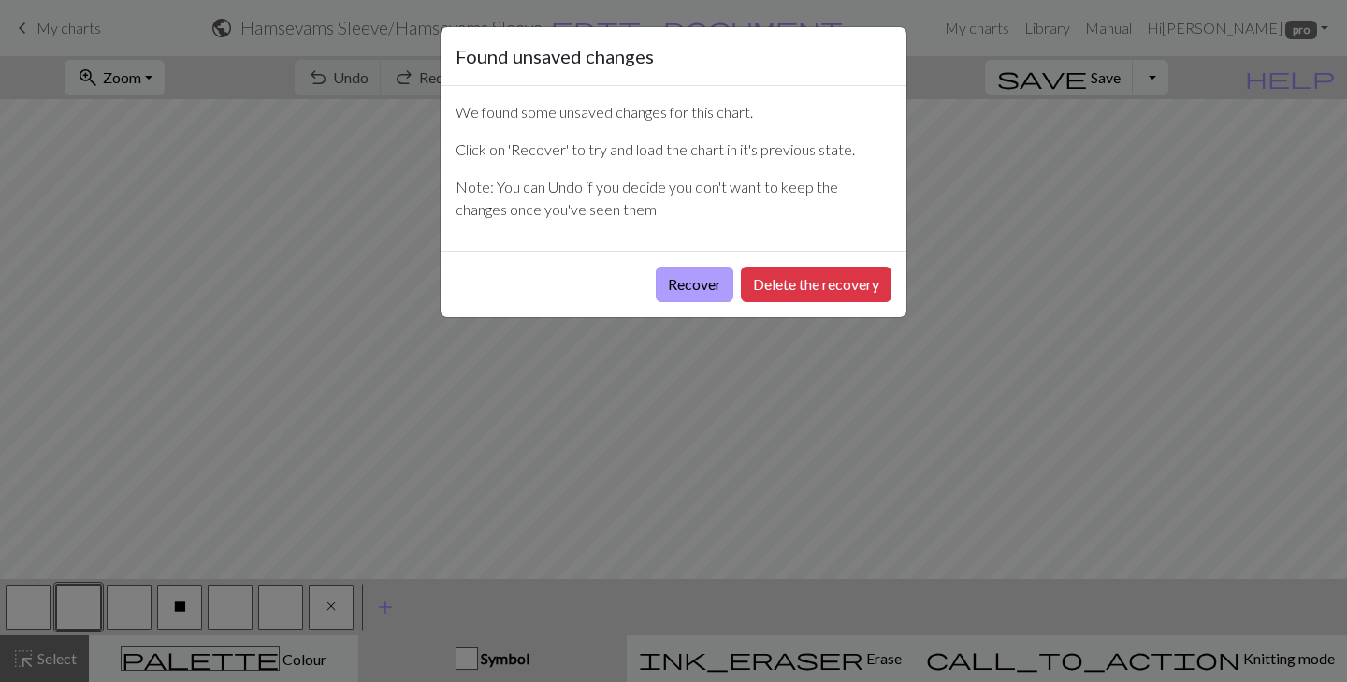
click at [667, 291] on button "Recover" at bounding box center [695, 285] width 78 height 36
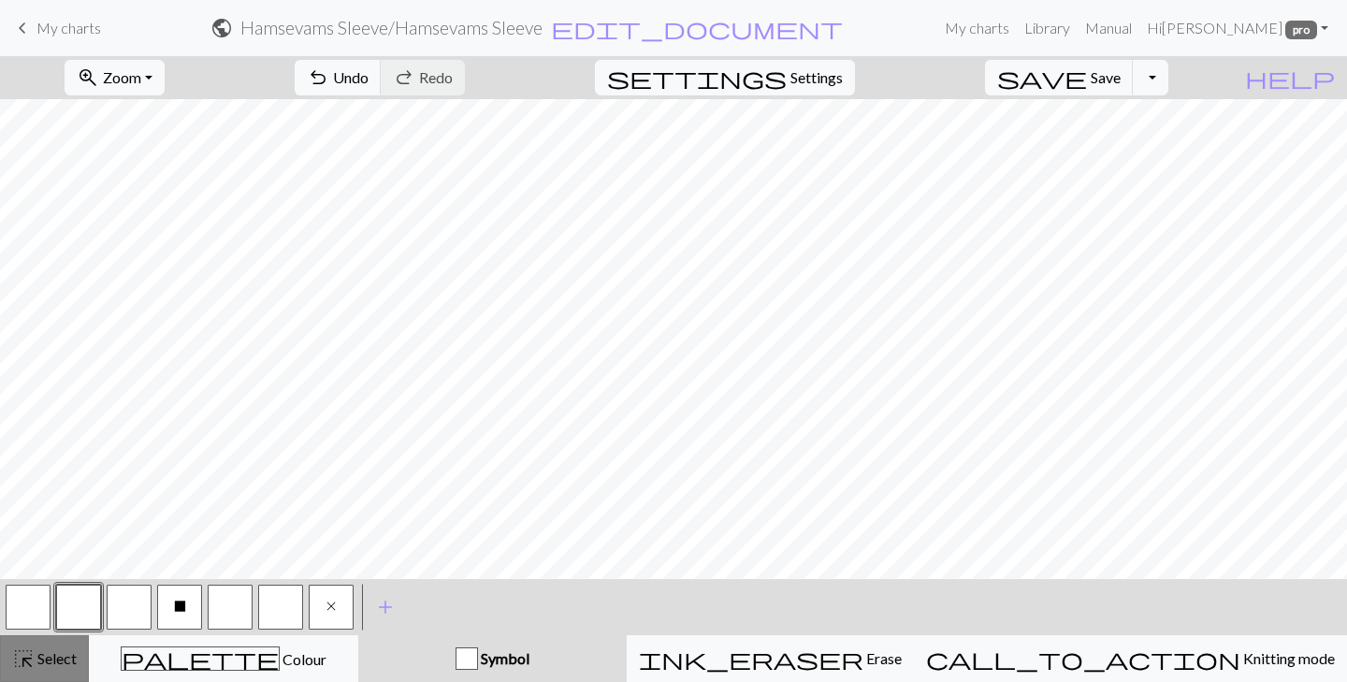
click at [64, 651] on span "Select" at bounding box center [56, 658] width 42 height 18
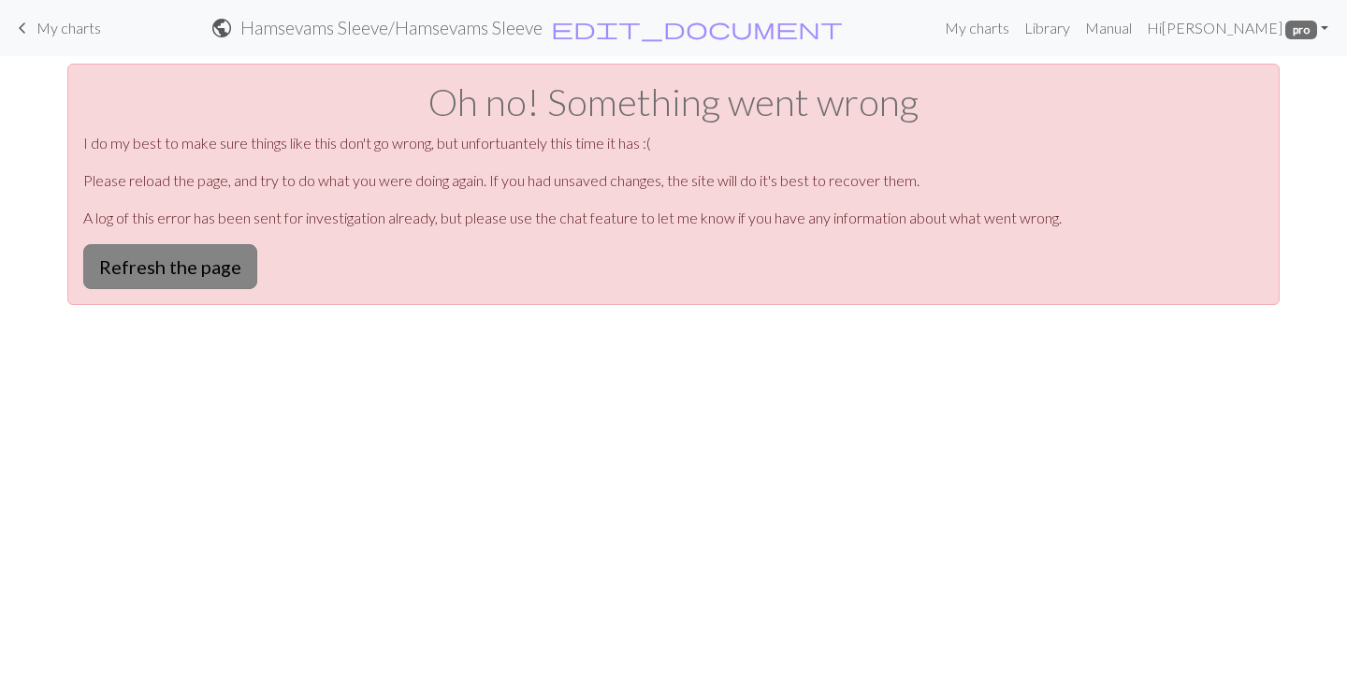
click at [228, 264] on button "Refresh the page" at bounding box center [170, 266] width 174 height 45
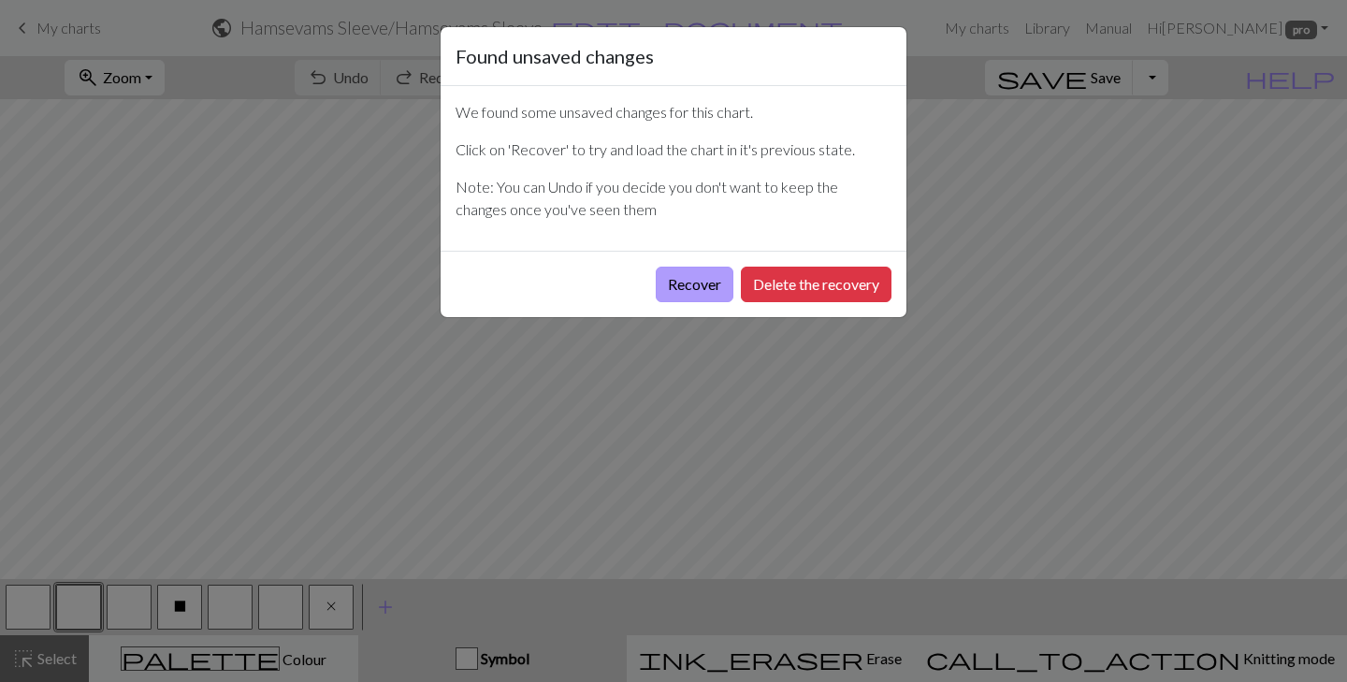
click at [668, 286] on button "Recover" at bounding box center [695, 285] width 78 height 36
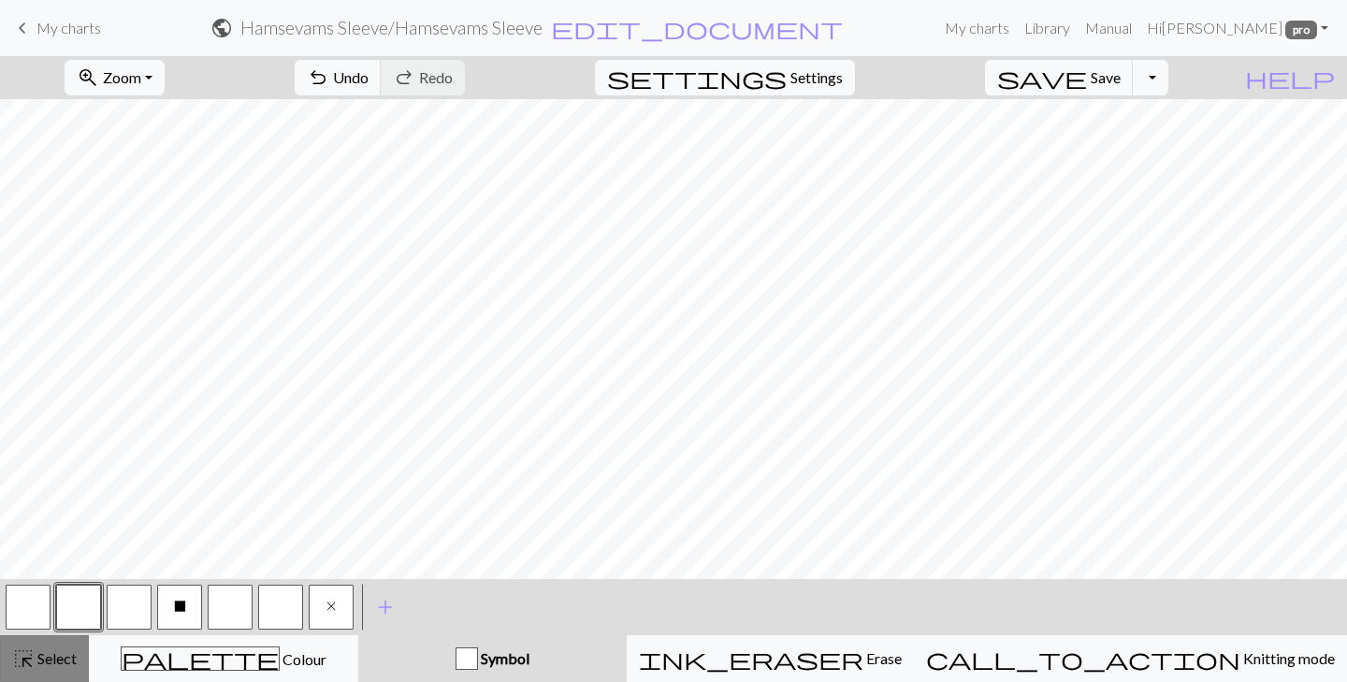
click at [51, 667] on div "highlight_alt Select Select" at bounding box center [44, 658] width 65 height 22
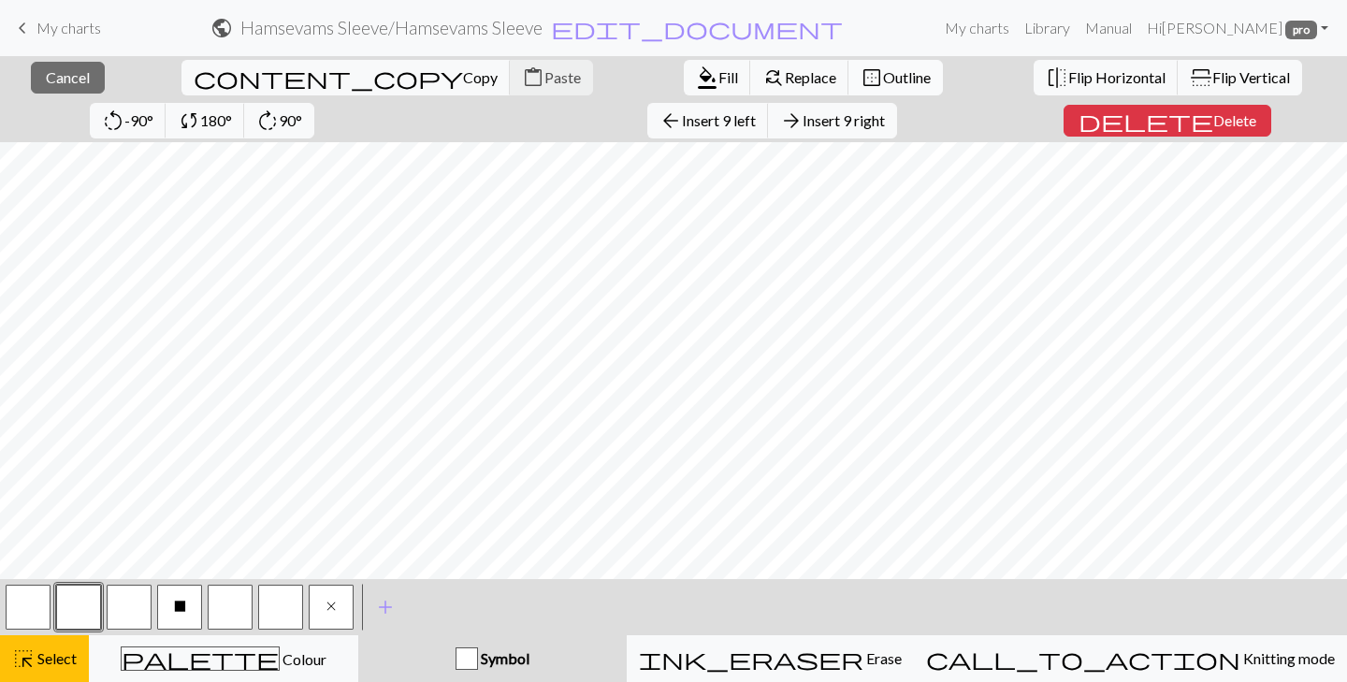
click at [883, 81] on span "Outline" at bounding box center [907, 77] width 48 height 18
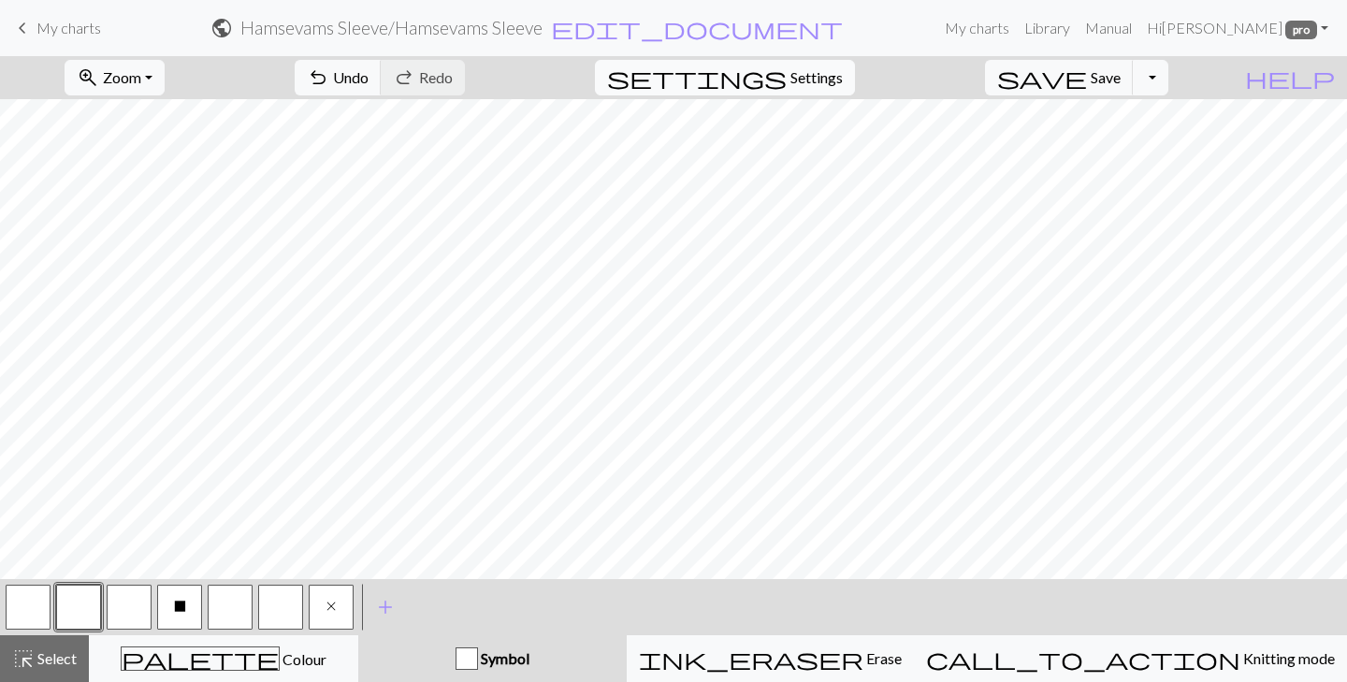
click at [843, 71] on span "Settings" at bounding box center [816, 77] width 52 height 22
select select "aran"
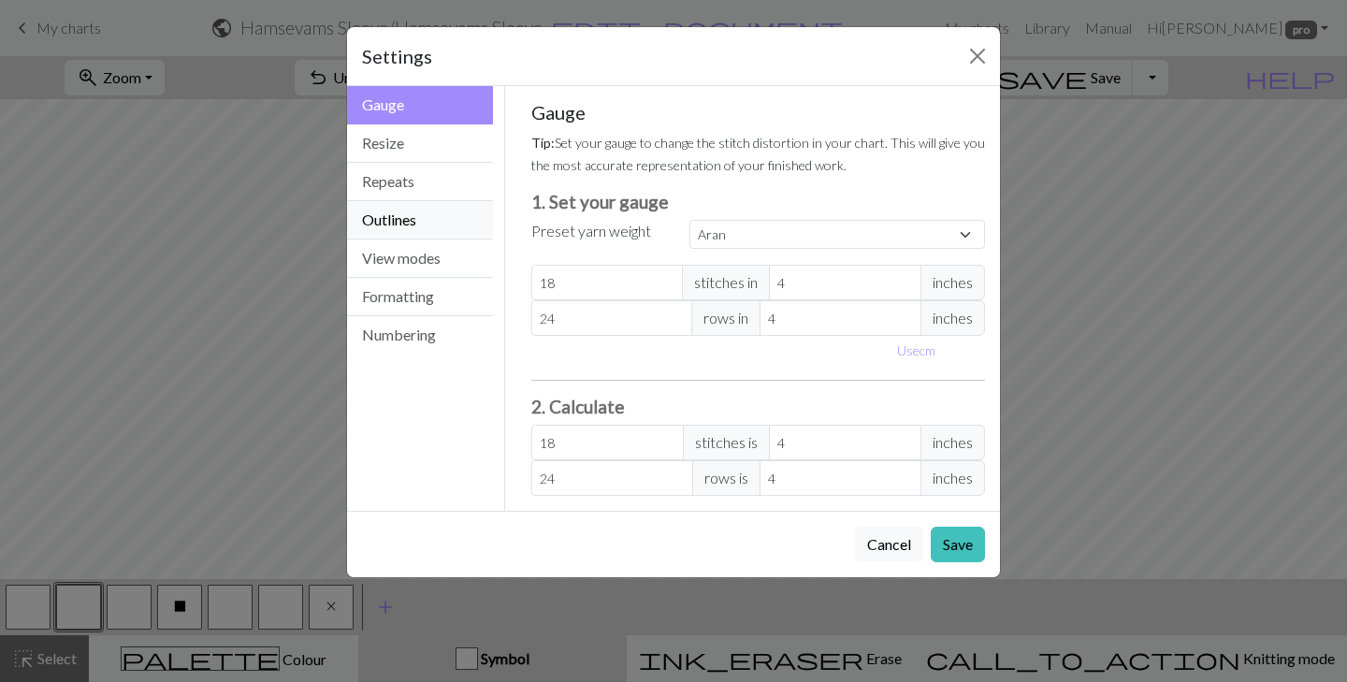
click at [434, 208] on button "Outlines" at bounding box center [420, 220] width 146 height 38
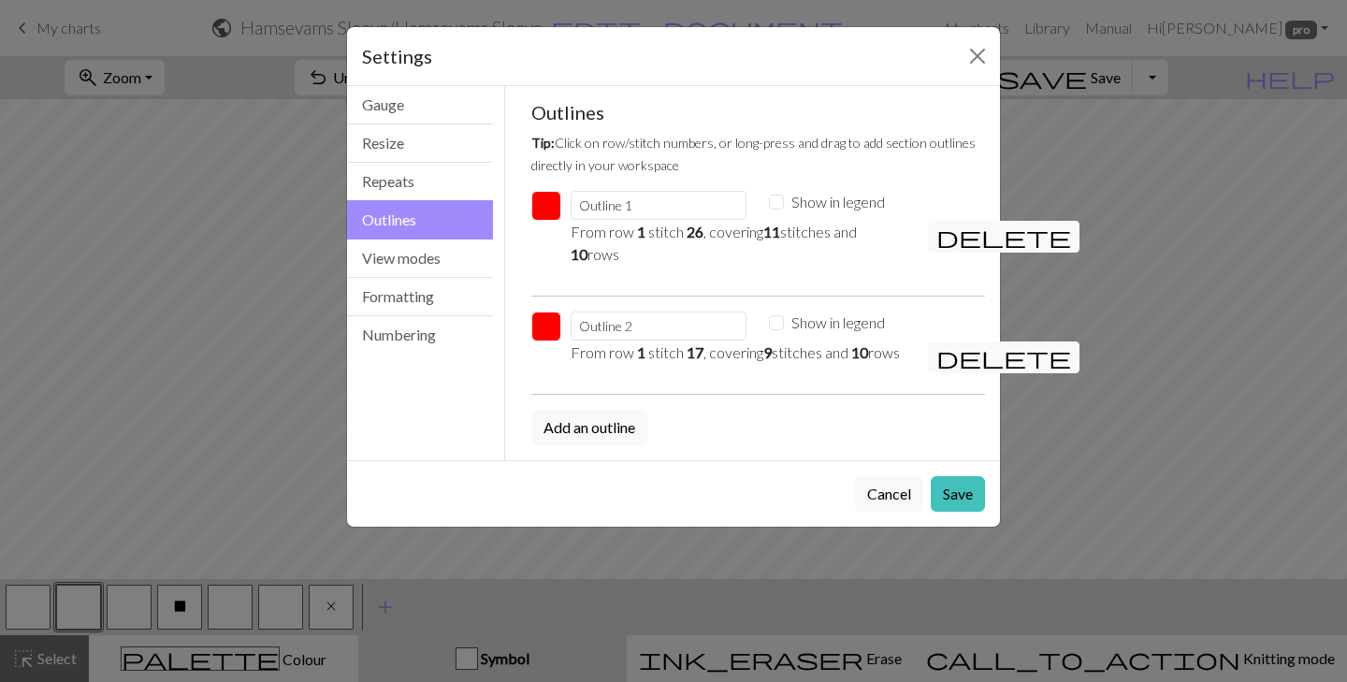
click at [540, 205] on button "button" at bounding box center [546, 206] width 30 height 30
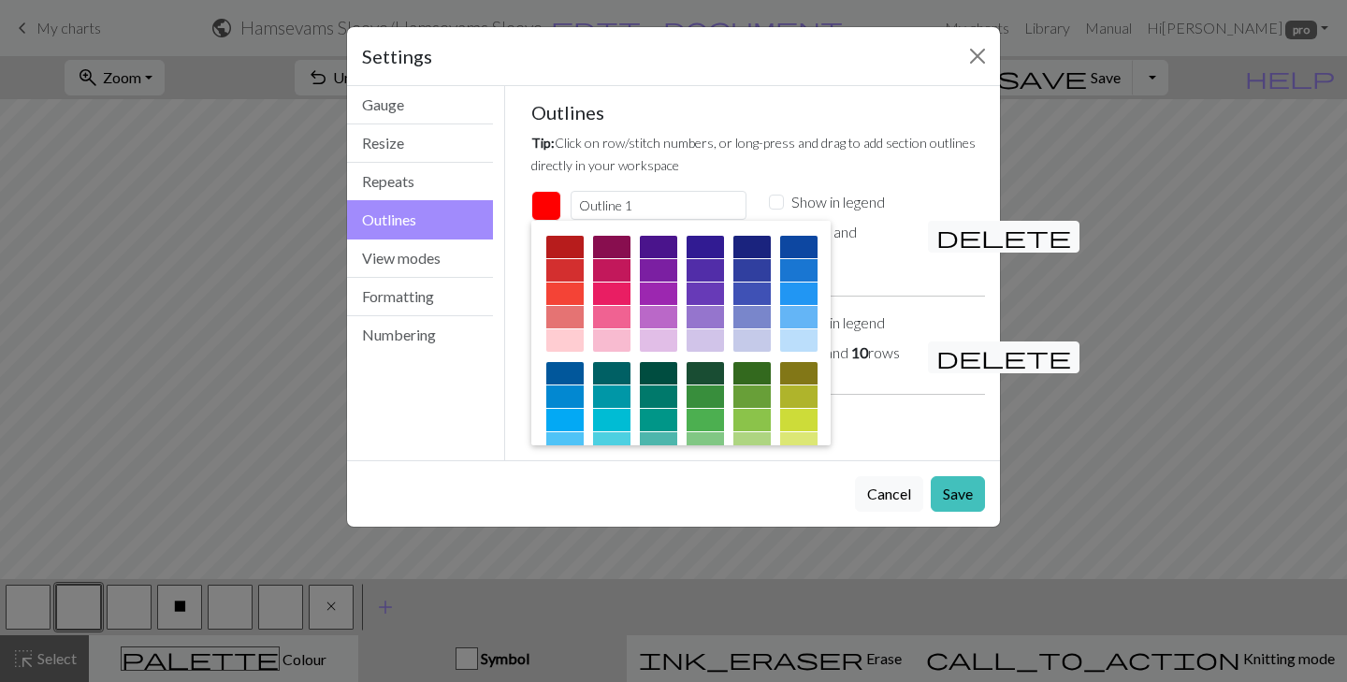
click at [687, 370] on div at bounding box center [704, 373] width 37 height 22
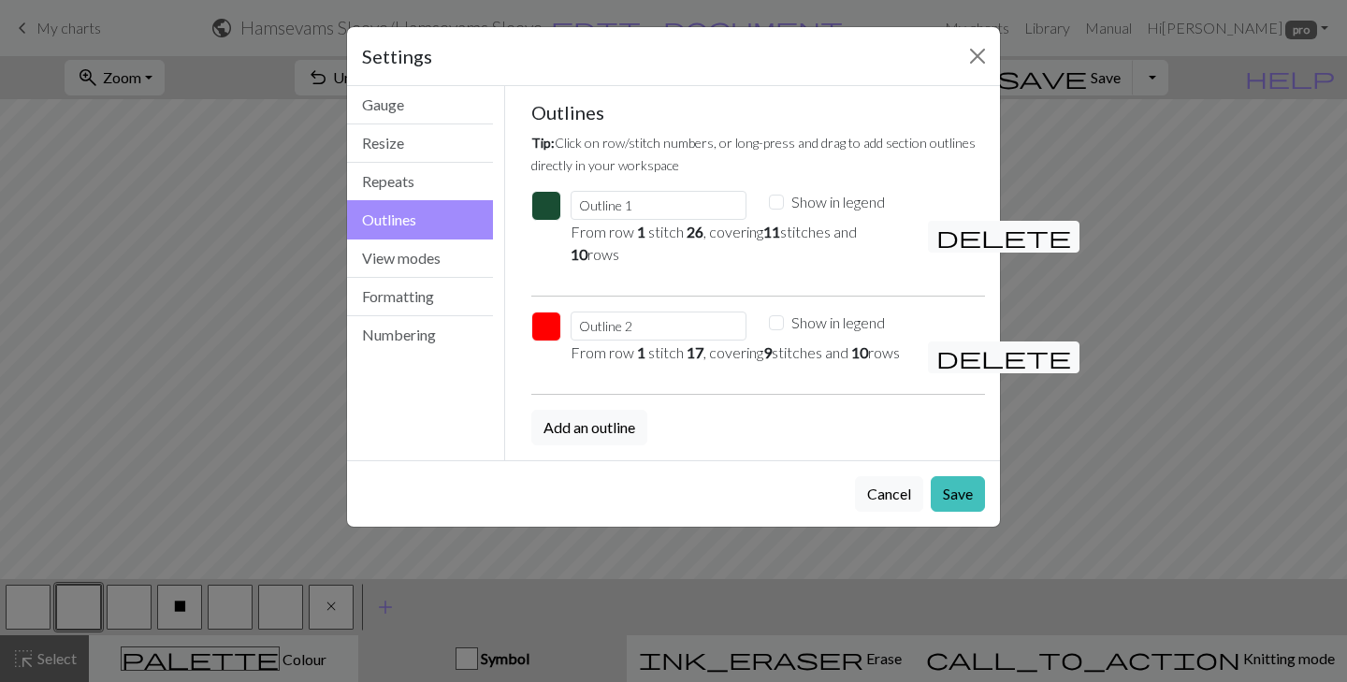
click at [548, 214] on button "button" at bounding box center [546, 206] width 30 height 30
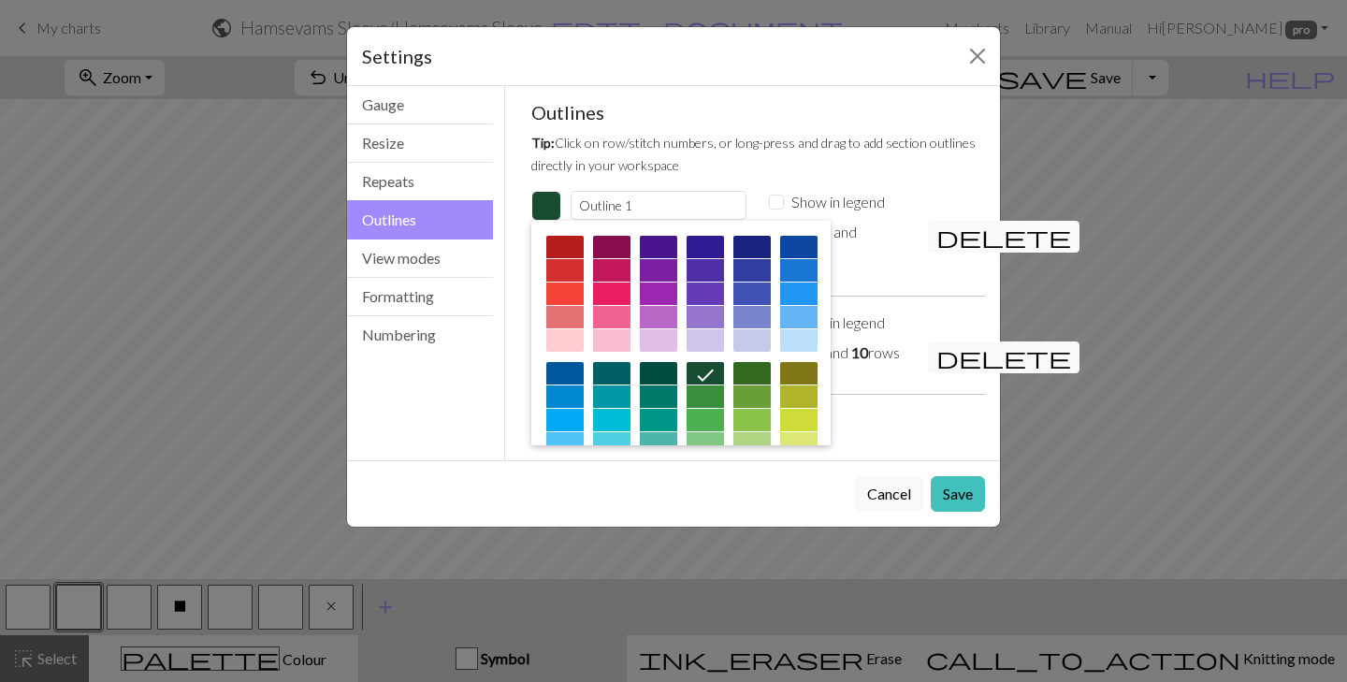
scroll to position [301, 0]
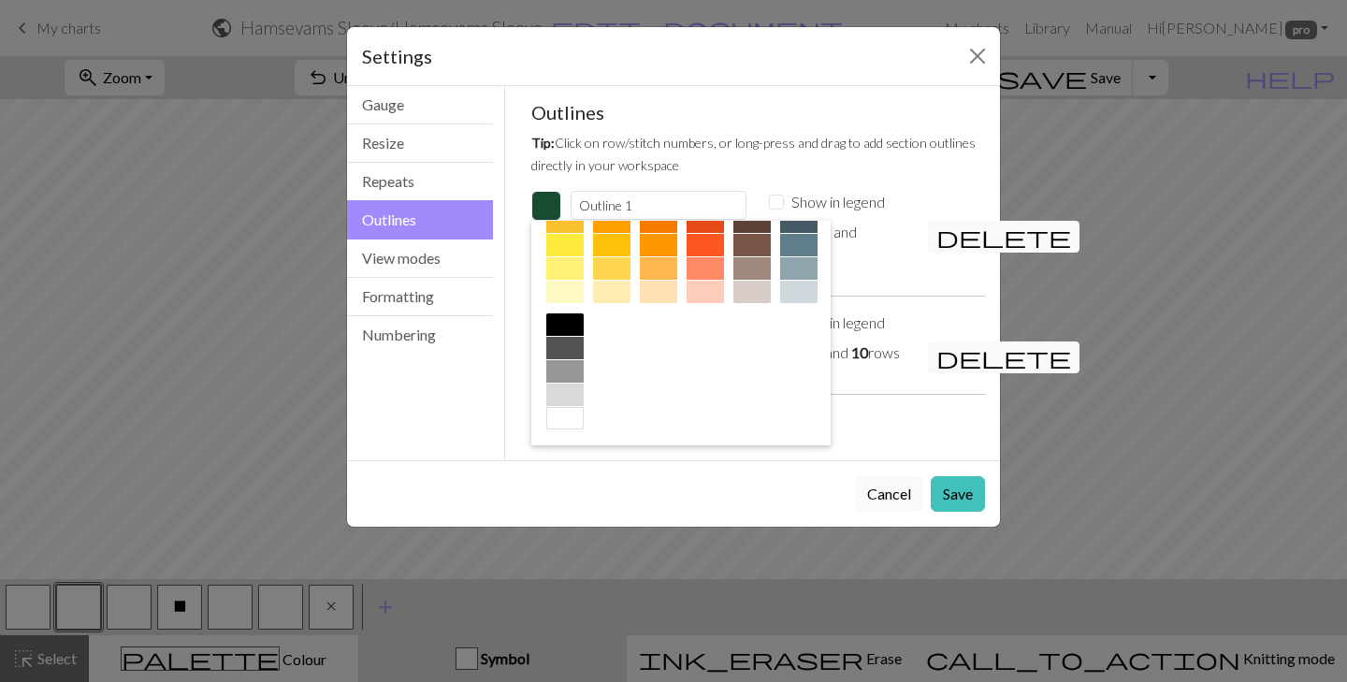
click at [569, 268] on div at bounding box center [564, 268] width 37 height 22
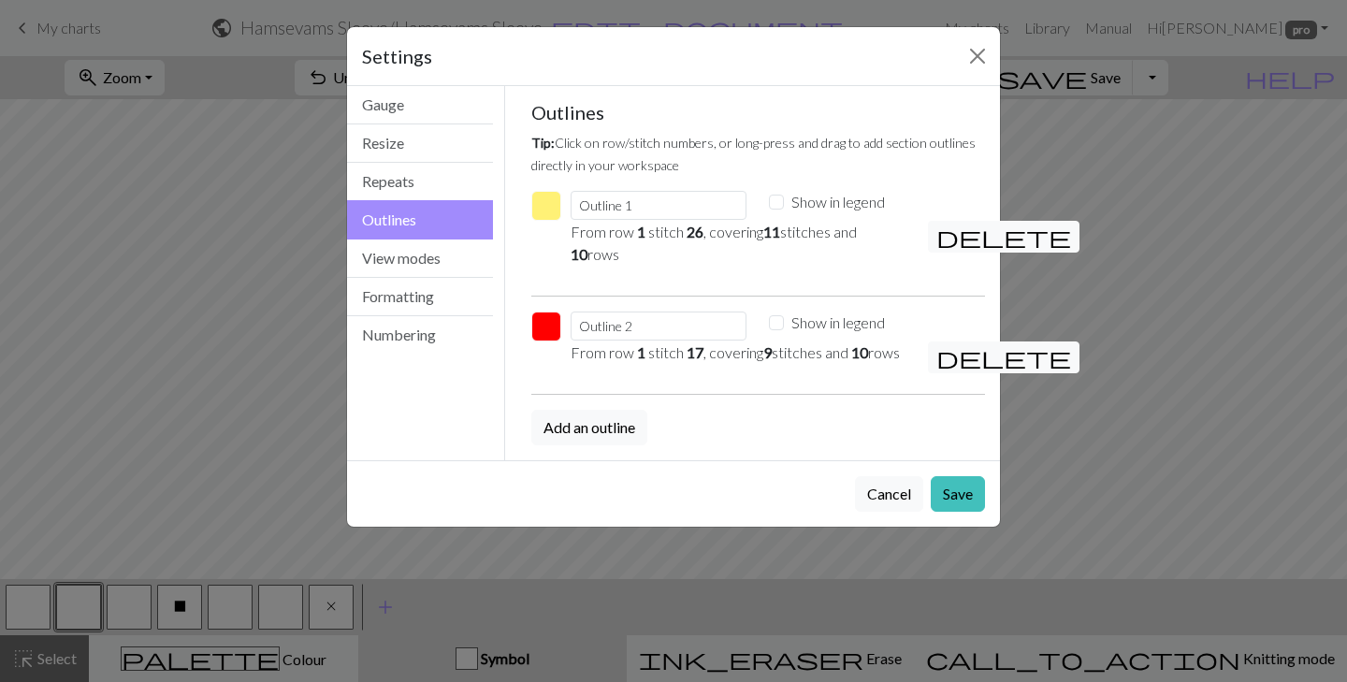
click at [551, 209] on button "button" at bounding box center [546, 206] width 30 height 30
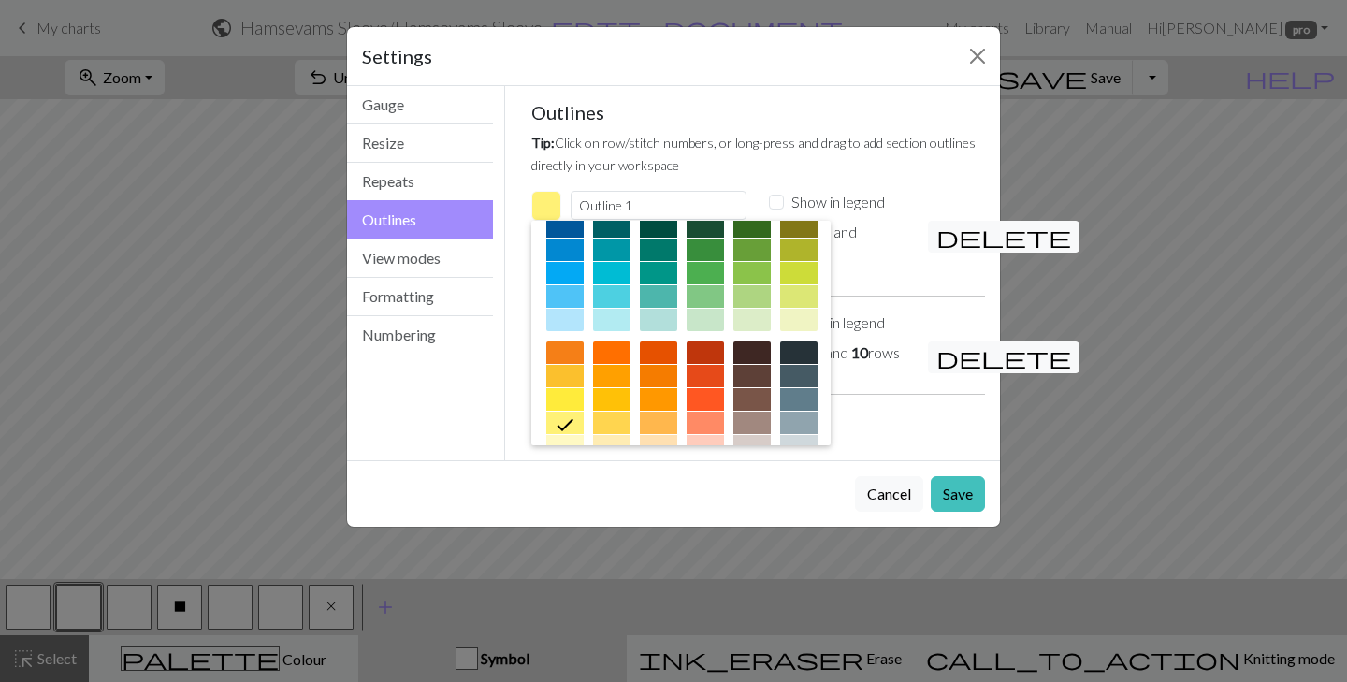
scroll to position [167, 0]
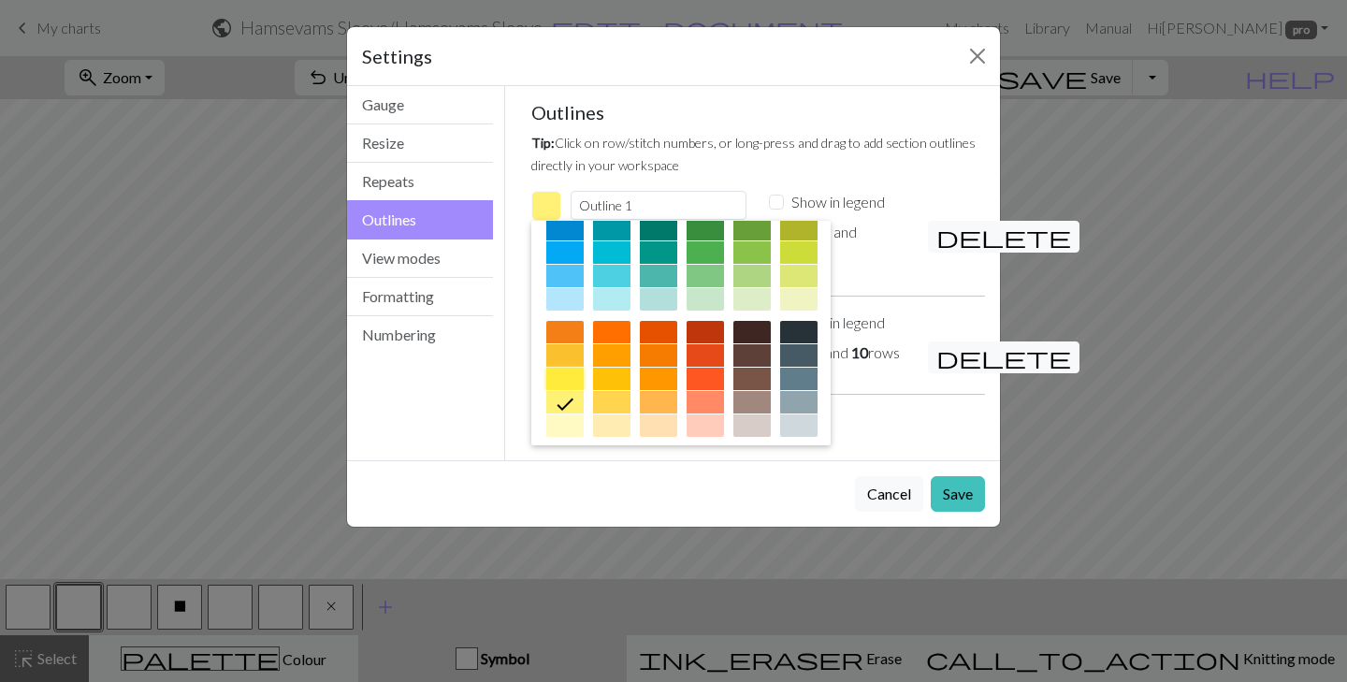
click at [567, 371] on div at bounding box center [564, 379] width 37 height 22
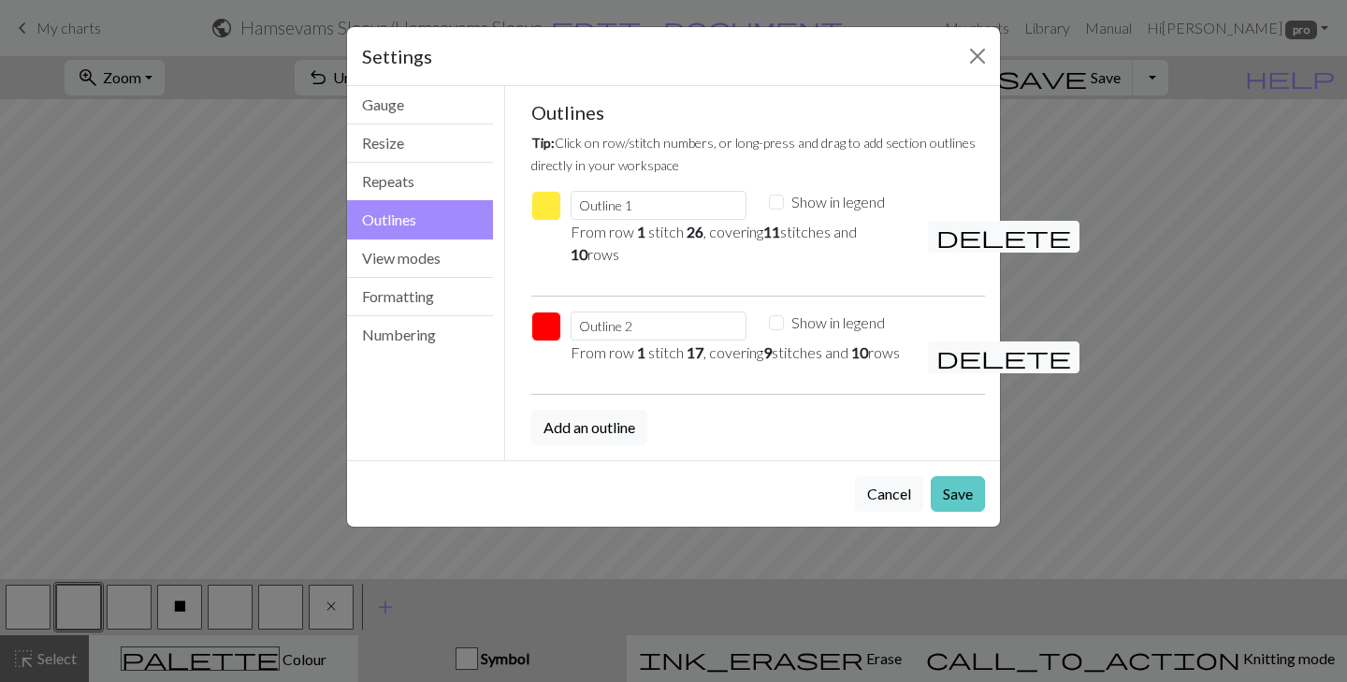
click at [968, 510] on button "Save" at bounding box center [958, 494] width 54 height 36
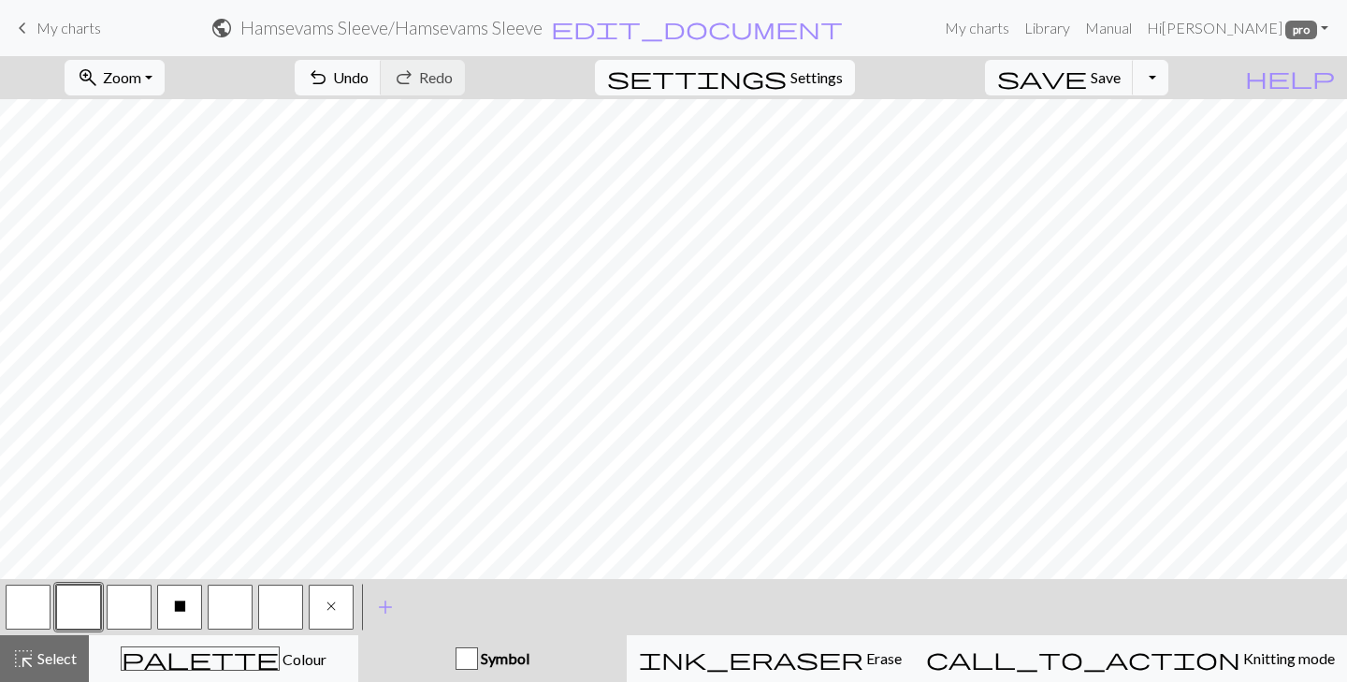
click at [820, 79] on span "Settings" at bounding box center [816, 77] width 52 height 22
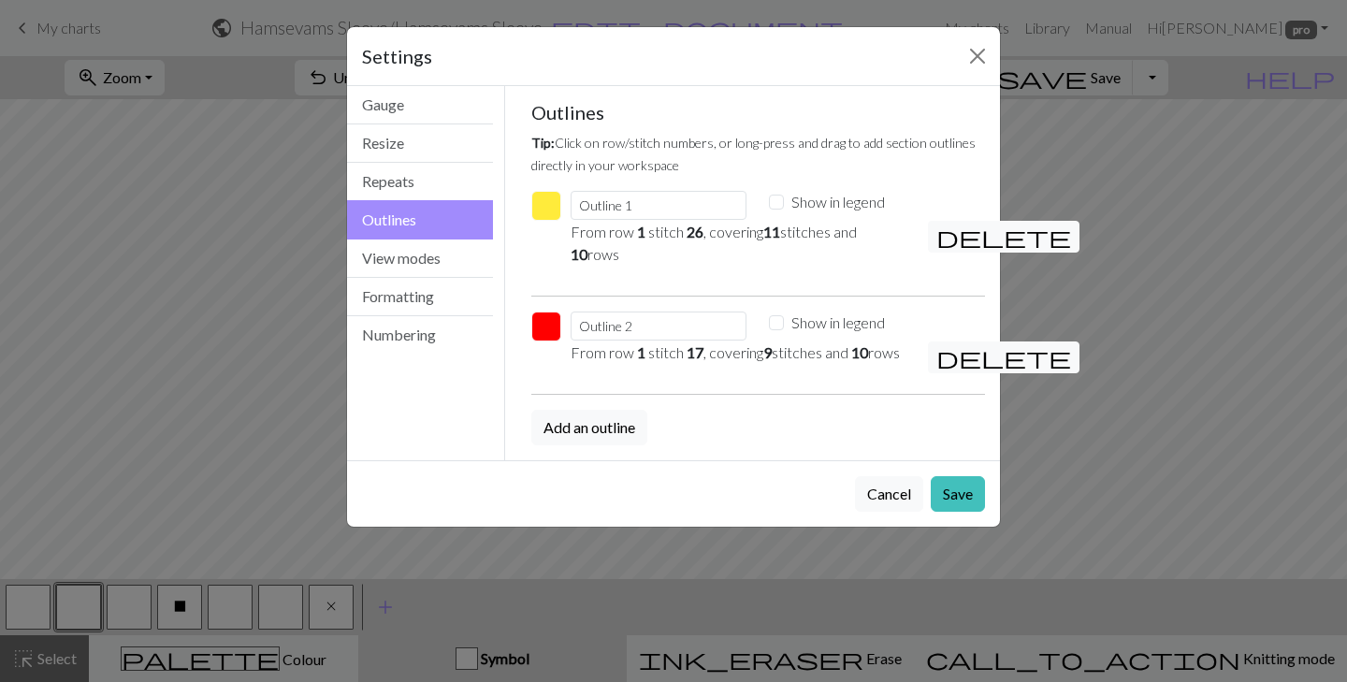
click at [547, 332] on button "button" at bounding box center [546, 326] width 30 height 30
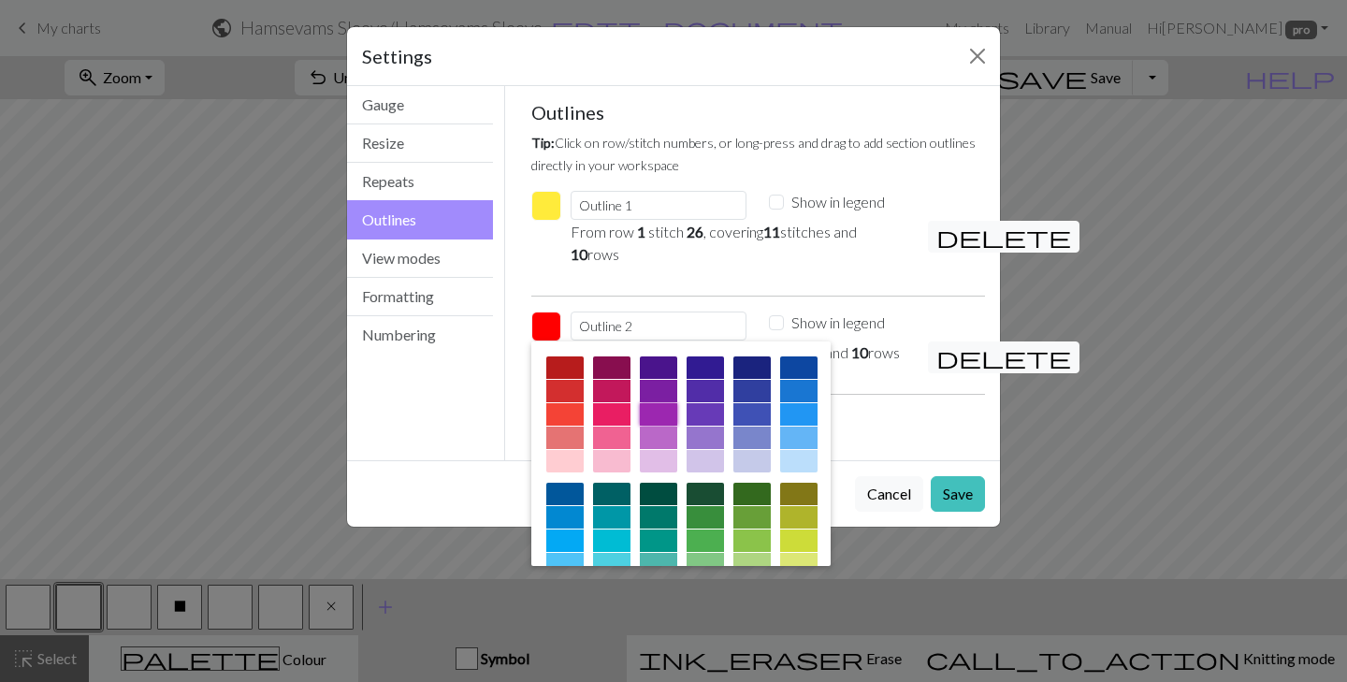
click at [661, 408] on div at bounding box center [658, 414] width 37 height 22
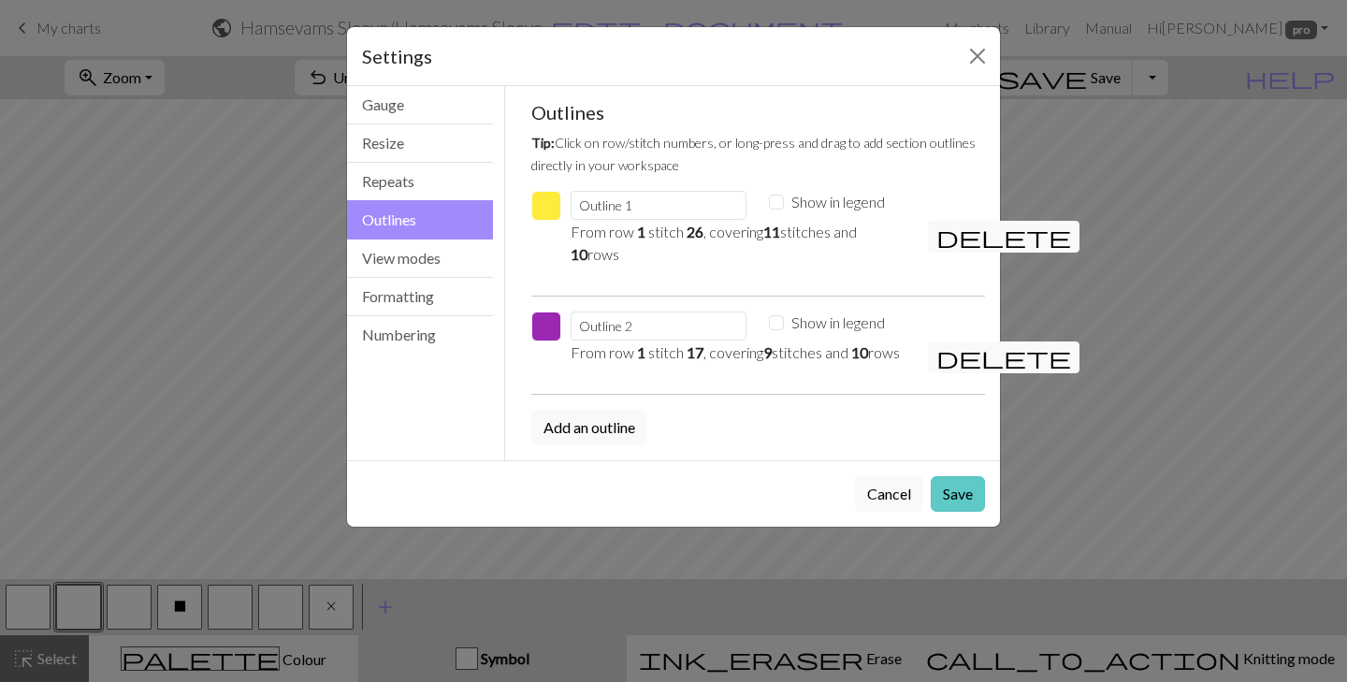
click at [953, 511] on button "Save" at bounding box center [958, 494] width 54 height 36
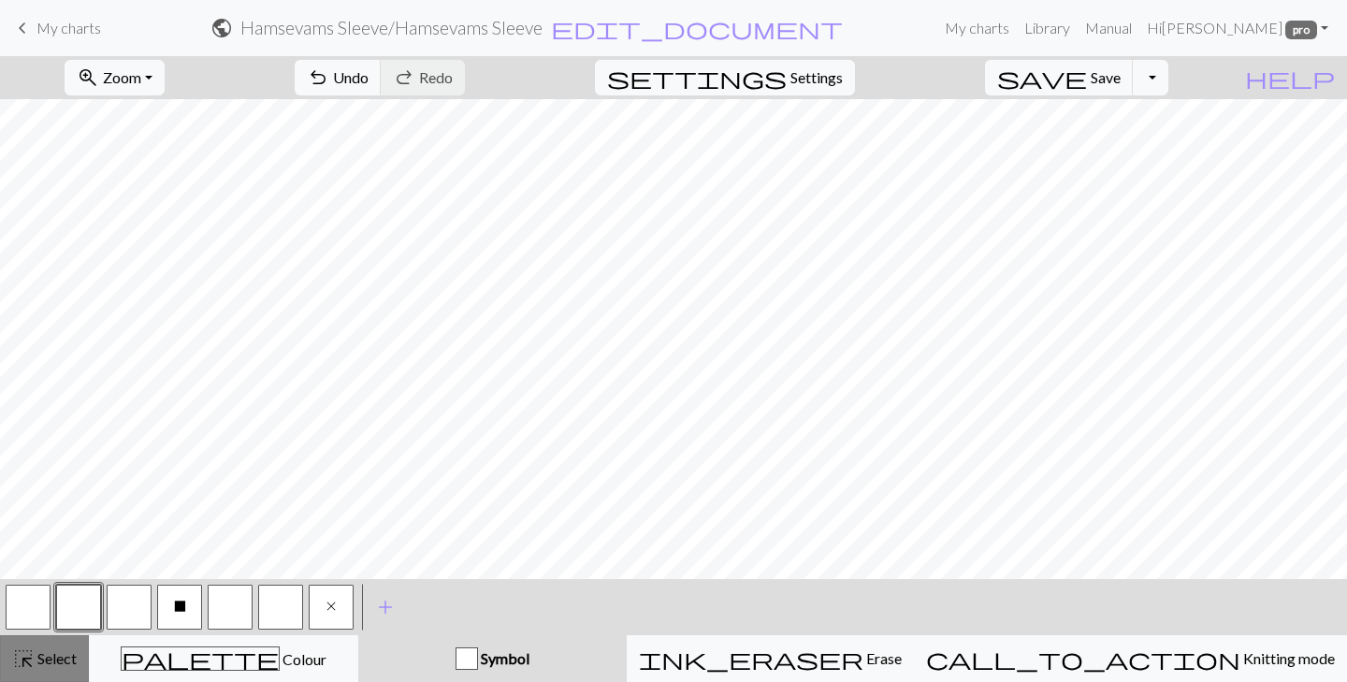
click at [59, 649] on span "Select" at bounding box center [56, 658] width 42 height 18
click at [39, 659] on span "Select" at bounding box center [56, 658] width 42 height 18
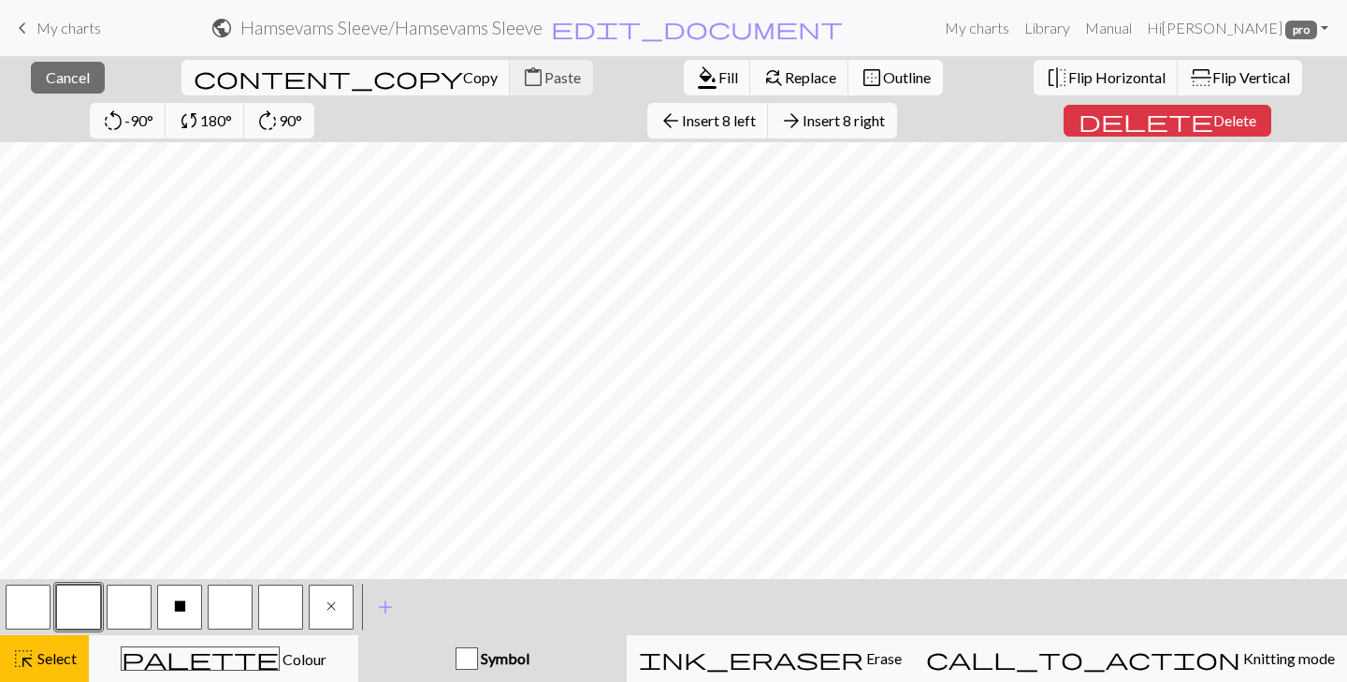
click at [848, 86] on button "border_outer Outline" at bounding box center [895, 78] width 94 height 36
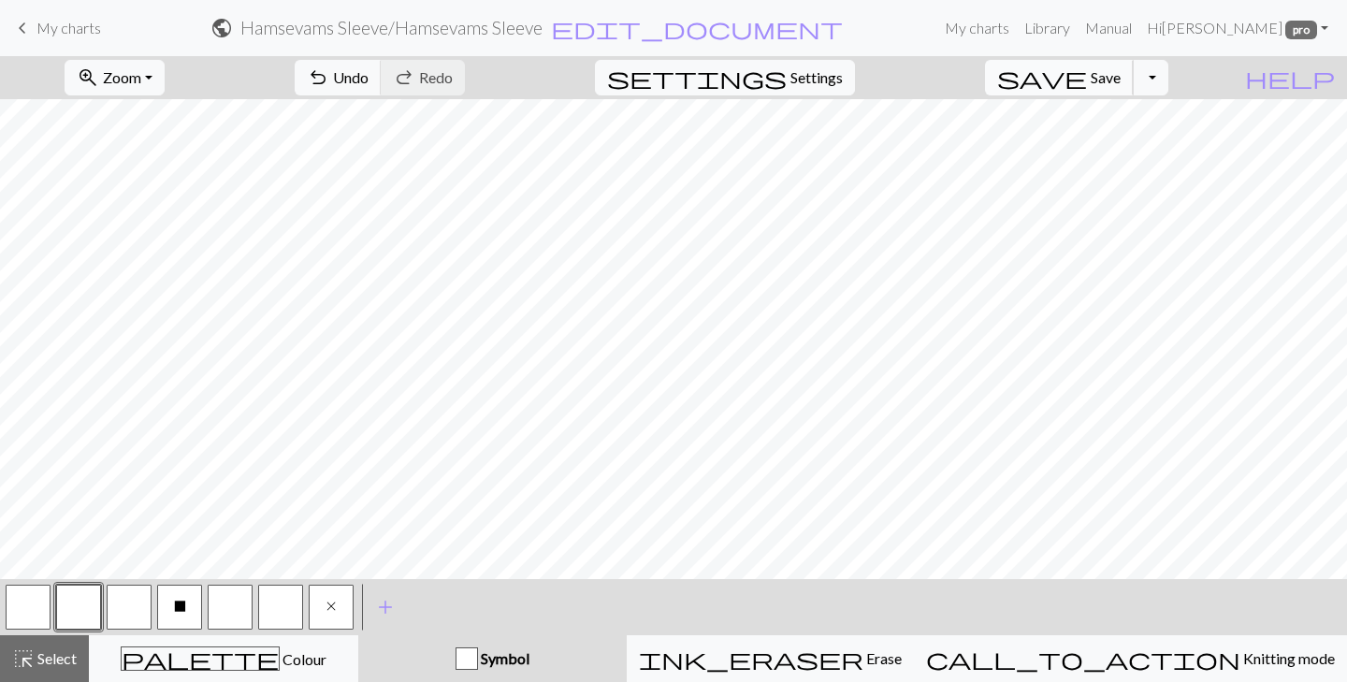
click at [1120, 74] on span "Save" at bounding box center [1105, 77] width 30 height 18
click at [30, 669] on span "highlight_alt" at bounding box center [23, 658] width 22 height 26
click at [13, 599] on button "button" at bounding box center [28, 607] width 45 height 45
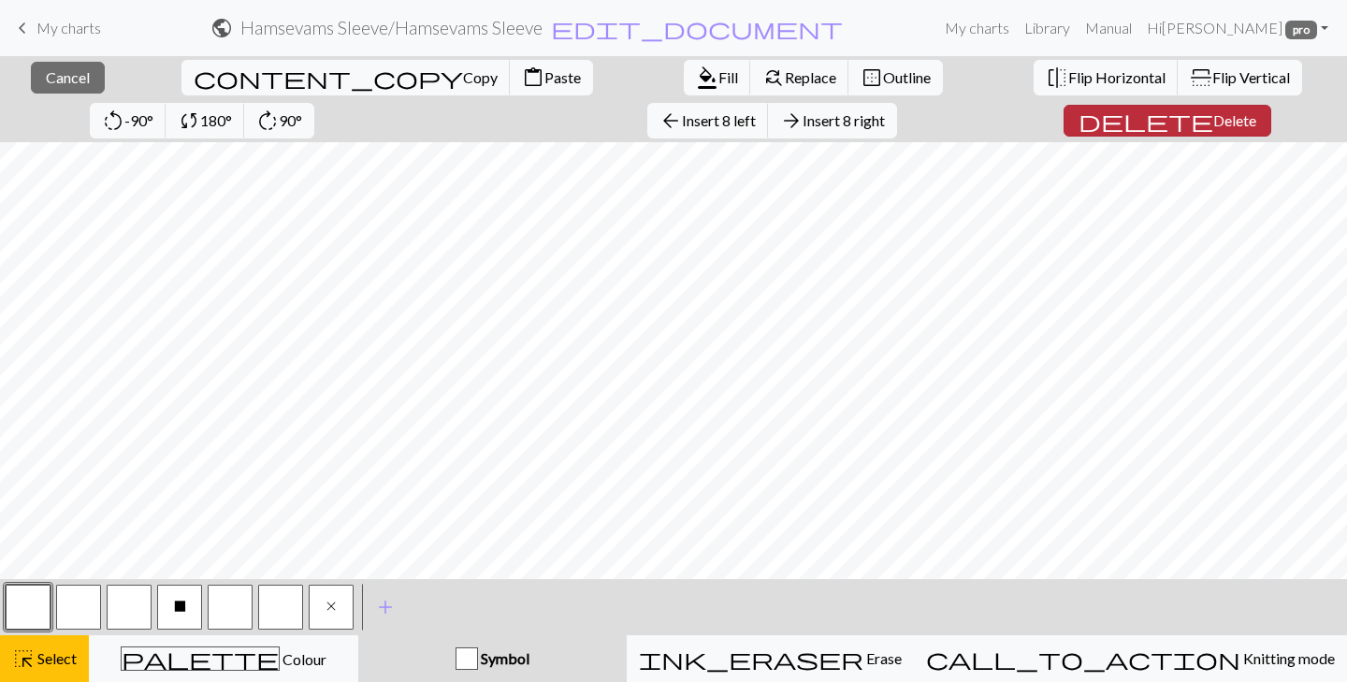
click at [1213, 115] on span "Delete" at bounding box center [1234, 120] width 43 height 18
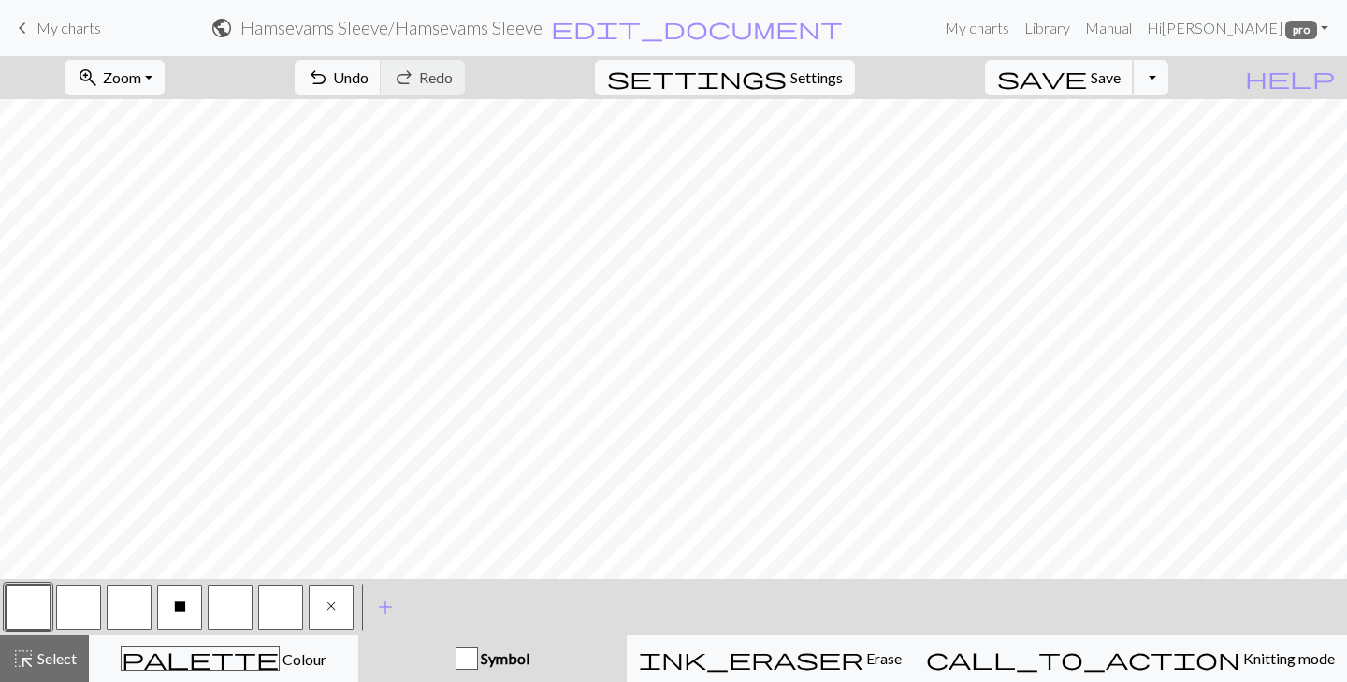
click at [1115, 93] on button "save Save Save" at bounding box center [1059, 78] width 149 height 36
click at [1168, 75] on button "Toggle Dropdown" at bounding box center [1151, 78] width 36 height 36
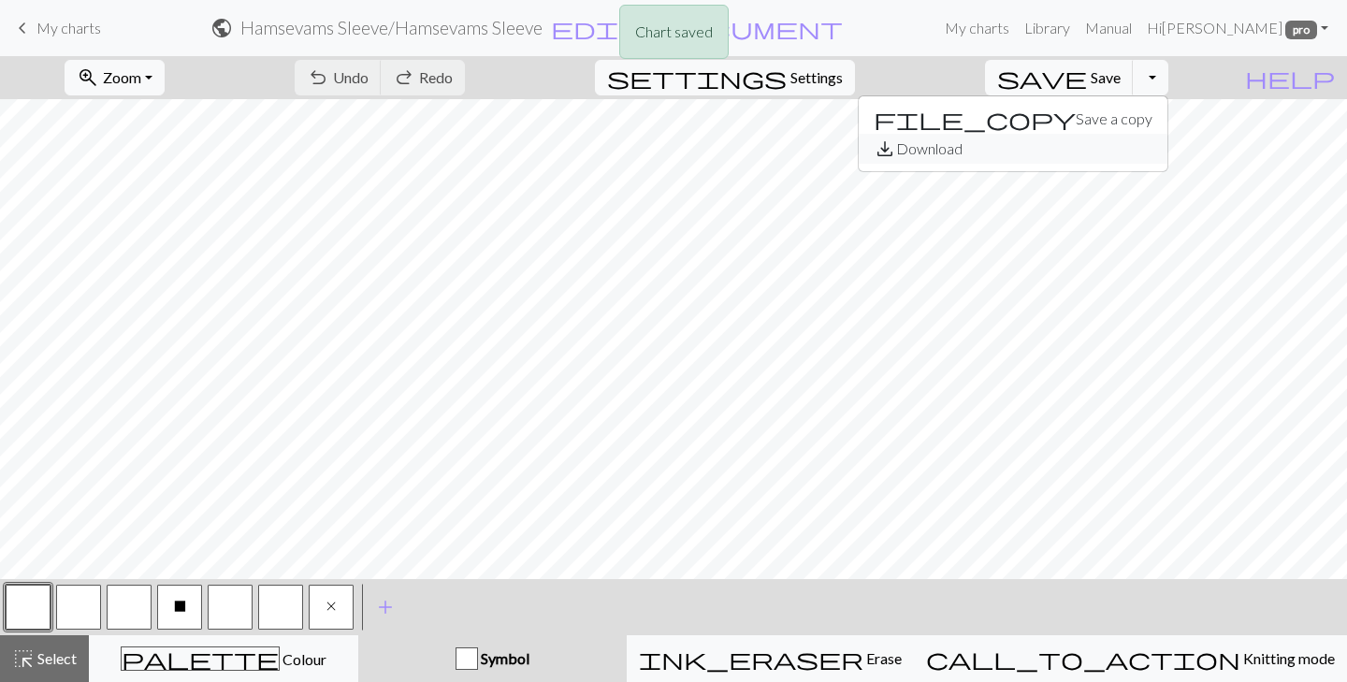
click at [1106, 148] on button "save_alt Download" at bounding box center [1013, 149] width 309 height 30
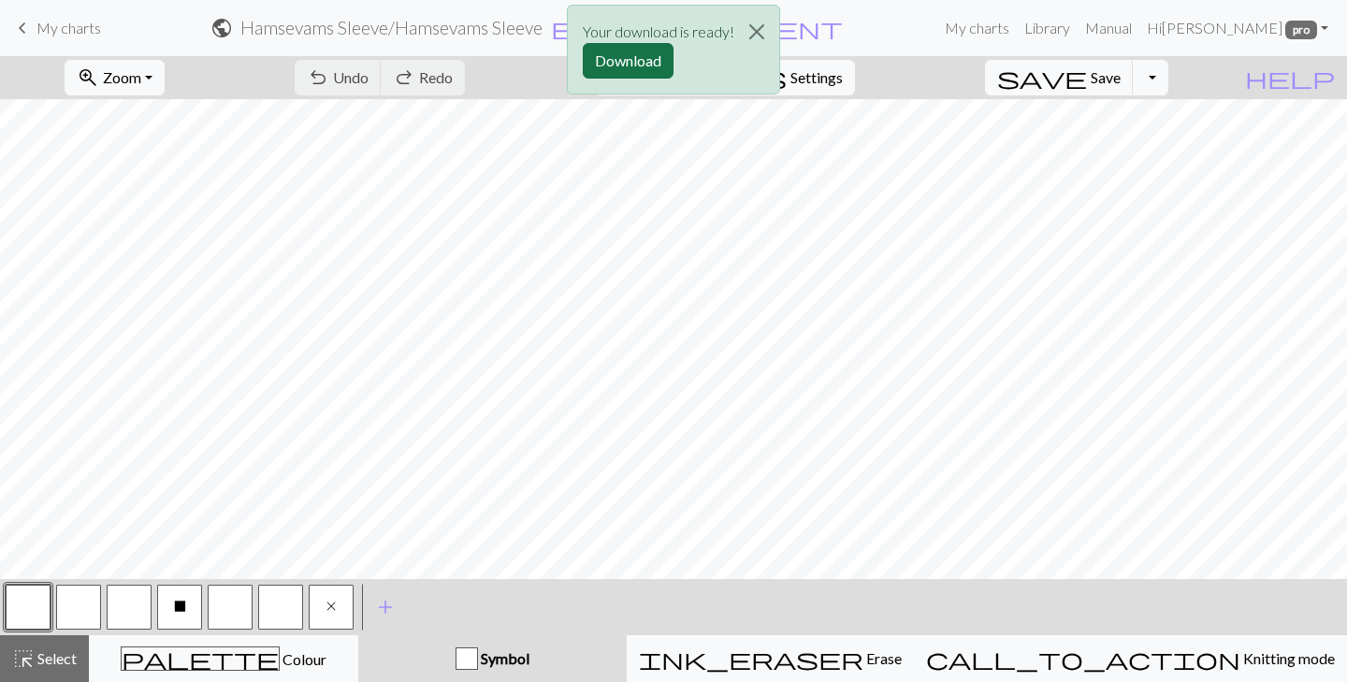
click at [643, 73] on button "Download" at bounding box center [628, 61] width 91 height 36
